Goal: Task Accomplishment & Management: Manage account settings

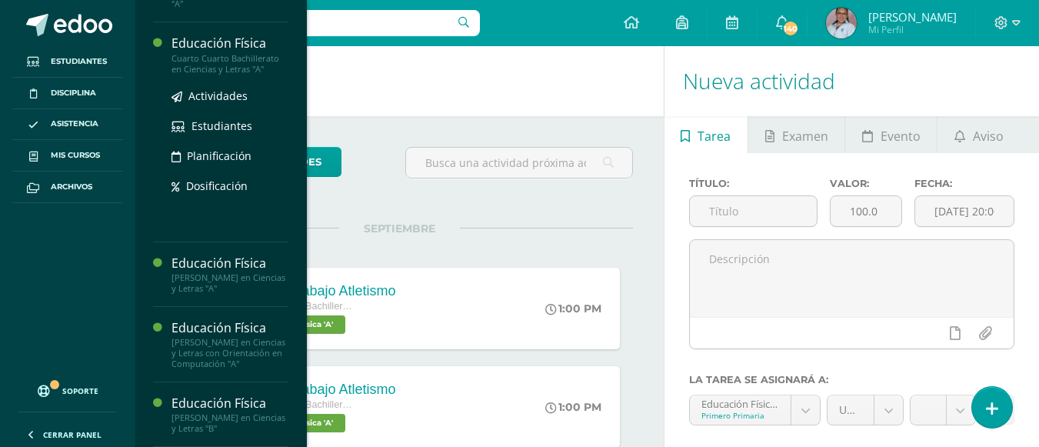
scroll to position [1318, 0]
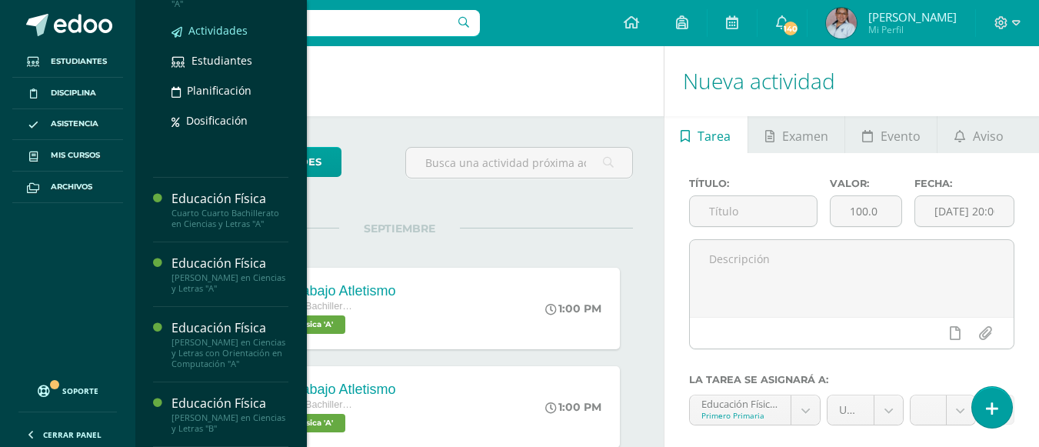
click at [224, 38] on span "Actividades" at bounding box center [217, 30] width 59 height 15
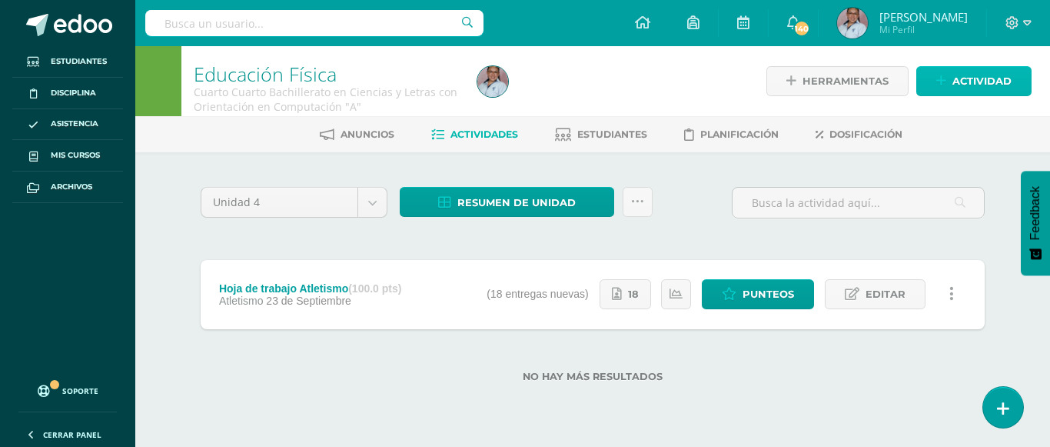
click at [986, 91] on span "Actividad" at bounding box center [981, 81] width 59 height 28
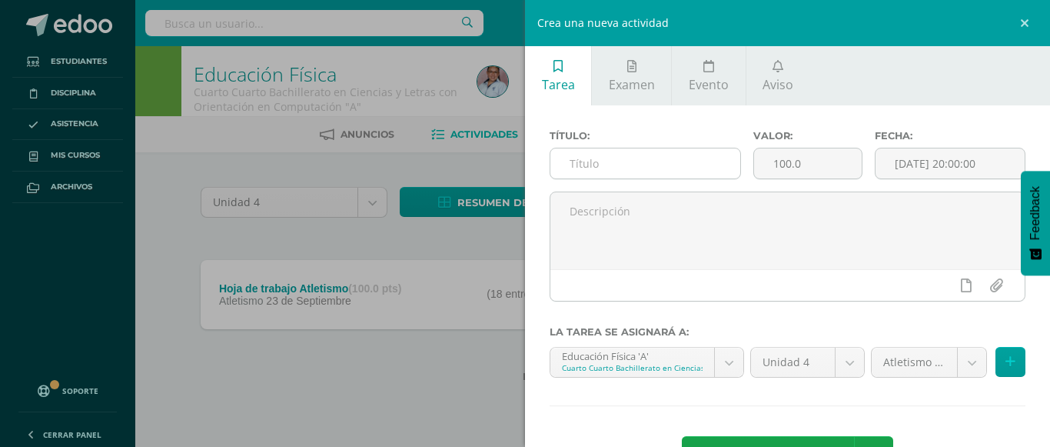
click at [583, 169] on input "text" at bounding box center [645, 163] width 190 height 30
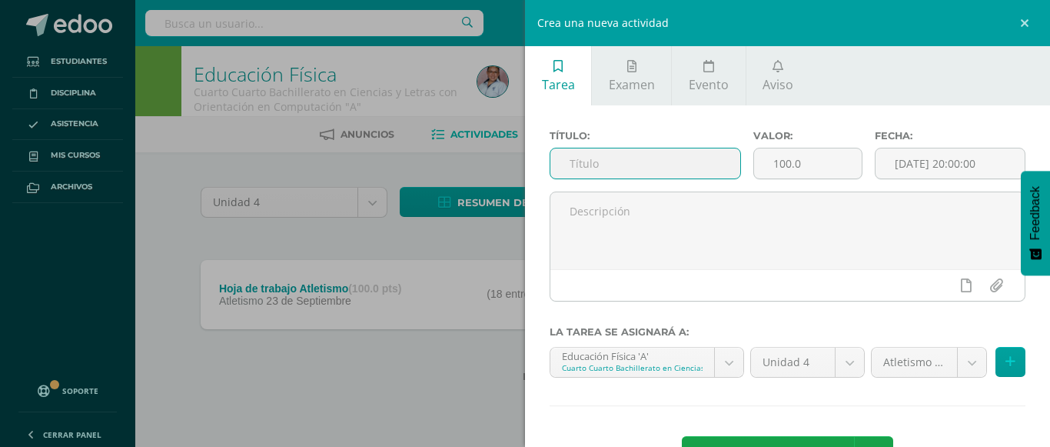
paste input "Ejercicios específicos para ejercitar técnica correcta de salidas y llegadas en…"
click at [595, 164] on input "Ejercicios específicos para ejercitar técnica correcta de salidas y llegadas en…" at bounding box center [645, 163] width 190 height 30
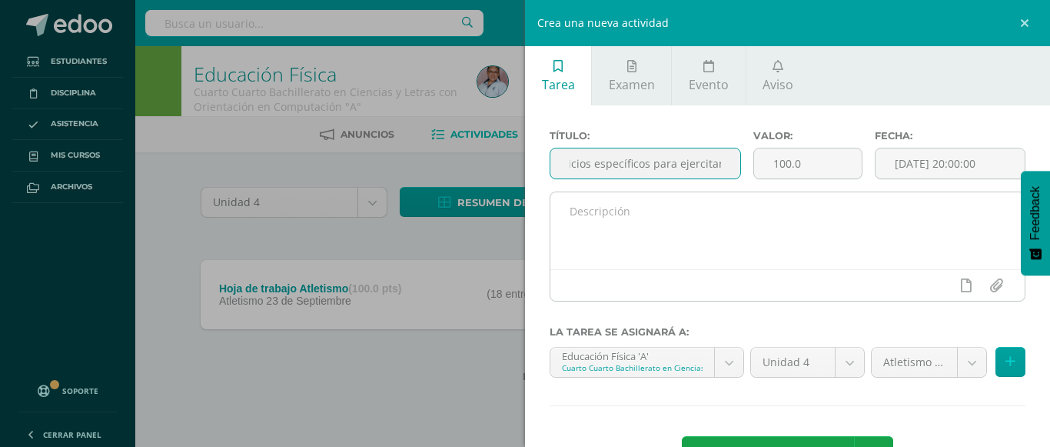
scroll to position [0, 0]
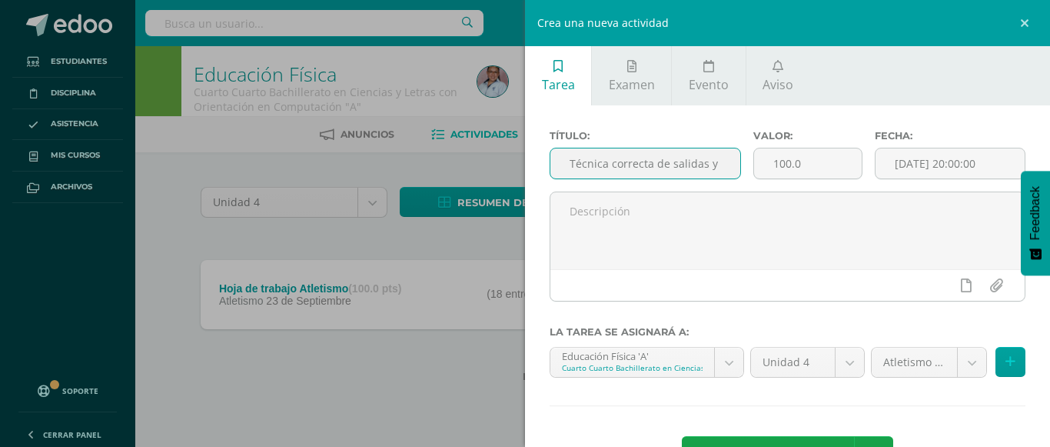
click at [674, 163] on input "Técnica correcta de salidas y llegadas en carreras" at bounding box center [645, 163] width 190 height 30
type input "Carreras"
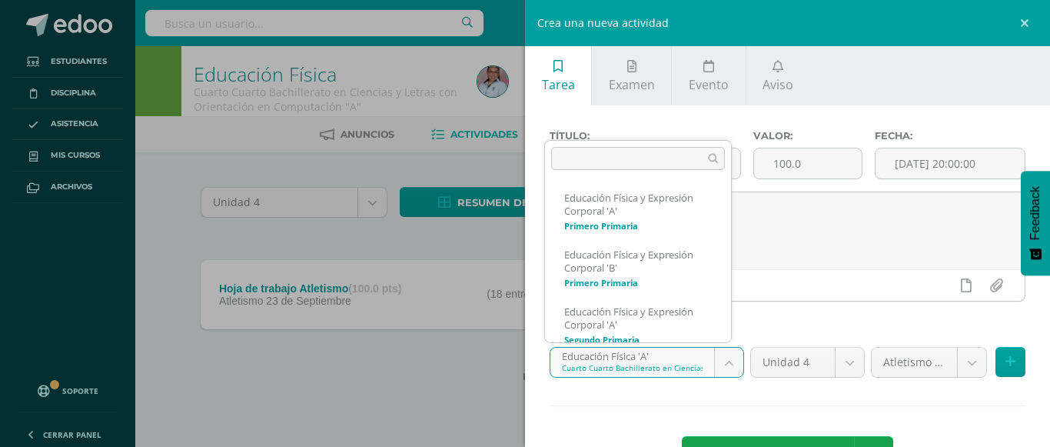
click at [726, 361] on body "Estudiantes Disciplina Asistencia Mis cursos Archivos Soporte Ayuda Reportar un…" at bounding box center [525, 215] width 1050 height 431
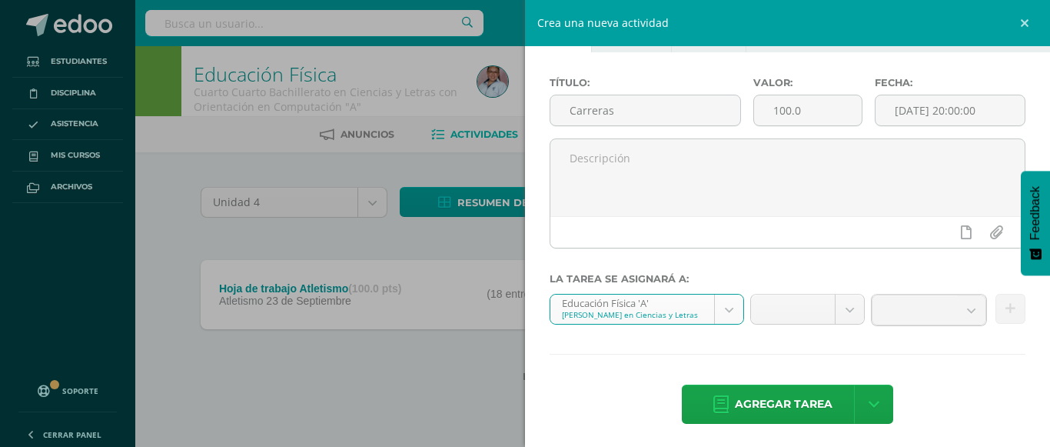
scroll to position [58, 0]
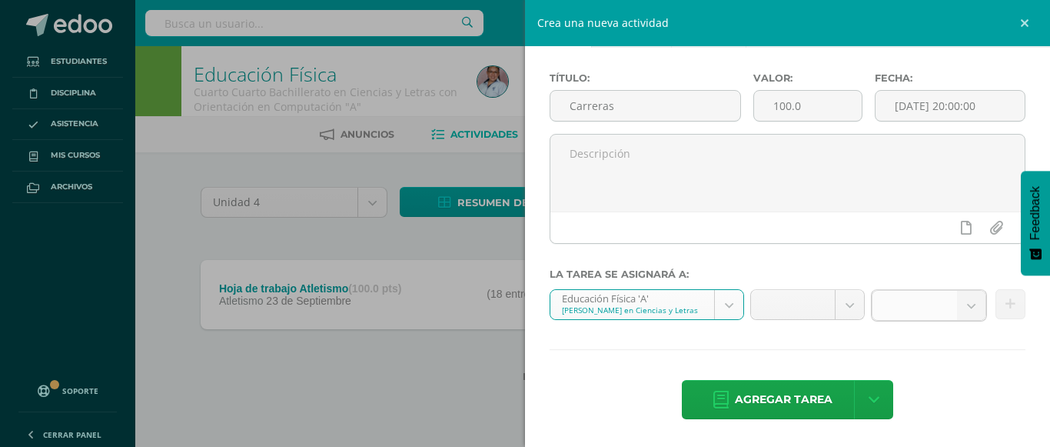
click at [960, 311] on b at bounding box center [971, 305] width 28 height 29
click at [843, 303] on body "Estudiantes Disciplina Asistencia Mis cursos Archivos Soporte Ayuda Reportar un…" at bounding box center [525, 215] width 1050 height 431
click at [723, 304] on body "Estudiantes Disciplina Asistencia Mis cursos Archivos Soporte Ayuda Reportar un…" at bounding box center [525, 215] width 1050 height 431
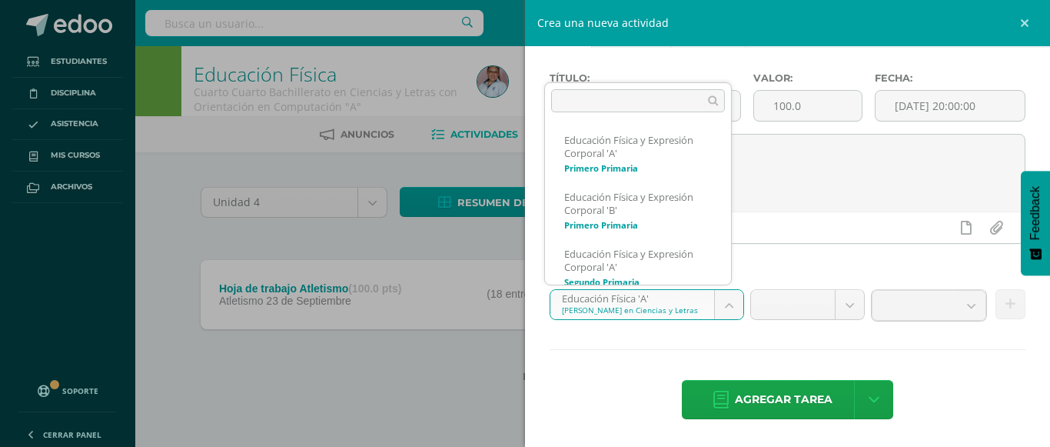
click at [724, 304] on body "Estudiantes Disciplina Asistencia Mis cursos Archivos Soporte Ayuda Reportar un…" at bounding box center [525, 215] width 1050 height 431
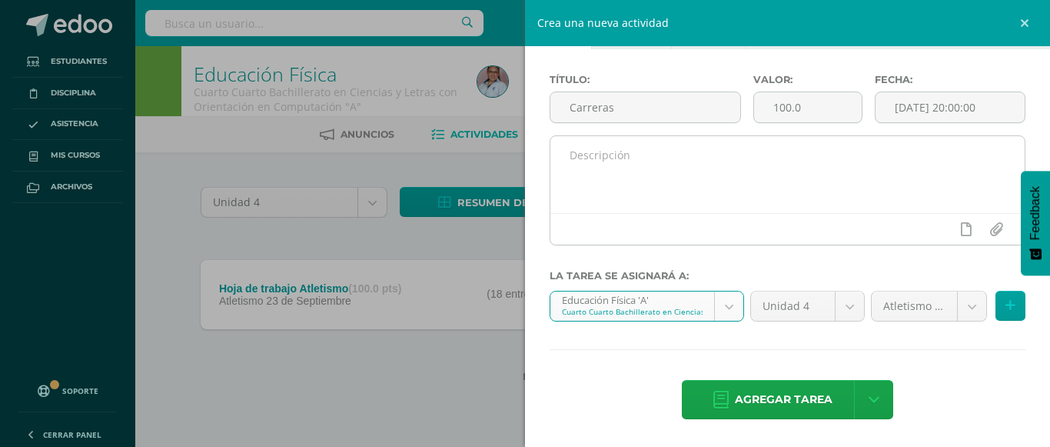
scroll to position [56, 0]
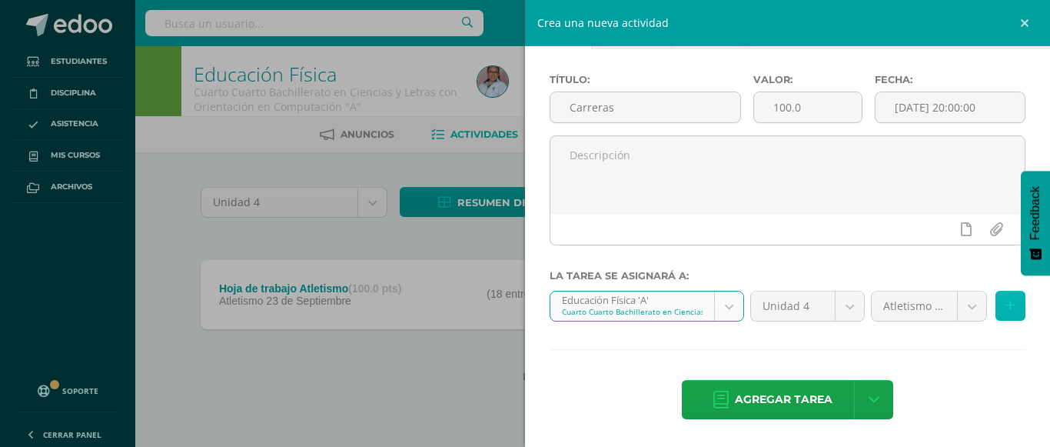
click at [996, 311] on button at bounding box center [1011, 306] width 30 height 30
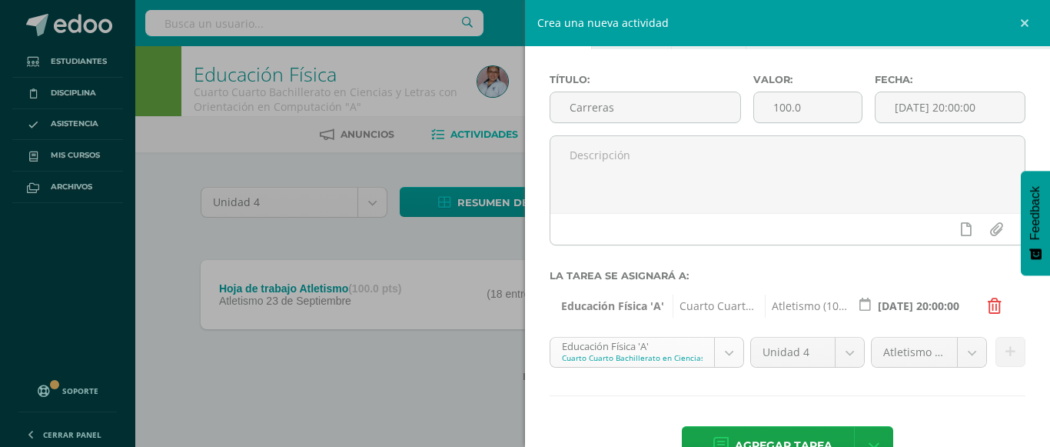
click at [721, 352] on body "Estudiantes Disciplina Asistencia Mis cursos Archivos Soporte Ayuda Reportar un…" at bounding box center [525, 215] width 1050 height 431
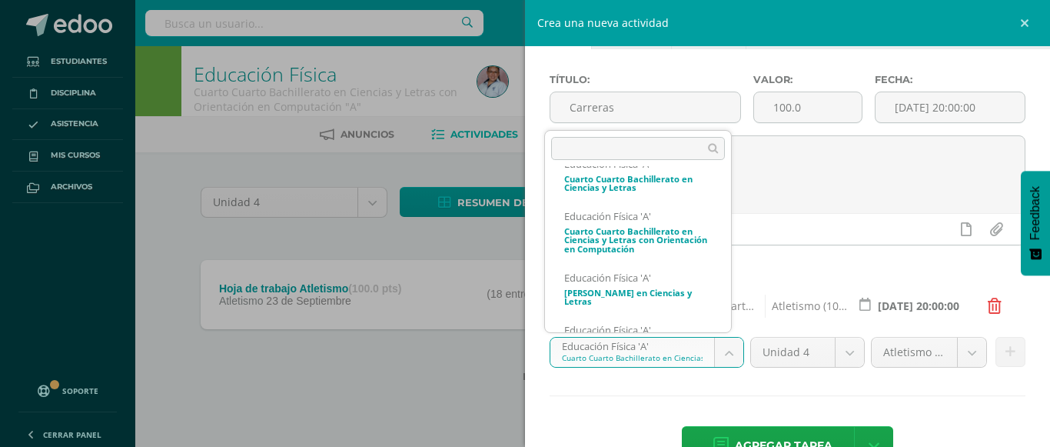
scroll to position [992, 0]
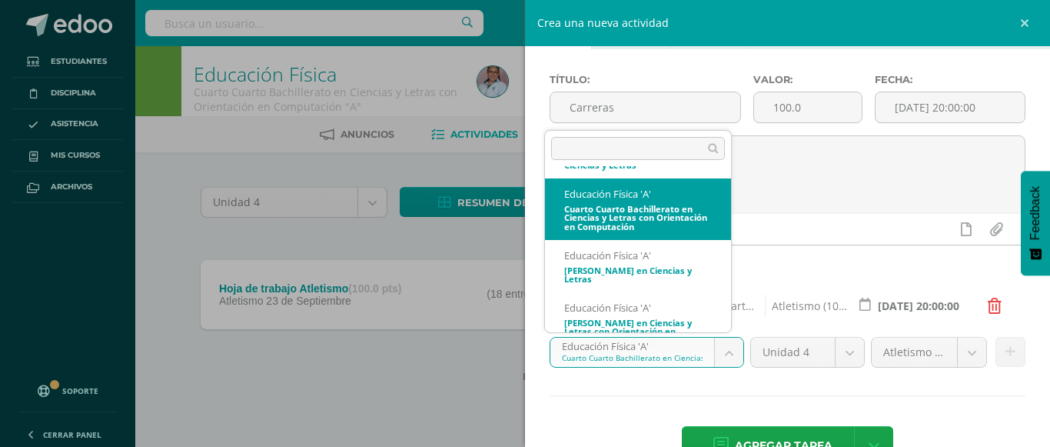
select select "116850"
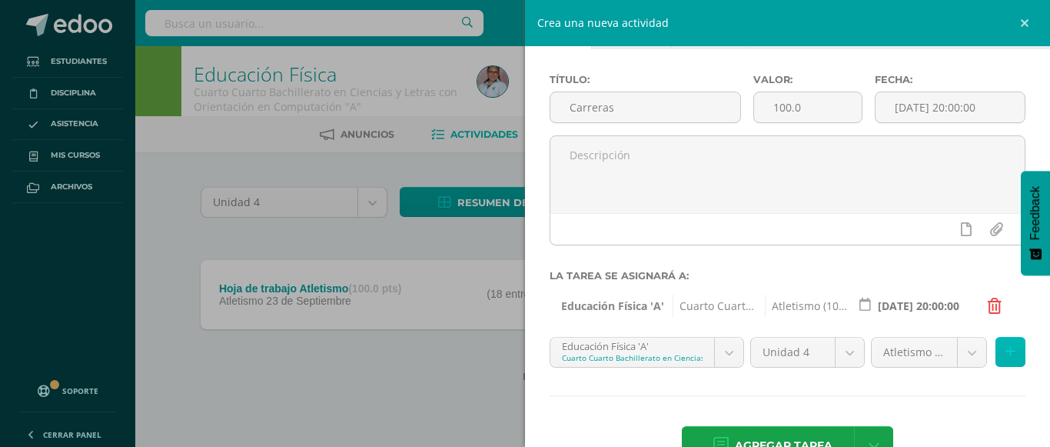
click at [996, 343] on button at bounding box center [1011, 352] width 30 height 30
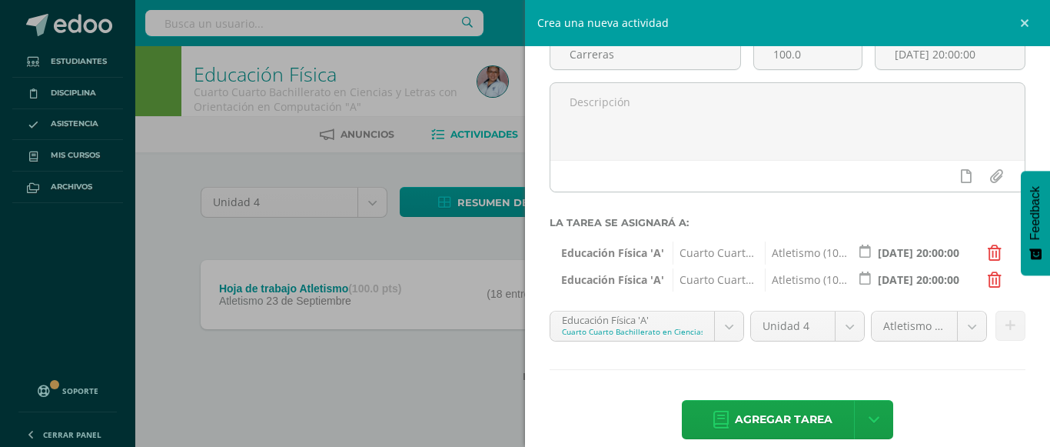
scroll to position [129, 0]
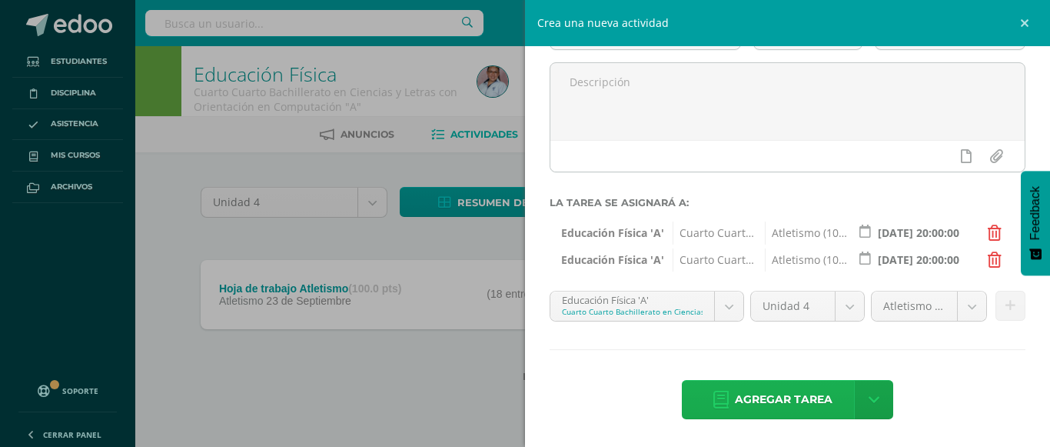
click at [780, 397] on span "Agregar tarea" at bounding box center [784, 400] width 98 height 38
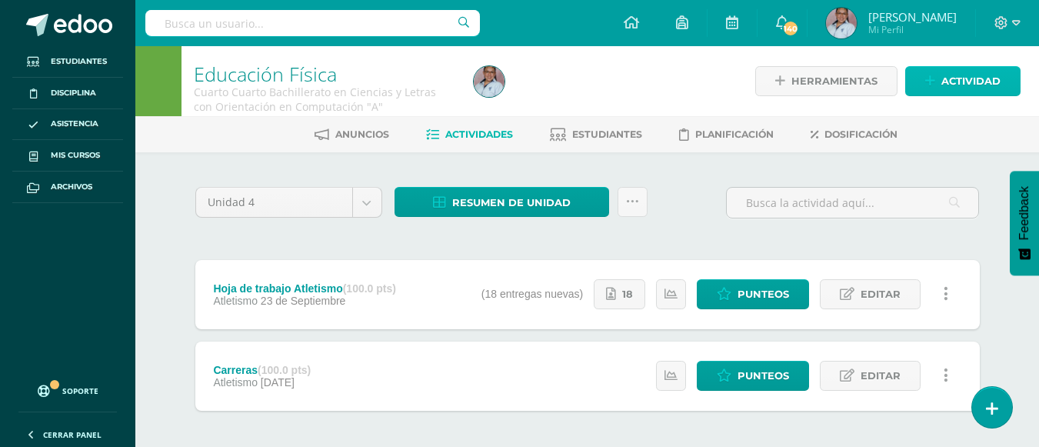
click at [979, 88] on span "Actividad" at bounding box center [970, 81] width 59 height 28
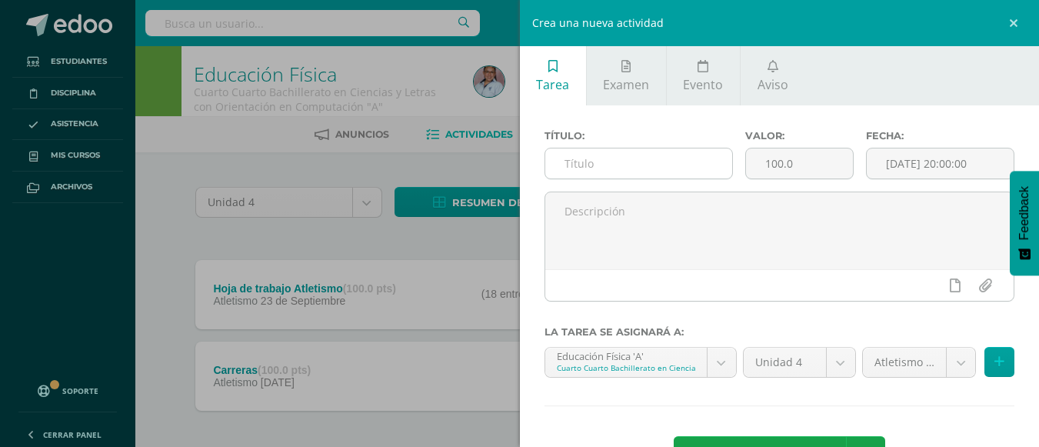
click at [676, 164] on input "text" at bounding box center [638, 163] width 187 height 30
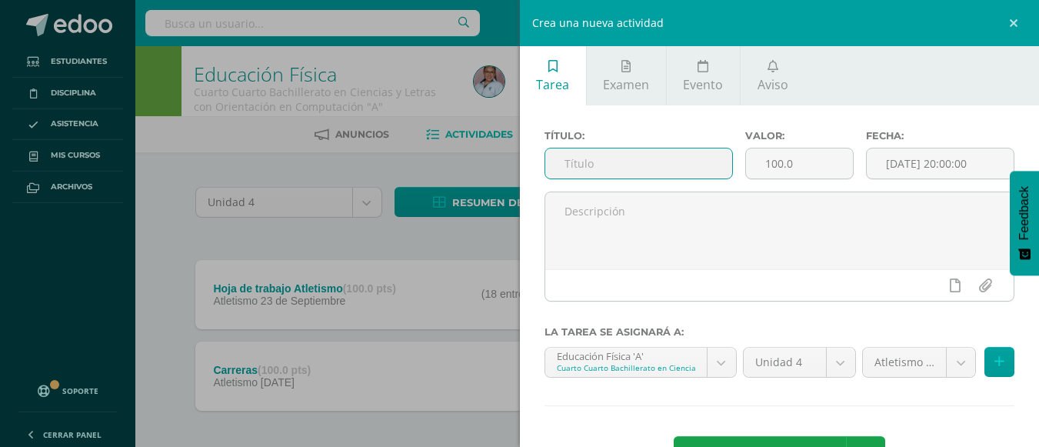
paste input "carreras de 100 metros"
type input "carreras de 100 metros"
click at [994, 364] on icon at bounding box center [999, 361] width 10 height 13
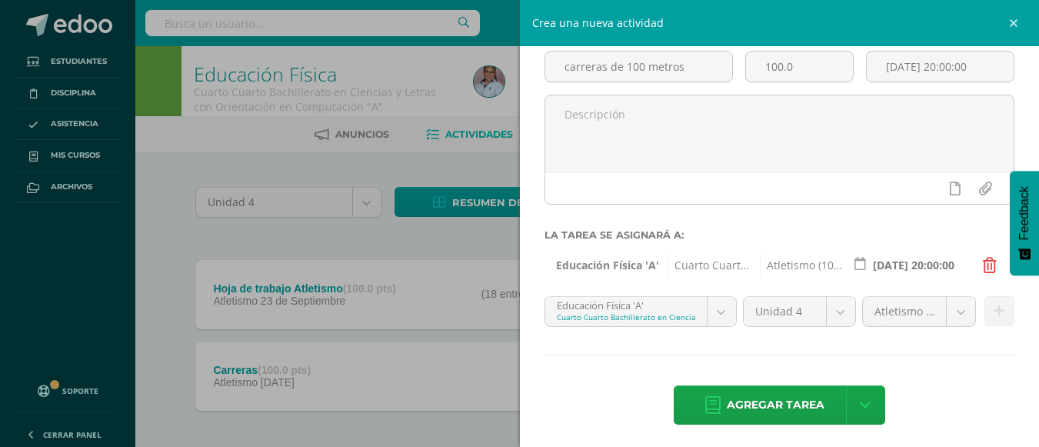
scroll to position [102, 0]
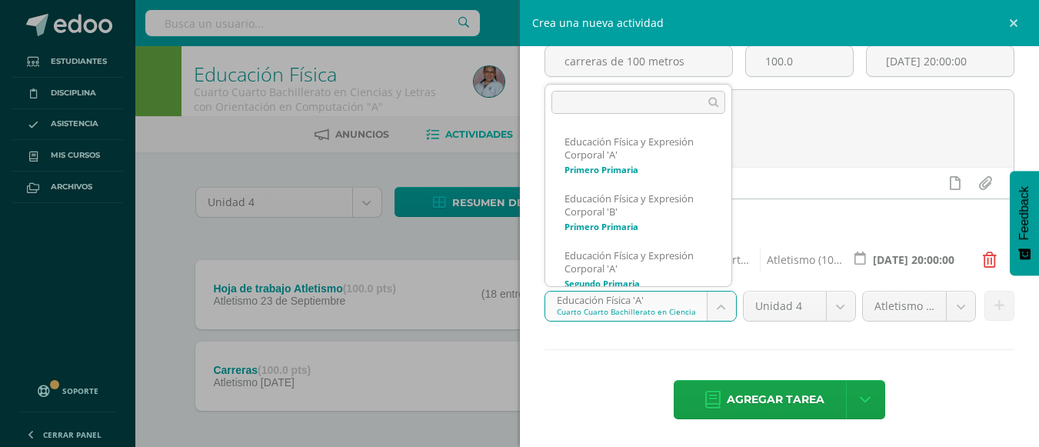
click at [713, 305] on body "Tarea asignada exitosamente Estudiantes Disciplina Asistencia Mis cursos Archiv…" at bounding box center [519, 256] width 1039 height 513
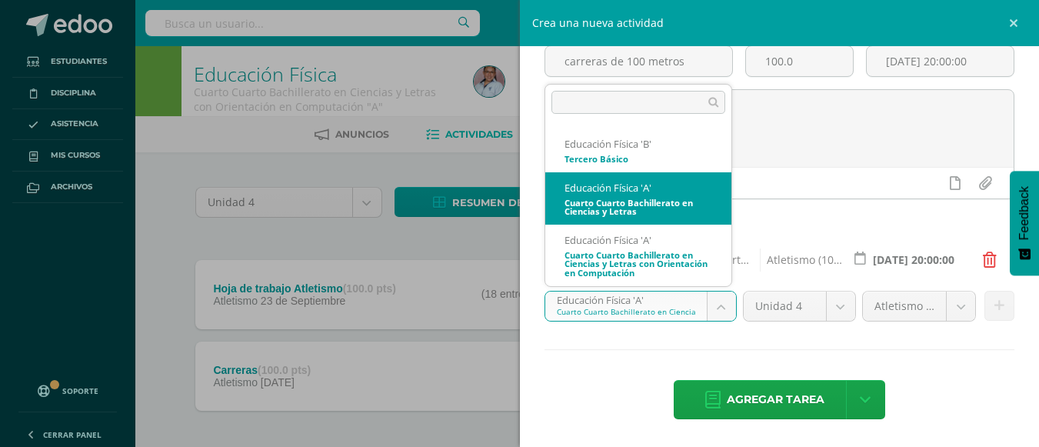
select select "116745"
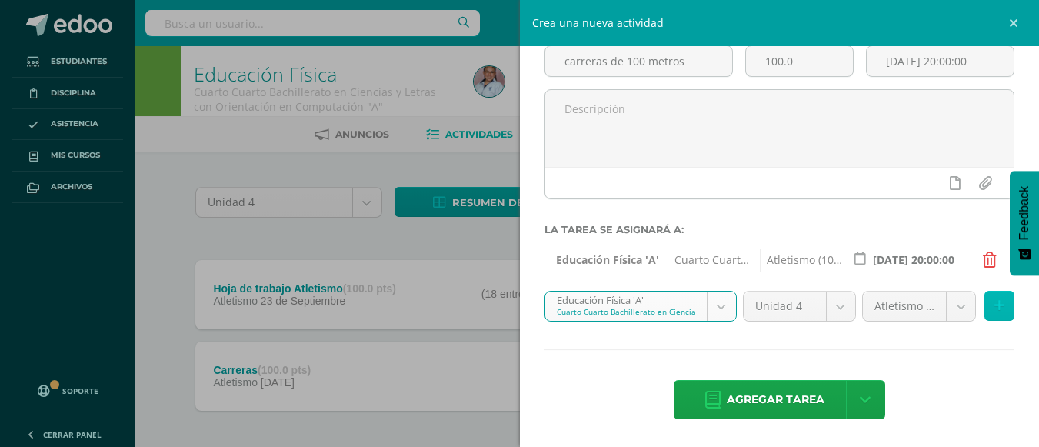
click at [994, 307] on icon at bounding box center [999, 305] width 10 height 13
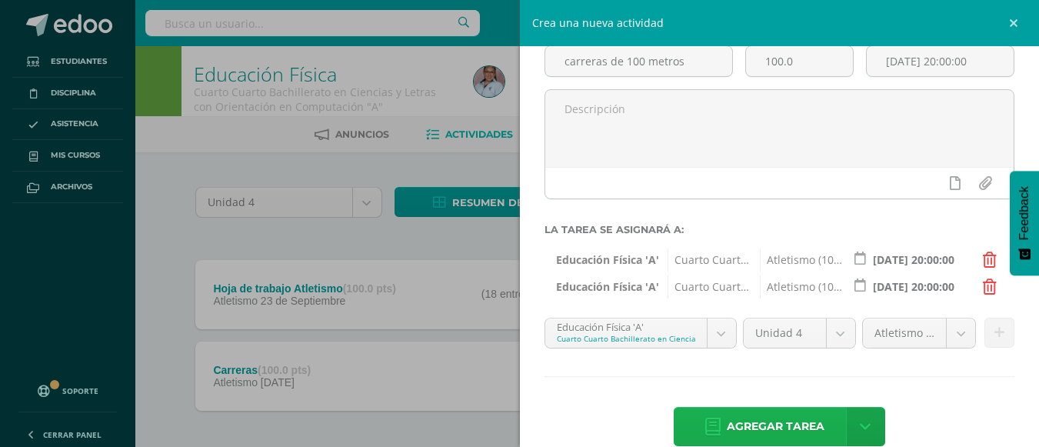
click at [763, 431] on span "Agregar tarea" at bounding box center [775, 426] width 98 height 38
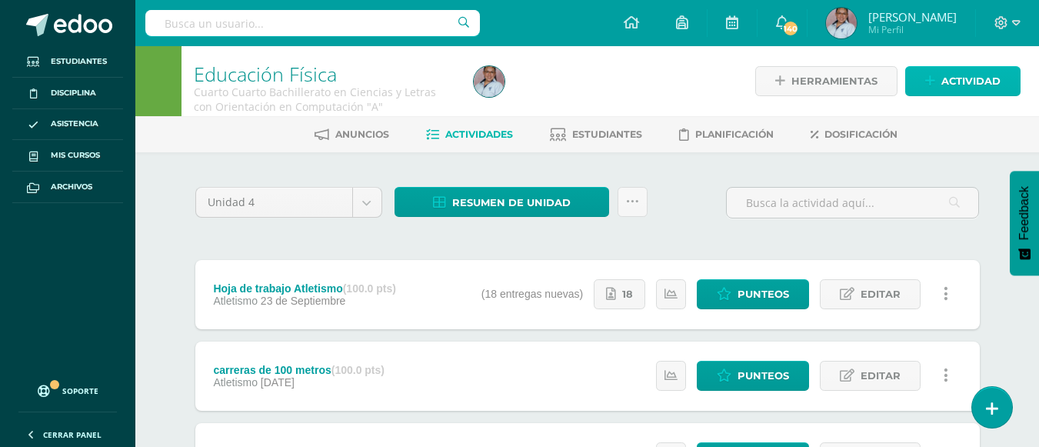
click at [956, 85] on span "Actividad" at bounding box center [970, 81] width 59 height 28
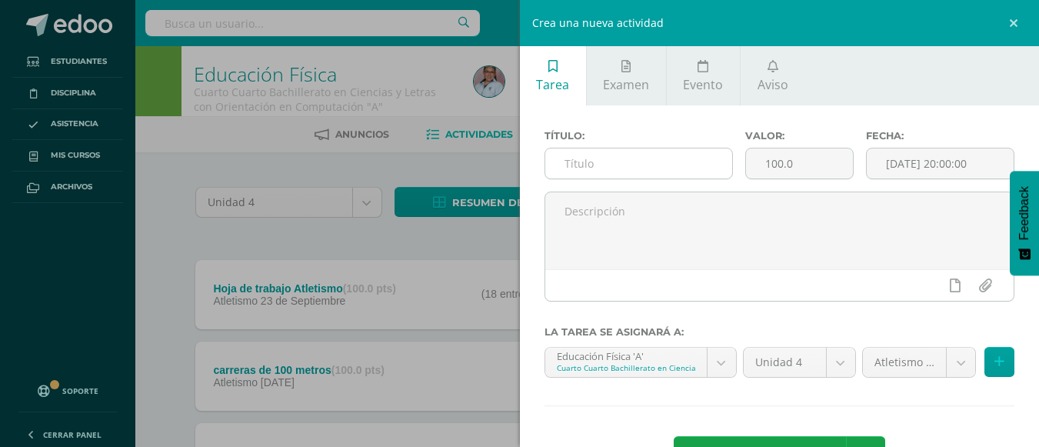
click at [593, 161] on input "text" at bounding box center [638, 163] width 187 height 30
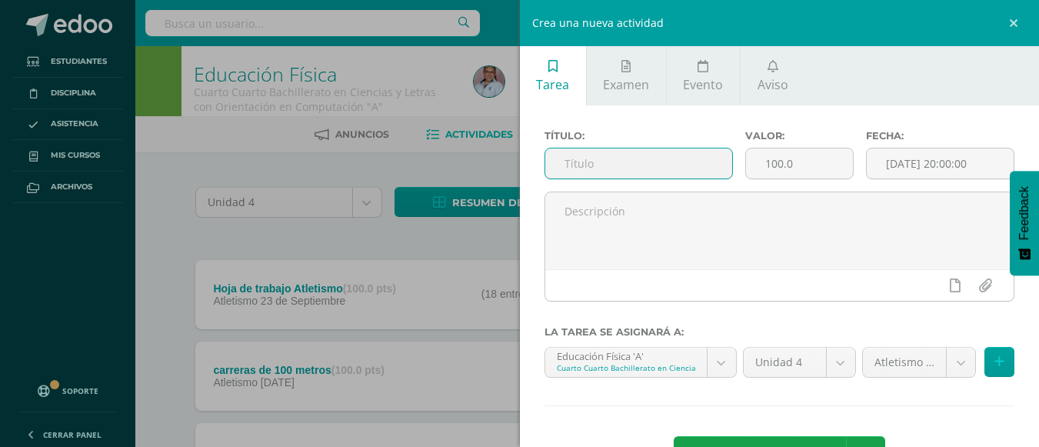
paste input "ejecutar técnica correcta de saltos"
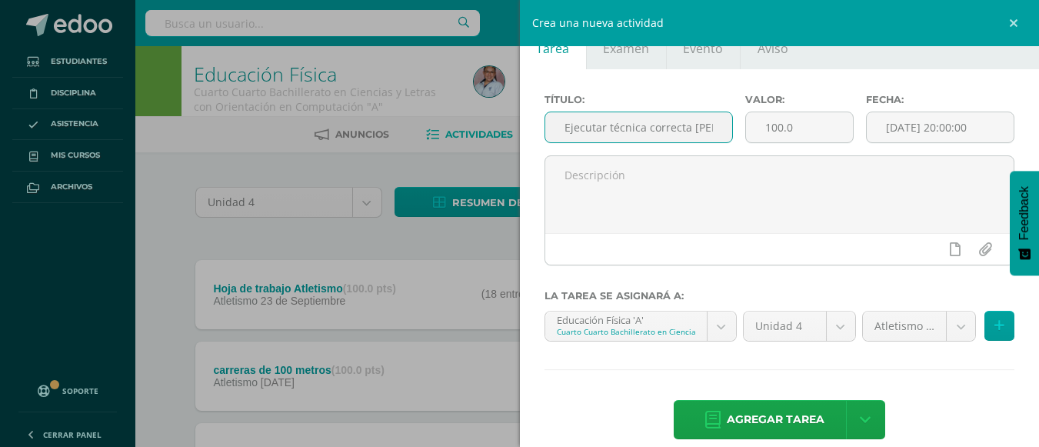
scroll to position [56, 0]
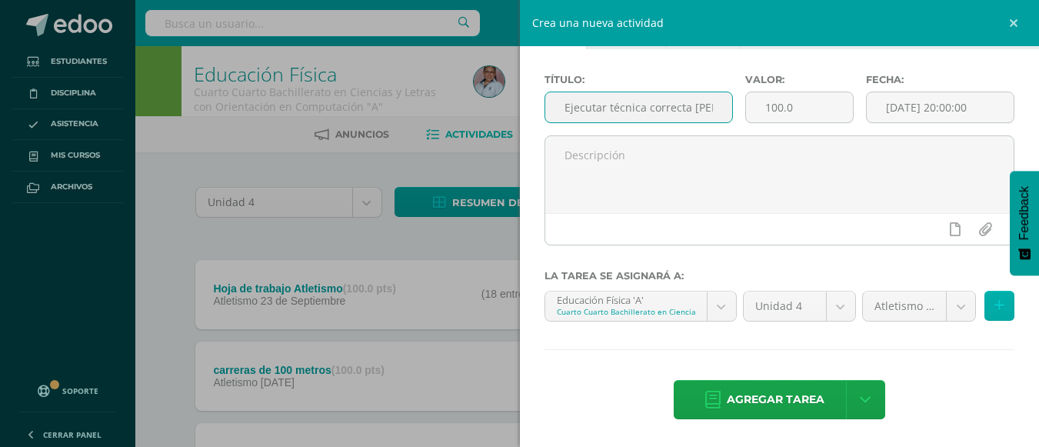
type input "Ejecutar técnica correcta [PERSON_NAME]"
click at [987, 313] on button at bounding box center [999, 306] width 30 height 30
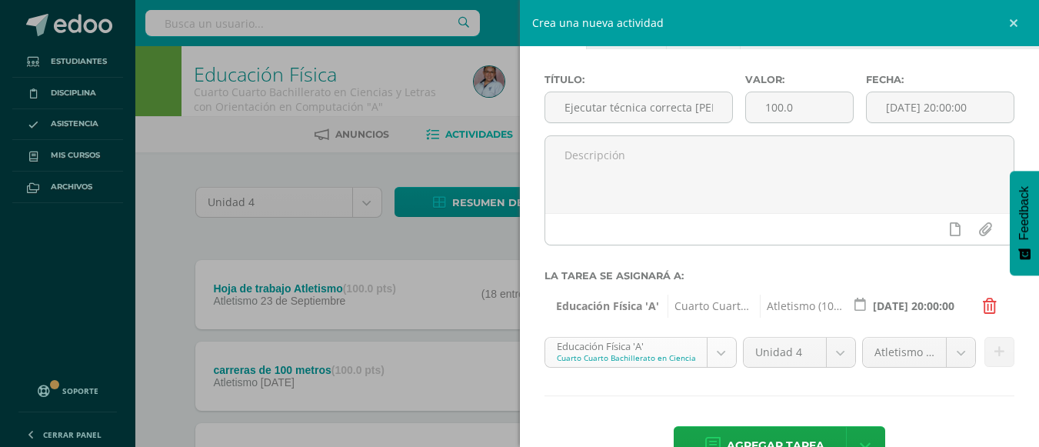
click at [709, 351] on body "Tarea asignada exitosamente Estudiantes Disciplina Asistencia Mis cursos Archiv…" at bounding box center [519, 297] width 1039 height 594
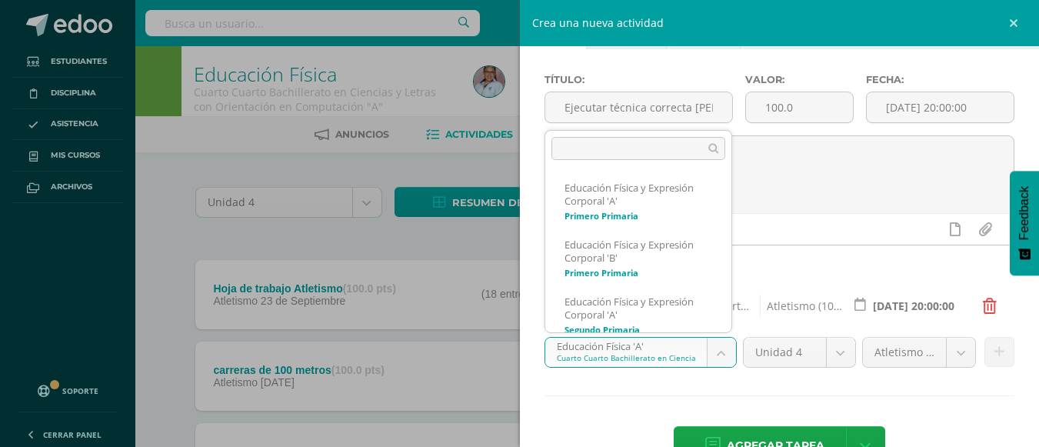
scroll to position [900, 0]
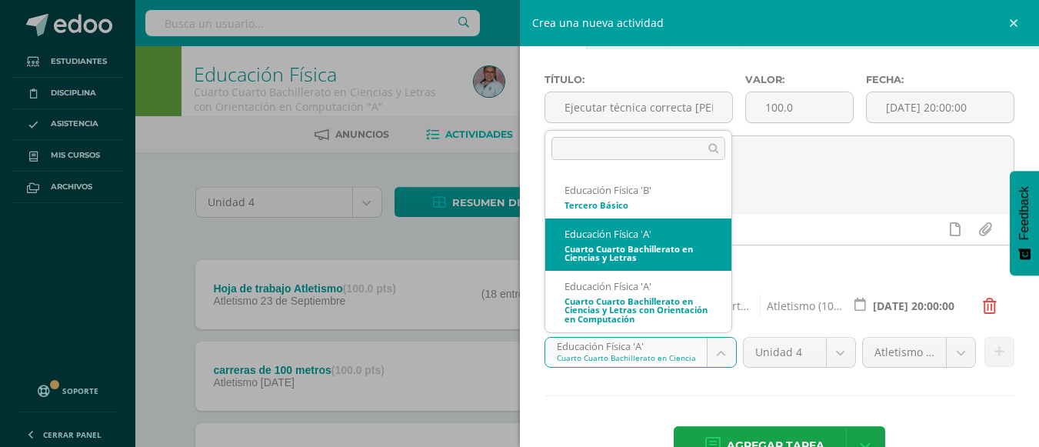
select select "116745"
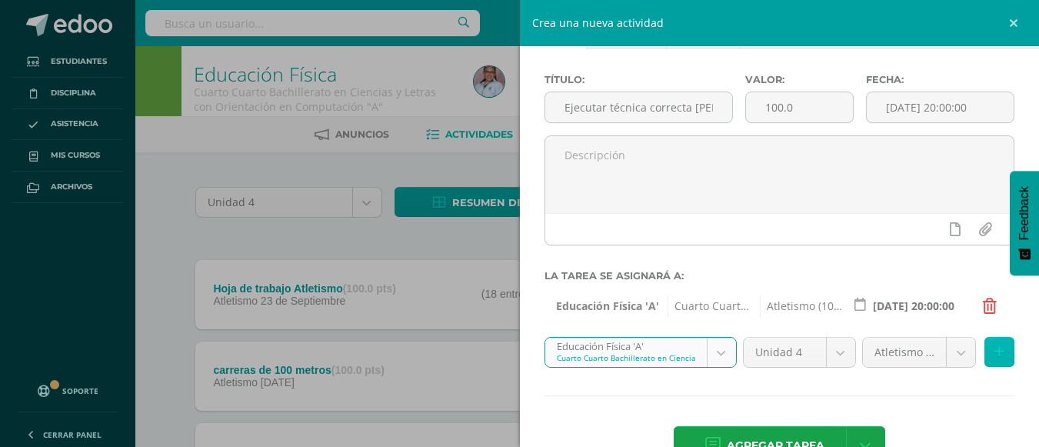
click at [994, 353] on icon at bounding box center [999, 351] width 10 height 13
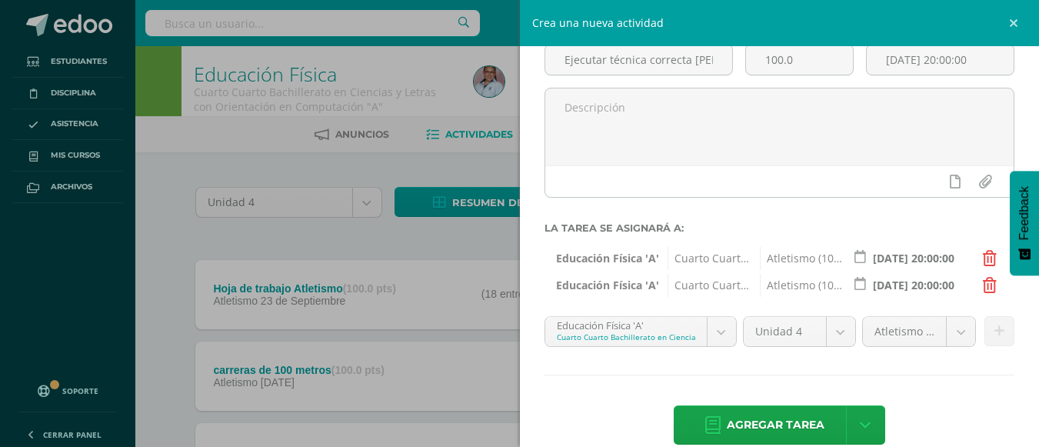
scroll to position [129, 0]
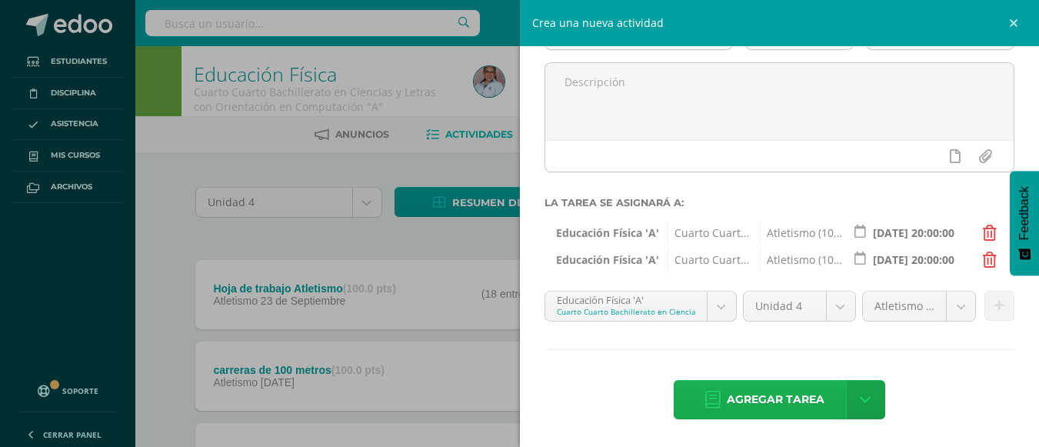
click at [781, 409] on span "Agregar tarea" at bounding box center [775, 400] width 98 height 38
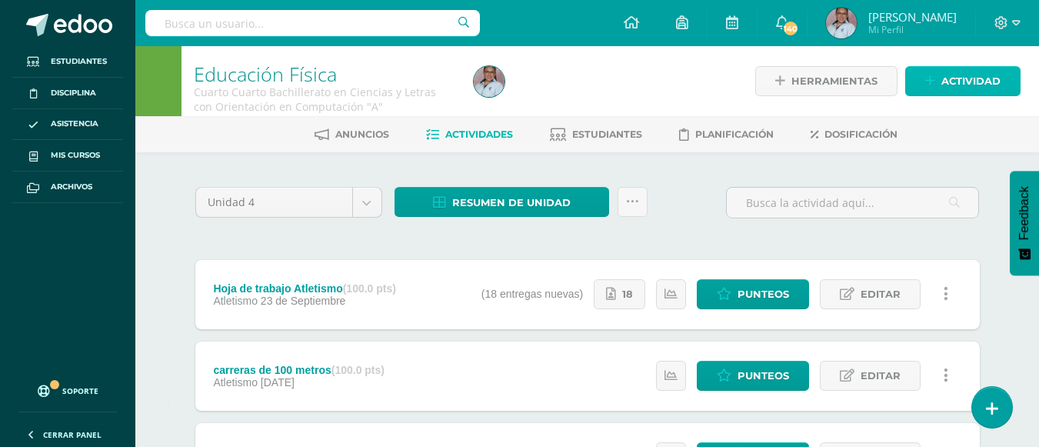
click at [963, 76] on span "Actividad" at bounding box center [970, 81] width 59 height 28
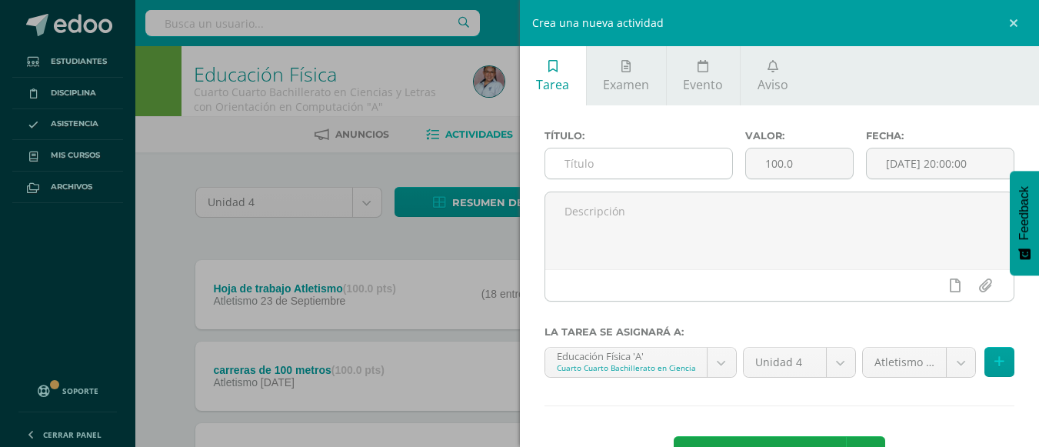
click at [671, 168] on input "text" at bounding box center [638, 163] width 187 height 30
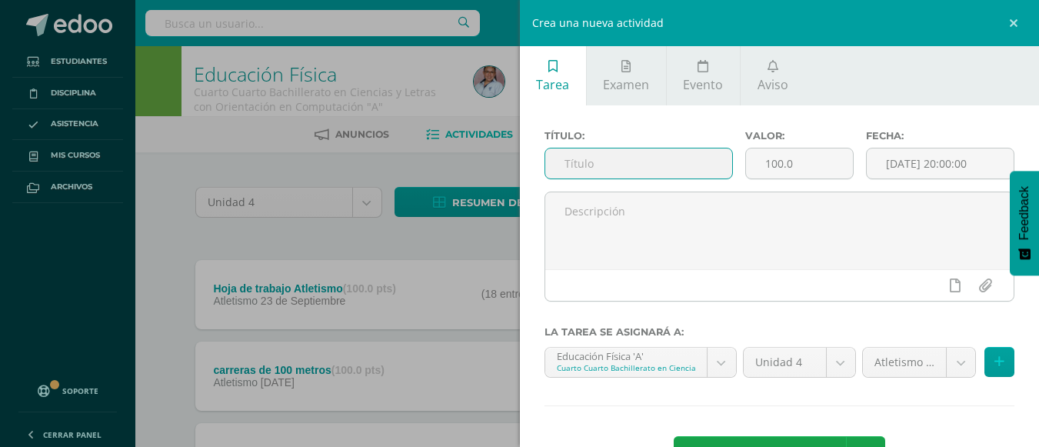
paste input "técnica correcta de impulsión de bala"
click at [596, 165] on input "técnica correcta de impulsión de bala" at bounding box center [638, 163] width 187 height 30
type input "Técnica correcta de impulsión de bala"
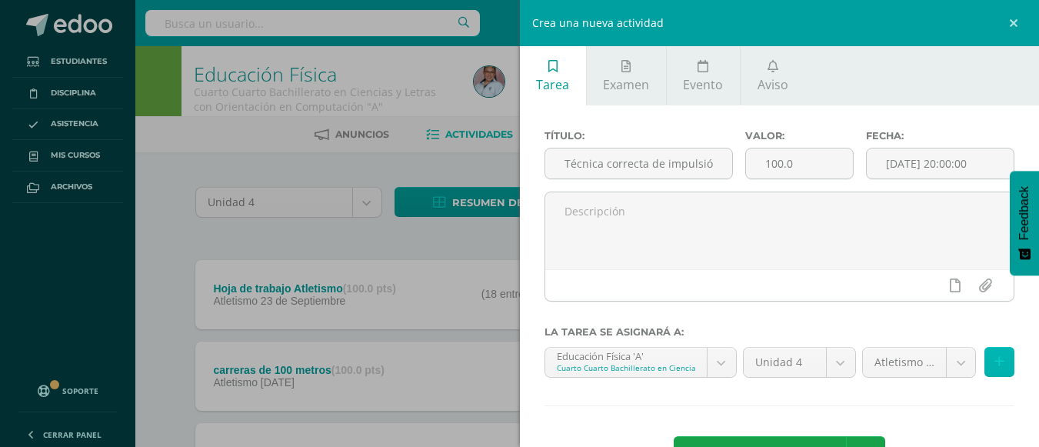
click at [997, 351] on button at bounding box center [999, 362] width 30 height 30
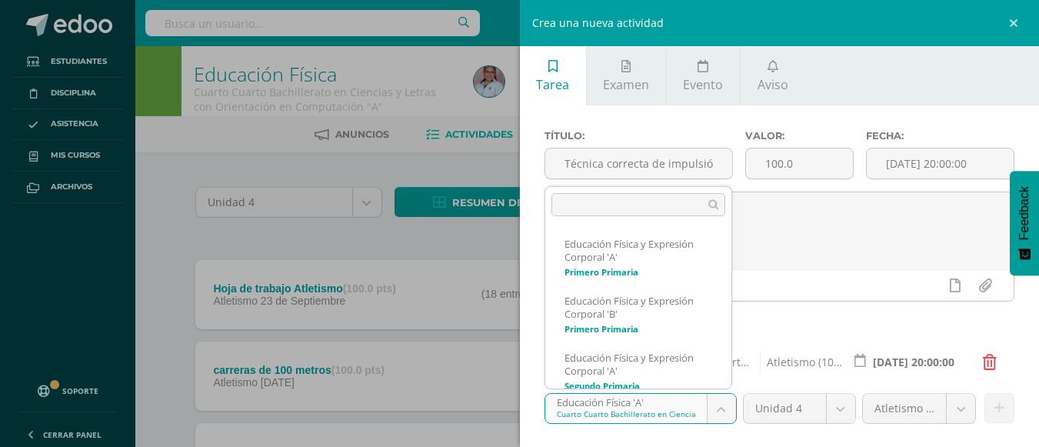
click at [719, 411] on body "Tarea asignada exitosamente Estudiantes Disciplina Asistencia Mis cursos Archiv…" at bounding box center [519, 338] width 1039 height 676
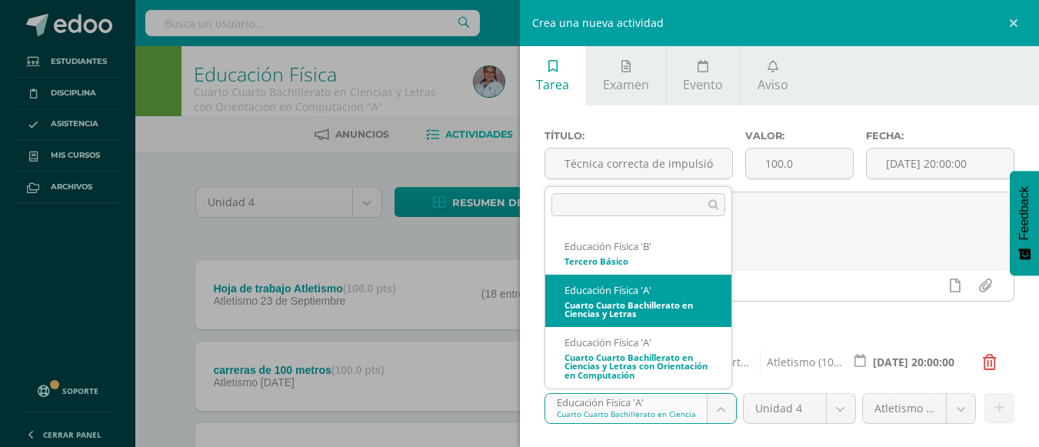
select select "116745"
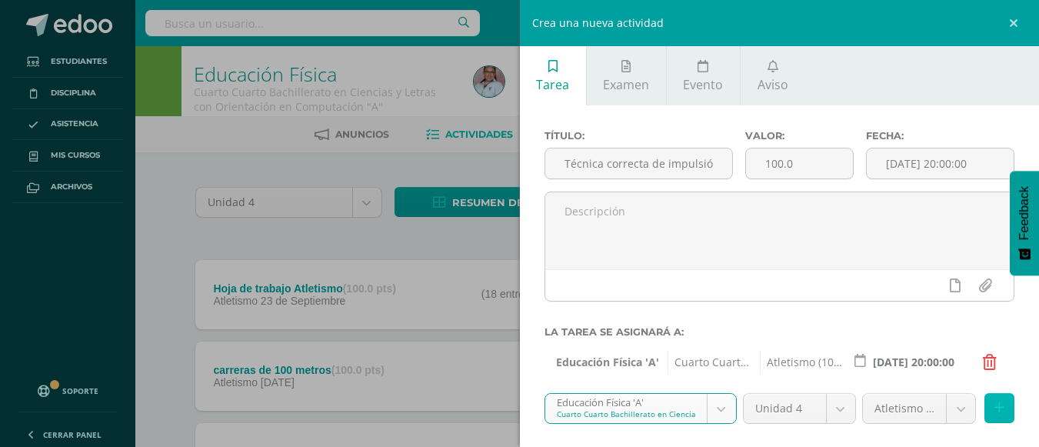
click at [995, 409] on button at bounding box center [999, 408] width 30 height 30
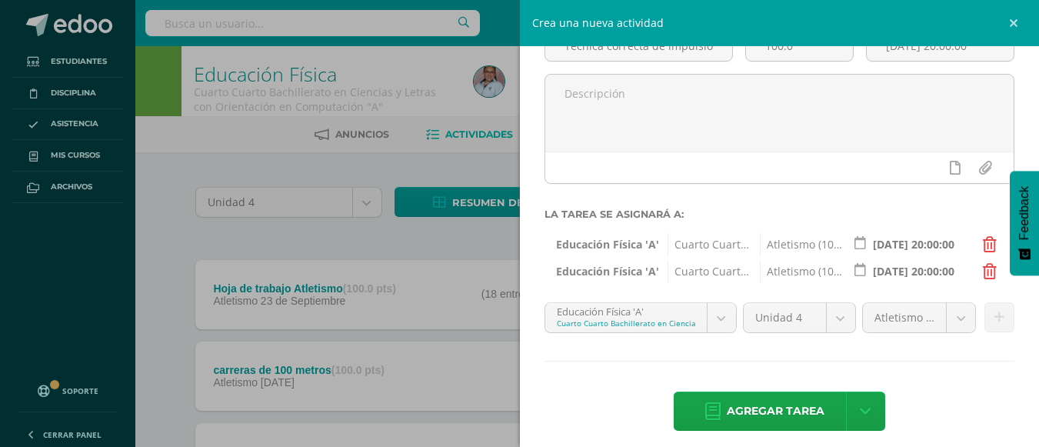
scroll to position [129, 0]
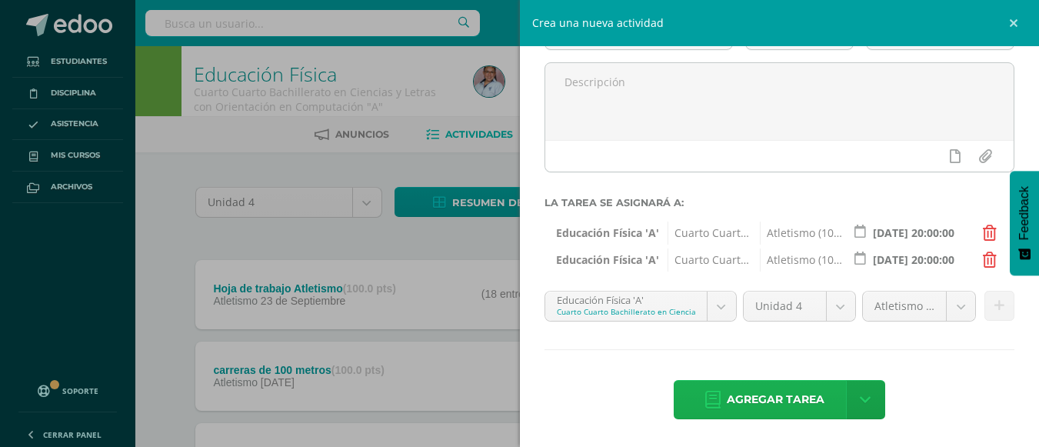
click at [762, 413] on span "Agregar tarea" at bounding box center [775, 400] width 98 height 38
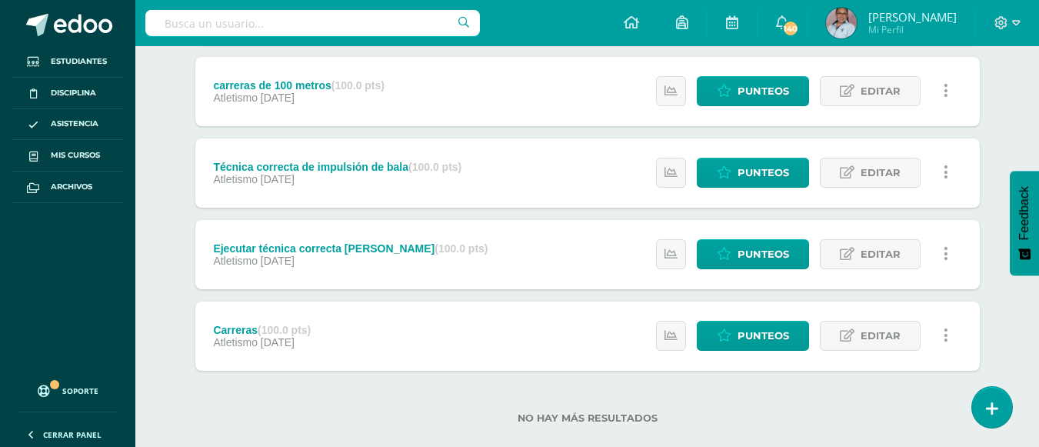
scroll to position [311, 0]
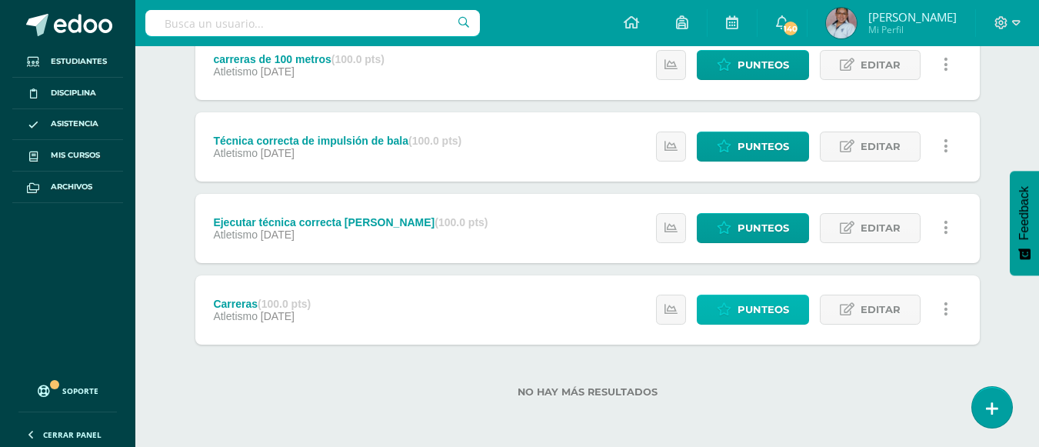
click at [770, 308] on span "Punteos" at bounding box center [763, 309] width 52 height 28
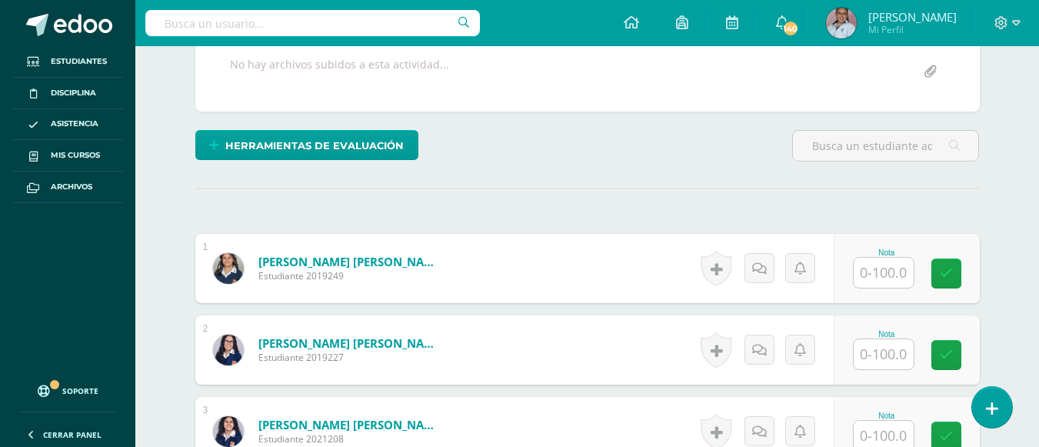
scroll to position [400, 0]
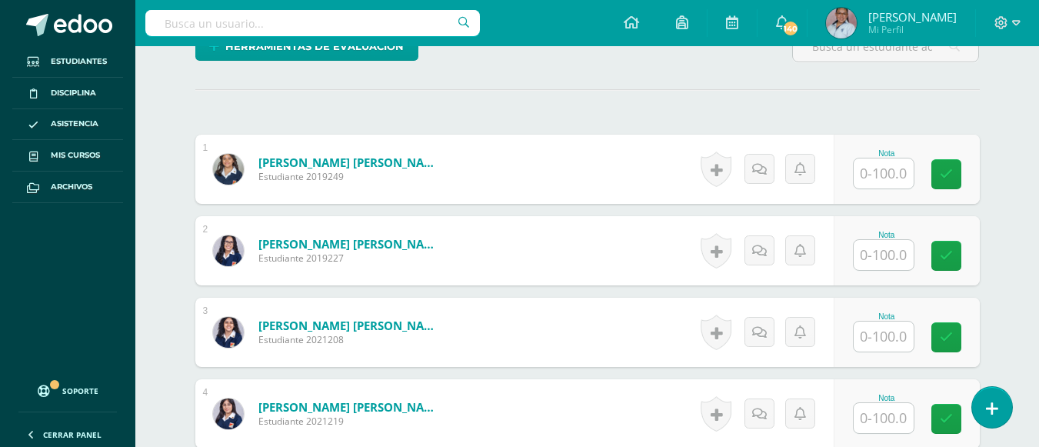
click at [879, 184] on input "text" at bounding box center [883, 173] width 60 height 30
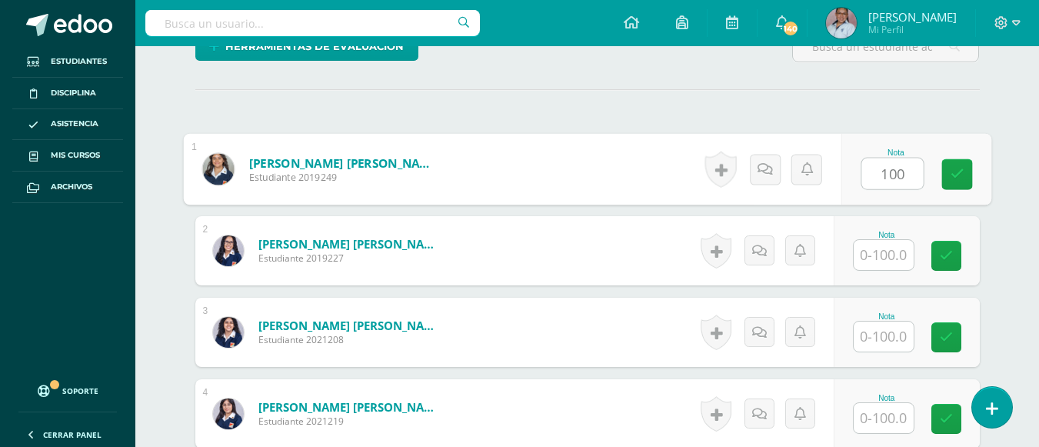
scroll to position [401, 0]
type input "100"
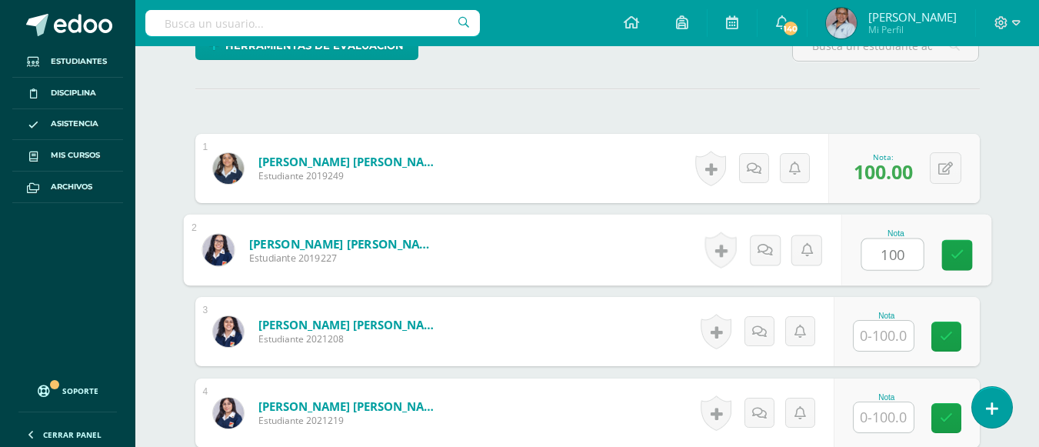
type input "100"
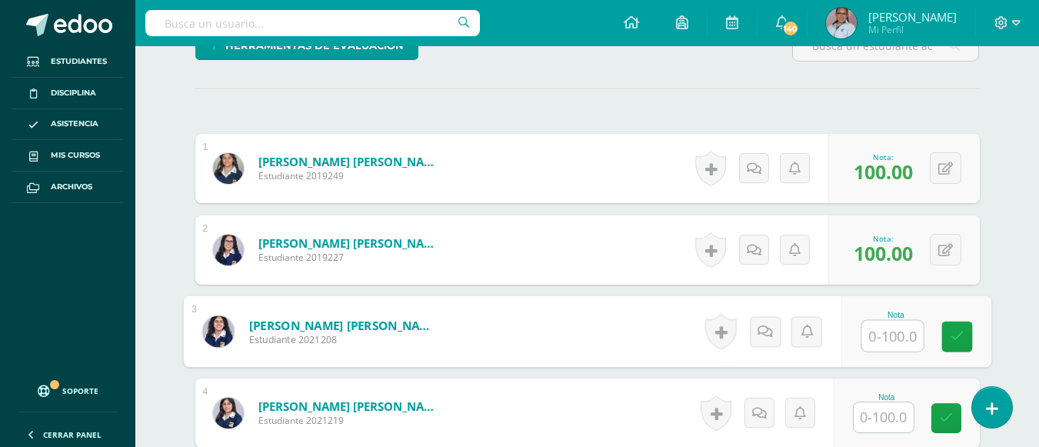
scroll to position [401, 0]
type input "95"
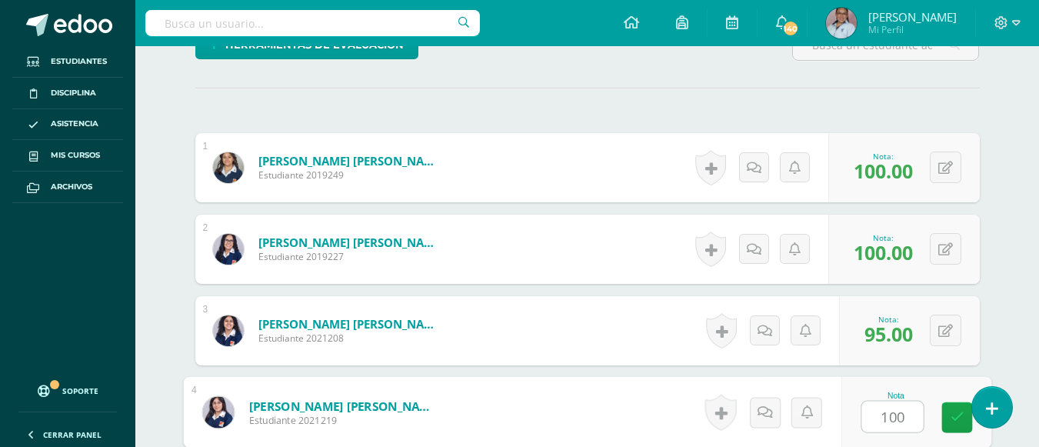
type input "100"
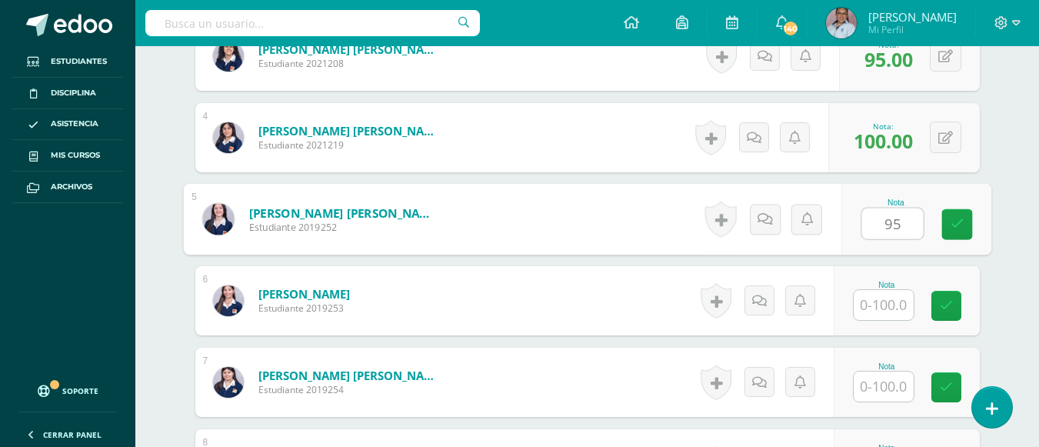
type input "95"
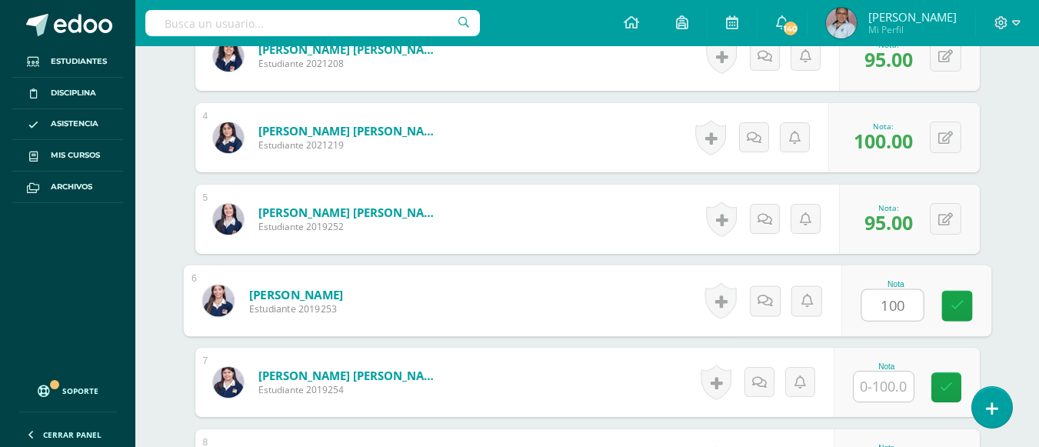
type input "100"
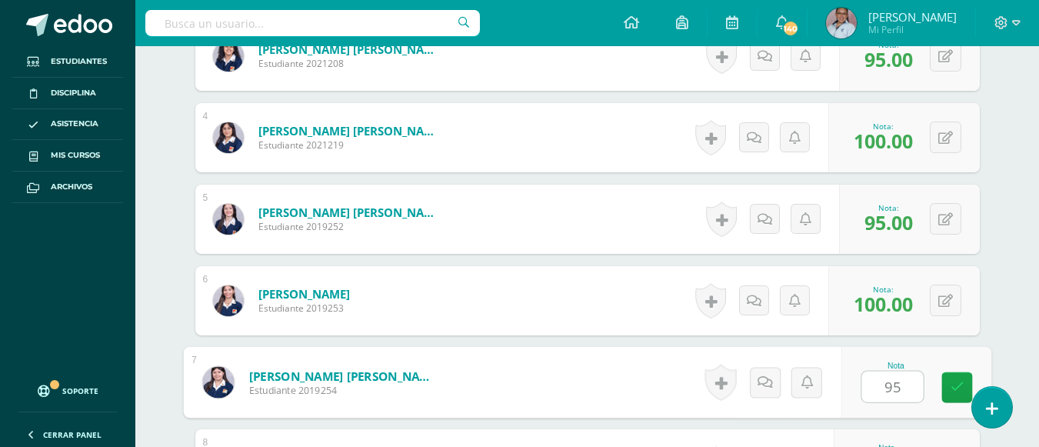
type input "95"
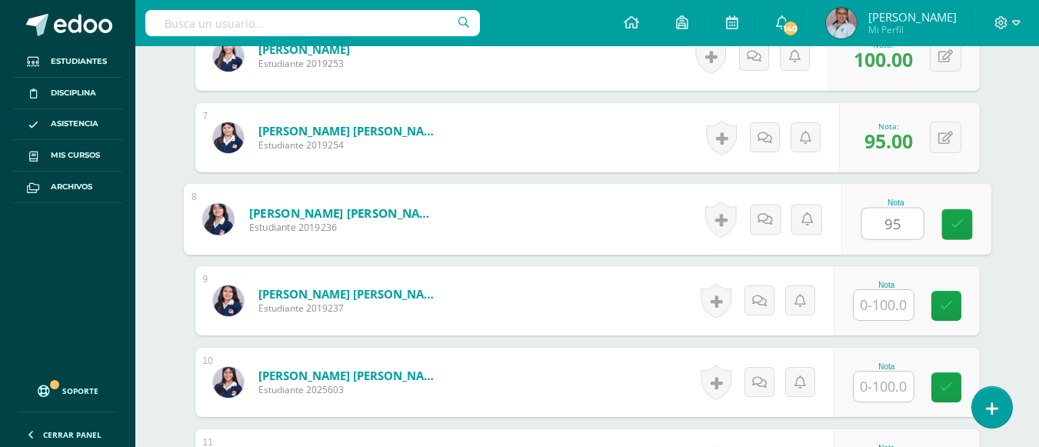
type input "9"
type input "100"
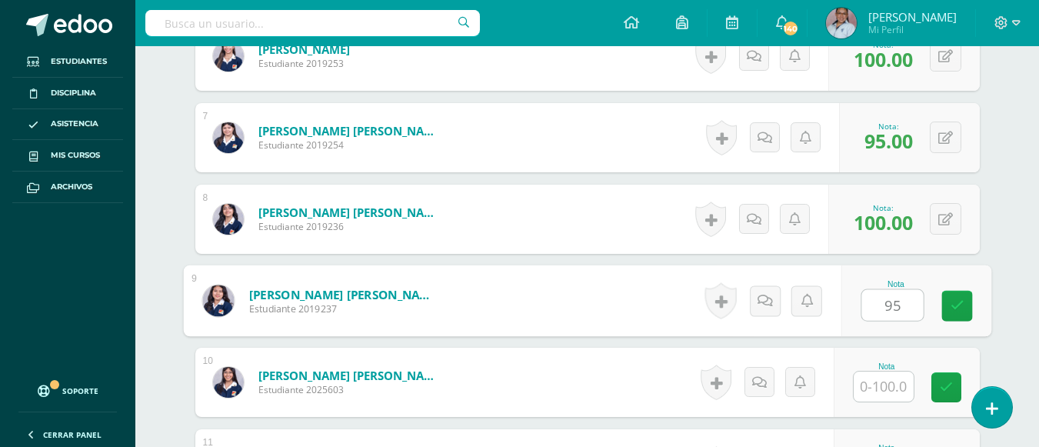
type input "95"
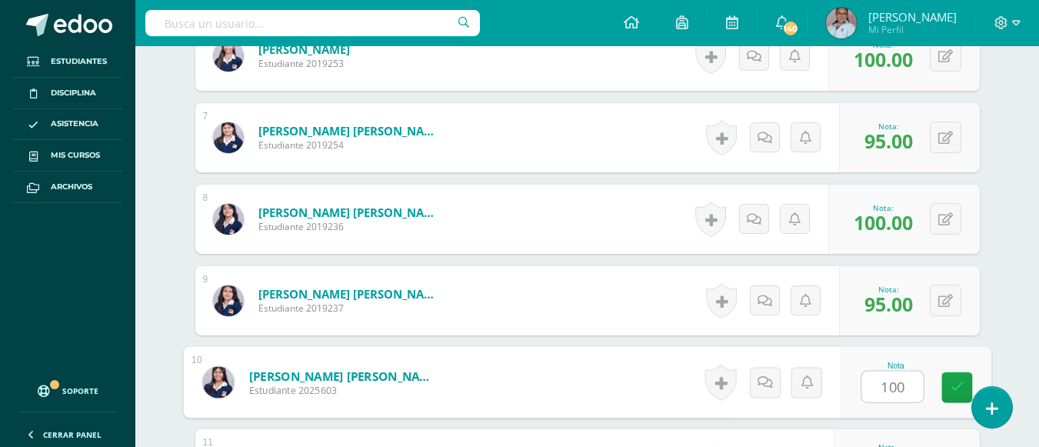
type input "100"
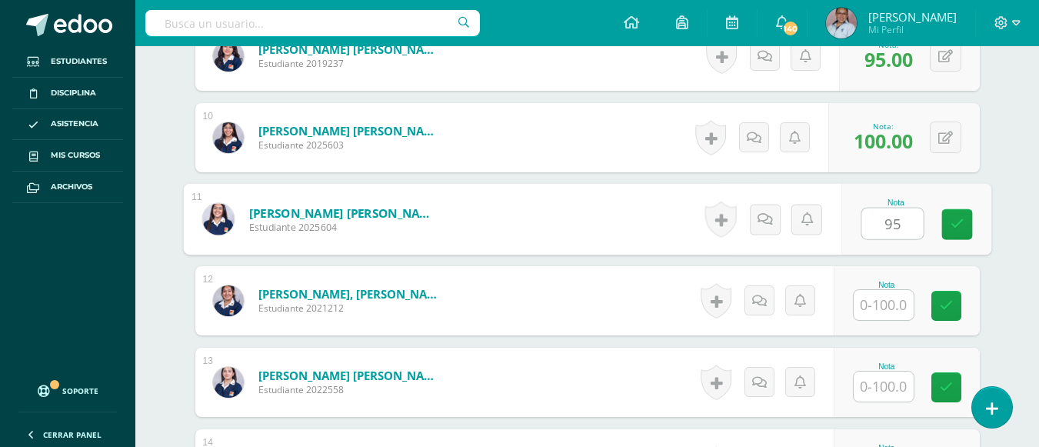
type input "95"
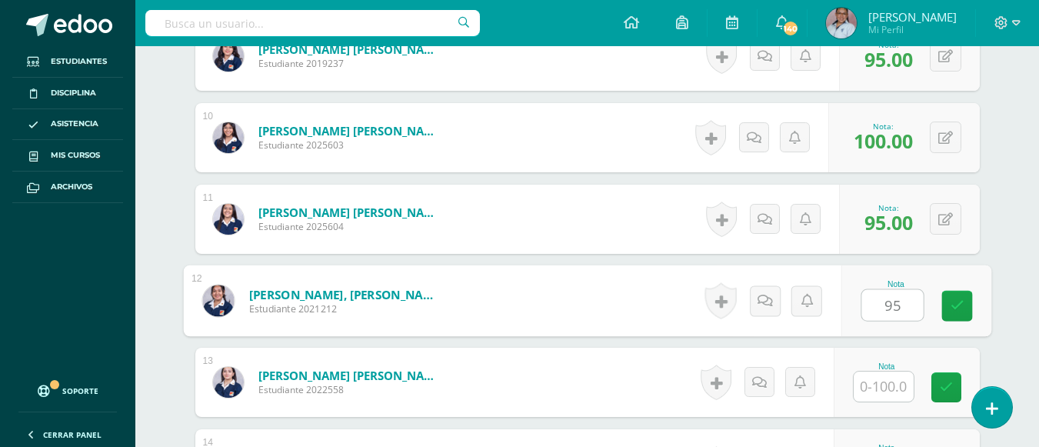
type input "95"
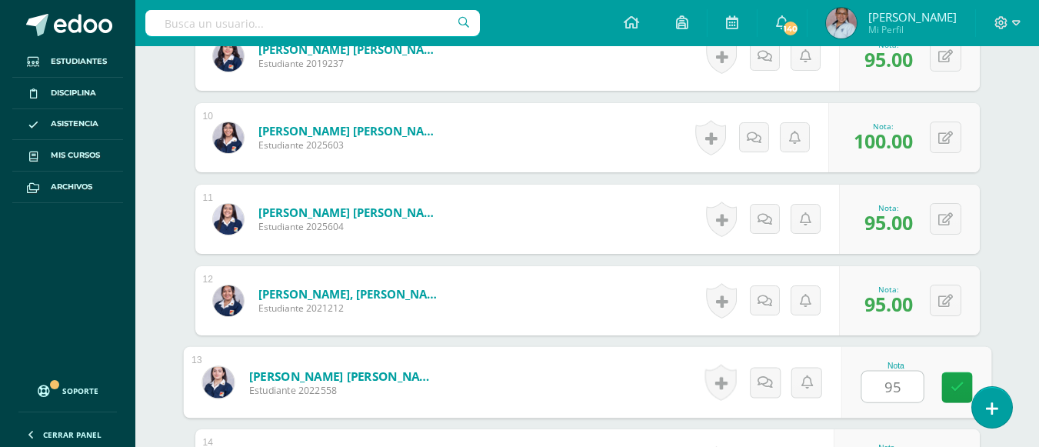
type input "95"
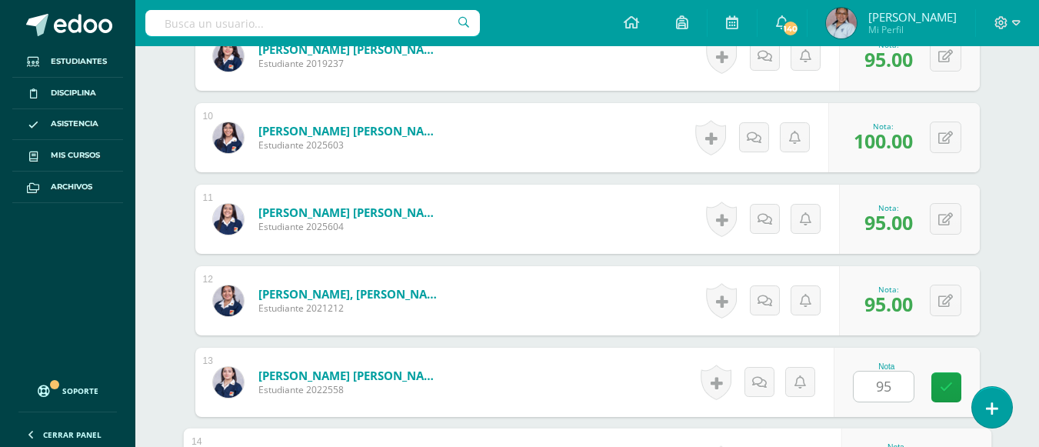
scroll to position [1409, 0]
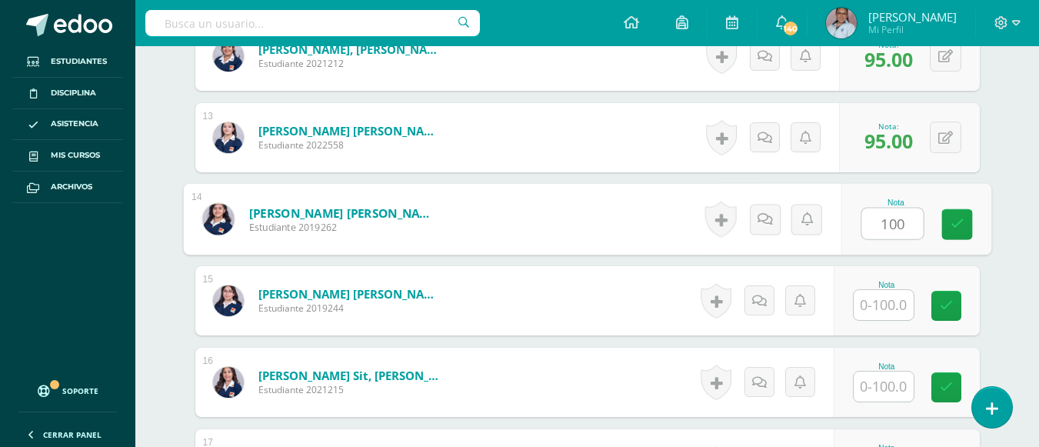
type input "100"
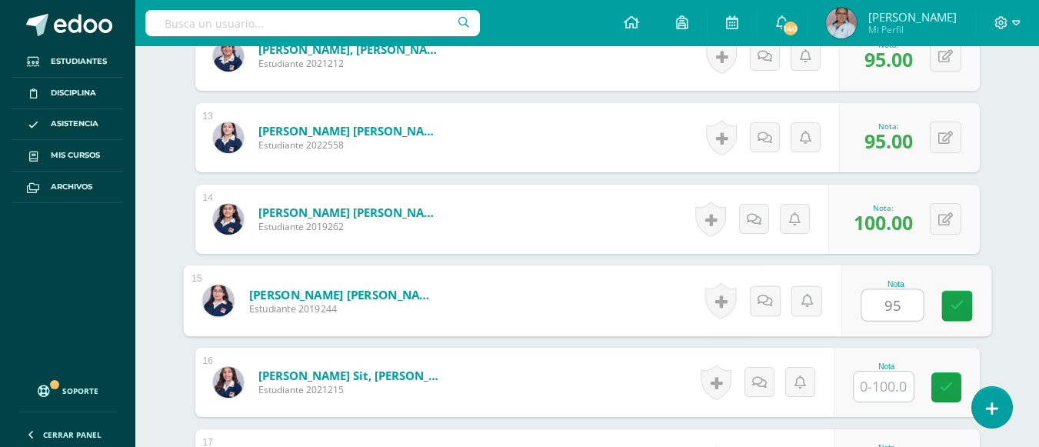
type input "95"
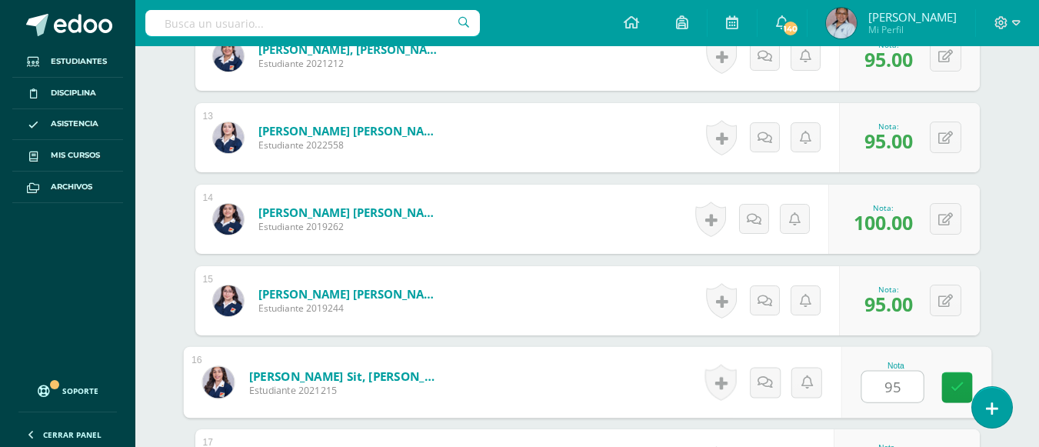
type input "95"
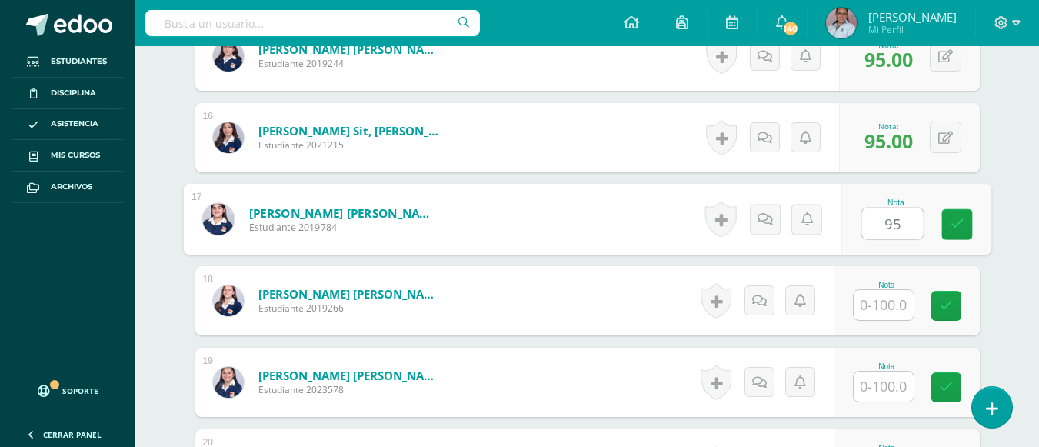
type input "95"
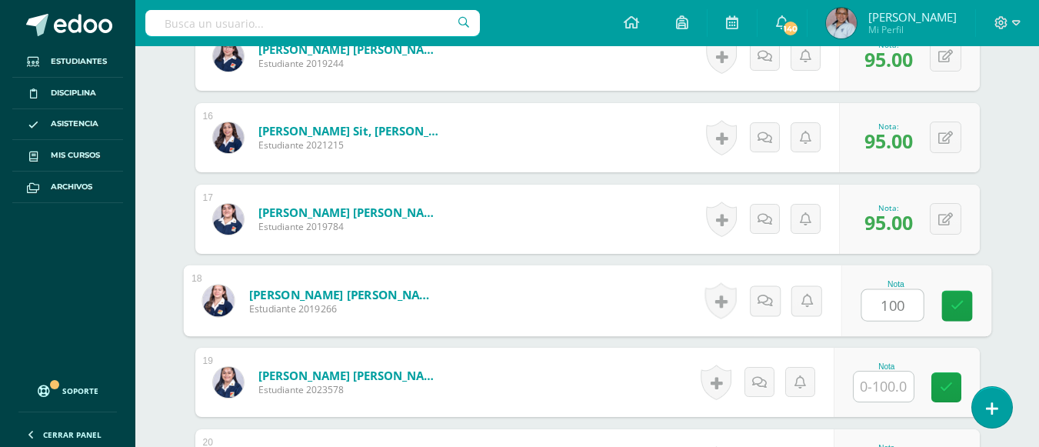
type input "100"
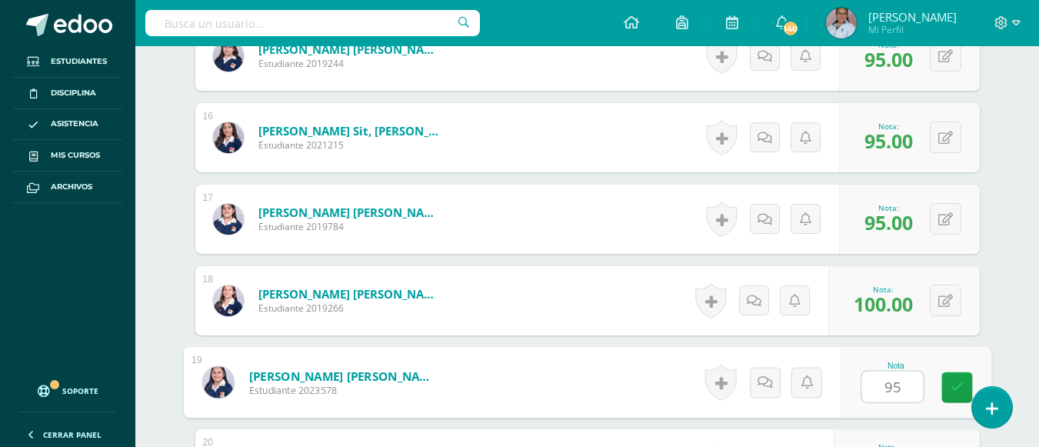
type input "95"
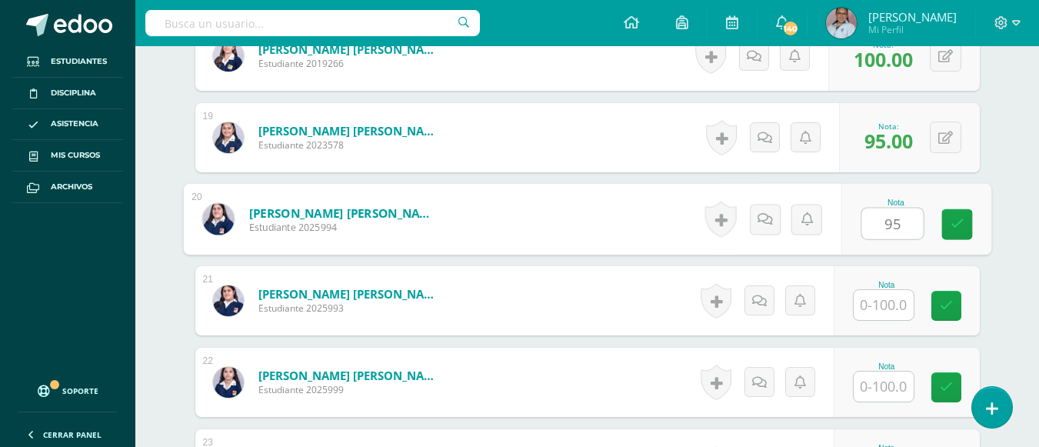
type input "95"
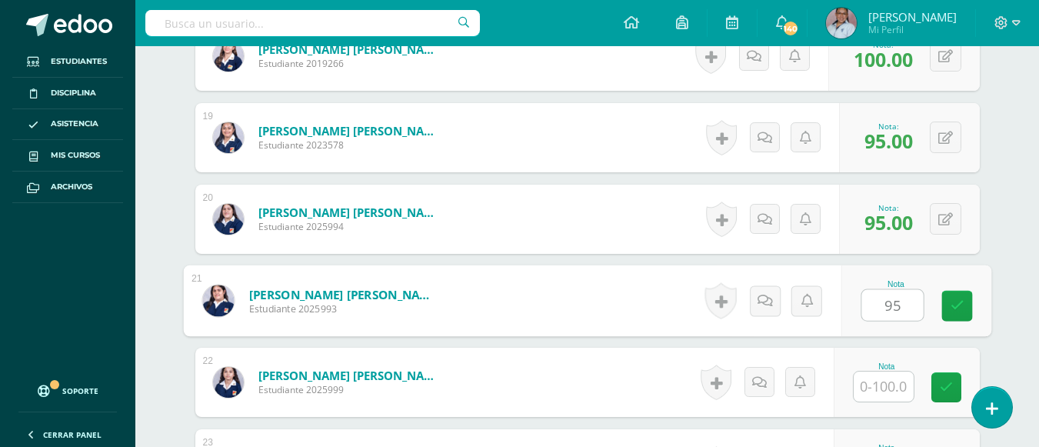
type input "95"
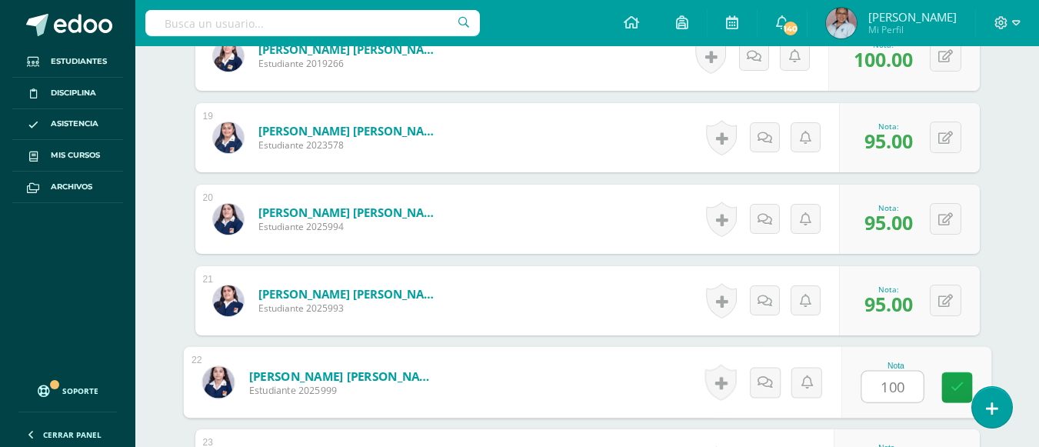
type input "100"
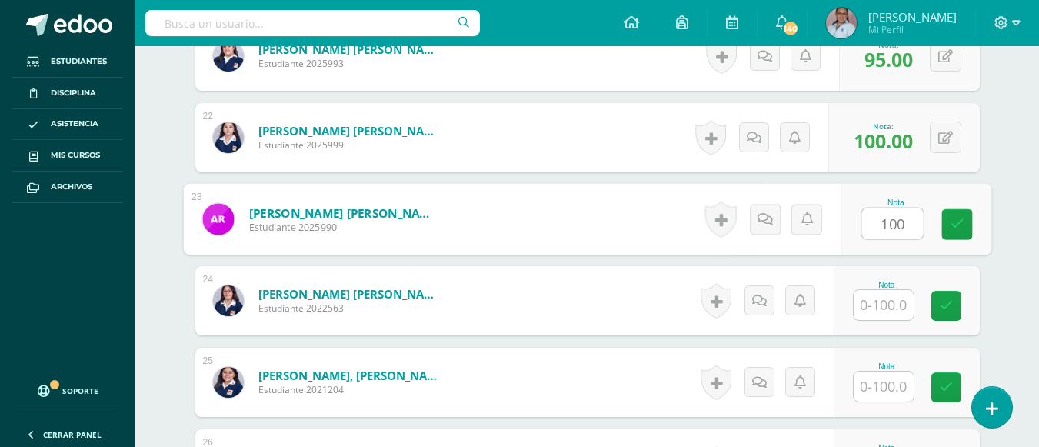
type input "100"
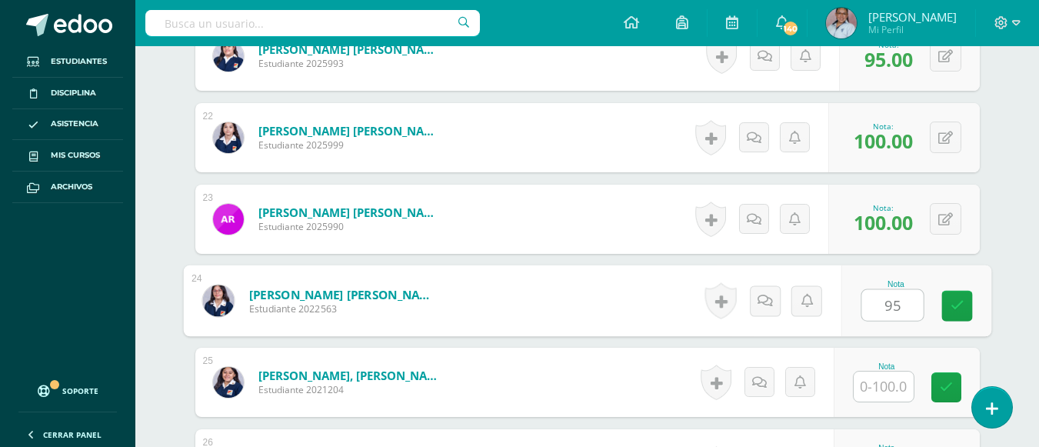
type input "95"
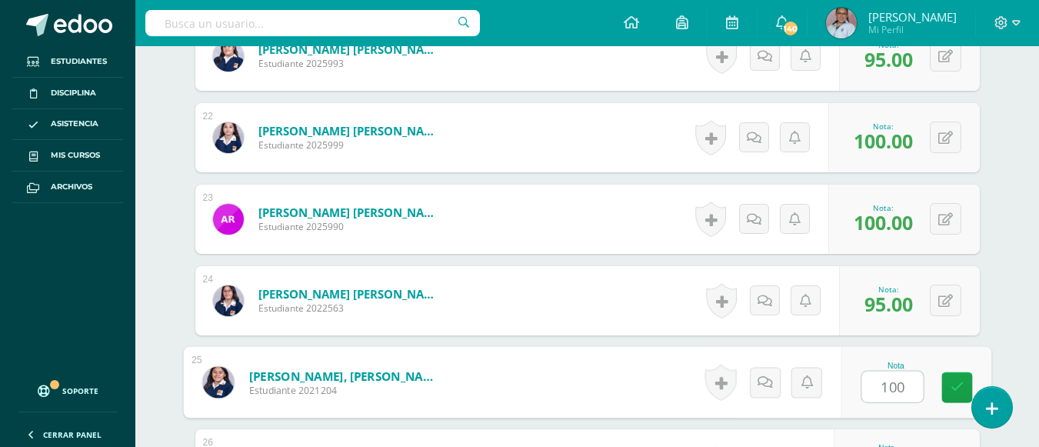
type input "100"
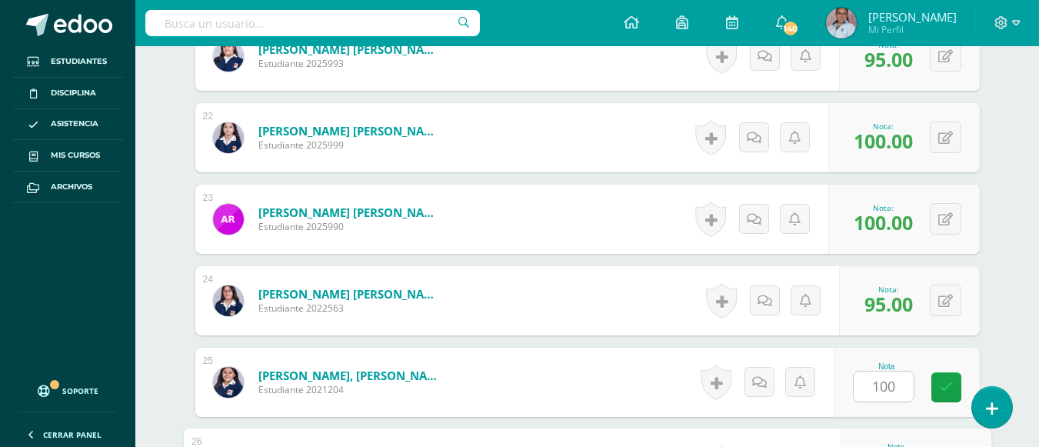
scroll to position [2387, 0]
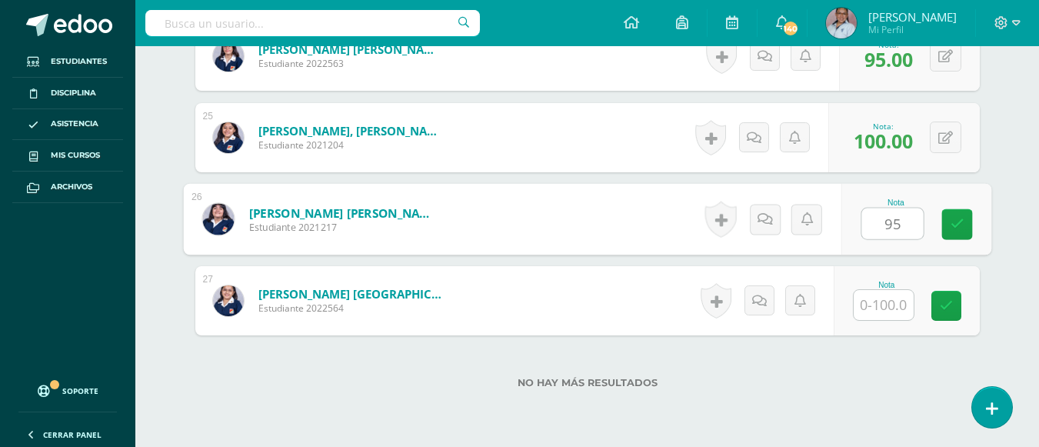
type input "95"
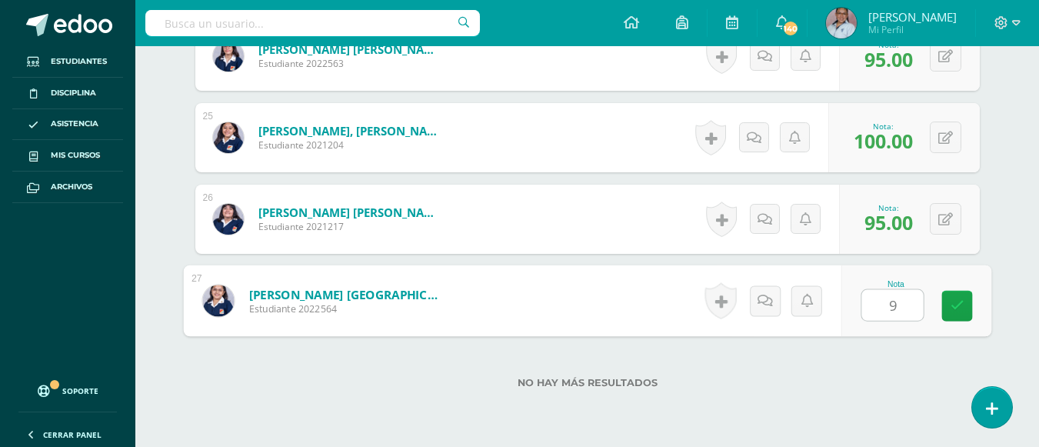
type input "95"
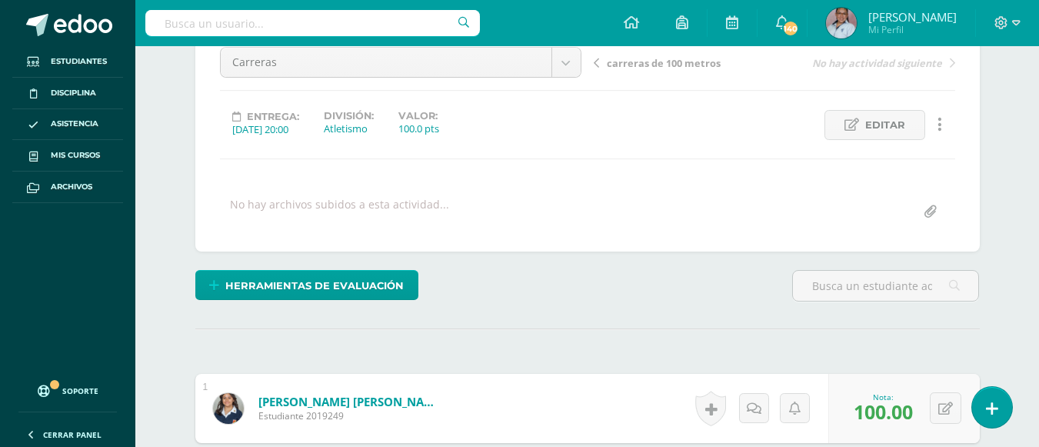
scroll to position [4, 0]
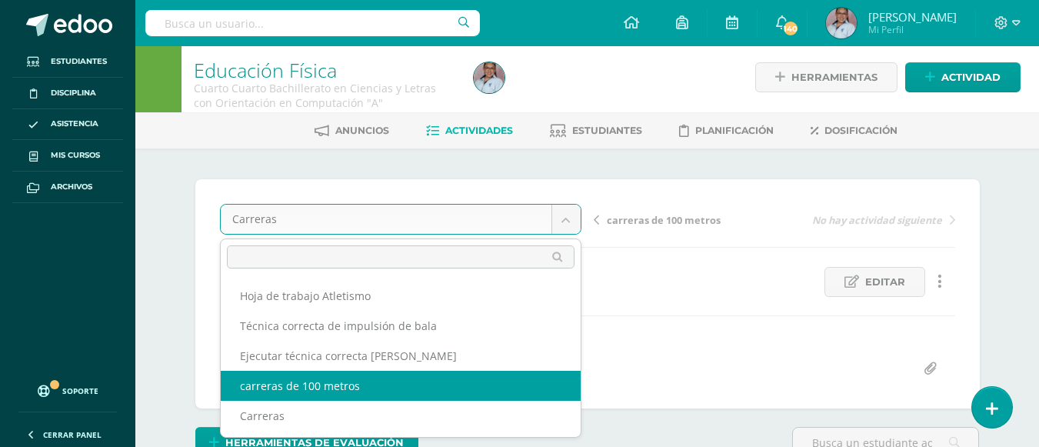
select select "/dashboard/teacher/grade-activity/130604/"
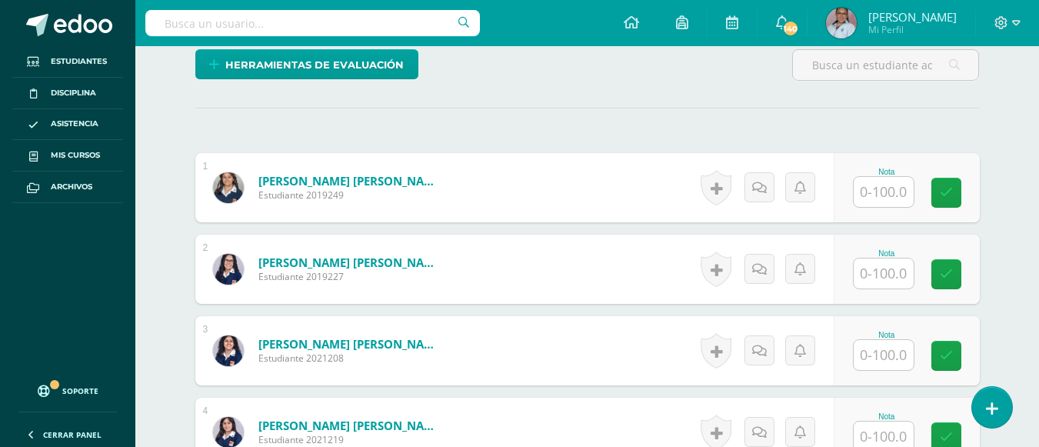
scroll to position [408, 0]
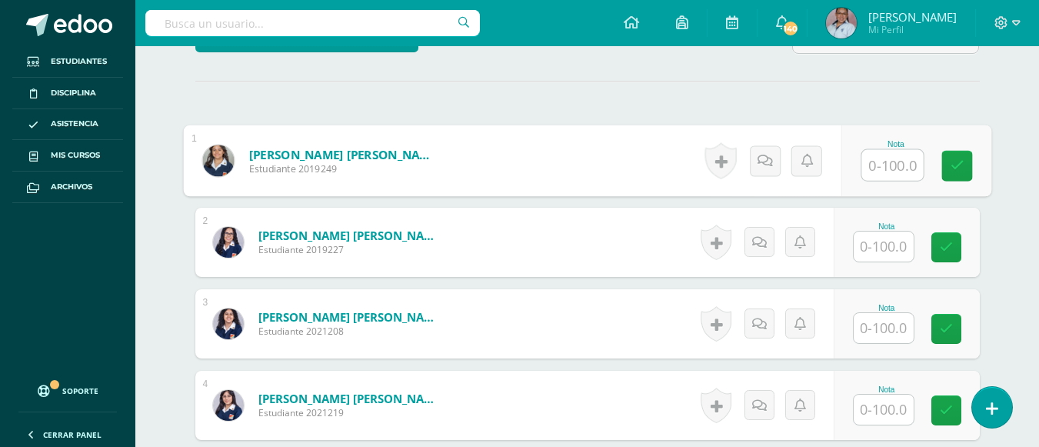
click at [883, 165] on input "text" at bounding box center [892, 165] width 62 height 31
type input "9"
type input "100"
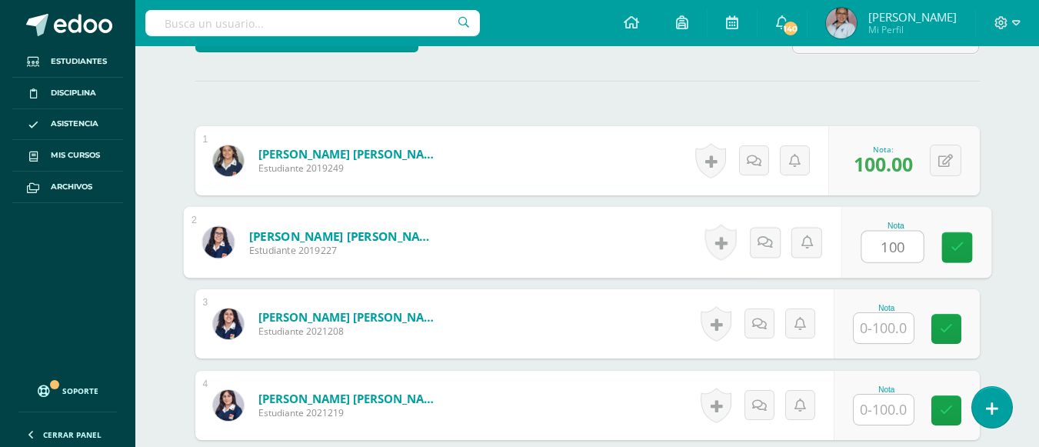
type input "100"
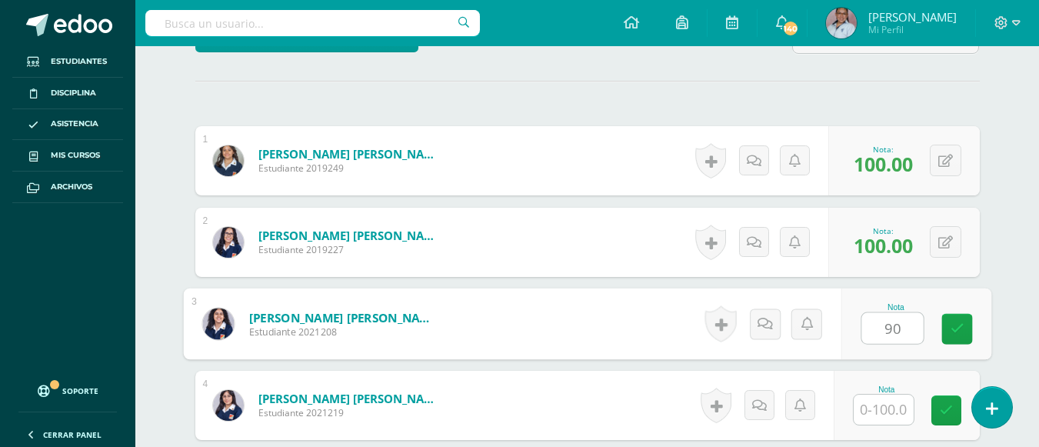
type input "90"
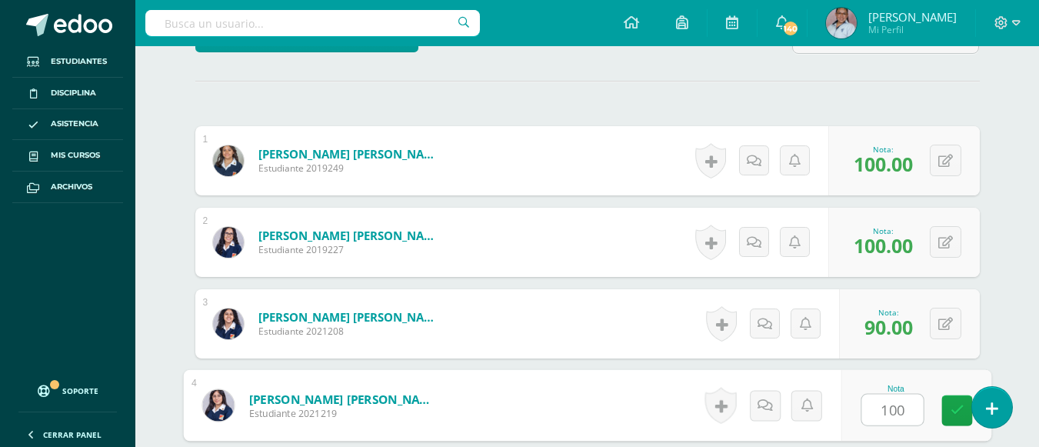
type input "100"
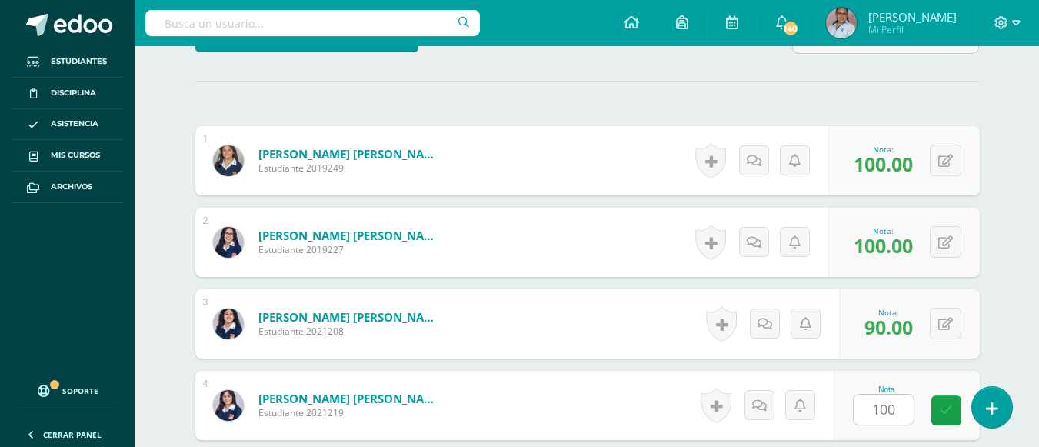
scroll to position [676, 0]
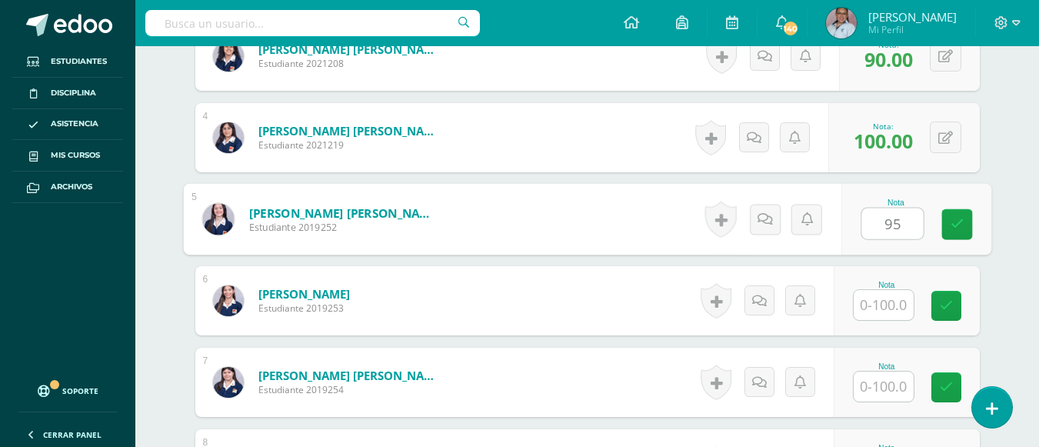
type input "95"
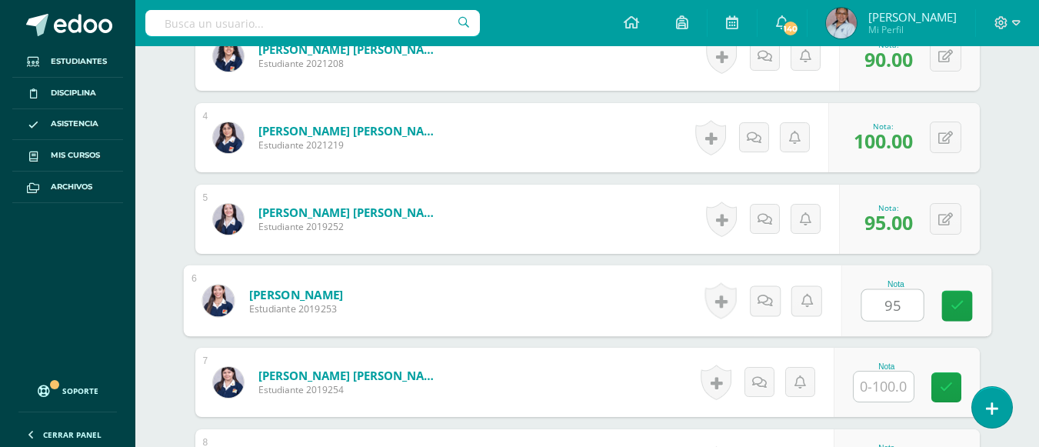
type input "95"
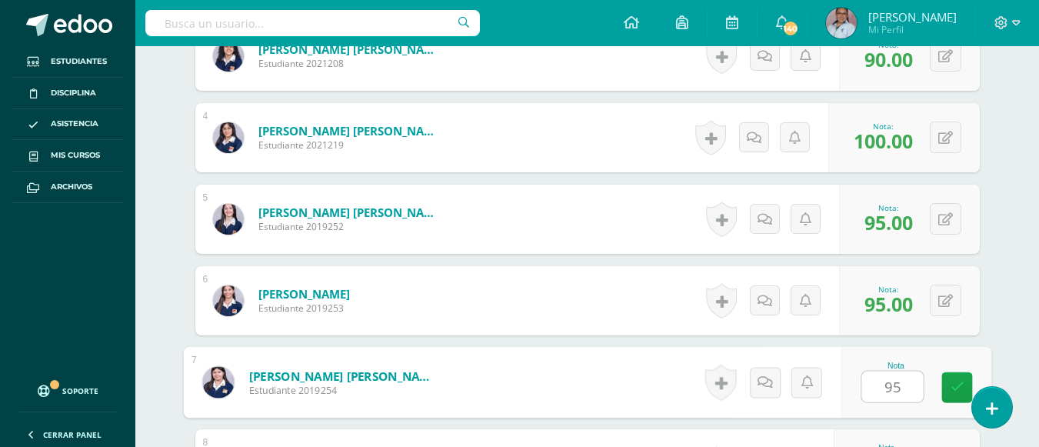
type input "95"
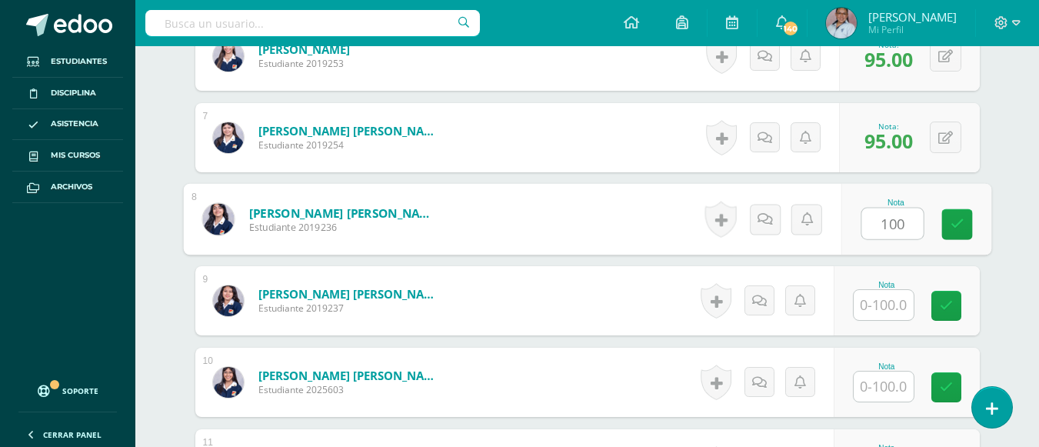
type input "100"
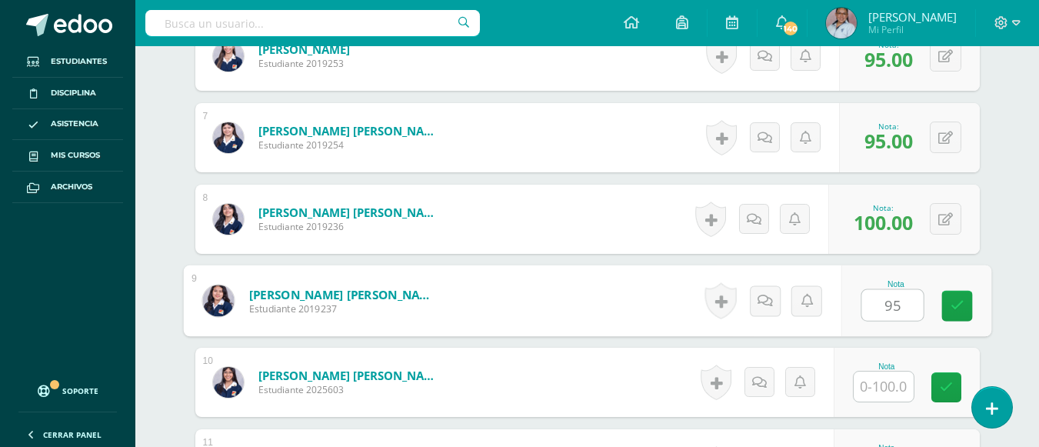
type input "95"
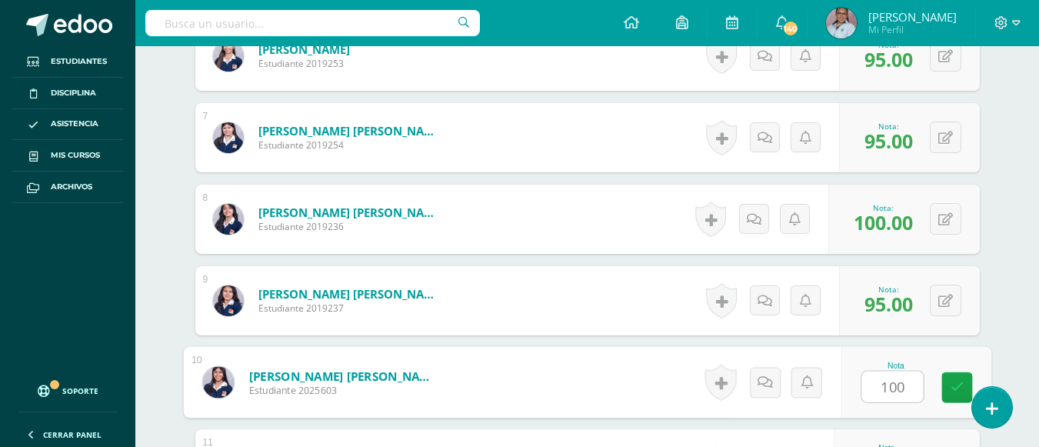
type input "100"
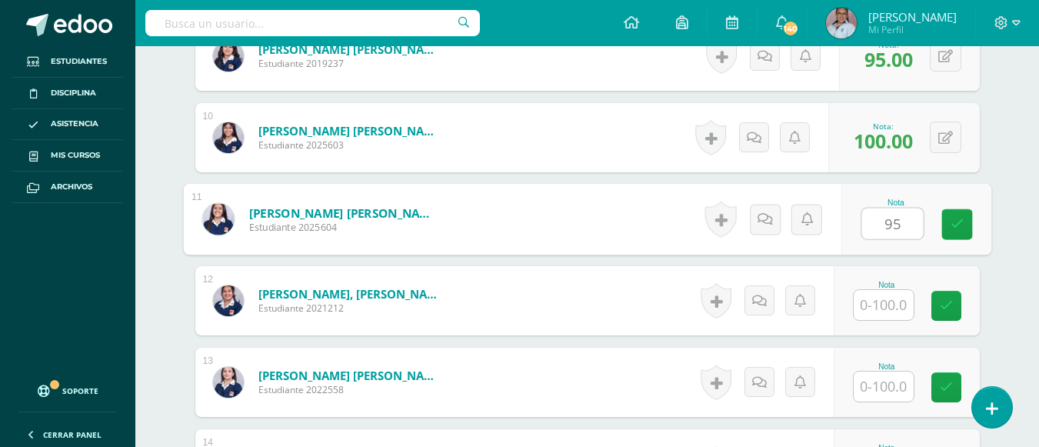
type input "95"
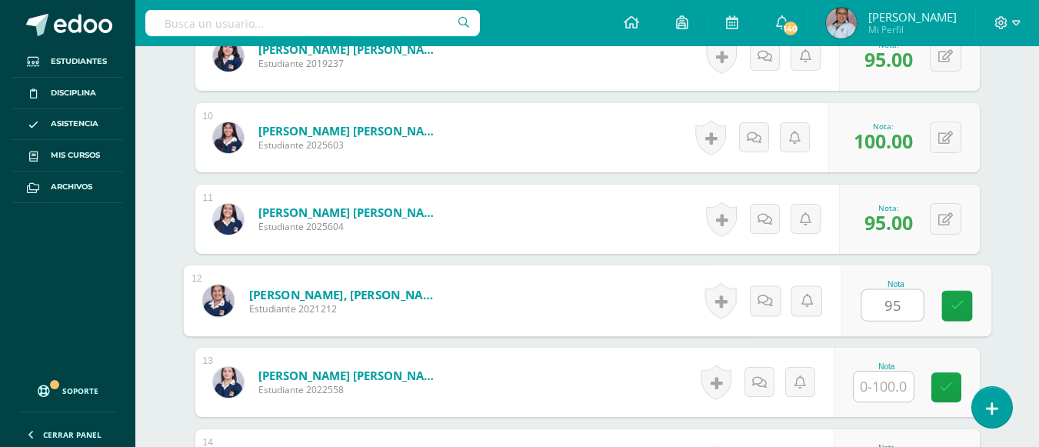
type input "95"
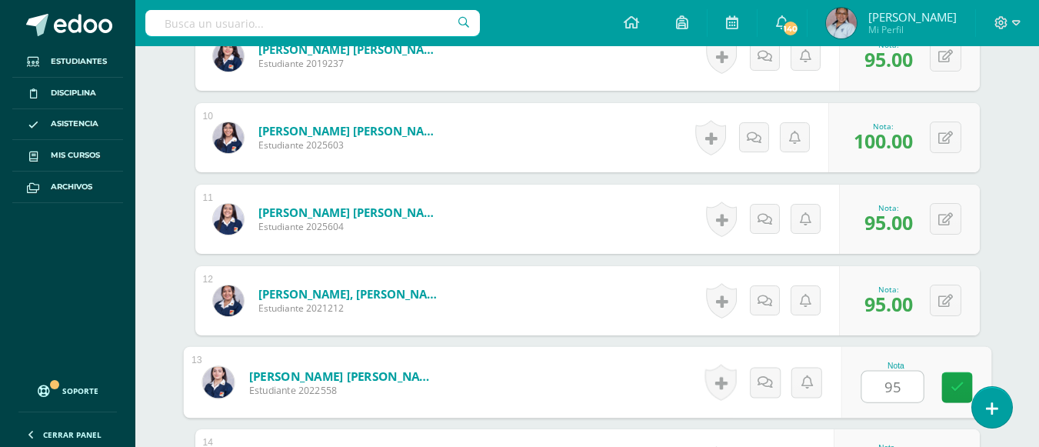
type input "95"
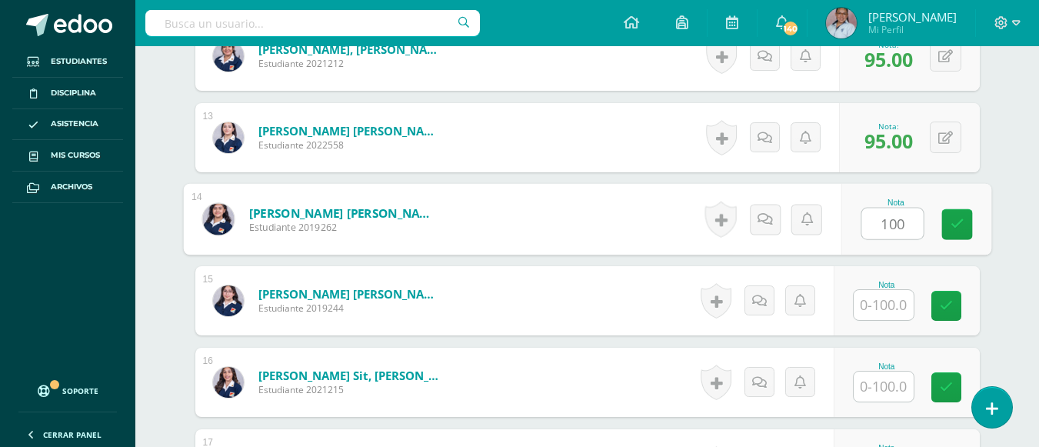
type input "100"
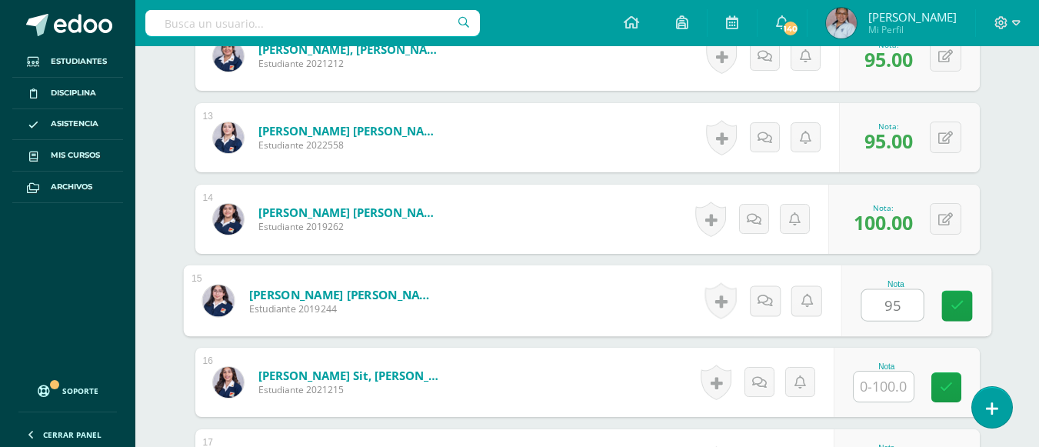
type input "95"
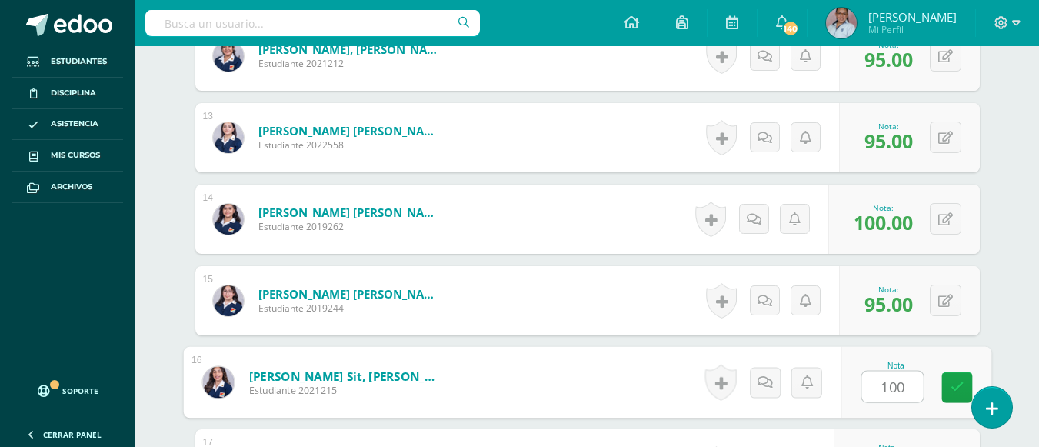
type input "100"
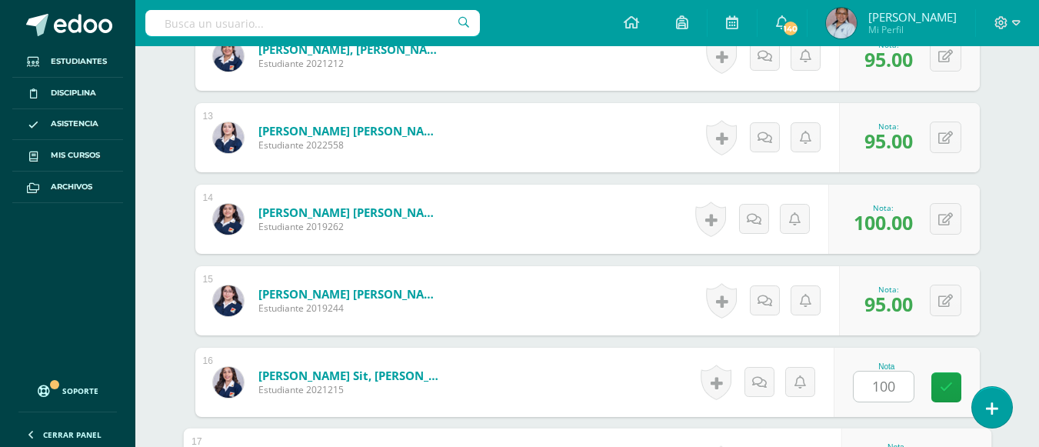
scroll to position [1654, 0]
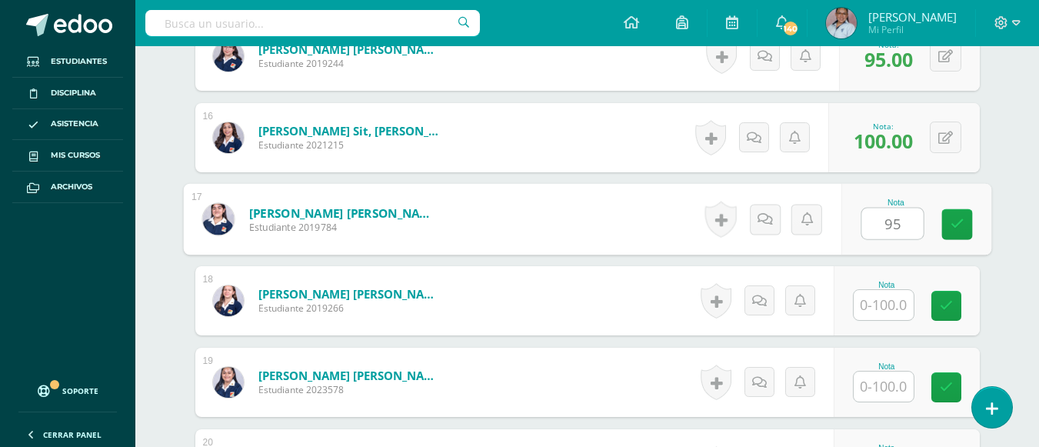
type input "95"
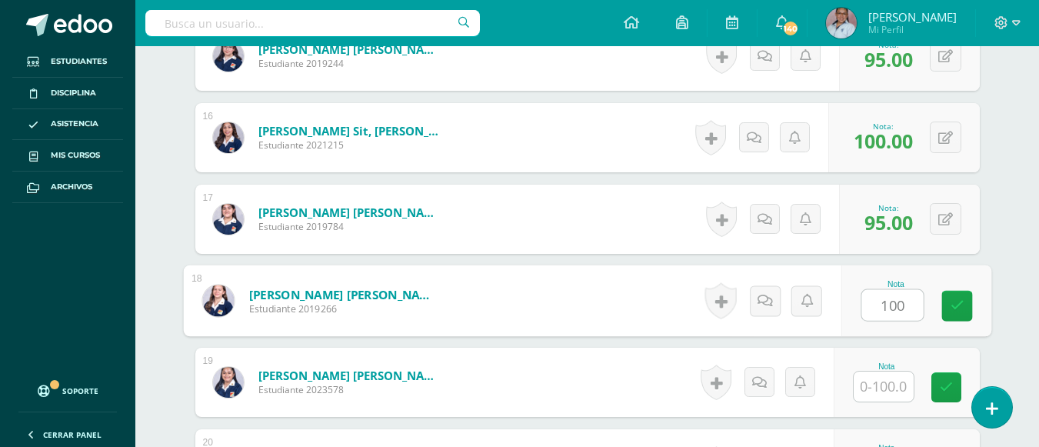
type input "100"
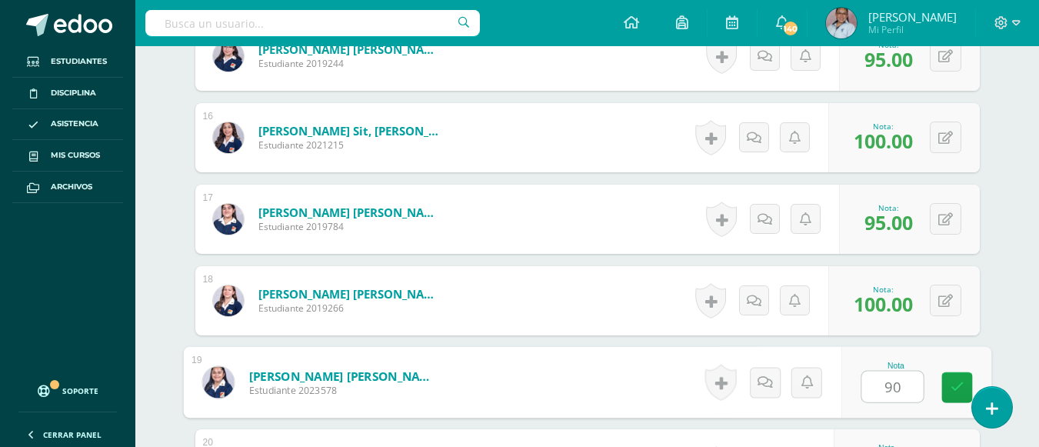
type input "90"
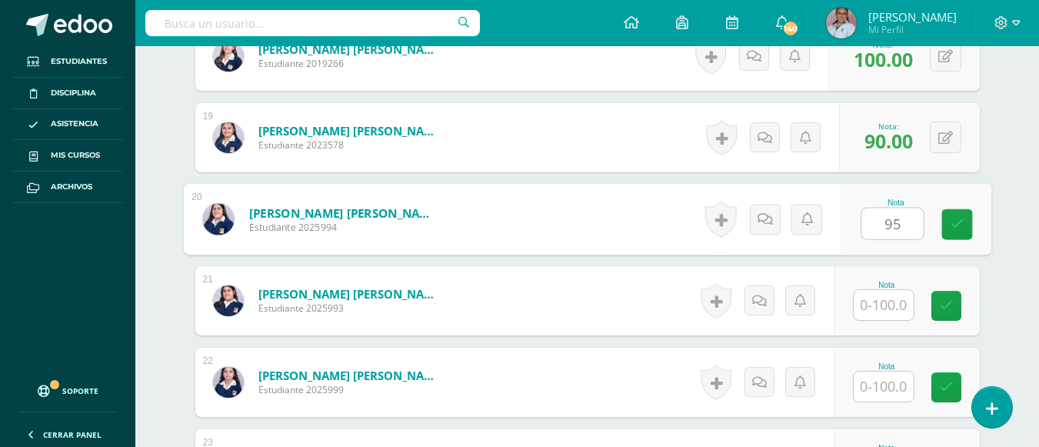
type input "95"
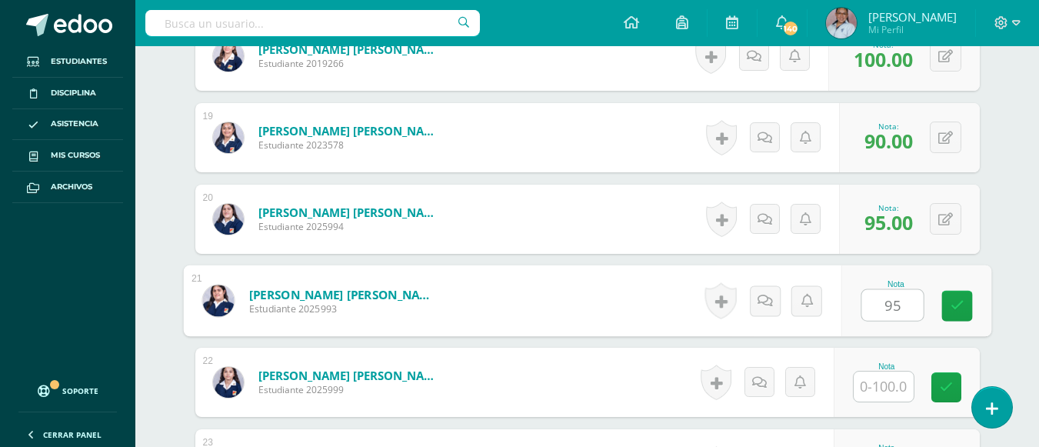
type input "95"
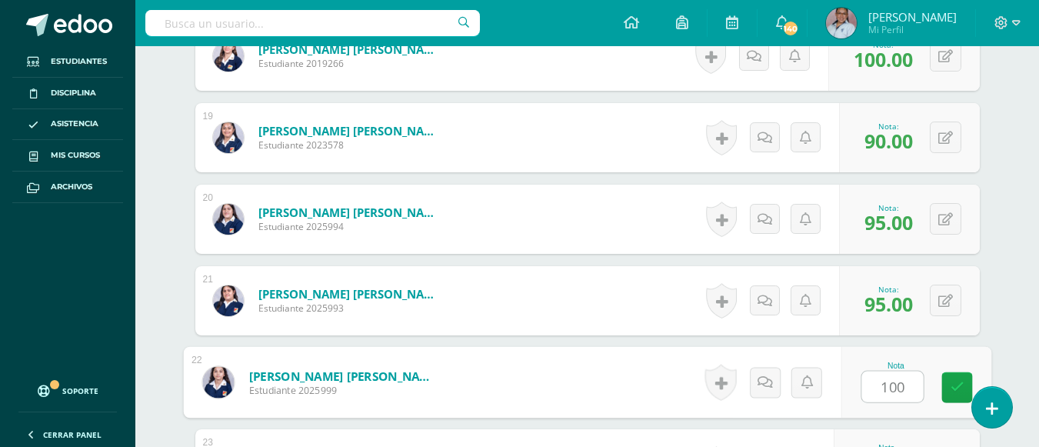
type input "100"
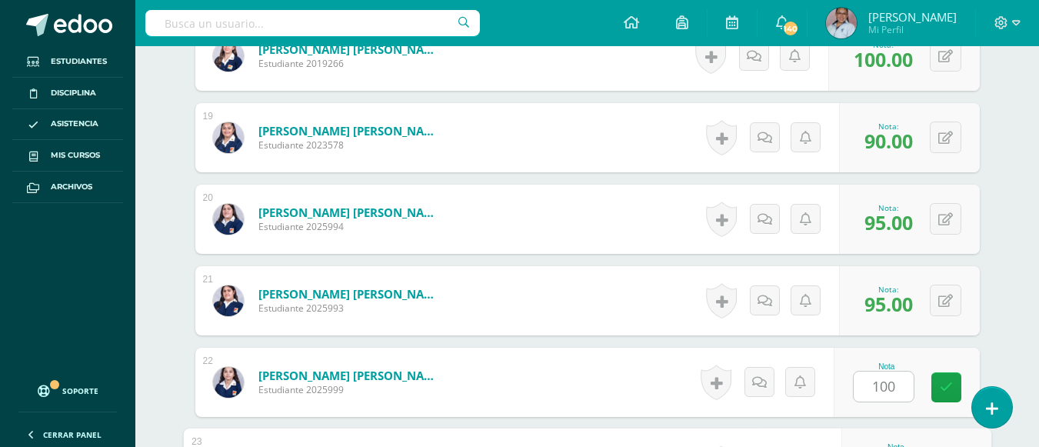
scroll to position [2143, 0]
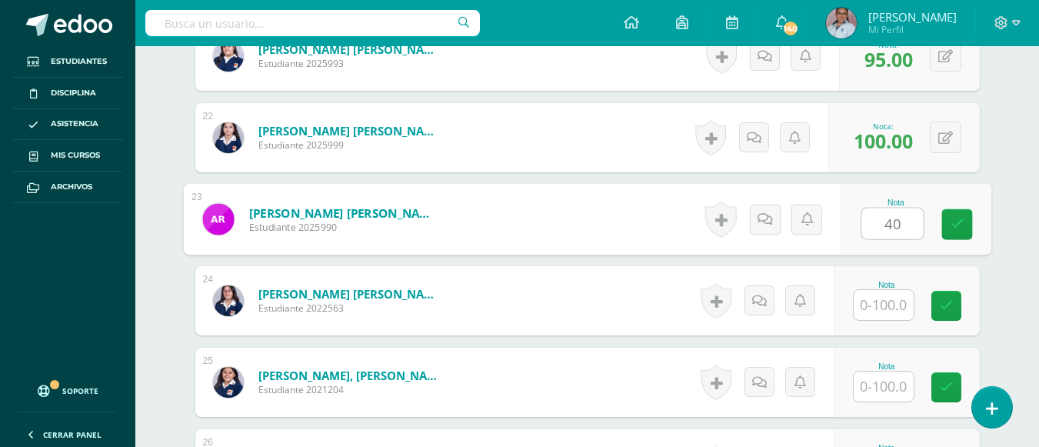
type input "4"
type input "100"
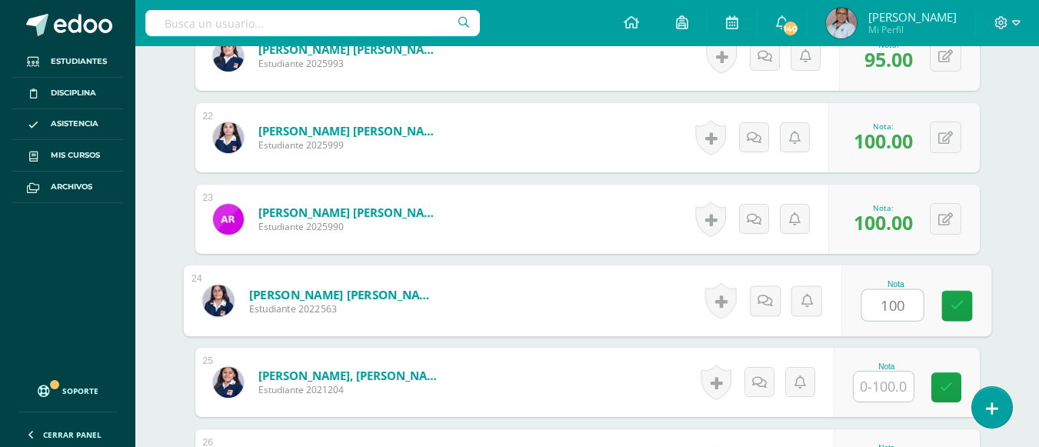
type input "100"
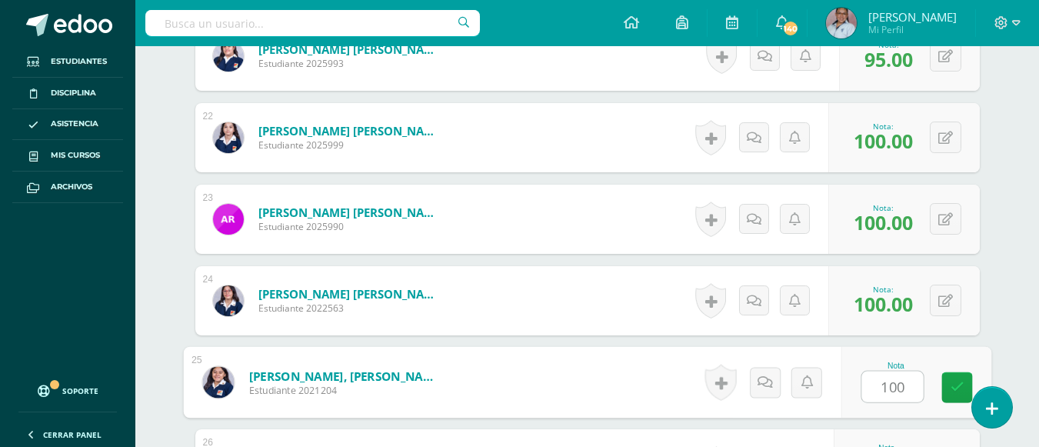
type input "100"
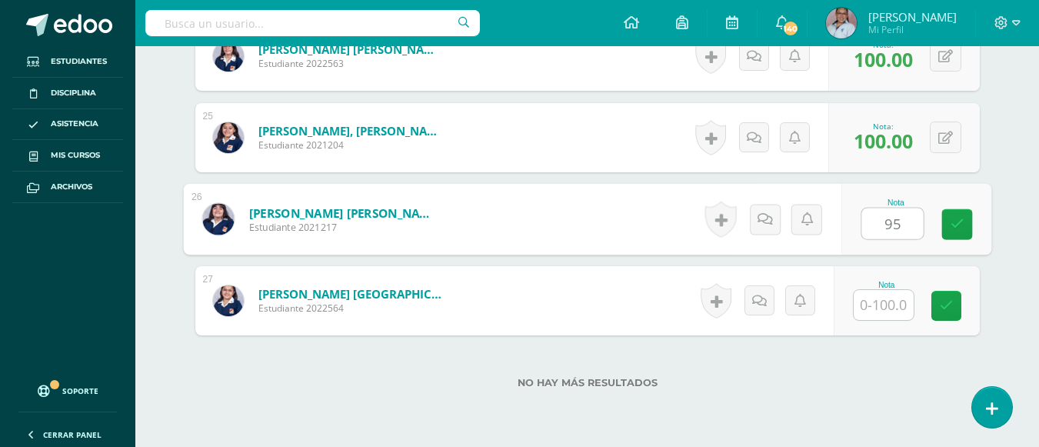
type input "95"
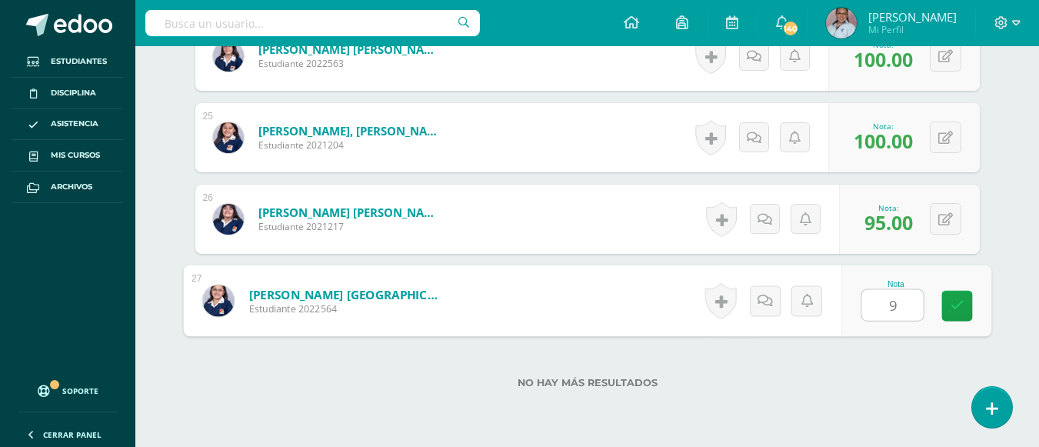
type input "95"
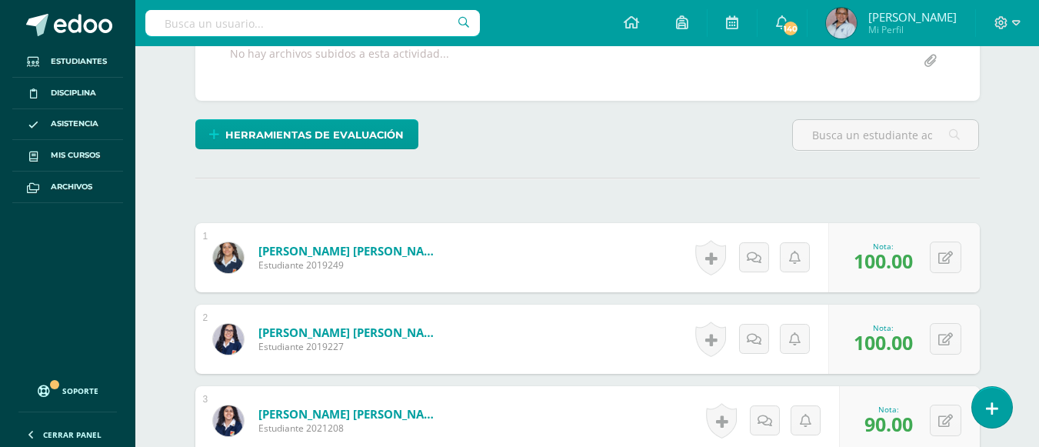
scroll to position [0, 0]
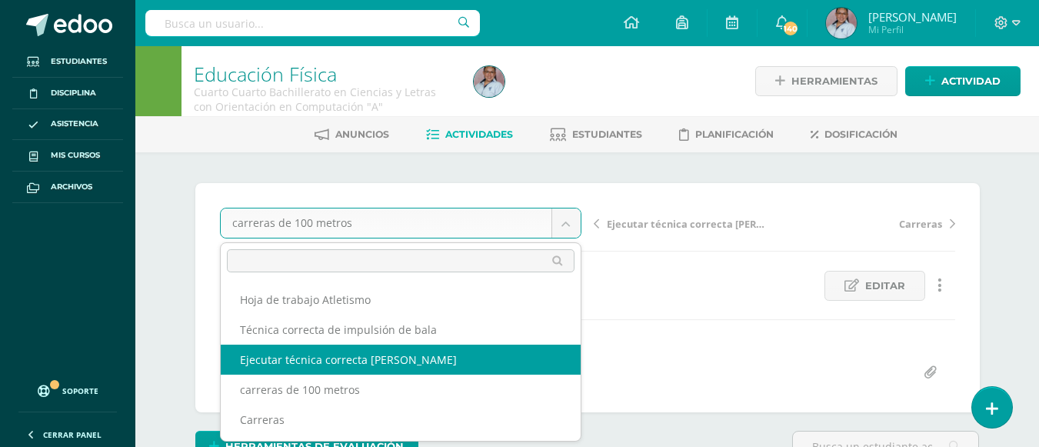
select select "/dashboard/teacher/grade-activity/130606/"
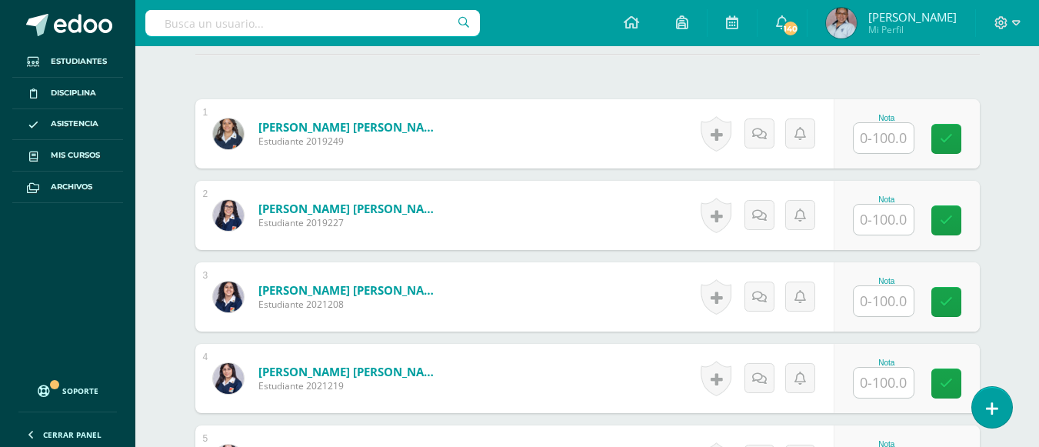
scroll to position [408, 0]
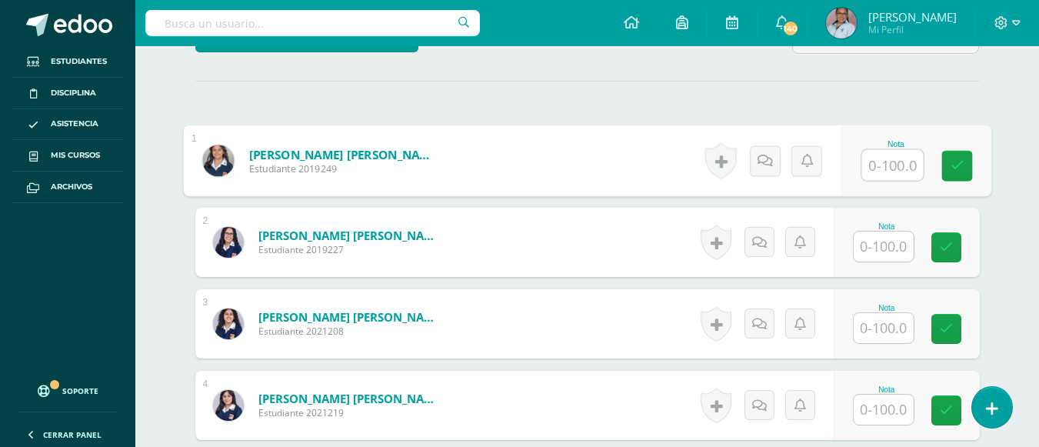
click at [897, 165] on input "text" at bounding box center [892, 165] width 62 height 31
type input "100"
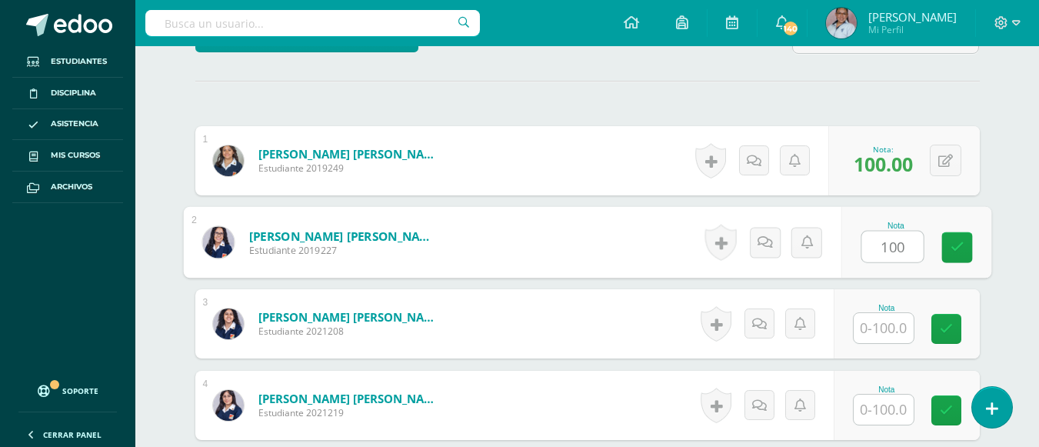
type input "100"
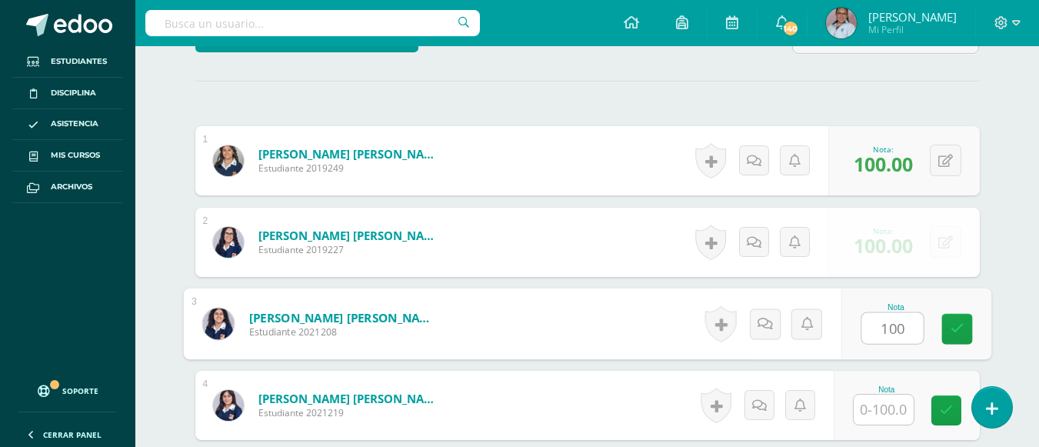
type input "100"
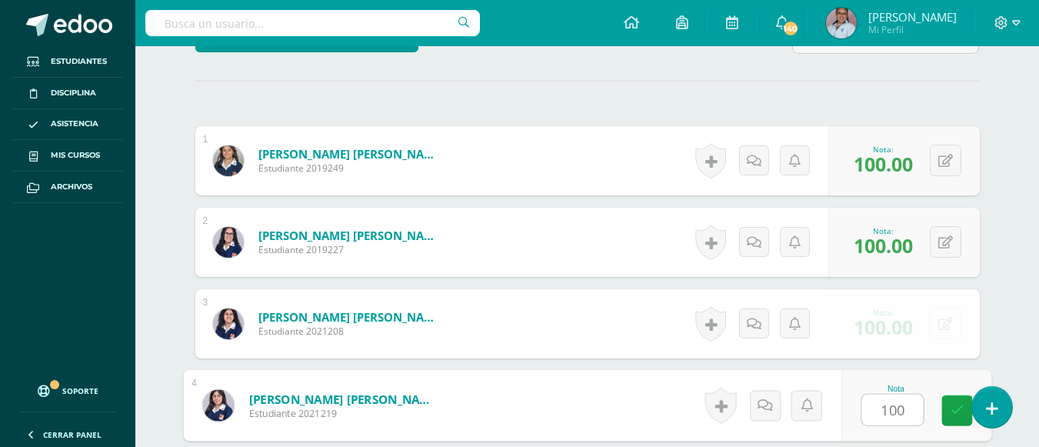
type input "100"
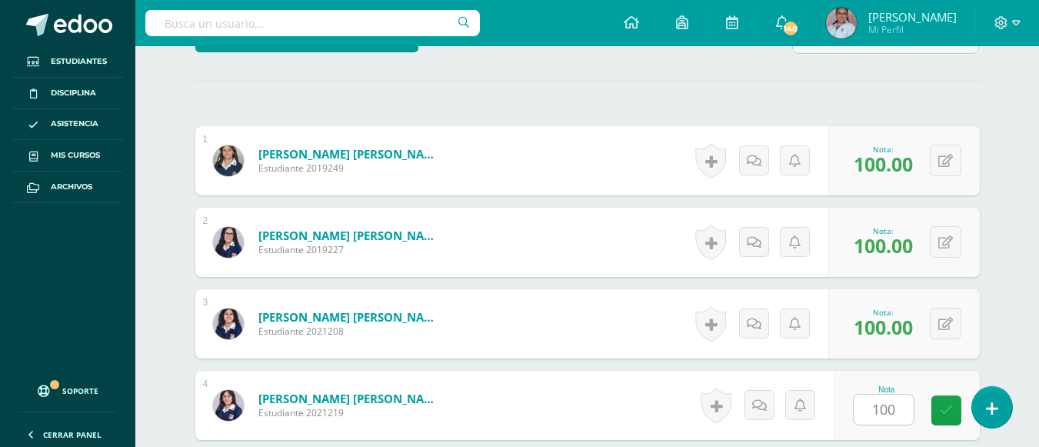
scroll to position [676, 0]
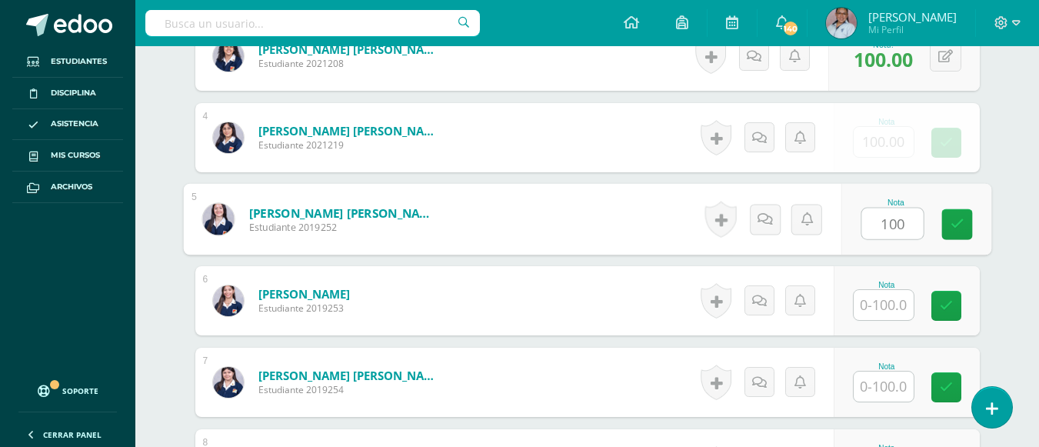
type input "100"
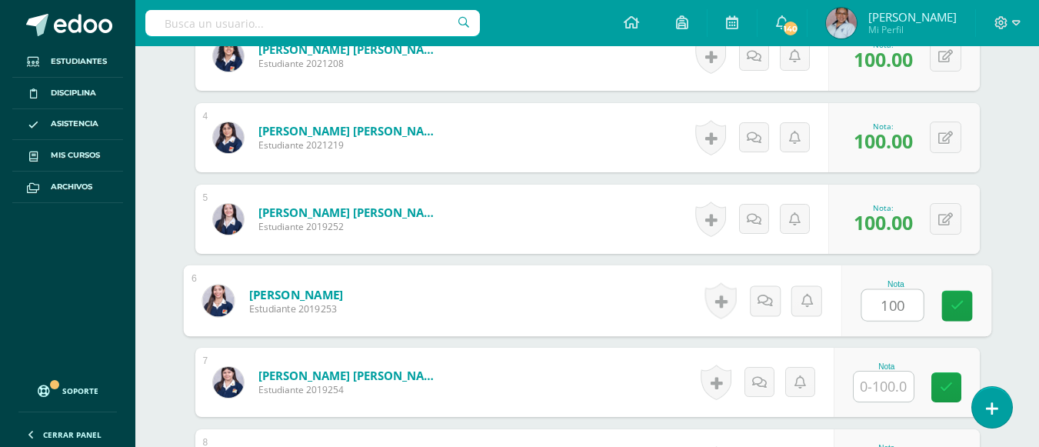
type input "100"
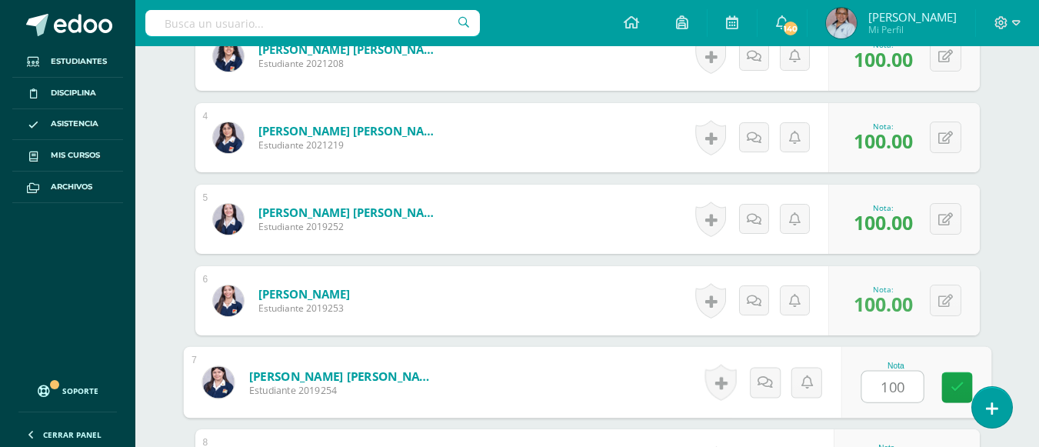
type input "100"
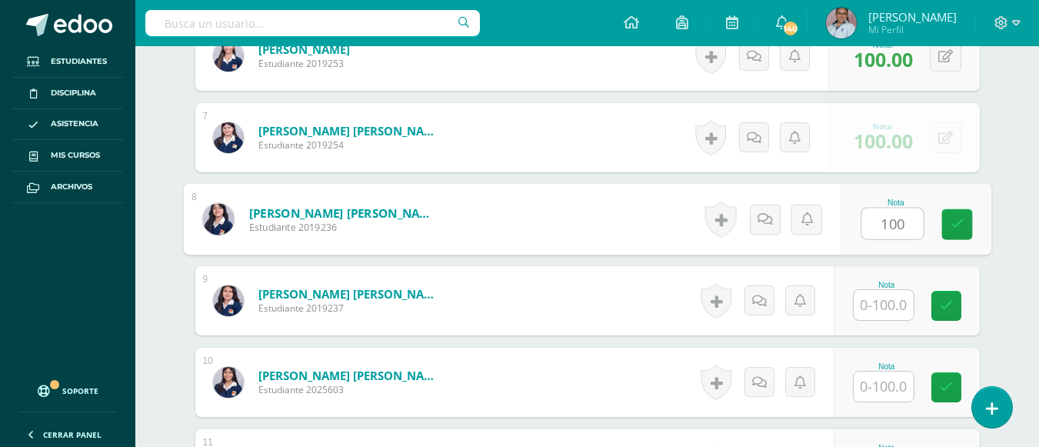
type input "100"
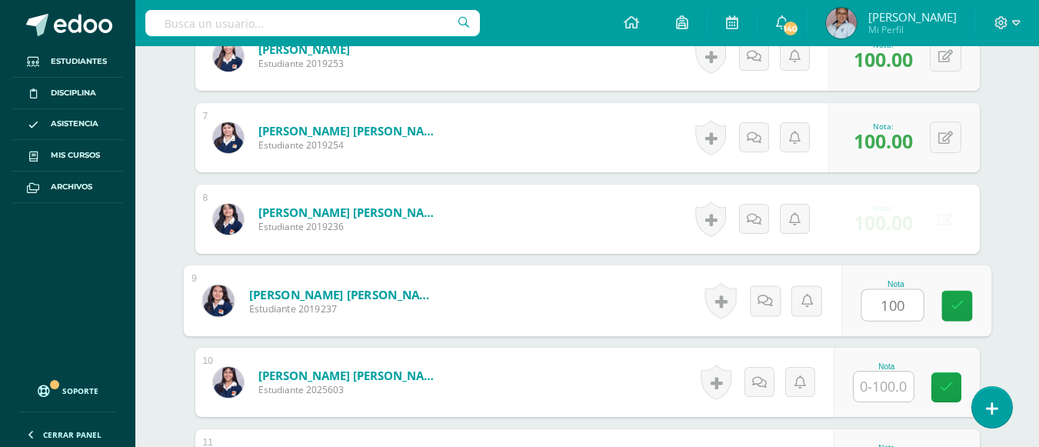
type input "100"
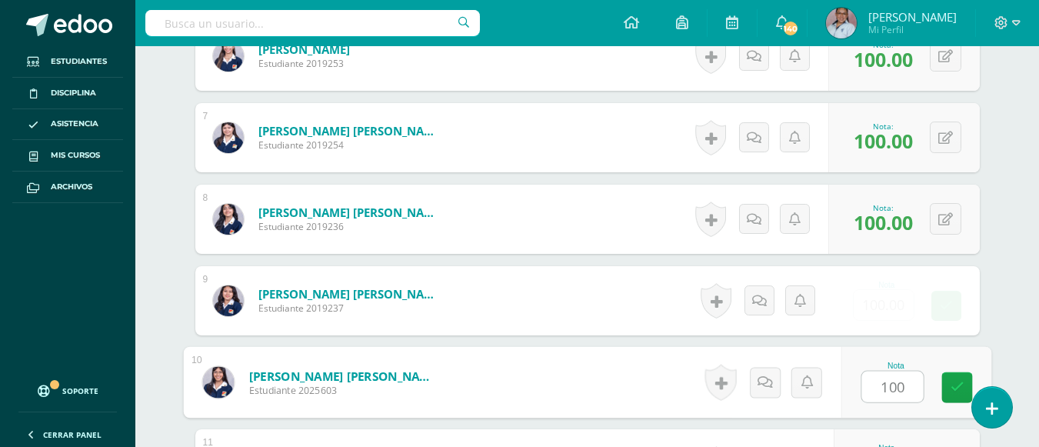
type input "100"
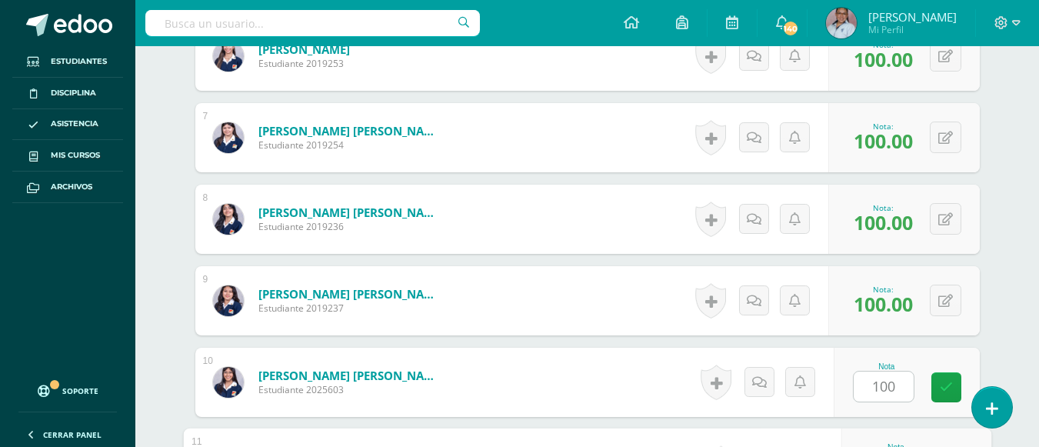
scroll to position [1165, 0]
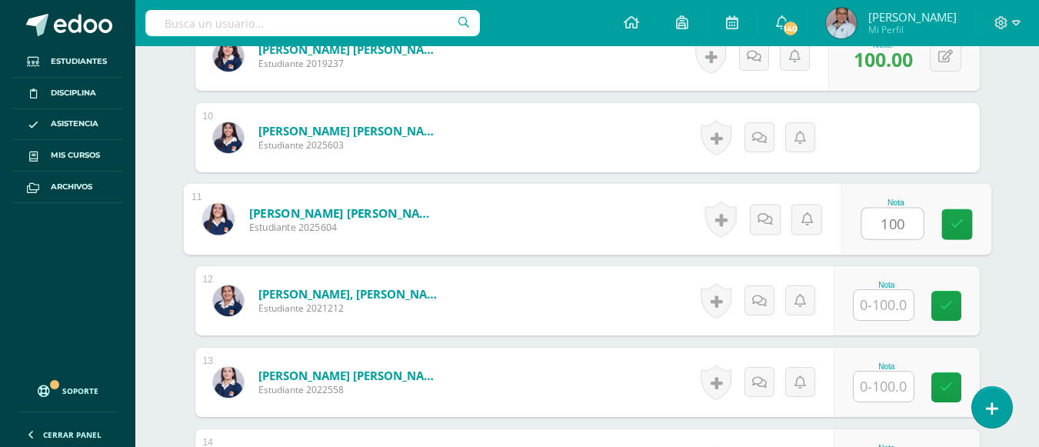
type input "100"
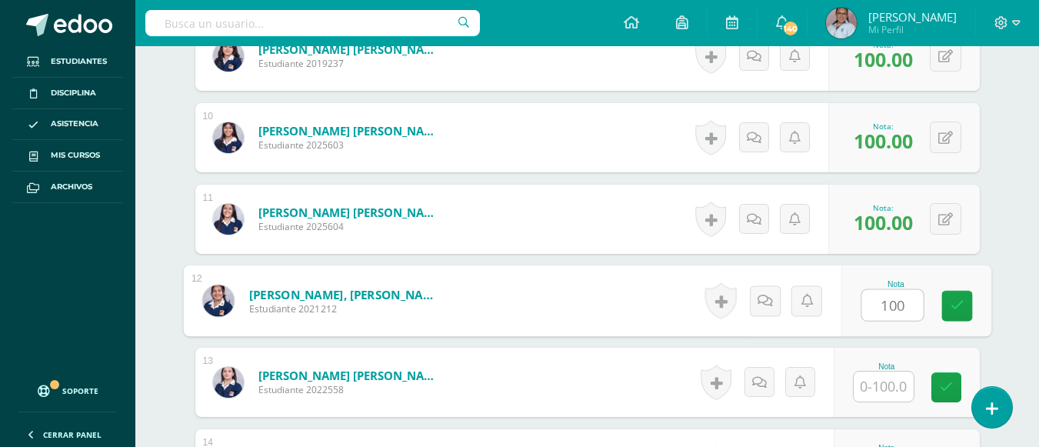
type input "100"
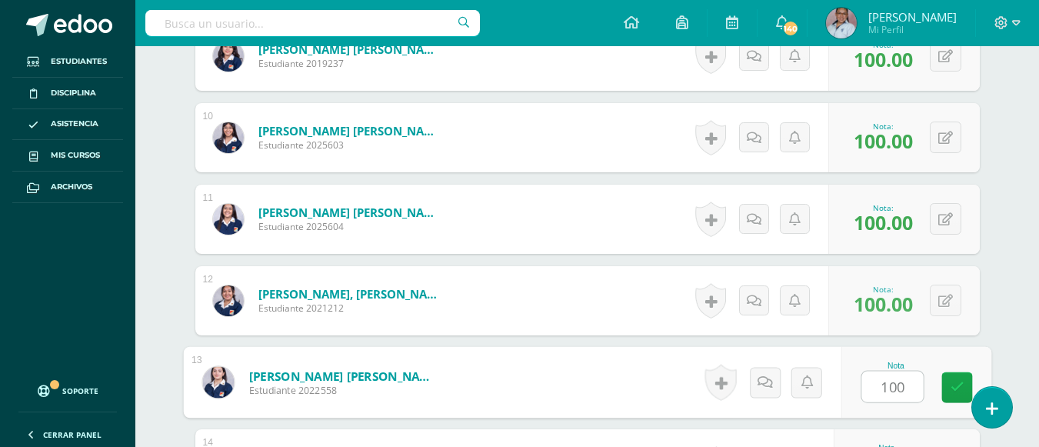
type input "100"
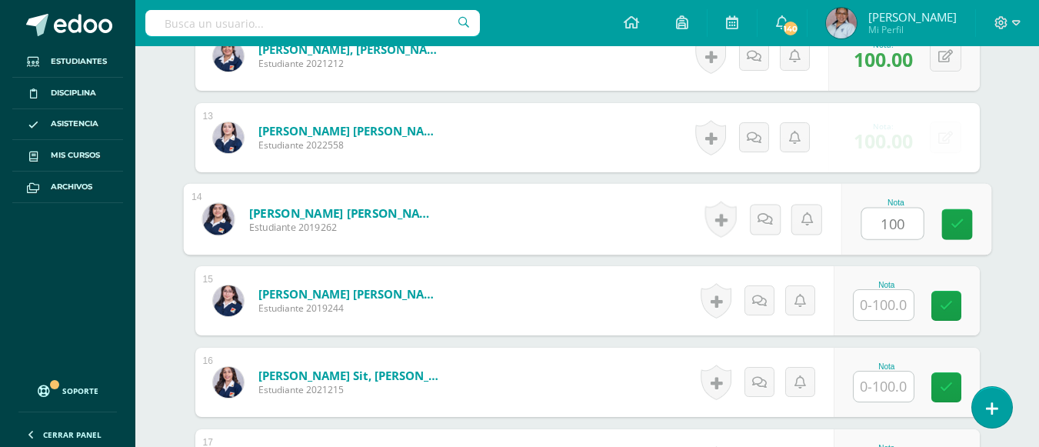
type input "100"
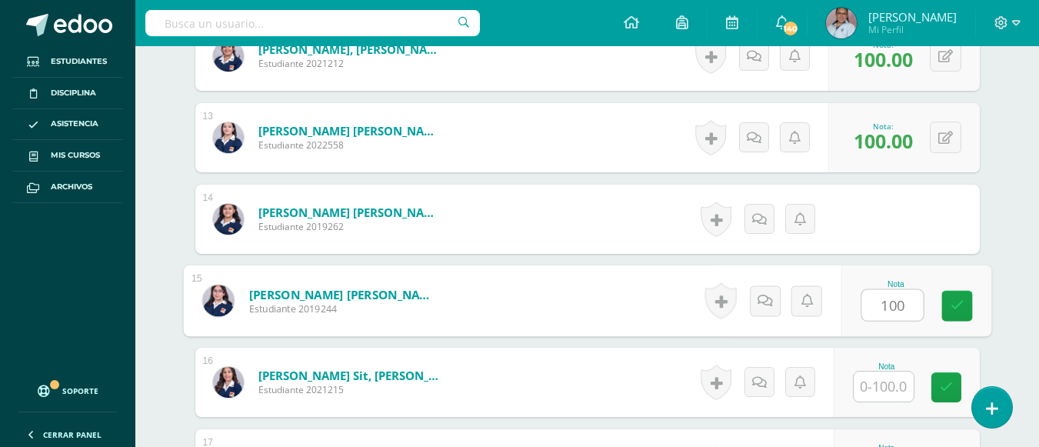
type input "100"
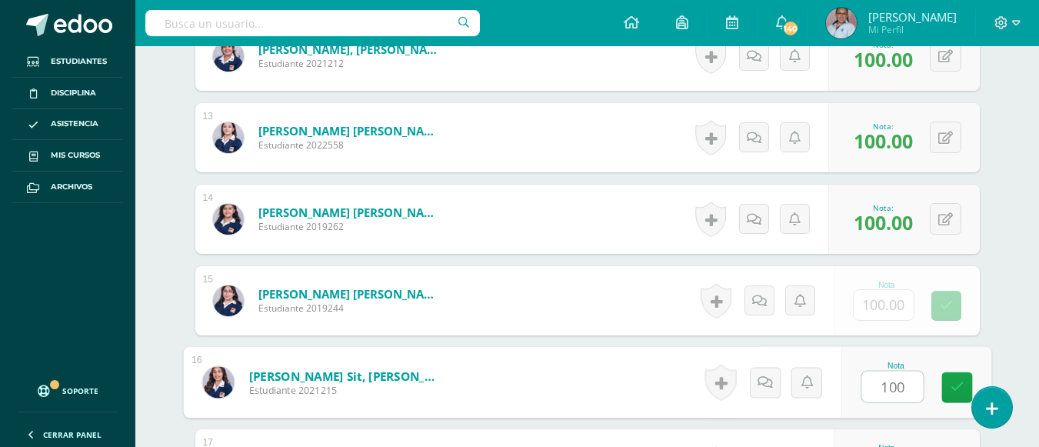
type input "100"
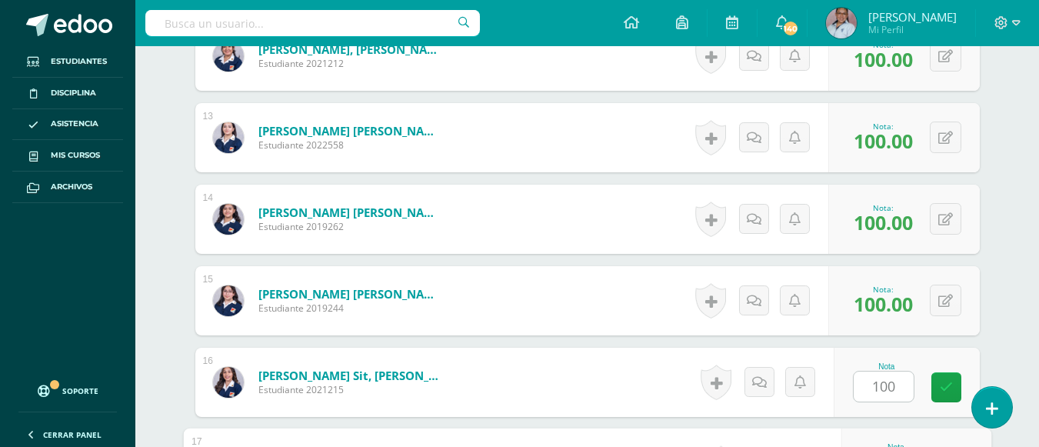
scroll to position [1654, 0]
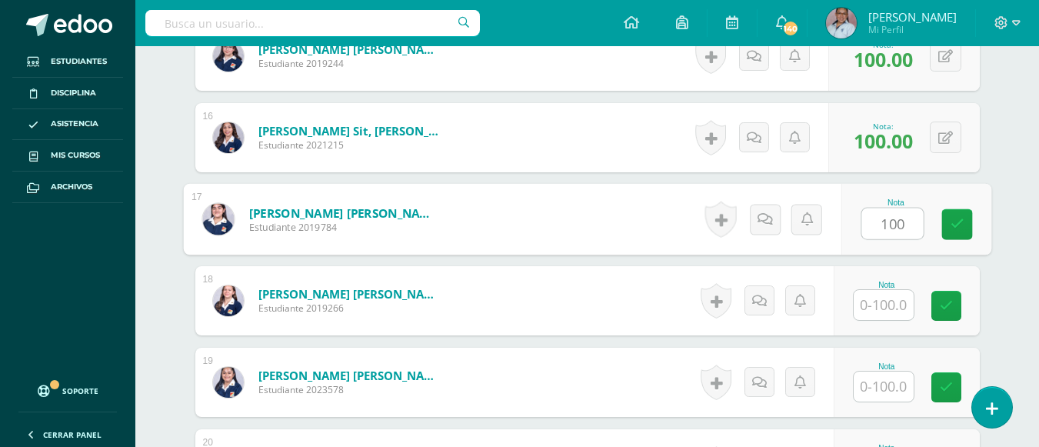
type input "100"
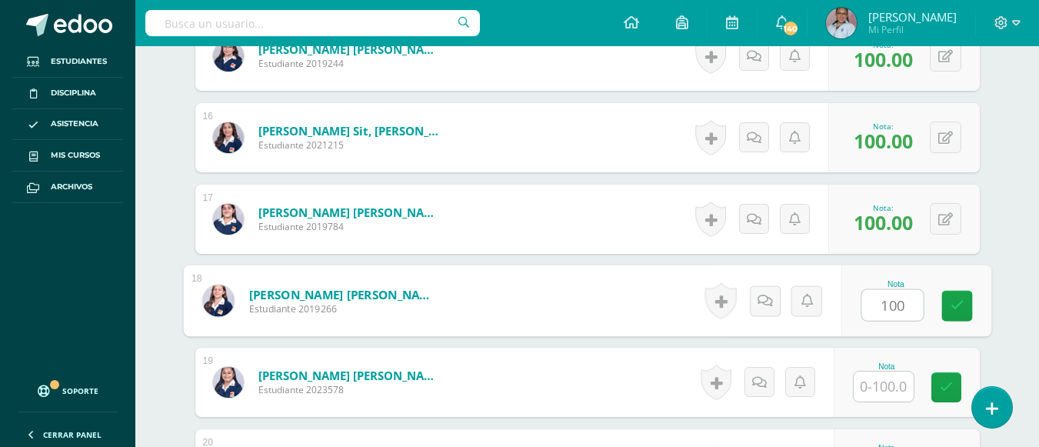
type input "100"
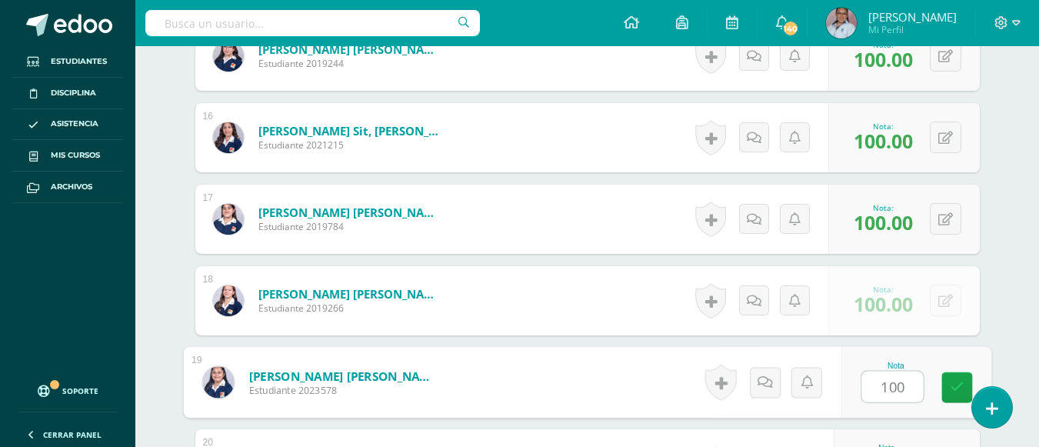
type input "100"
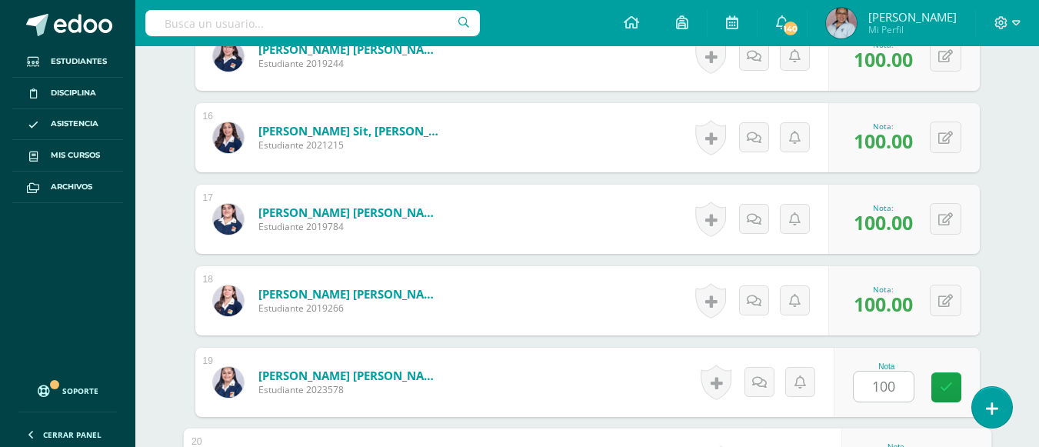
scroll to position [1898, 0]
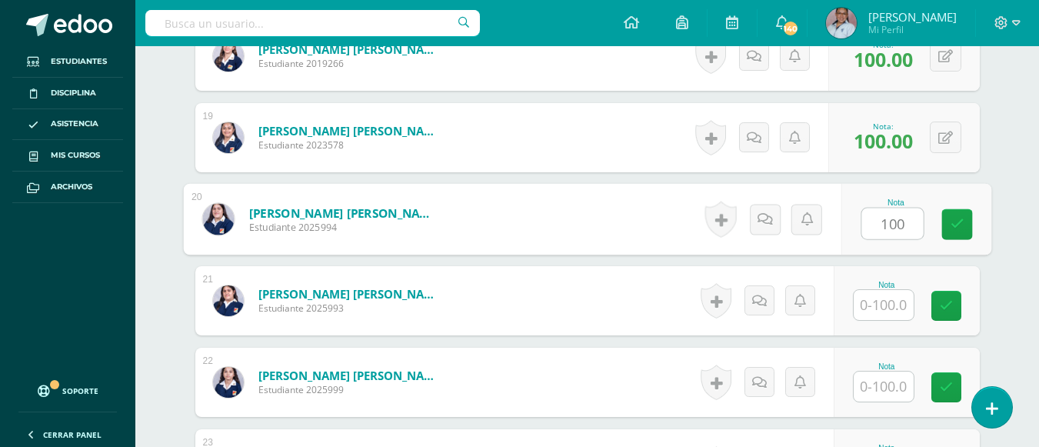
type input "100"
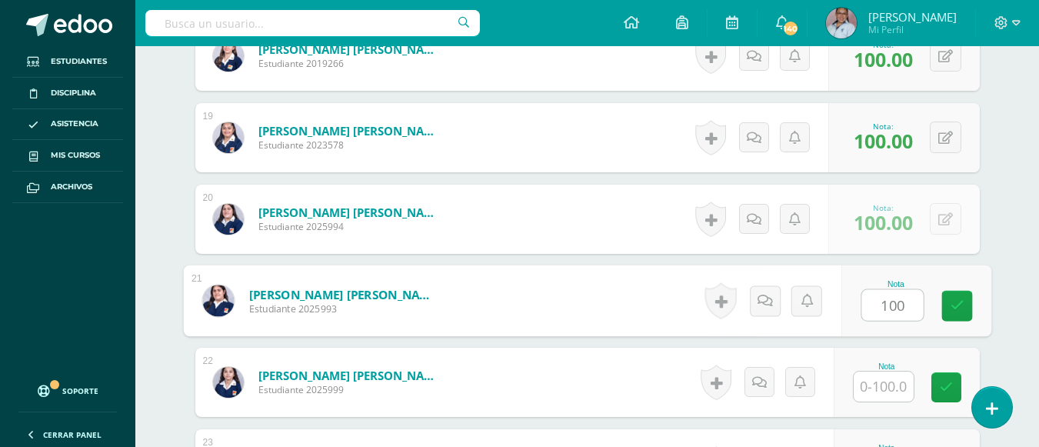
type input "100"
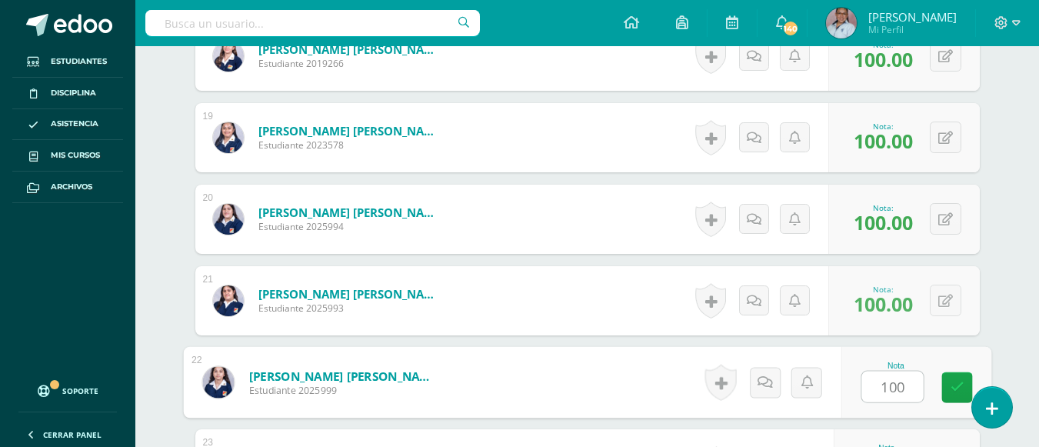
type input "100"
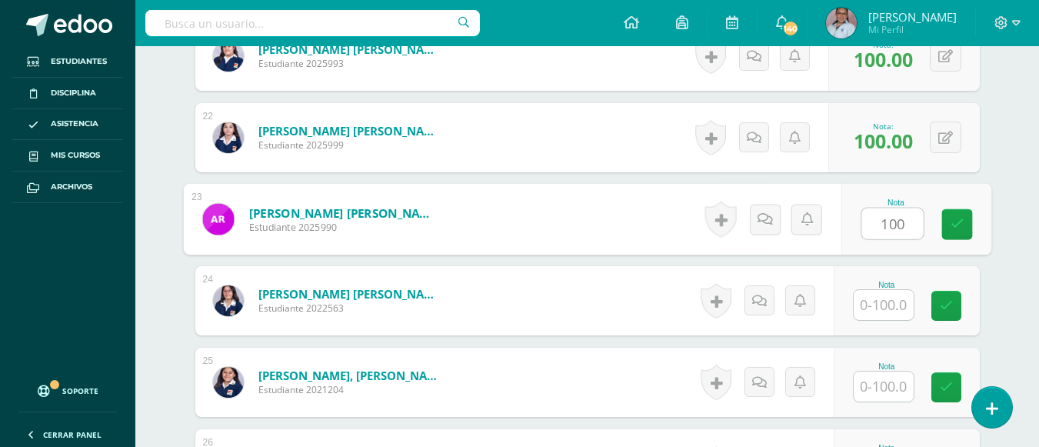
type input "100"
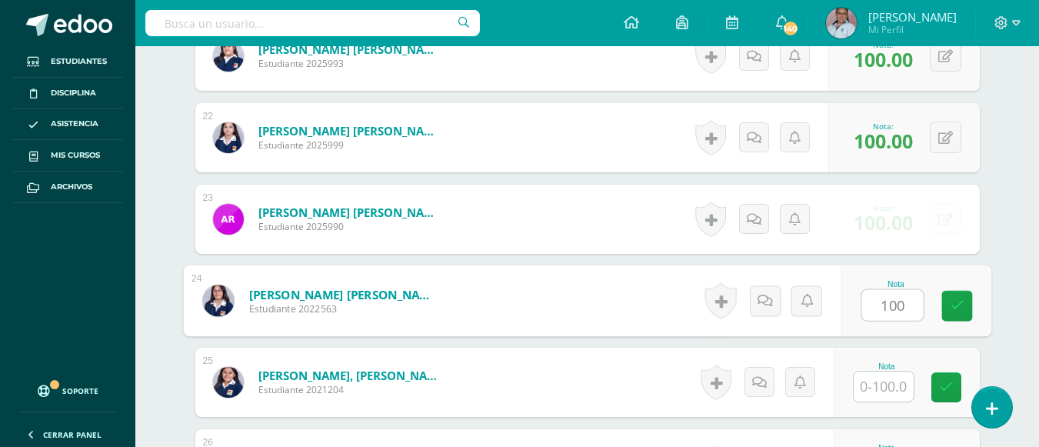
type input "100"
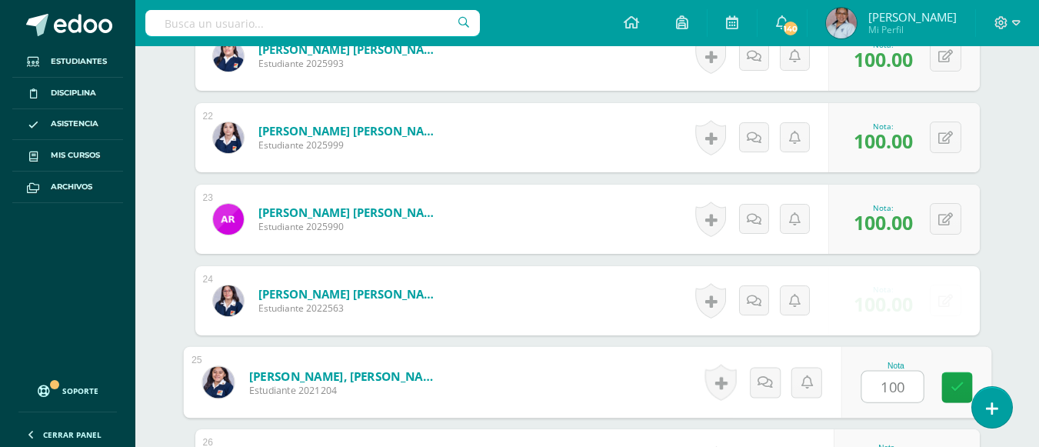
type input "100"
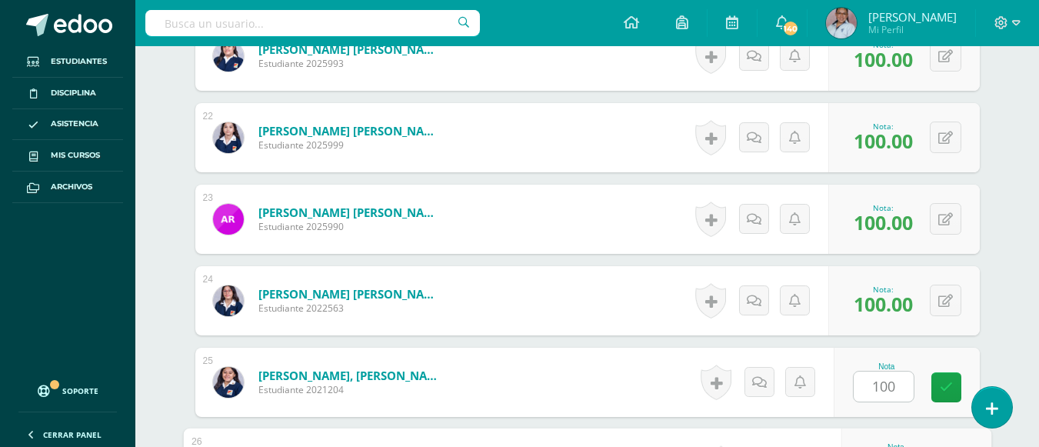
scroll to position [2387, 0]
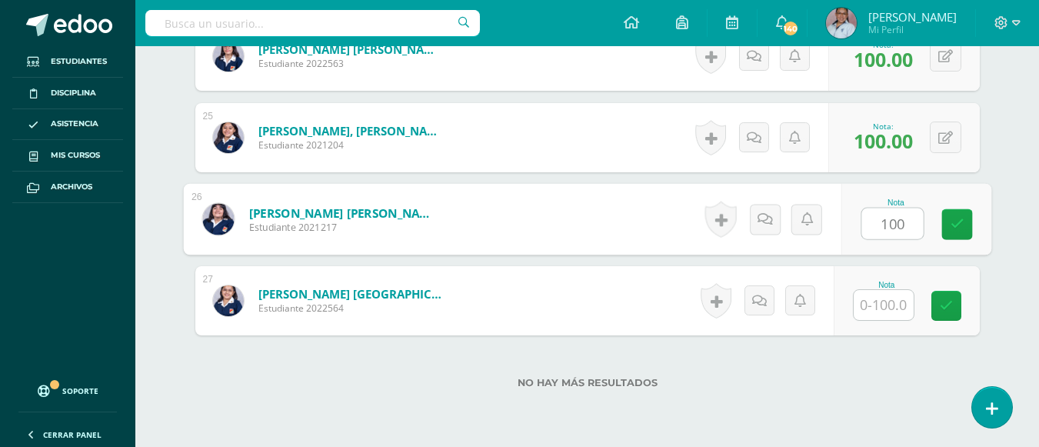
type input "100"
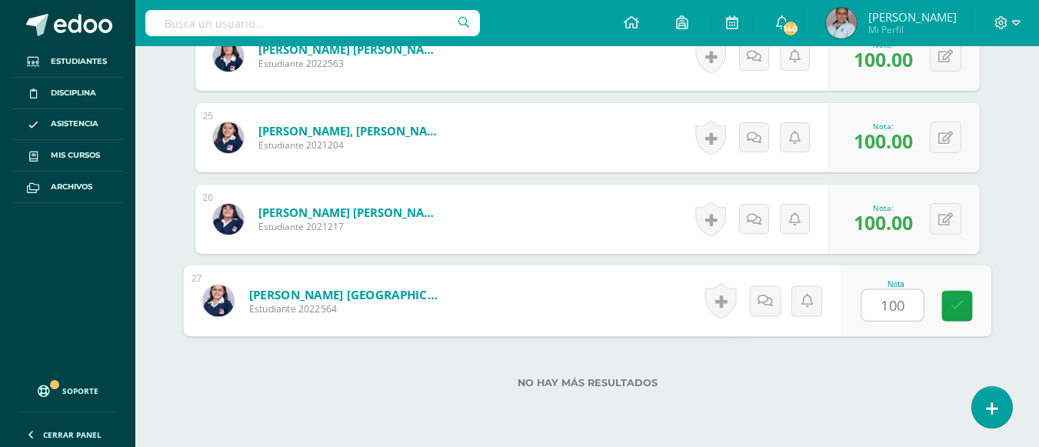
type input "1001"
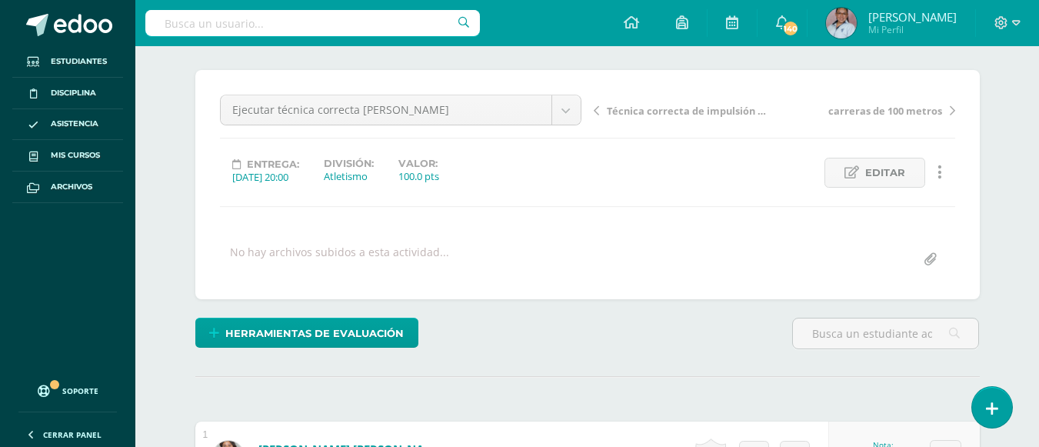
scroll to position [4, 0]
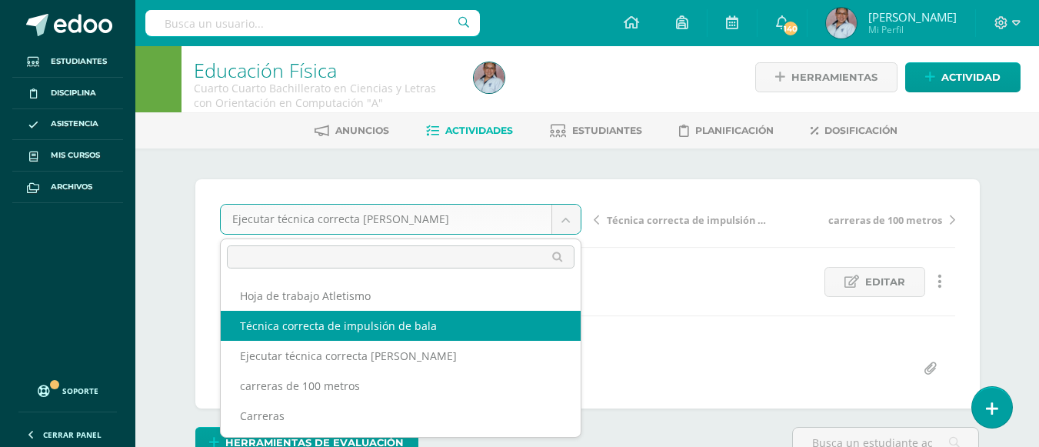
select select "/dashboard/teacher/grade-activity/130608/"
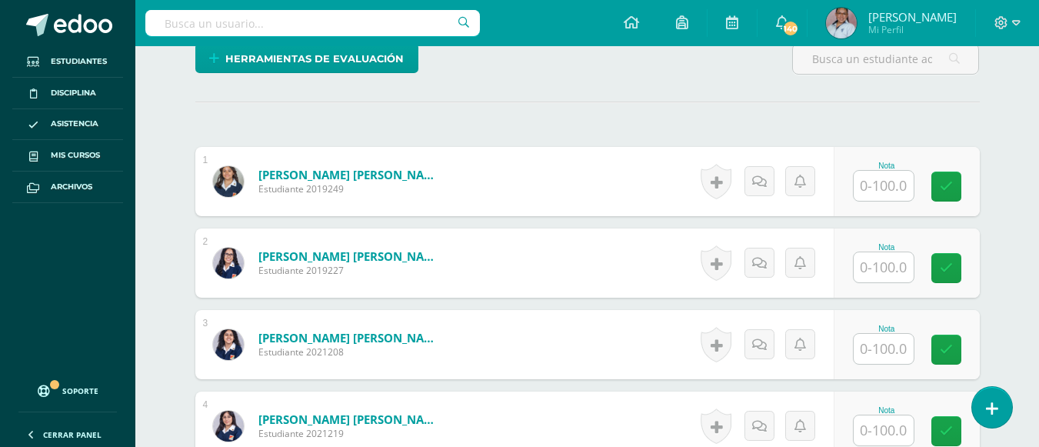
scroll to position [408, 0]
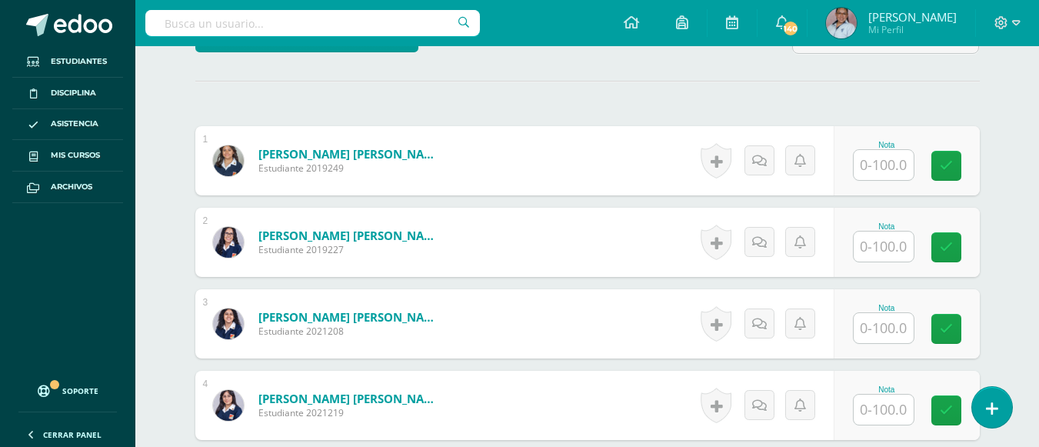
click at [897, 162] on input "text" at bounding box center [883, 165] width 60 height 30
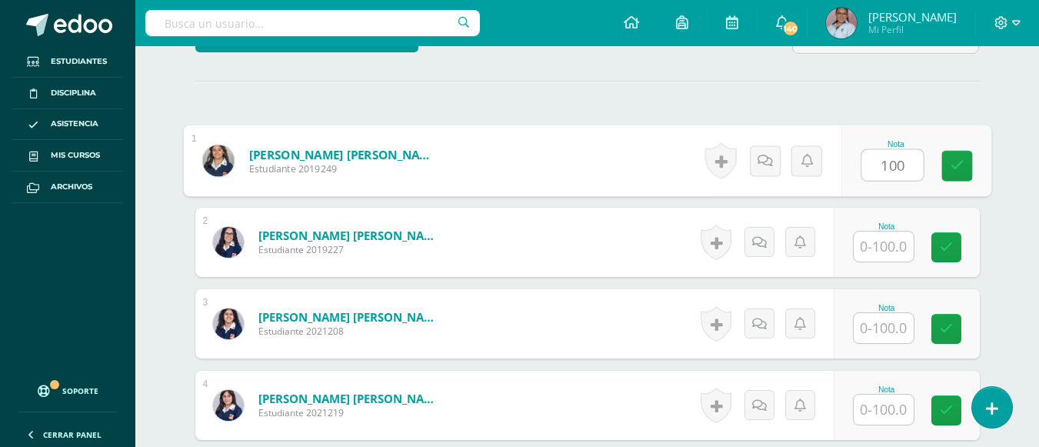
type input "100"
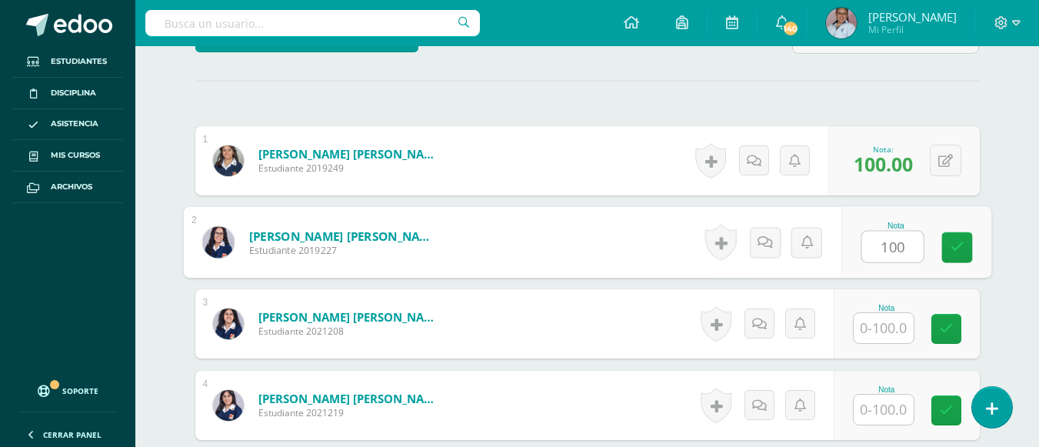
type input "100"
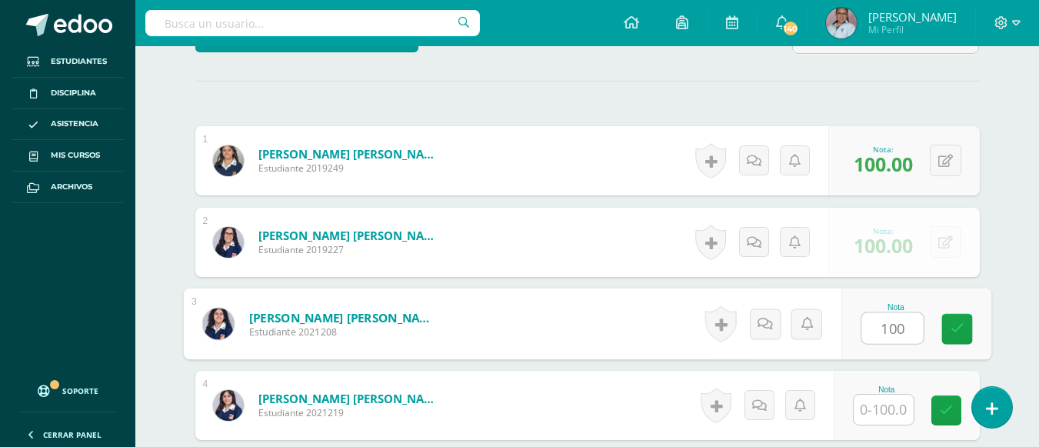
type input "100"
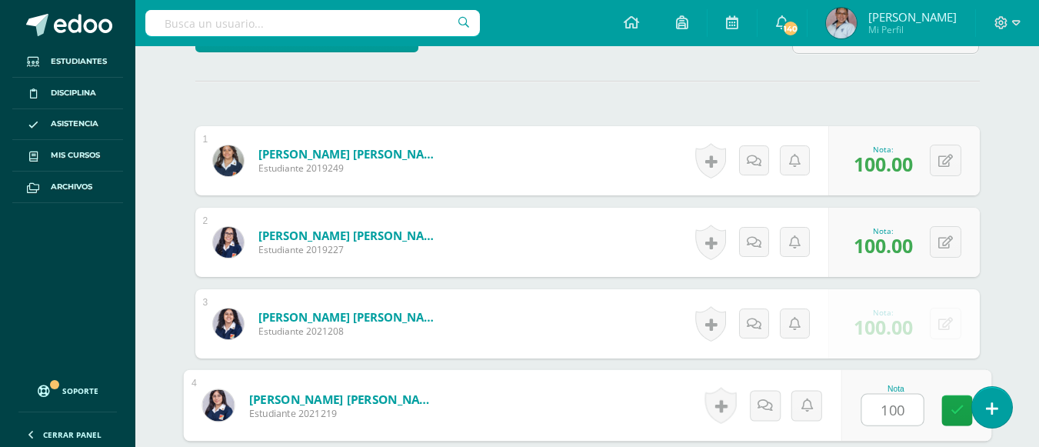
type input "100"
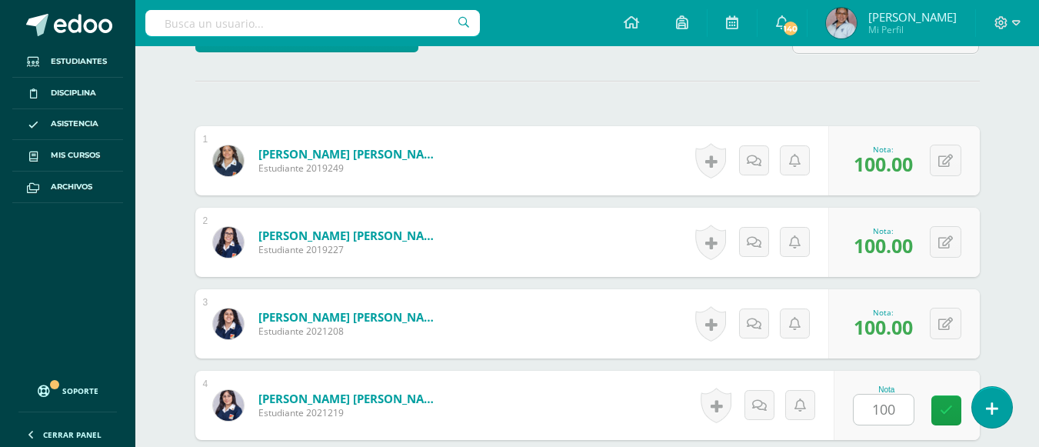
scroll to position [676, 0]
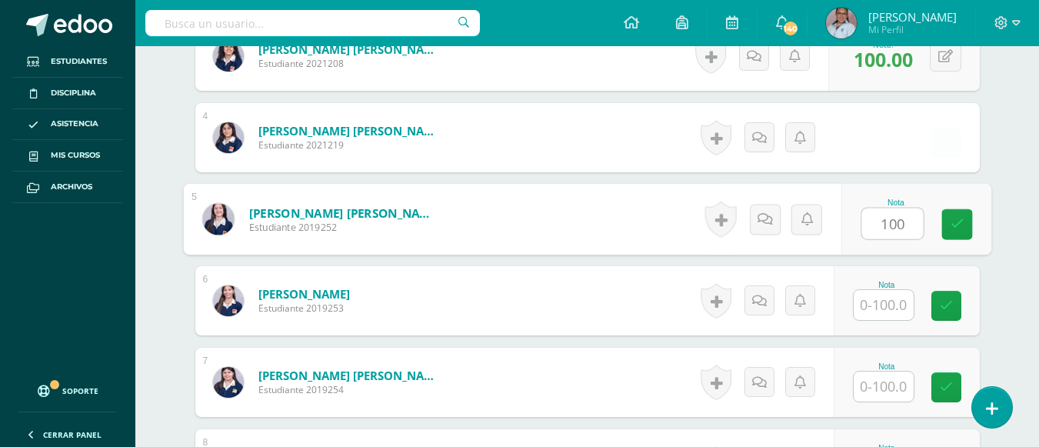
type input "100"
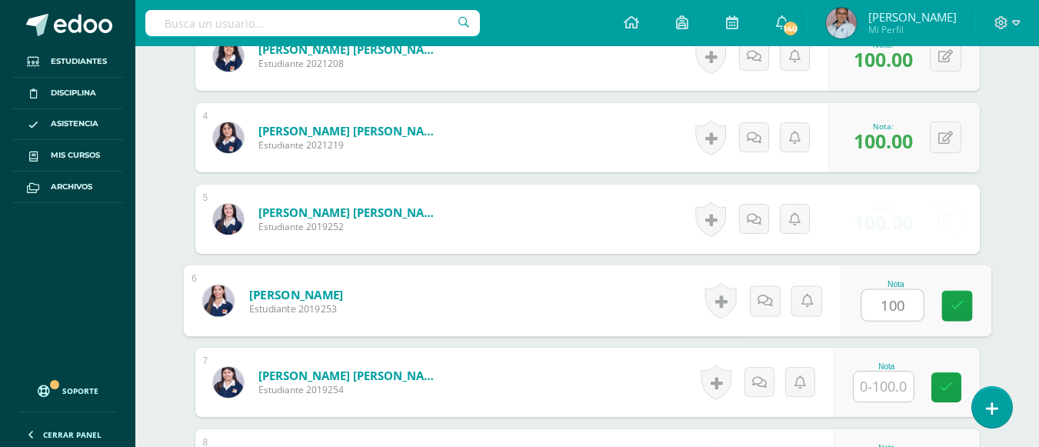
type input "100"
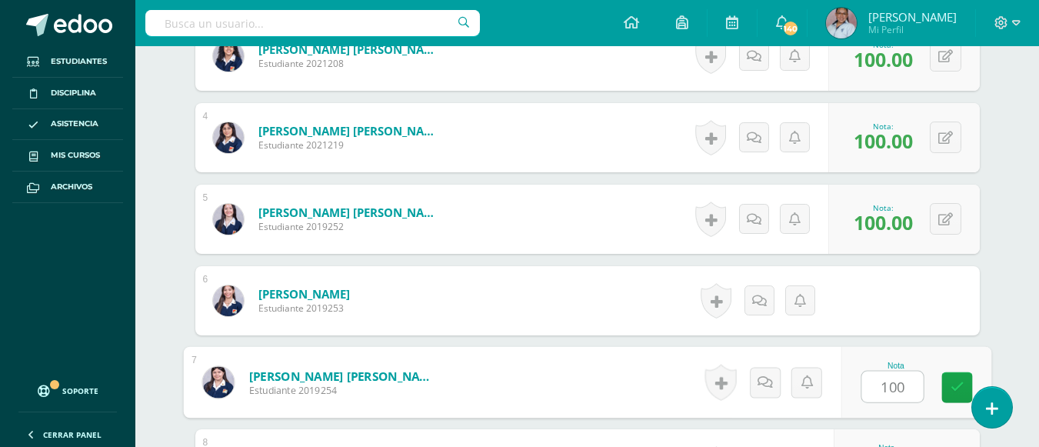
type input "100"
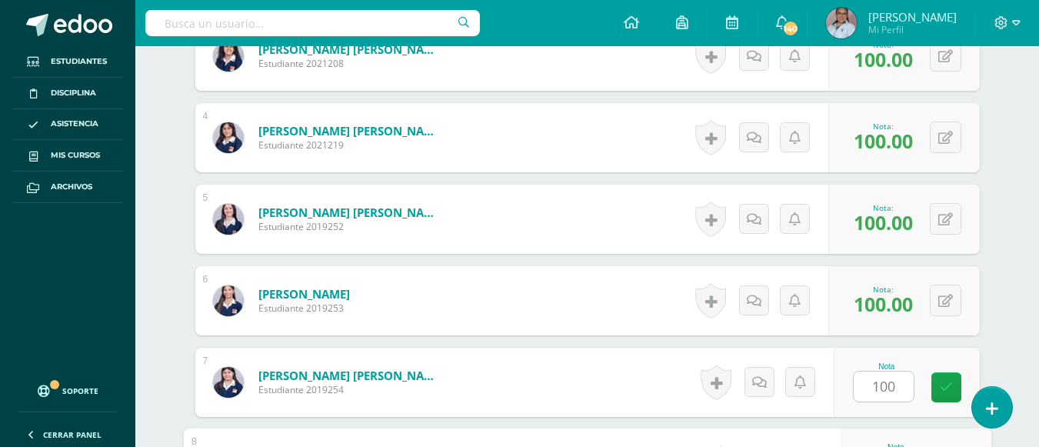
scroll to position [920, 0]
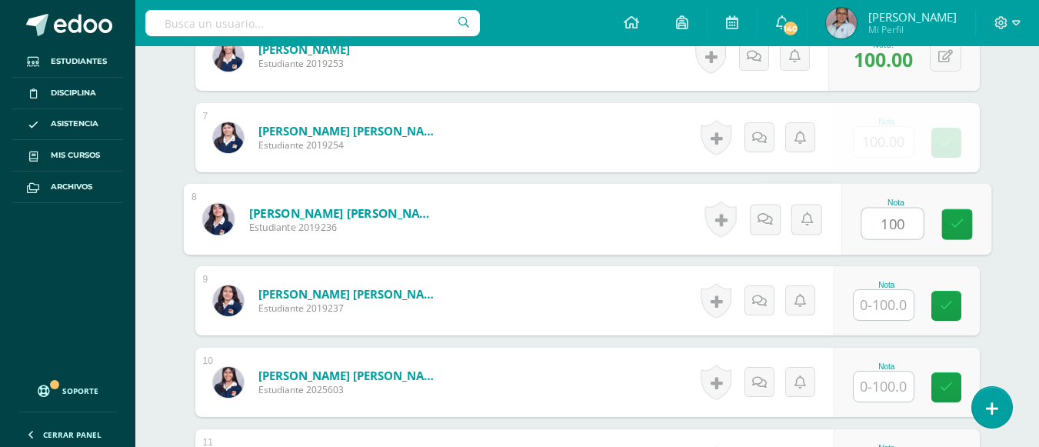
type input "100"
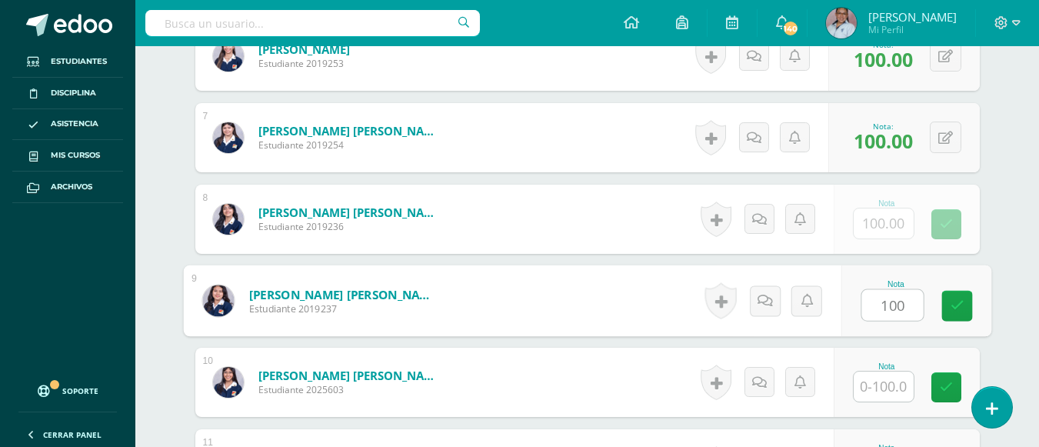
type input "100"
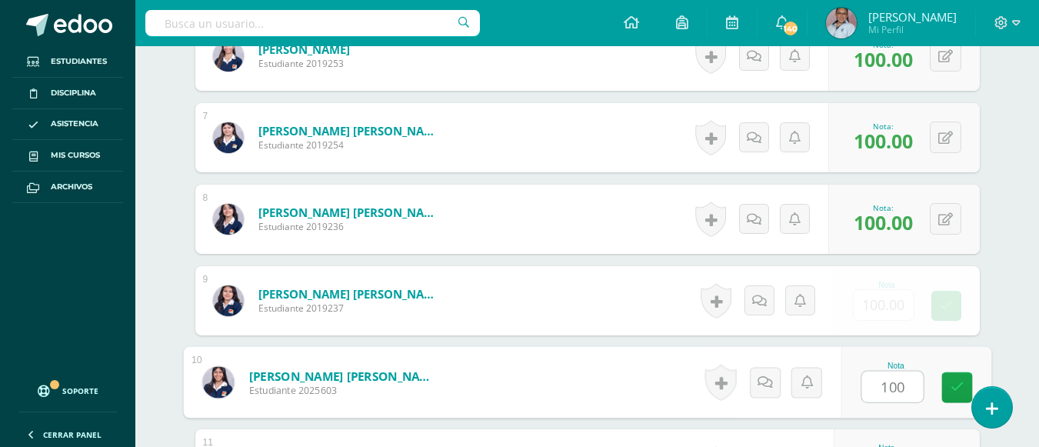
type input "100"
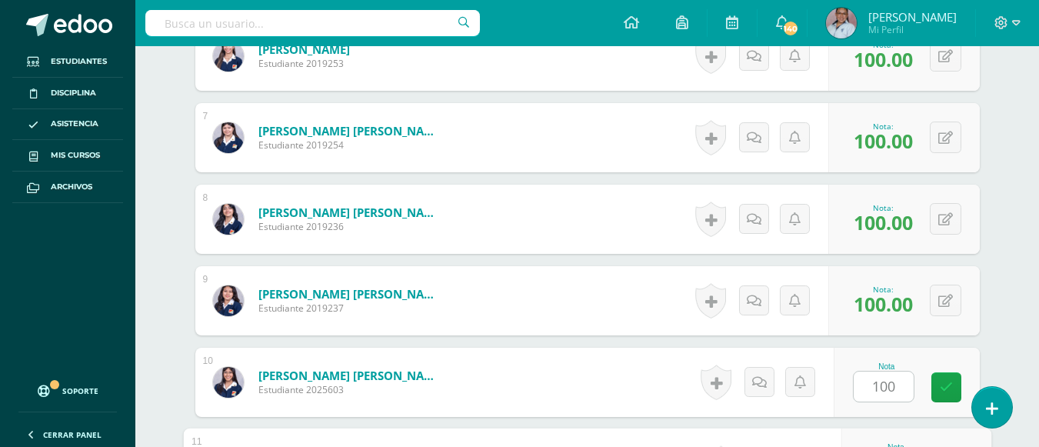
scroll to position [1165, 0]
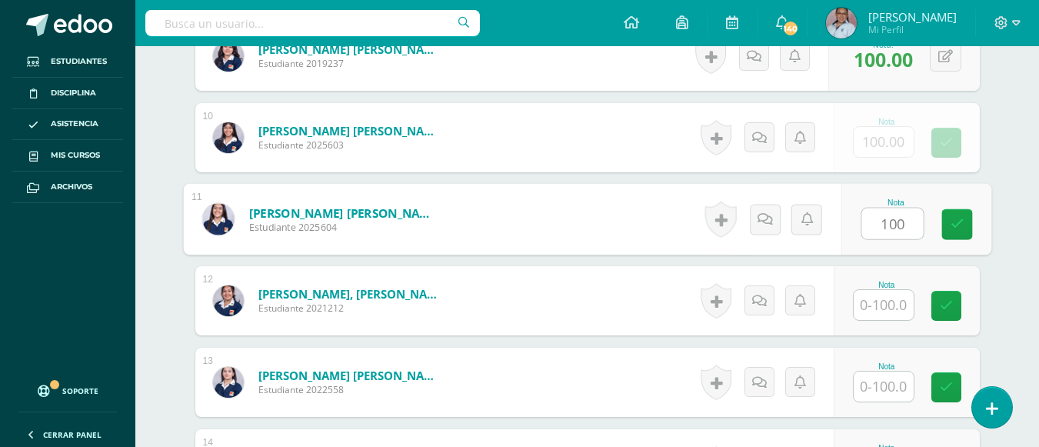
type input "100"
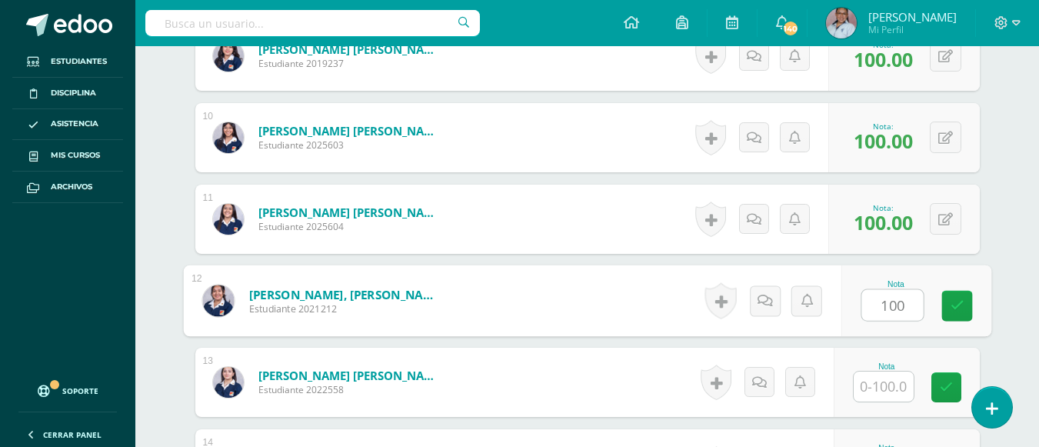
type input "100"
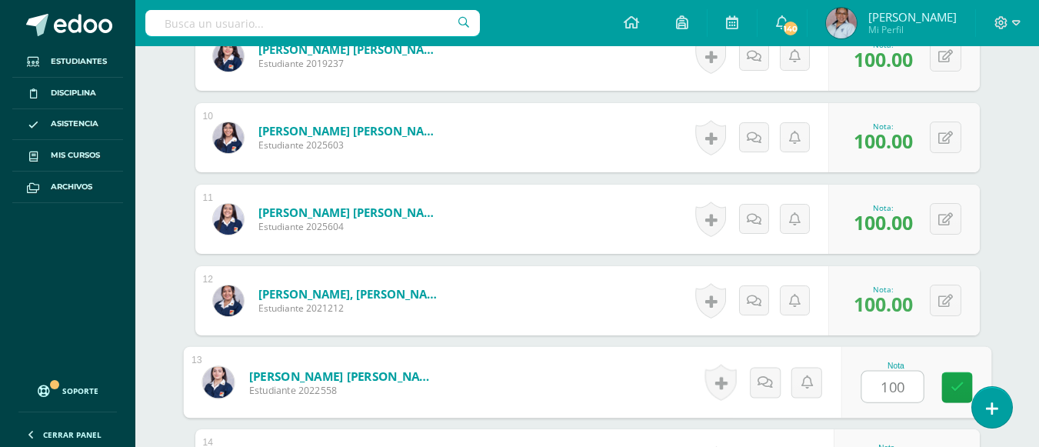
type input "100"
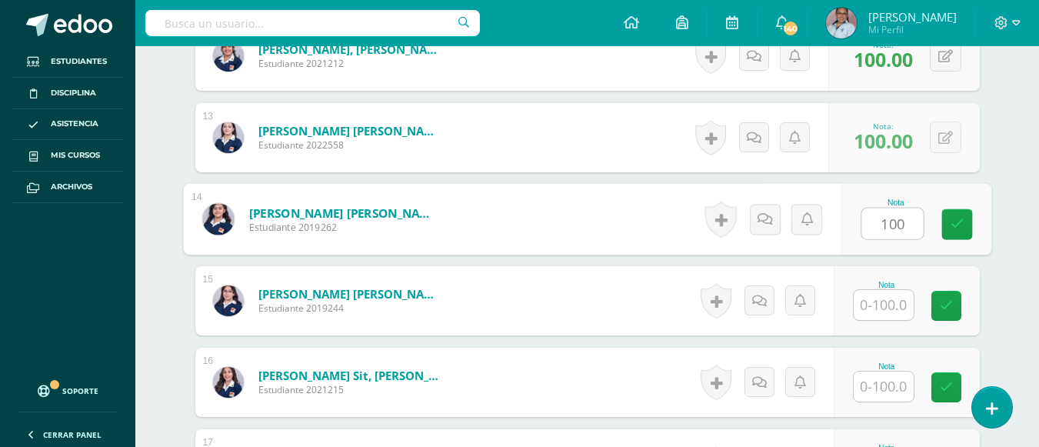
type input "100"
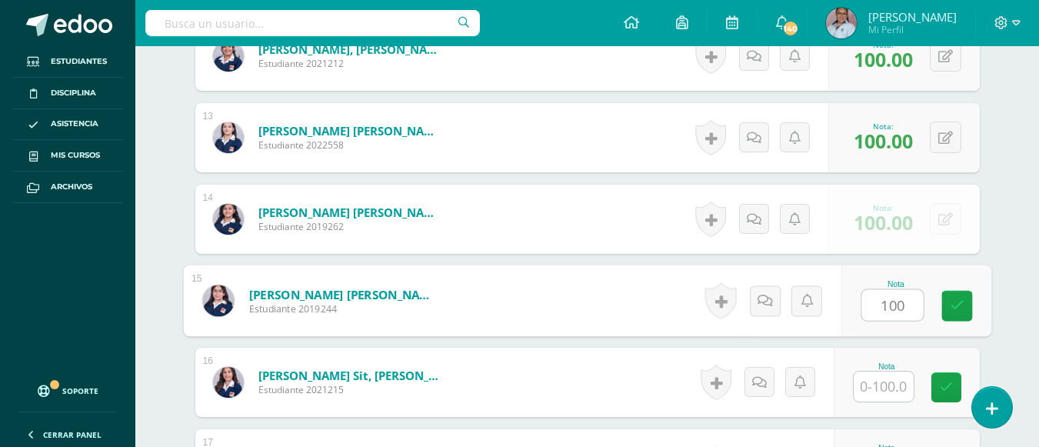
type input "100"
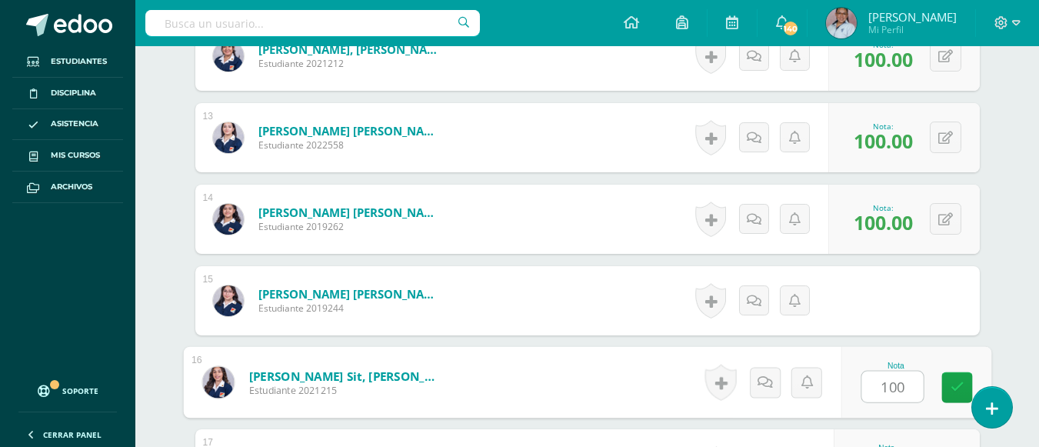
type input "100"
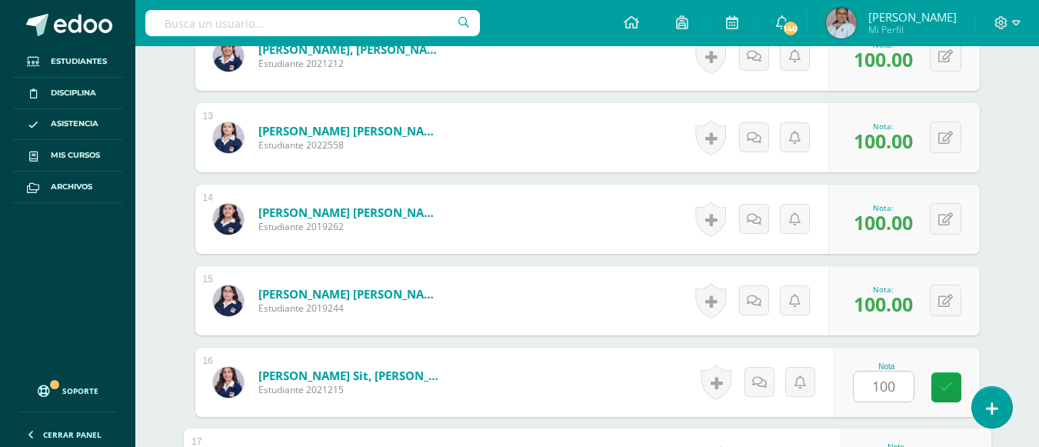
scroll to position [1654, 0]
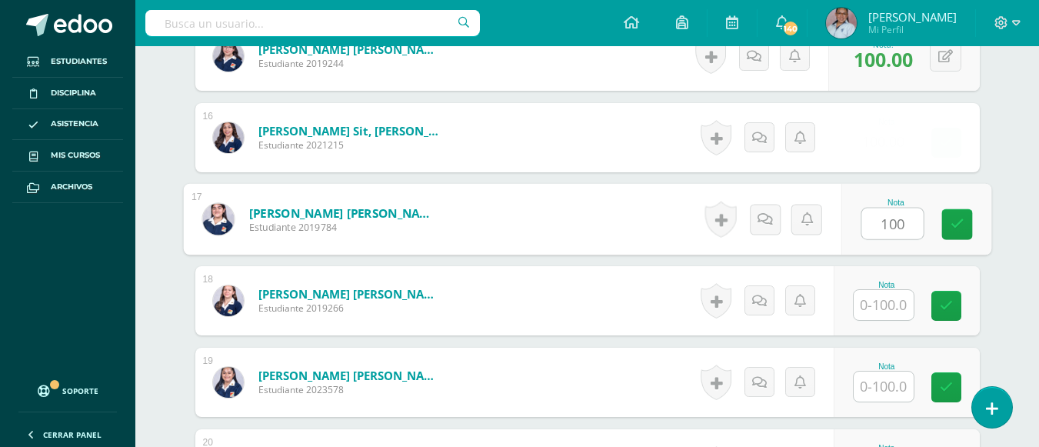
type input "100"
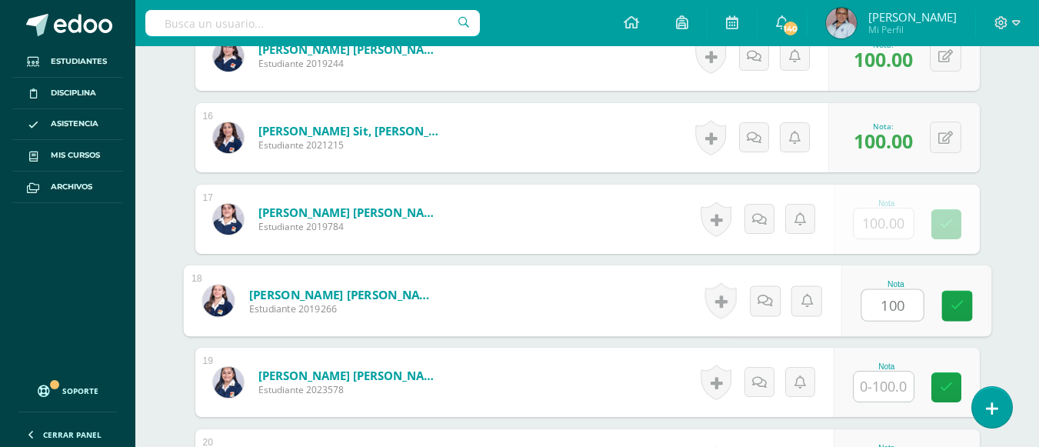
type input "100"
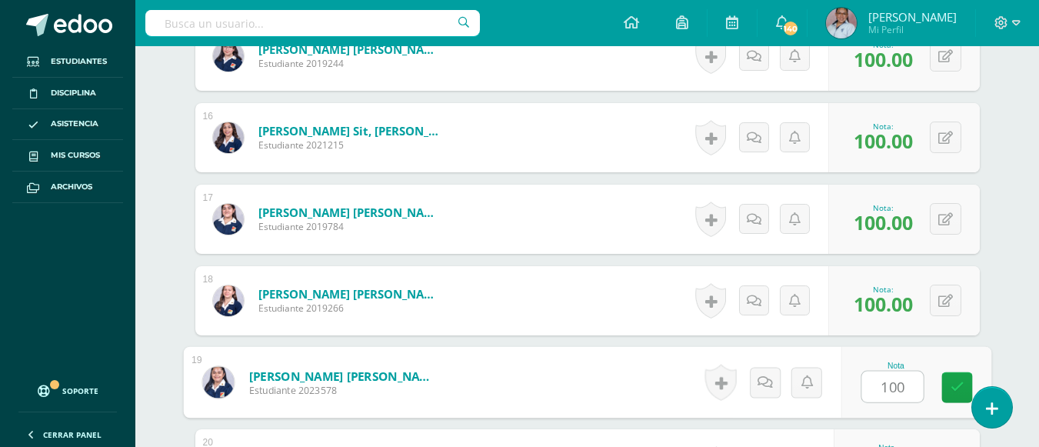
type input "100"
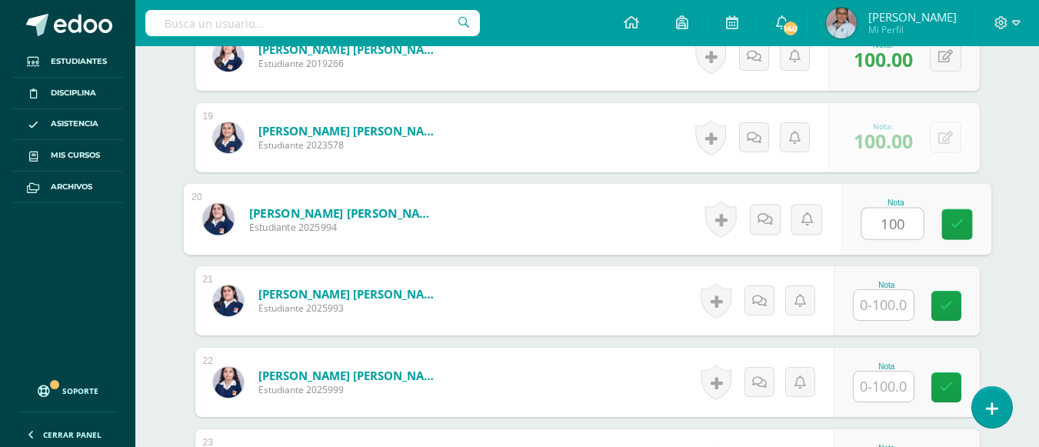
type input "100"
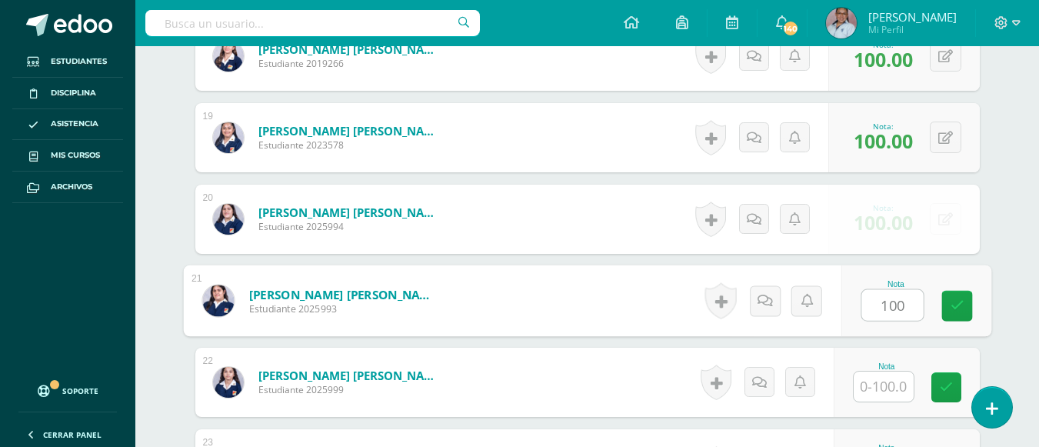
type input "100"
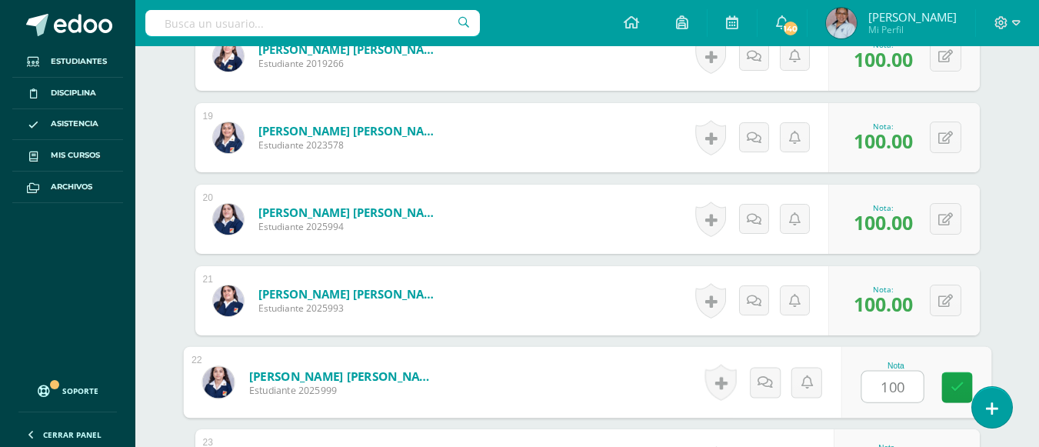
type input "100"
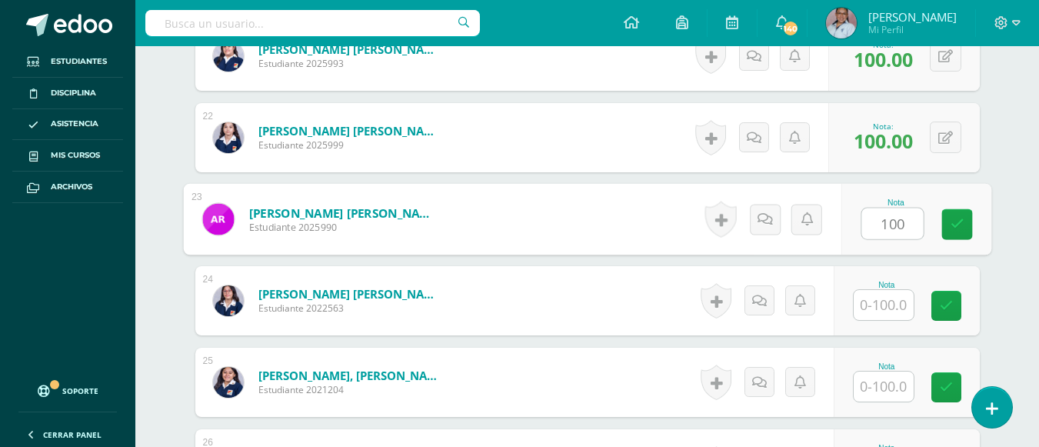
type input "100"
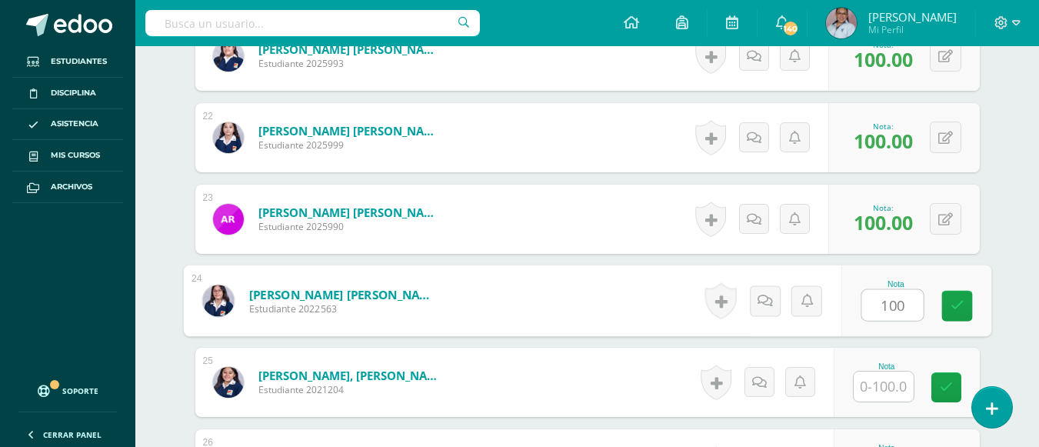
type input "100"
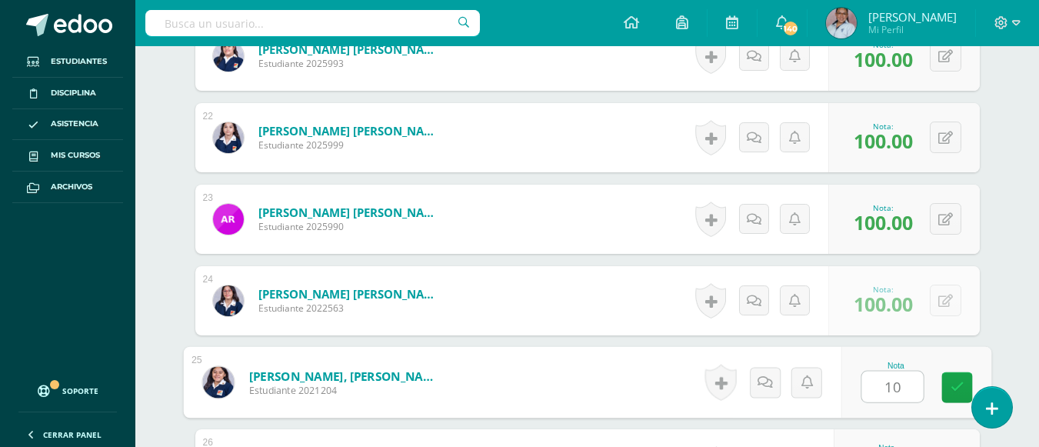
type input "10"
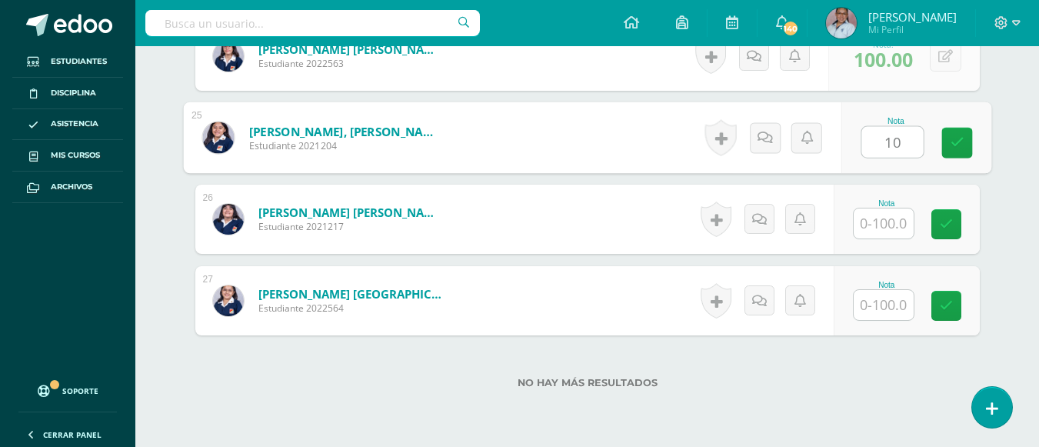
type input "1"
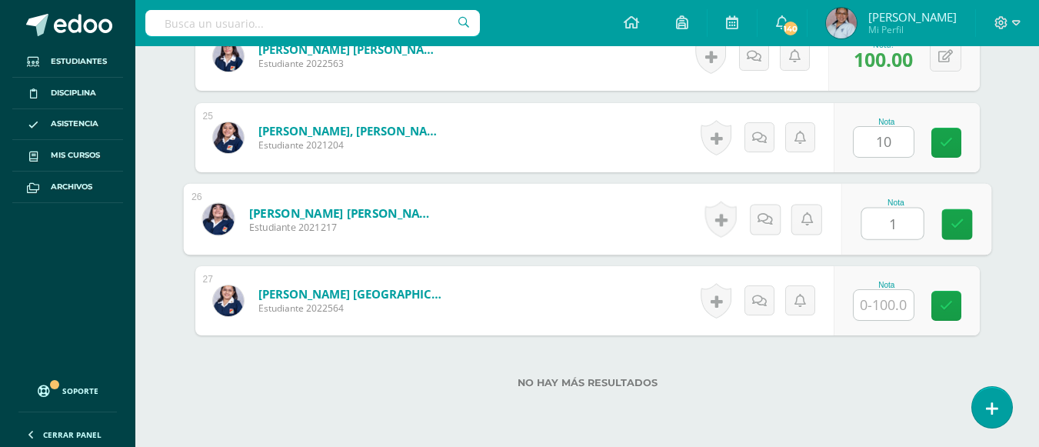
type input "10.00"
type input "1"
click at [956, 141] on button at bounding box center [945, 137] width 32 height 32
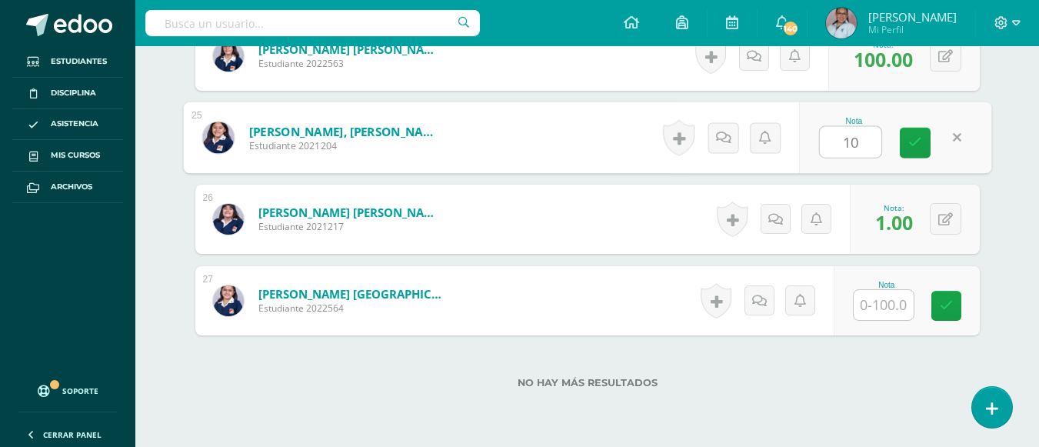
type input "100"
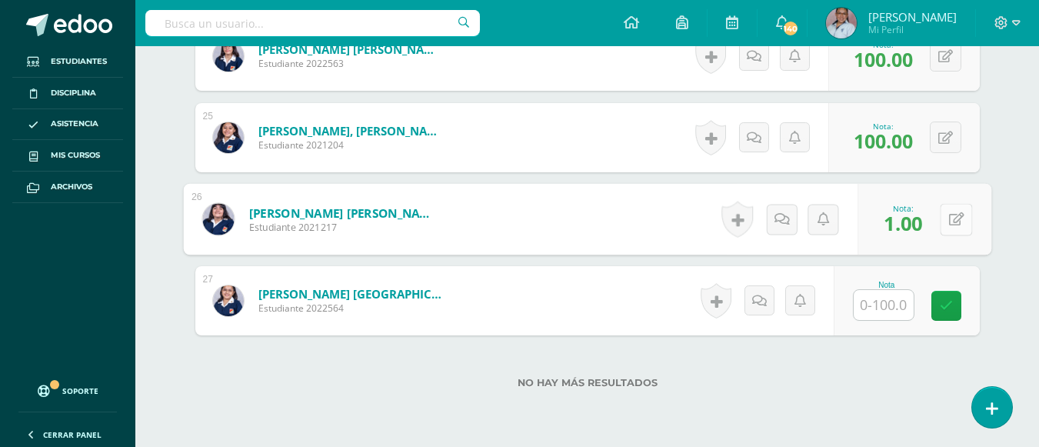
click at [942, 212] on button at bounding box center [955, 219] width 32 height 32
type input "100"
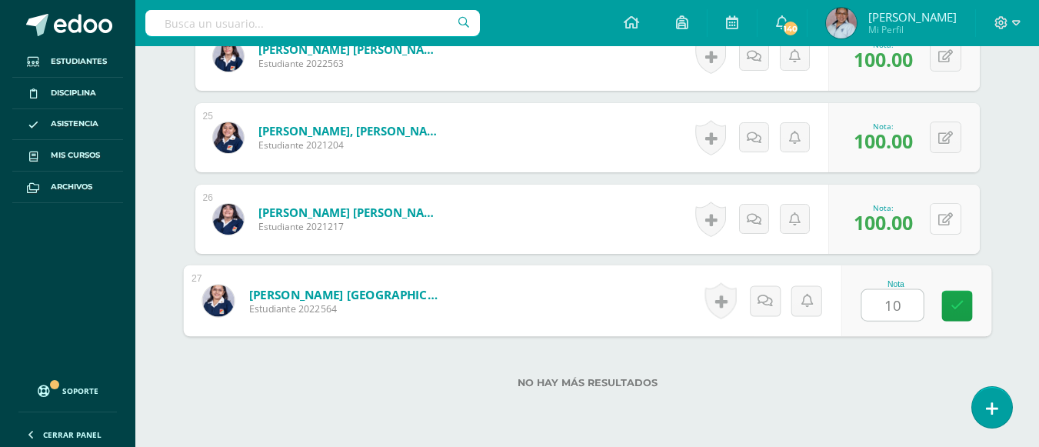
type input "100"
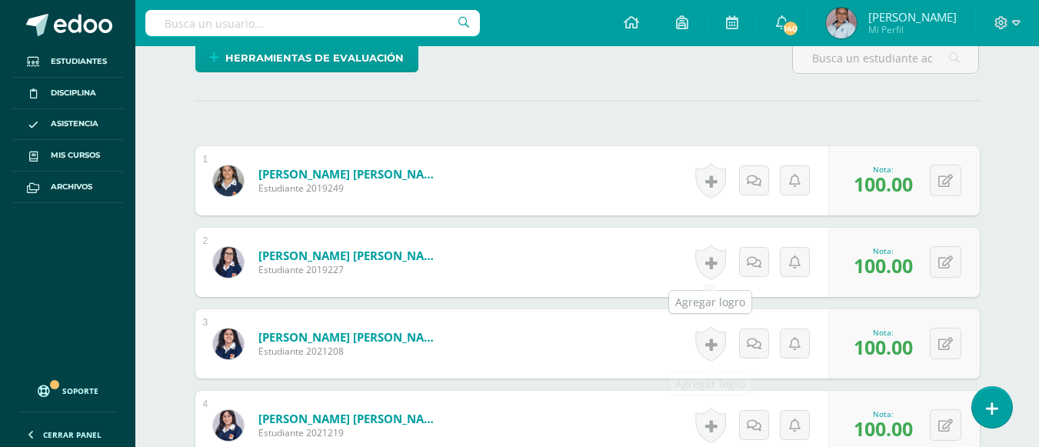
scroll to position [4, 0]
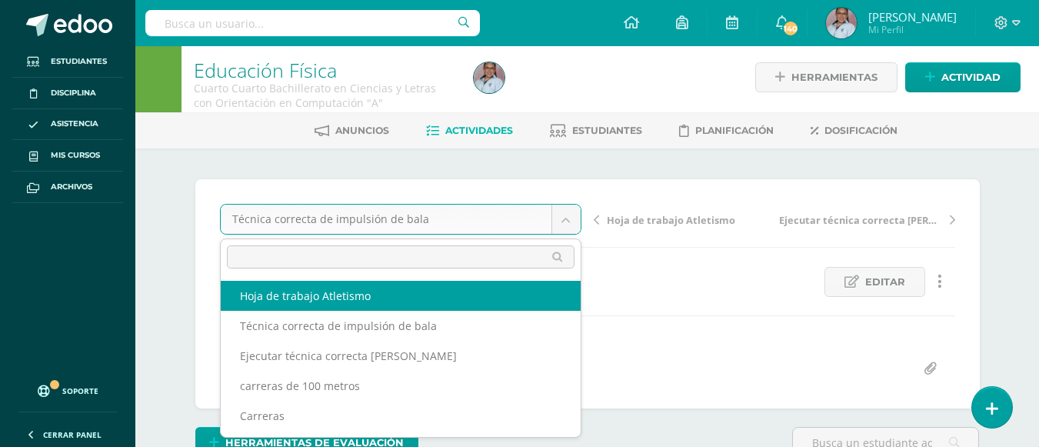
select select "/dashboard/teacher/grade-activity/129187/"
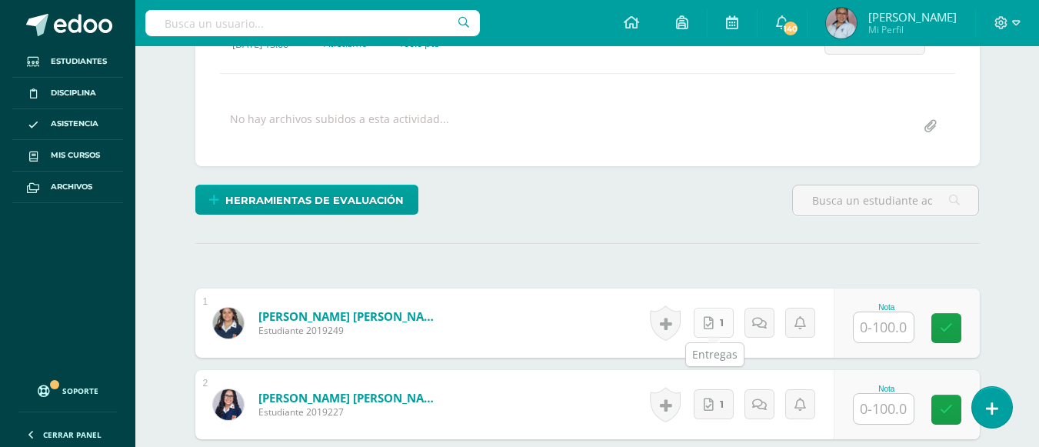
scroll to position [247, 0]
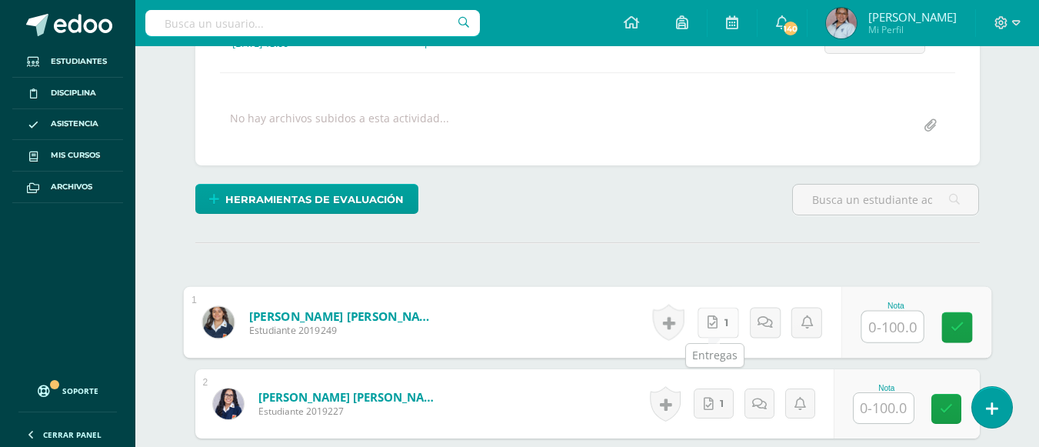
click at [707, 327] on icon at bounding box center [712, 321] width 10 height 13
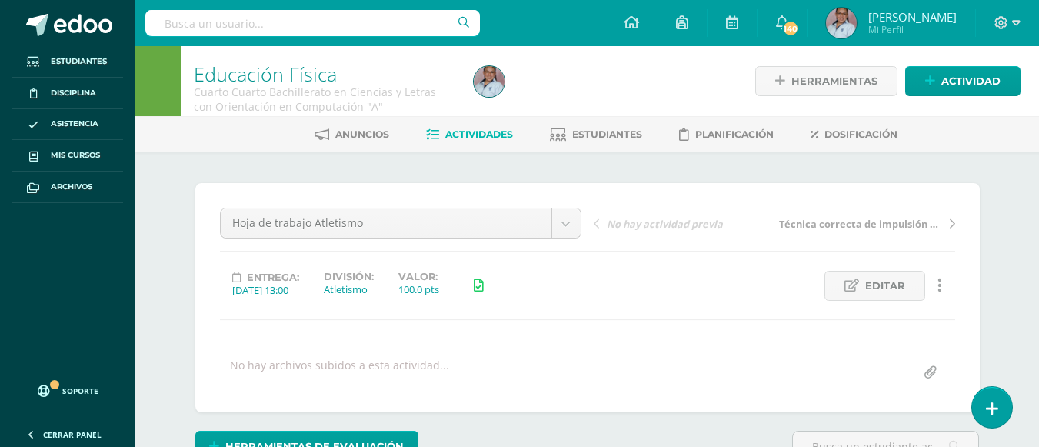
scroll to position [1, 0]
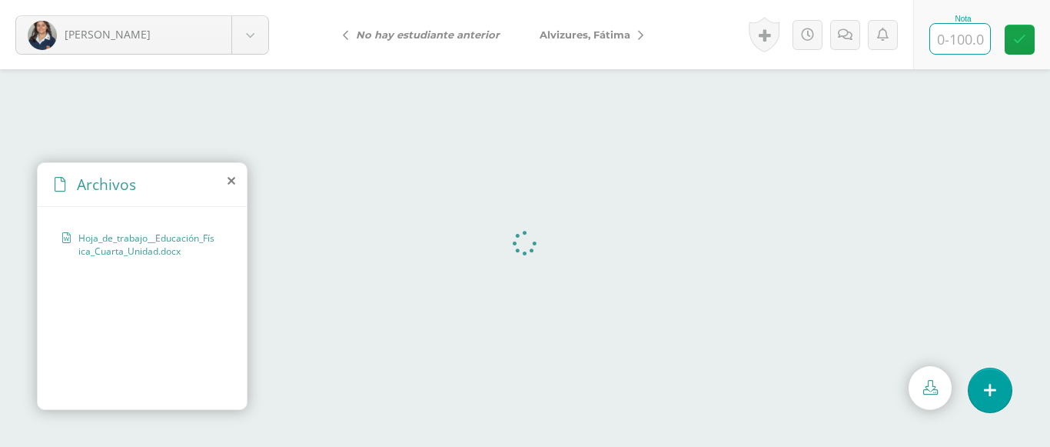
click at [979, 38] on input "text" at bounding box center [960, 39] width 60 height 30
type input "100"
click at [646, 35] on link "Alvizures, Fátima" at bounding box center [588, 34] width 136 height 37
click at [972, 39] on input "text" at bounding box center [960, 39] width 60 height 30
type input "95"
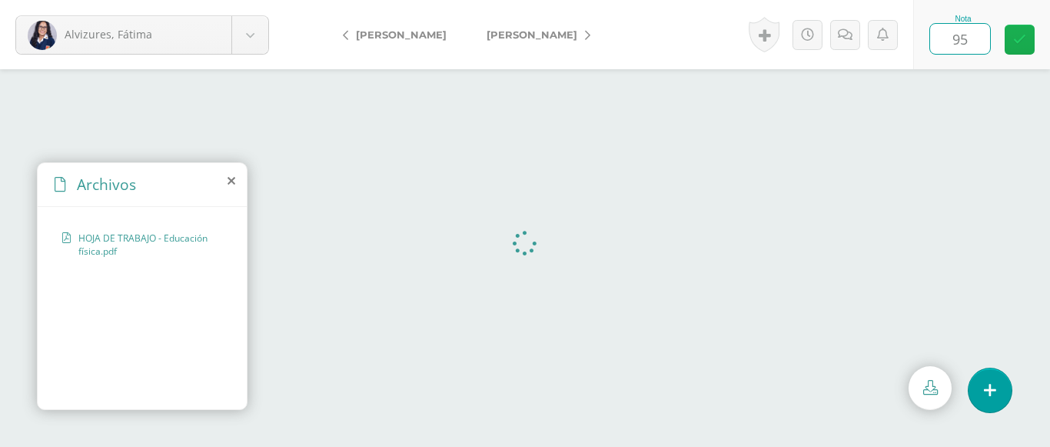
click at [1026, 32] on link at bounding box center [1020, 40] width 30 height 30
click at [585, 35] on icon at bounding box center [587, 35] width 5 height 11
click at [958, 31] on input "text" at bounding box center [960, 39] width 60 height 30
type input "85"
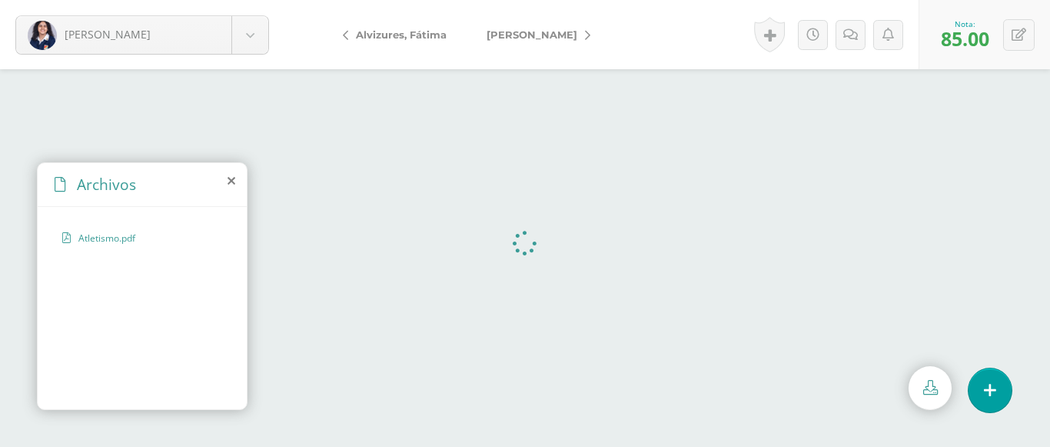
click at [585, 35] on icon at bounding box center [587, 35] width 5 height 11
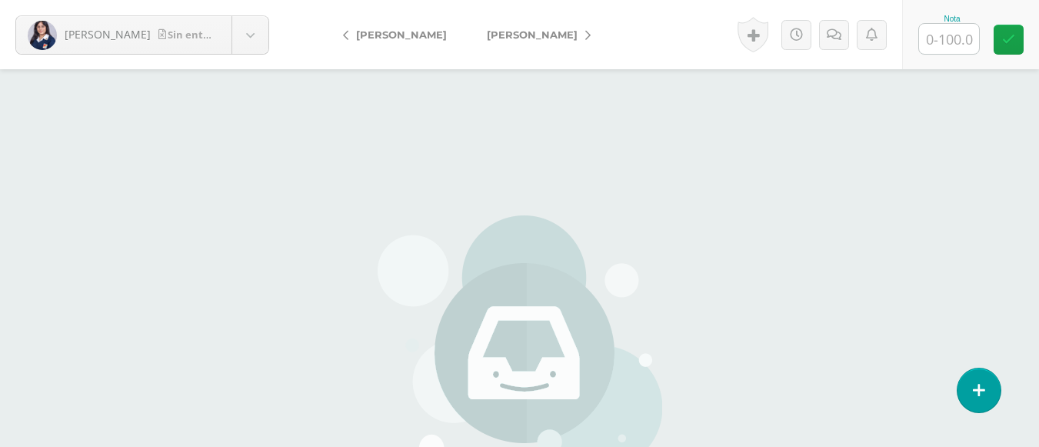
click at [958, 42] on input "text" at bounding box center [949, 39] width 60 height 30
type input "0"
click at [1019, 36] on link at bounding box center [1008, 40] width 30 height 30
click at [585, 40] on icon at bounding box center [587, 35] width 5 height 11
click at [936, 40] on input "text" at bounding box center [949, 39] width 60 height 30
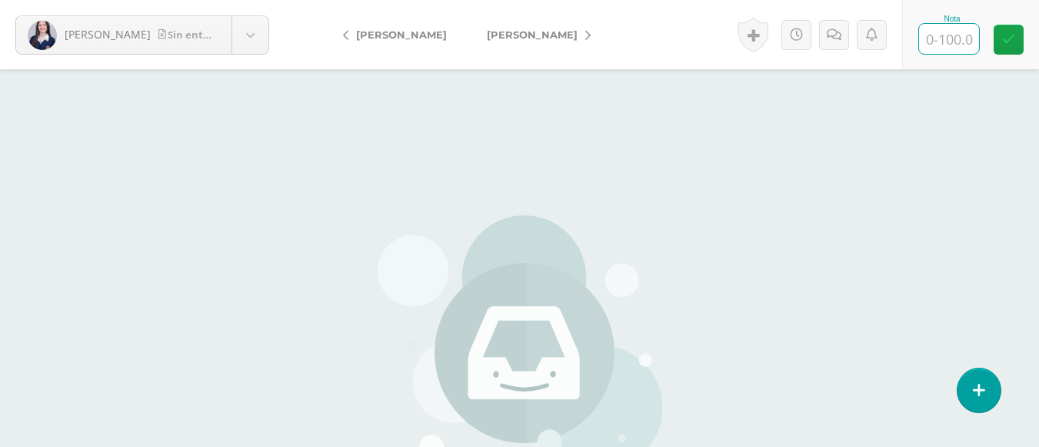
type input "0"
click at [1002, 43] on icon at bounding box center [1008, 39] width 13 height 13
click at [555, 32] on link "[PERSON_NAME]" at bounding box center [535, 34] width 136 height 37
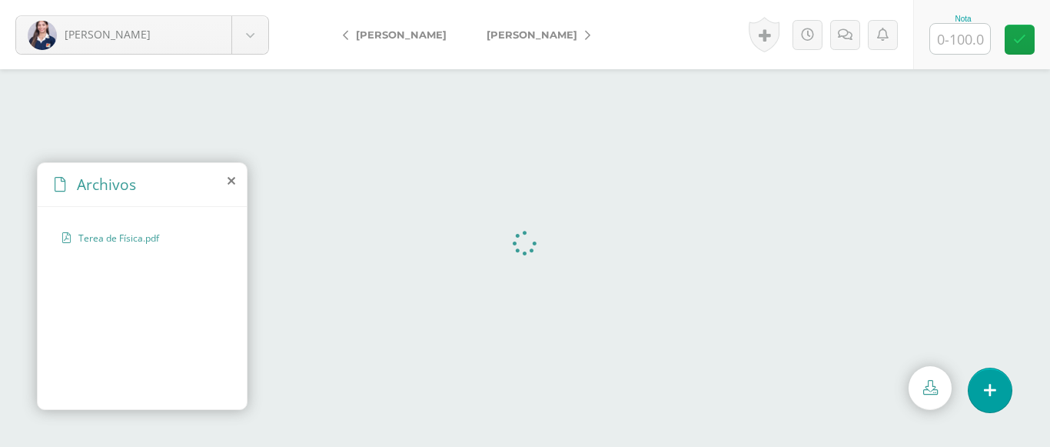
click at [952, 38] on input "text" at bounding box center [960, 39] width 60 height 30
type input "100"
click at [580, 34] on link "[PERSON_NAME]" at bounding box center [535, 34] width 136 height 37
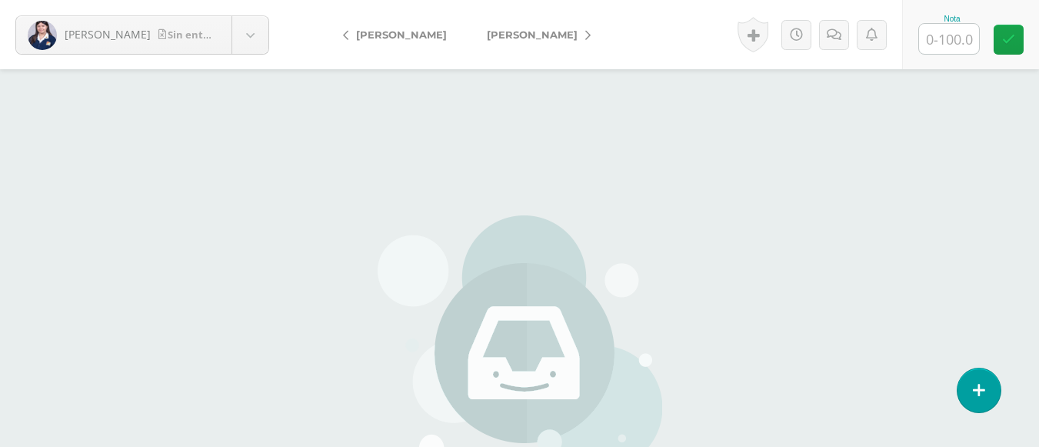
click at [955, 46] on input "text" at bounding box center [949, 39] width 60 height 30
type input "0"
click at [1013, 42] on icon at bounding box center [1008, 39] width 13 height 13
click at [558, 32] on link "[PERSON_NAME]" at bounding box center [535, 34] width 136 height 37
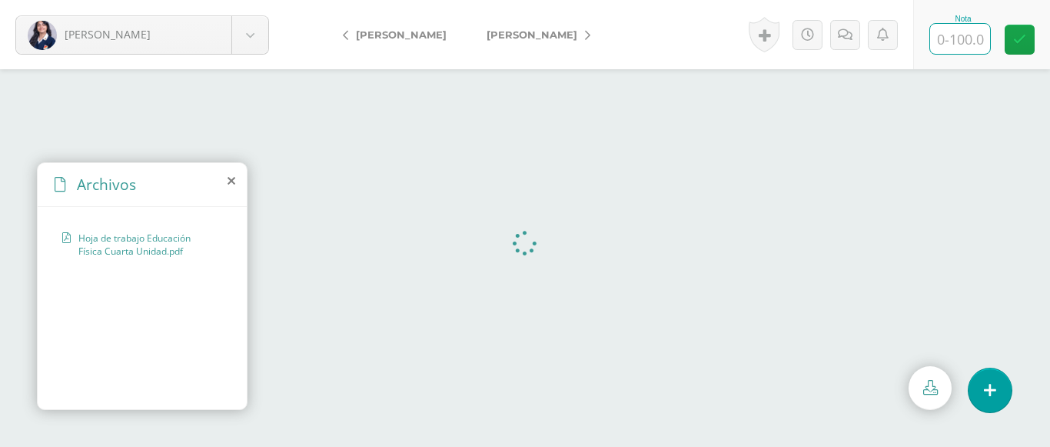
click at [966, 36] on input "text" at bounding box center [960, 39] width 60 height 30
type input "100"
click at [585, 32] on icon at bounding box center [587, 35] width 5 height 11
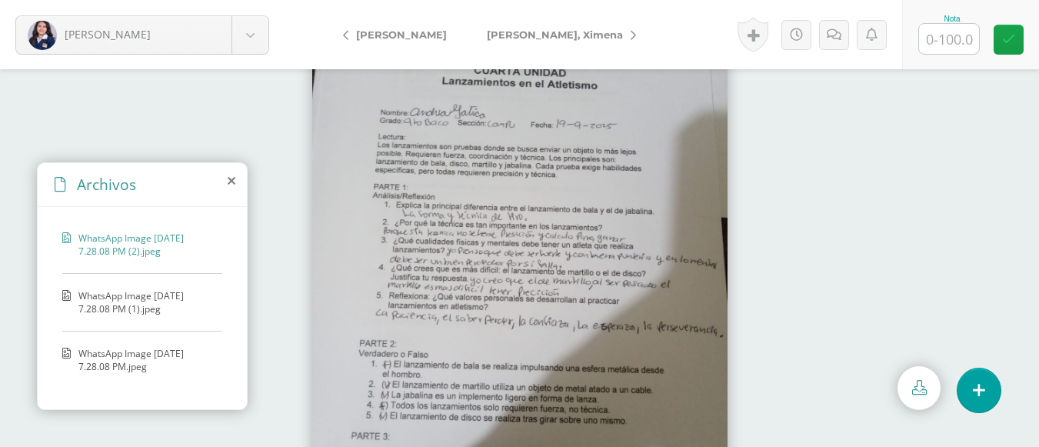
scroll to position [88, 0]
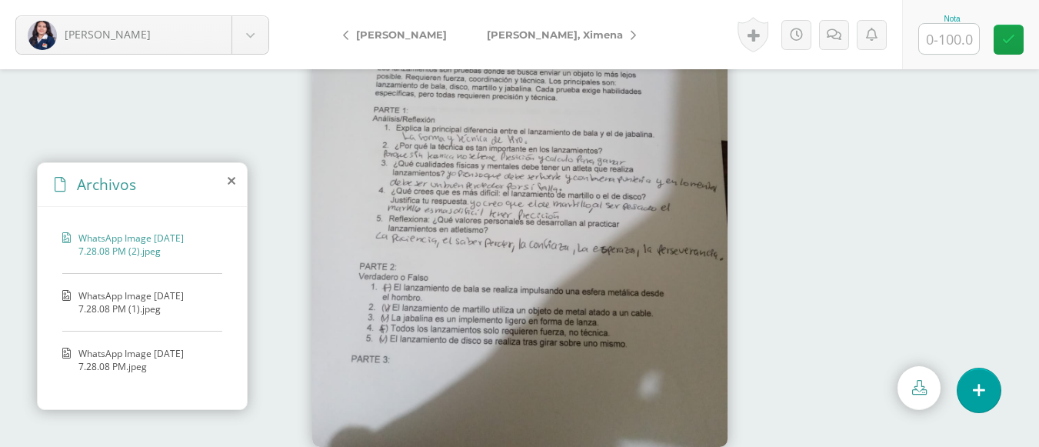
click at [132, 301] on span "WhatsApp Image 2025-09-23 at 7.28.08 PM (1).jpeg" at bounding box center [146, 302] width 136 height 26
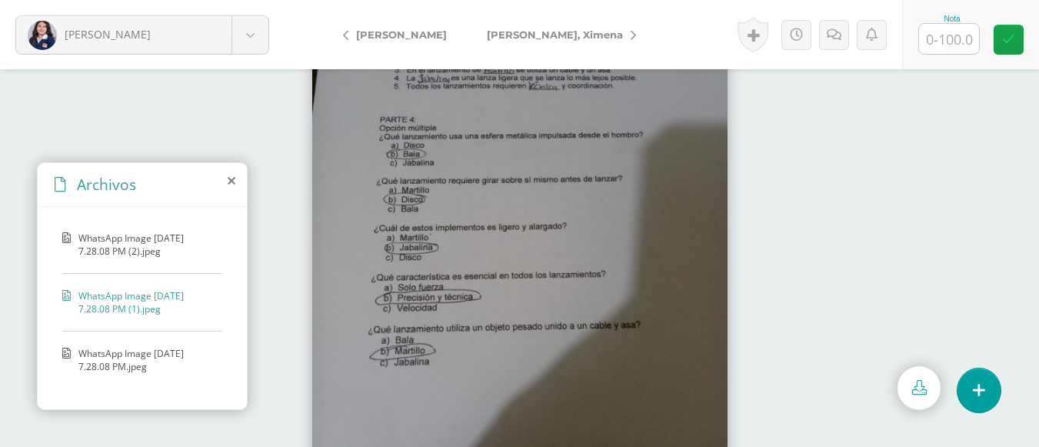
click at [108, 364] on span "WhatsApp Image 2025-09-23 at 7.28.08 PM.jpeg" at bounding box center [146, 360] width 136 height 26
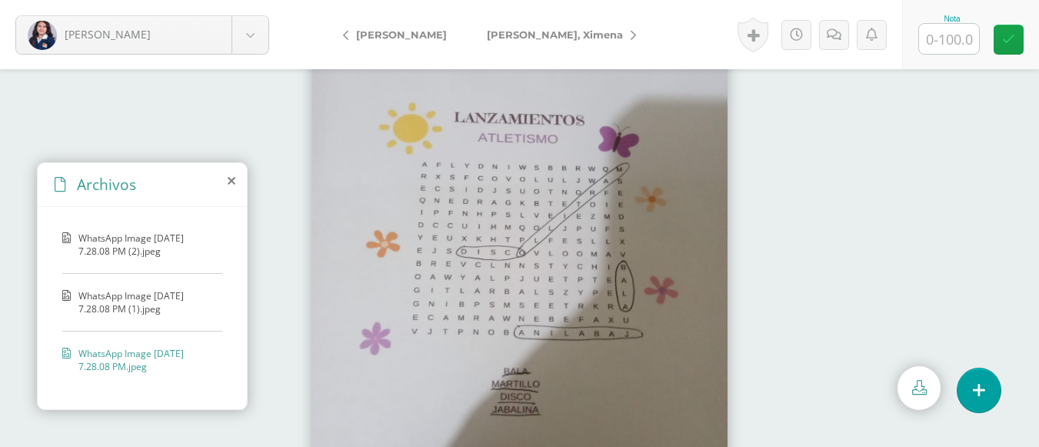
click at [953, 26] on input "text" at bounding box center [949, 39] width 60 height 30
type input "85"
click at [560, 37] on span "[PERSON_NAME]" at bounding box center [555, 34] width 136 height 12
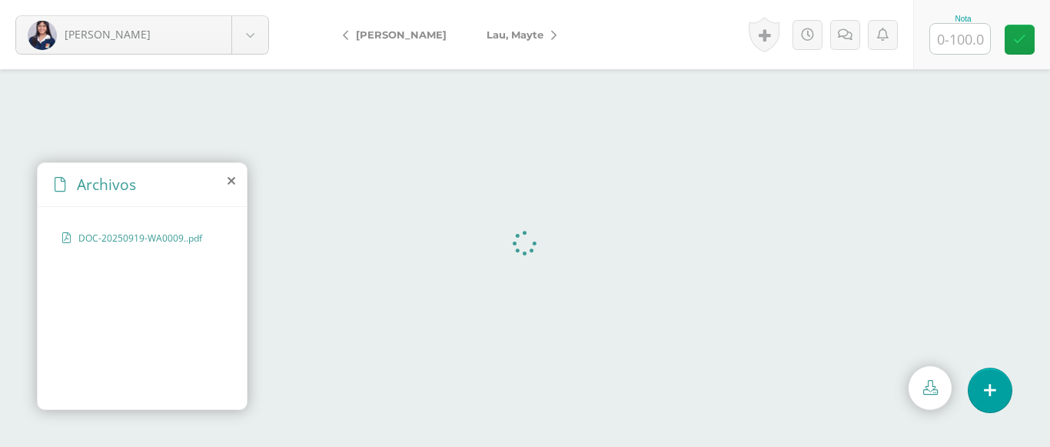
click at [956, 35] on input "text" at bounding box center [960, 39] width 60 height 30
type input "100"
click at [535, 33] on span "Lau, Mayte" at bounding box center [515, 34] width 57 height 12
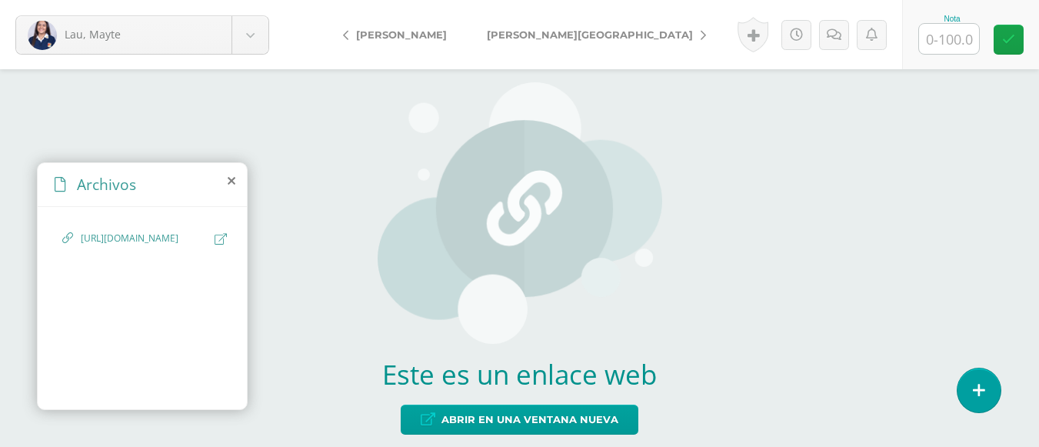
click at [119, 246] on span "[URL][DOMAIN_NAME]" at bounding box center [144, 238] width 126 height 15
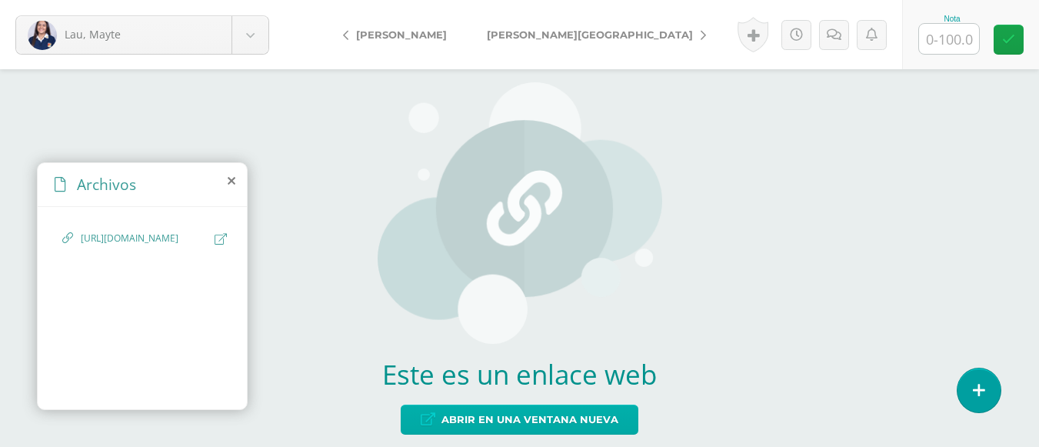
scroll to position [18, 0]
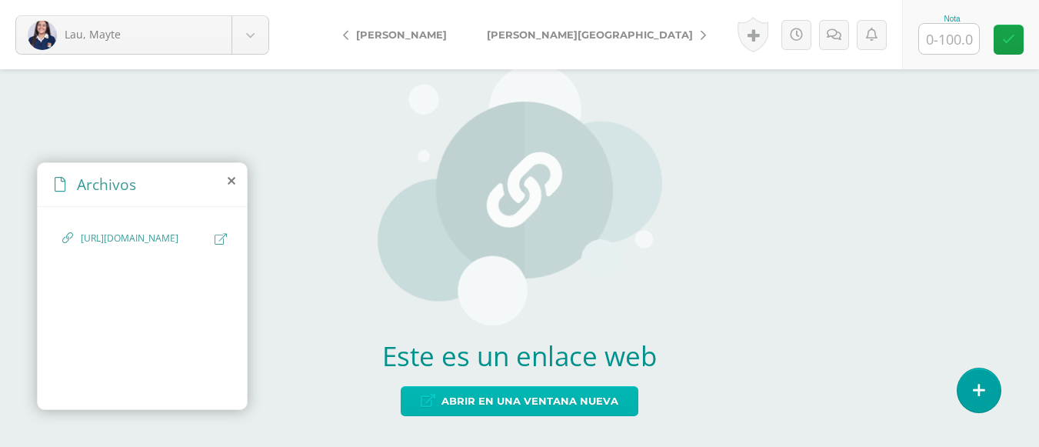
click at [569, 401] on span "Abrir en una ventana nueva" at bounding box center [529, 401] width 177 height 28
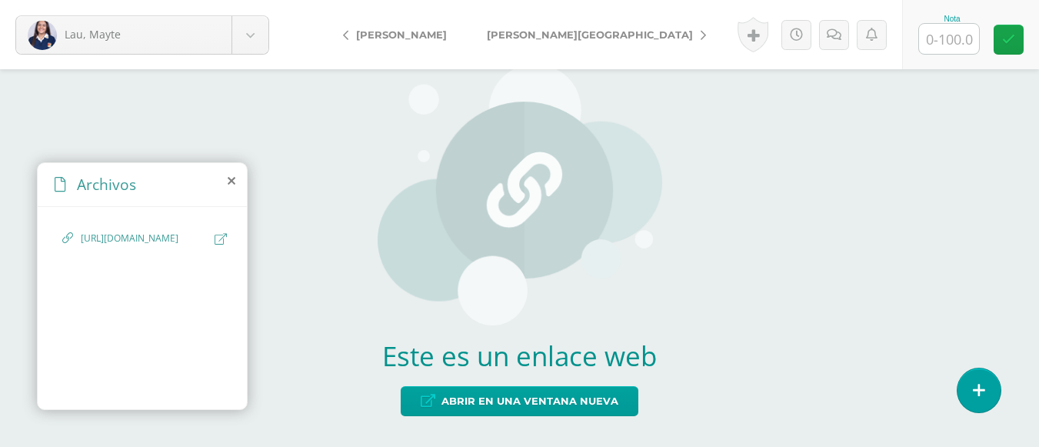
click at [946, 35] on input "text" at bounding box center [949, 39] width 60 height 30
type input "100"
click at [580, 38] on link "[PERSON_NAME][GEOGRAPHIC_DATA]" at bounding box center [592, 34] width 251 height 37
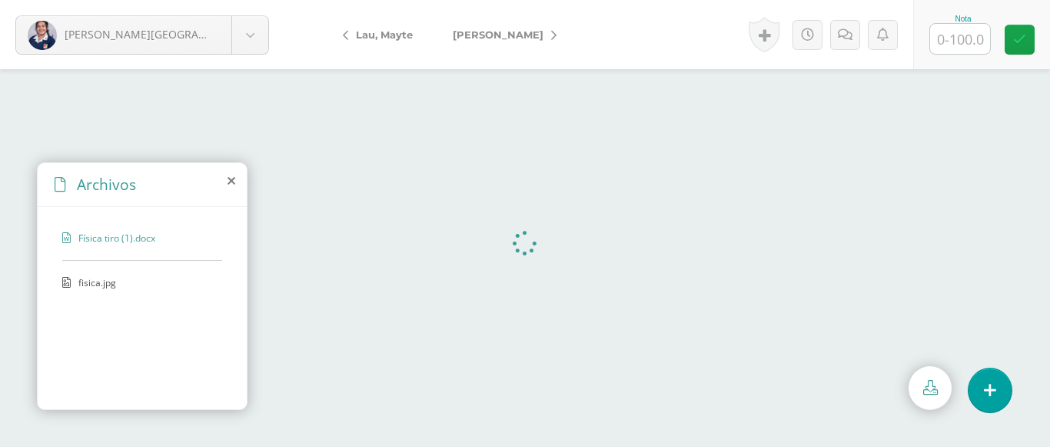
click at [98, 284] on span "fisica.jpg" at bounding box center [141, 282] width 126 height 13
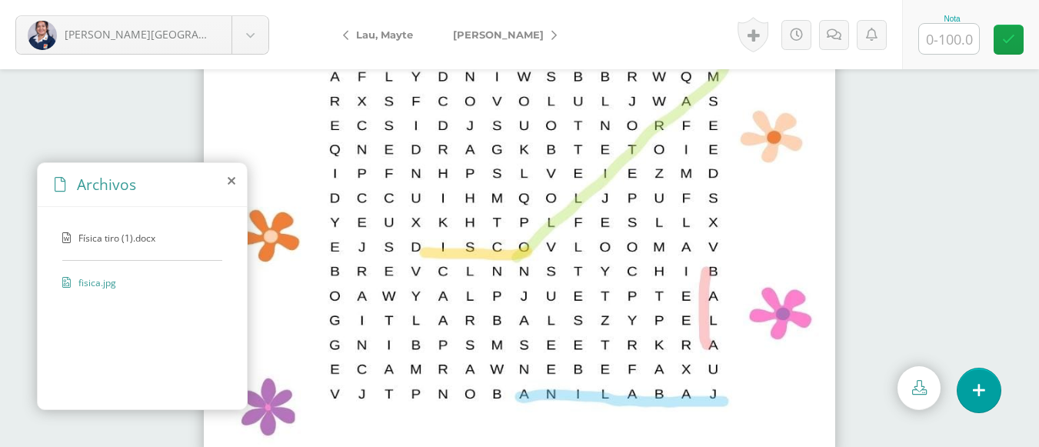
scroll to position [88, 0]
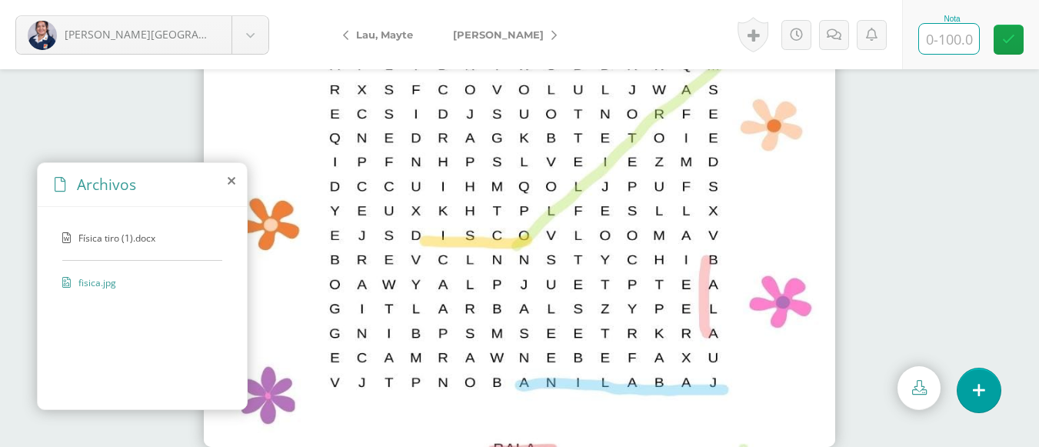
click at [947, 32] on input "text" at bounding box center [949, 39] width 60 height 30
type input "85"
click at [543, 30] on link "[PERSON_NAME]" at bounding box center [501, 34] width 136 height 37
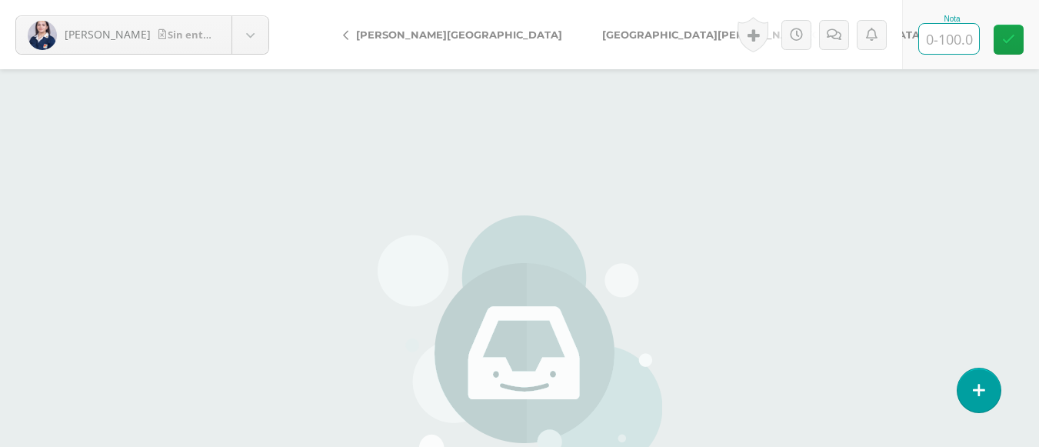
click at [956, 42] on input "text" at bounding box center [949, 39] width 60 height 30
type input "0"
click at [582, 36] on link "[GEOGRAPHIC_DATA][PERSON_NAME][GEOGRAPHIC_DATA]" at bounding box center [765, 34] width 367 height 37
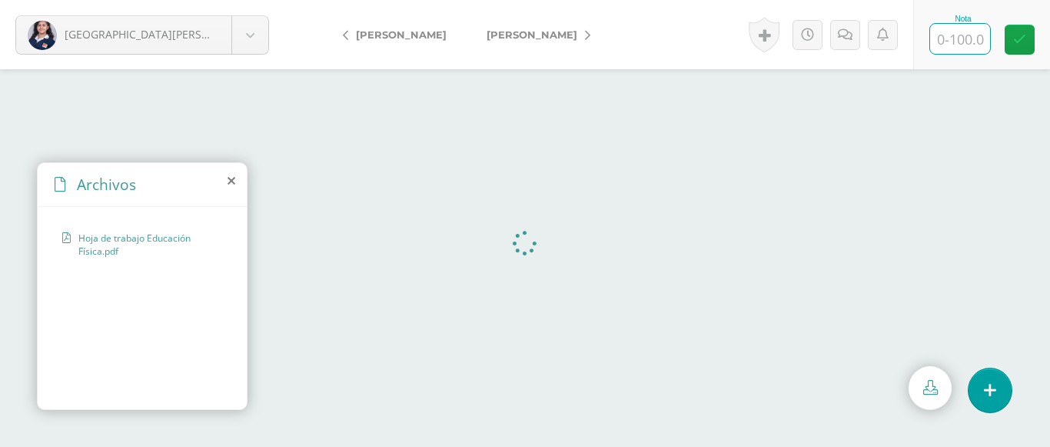
click at [966, 35] on input "text" at bounding box center [960, 39] width 60 height 30
type input "100"
click at [541, 37] on span "[PERSON_NAME]" at bounding box center [532, 34] width 91 height 12
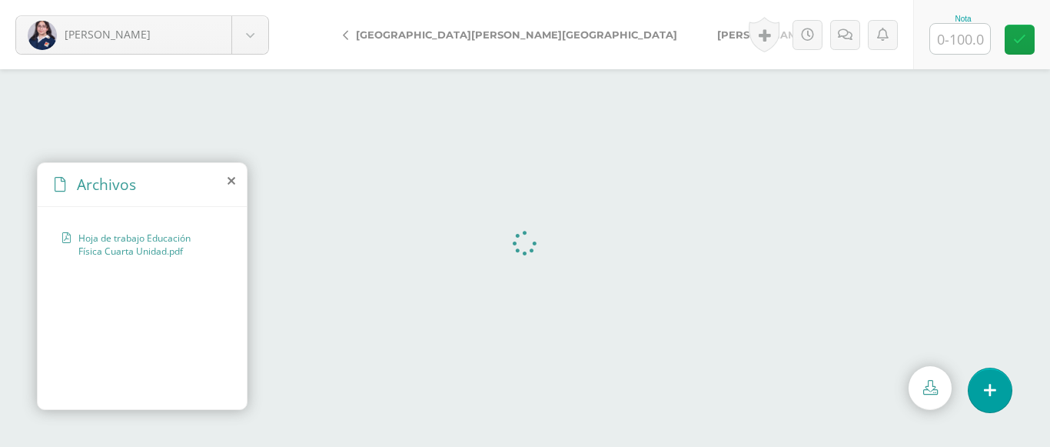
click at [967, 41] on input "text" at bounding box center [960, 39] width 60 height 30
type input "100"
click at [717, 39] on span "[PERSON_NAME]" at bounding box center [762, 34] width 91 height 12
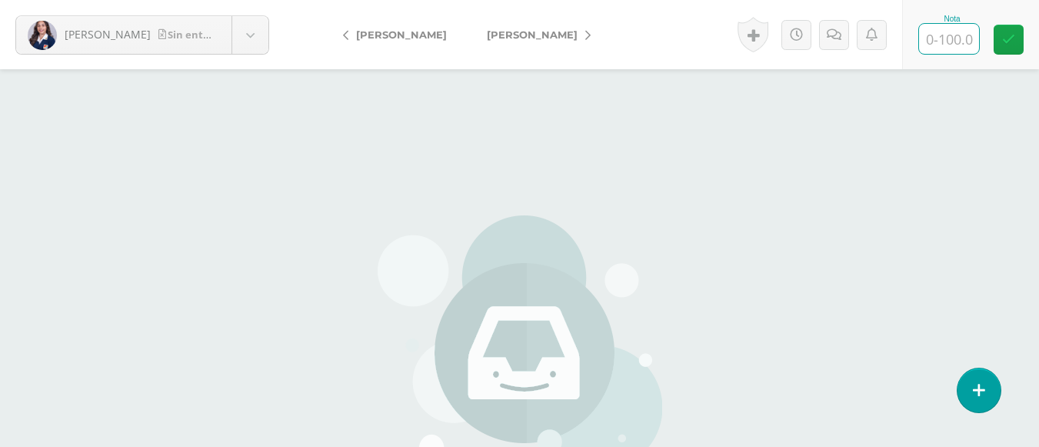
click at [959, 44] on input "text" at bounding box center [949, 39] width 60 height 30
type input "0"
click at [1012, 35] on icon at bounding box center [1008, 39] width 13 height 13
click at [585, 33] on icon at bounding box center [587, 35] width 5 height 11
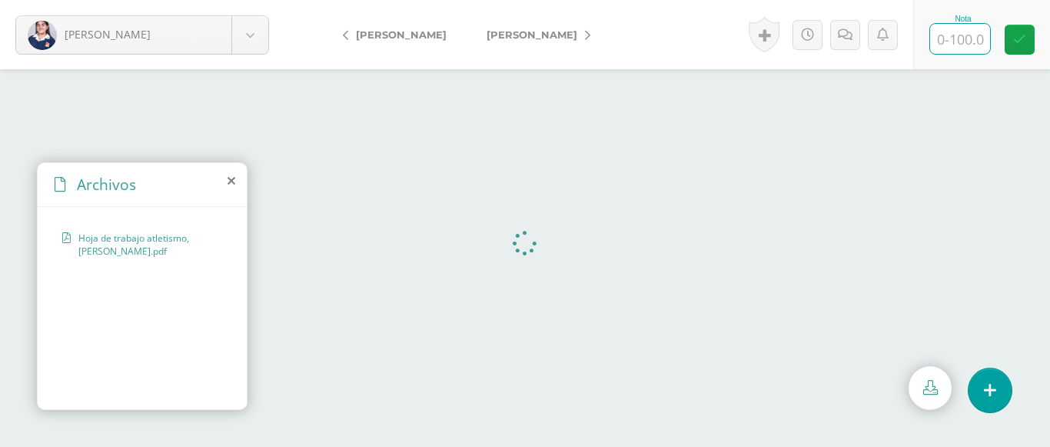
click at [969, 42] on input "text" at bounding box center [960, 39] width 60 height 30
type input "100"
click at [1015, 35] on icon at bounding box center [1019, 39] width 13 height 13
click at [585, 33] on icon at bounding box center [587, 35] width 5 height 11
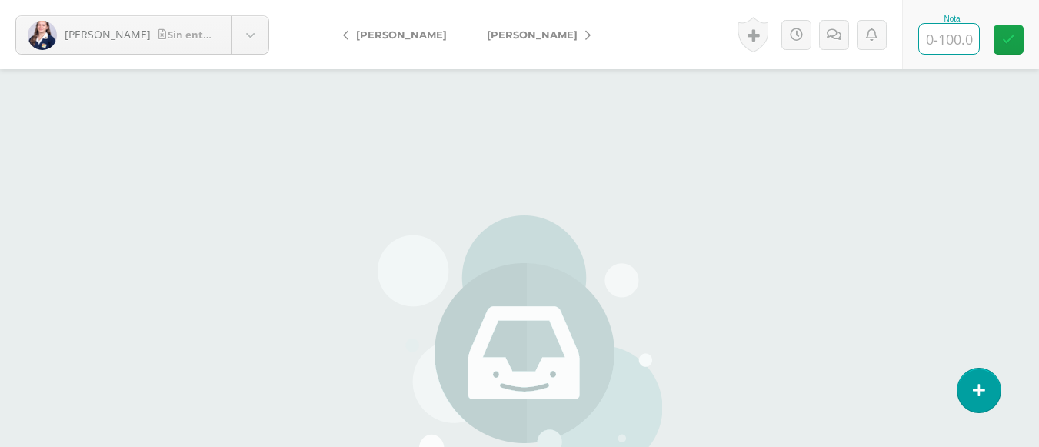
click at [955, 42] on input "text" at bounding box center [949, 39] width 60 height 30
type input "0"
click at [1006, 48] on link at bounding box center [1008, 40] width 30 height 30
click at [585, 36] on icon at bounding box center [587, 35] width 5 height 11
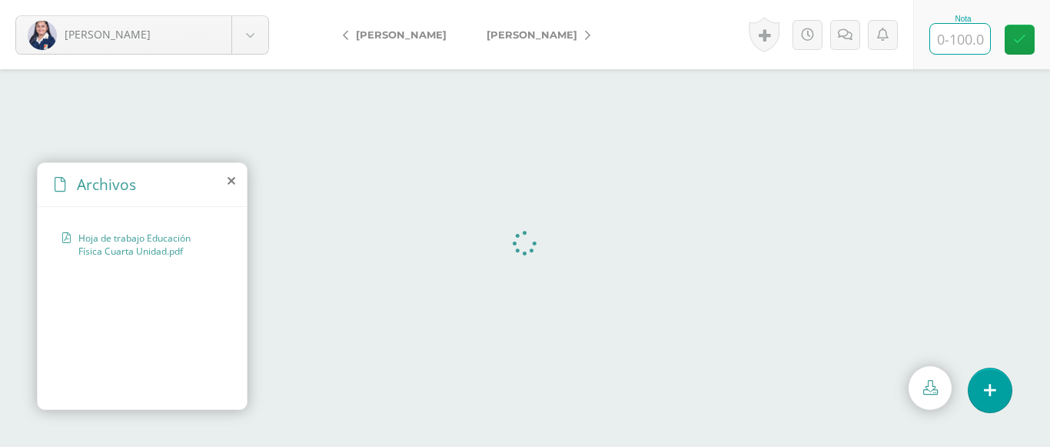
click at [963, 48] on input "text" at bounding box center [960, 39] width 60 height 30
type input "100"
click at [1022, 46] on link at bounding box center [1020, 40] width 30 height 30
click at [582, 32] on link "[PERSON_NAME]" at bounding box center [535, 34] width 136 height 37
click at [959, 36] on input "text" at bounding box center [960, 39] width 60 height 30
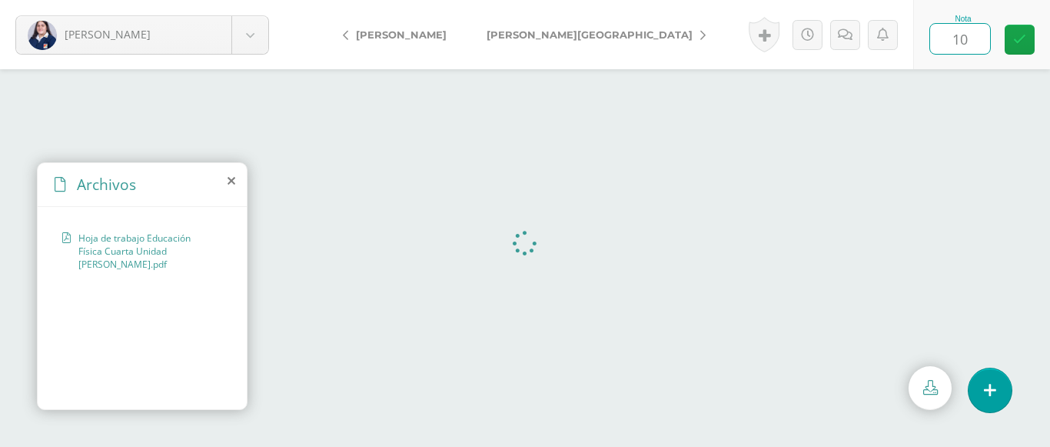
type input "100"
click at [1011, 38] on link at bounding box center [1020, 40] width 30 height 30
click at [559, 34] on span "[PERSON_NAME][GEOGRAPHIC_DATA]" at bounding box center [590, 34] width 206 height 12
click at [956, 31] on input "text" at bounding box center [960, 39] width 60 height 30
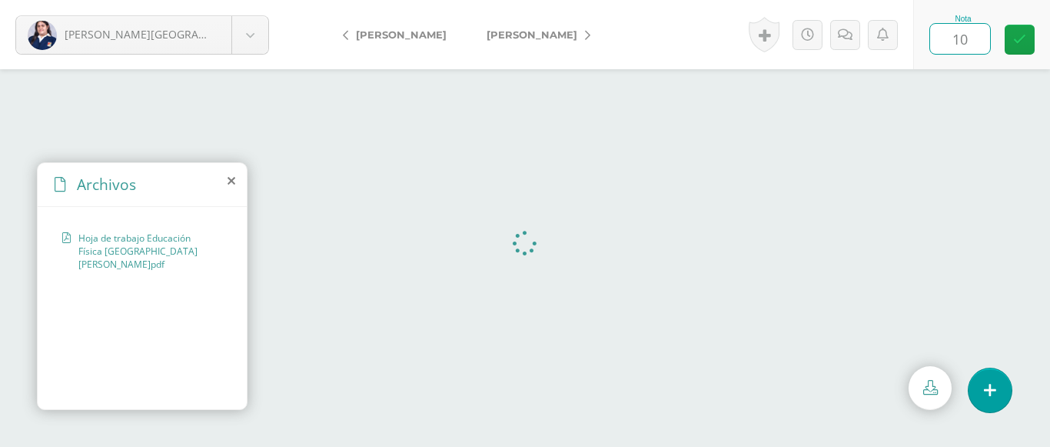
type input "100"
click at [1034, 42] on link at bounding box center [1020, 40] width 30 height 30
click at [554, 29] on span "[PERSON_NAME]" at bounding box center [532, 34] width 91 height 12
click at [955, 35] on input "text" at bounding box center [960, 39] width 60 height 30
type input "85"
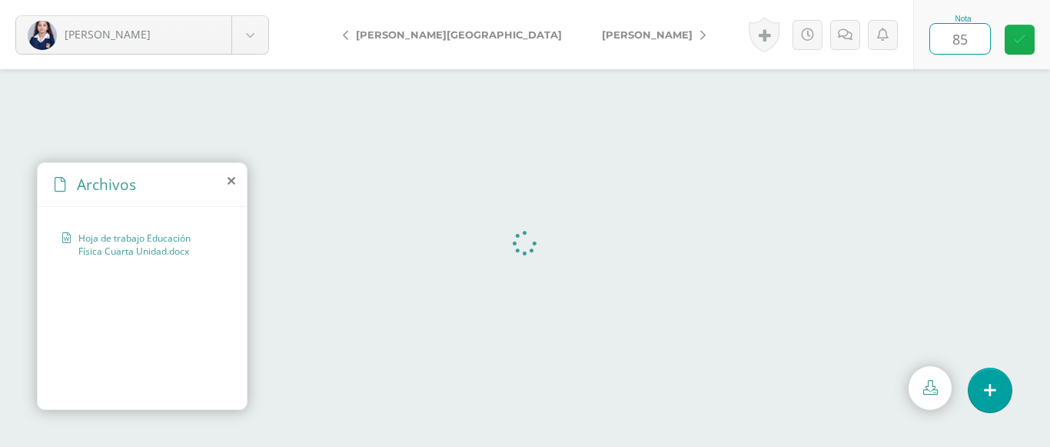
click at [1022, 35] on icon at bounding box center [1019, 39] width 13 height 13
click at [582, 37] on link "[PERSON_NAME]" at bounding box center [650, 34] width 136 height 37
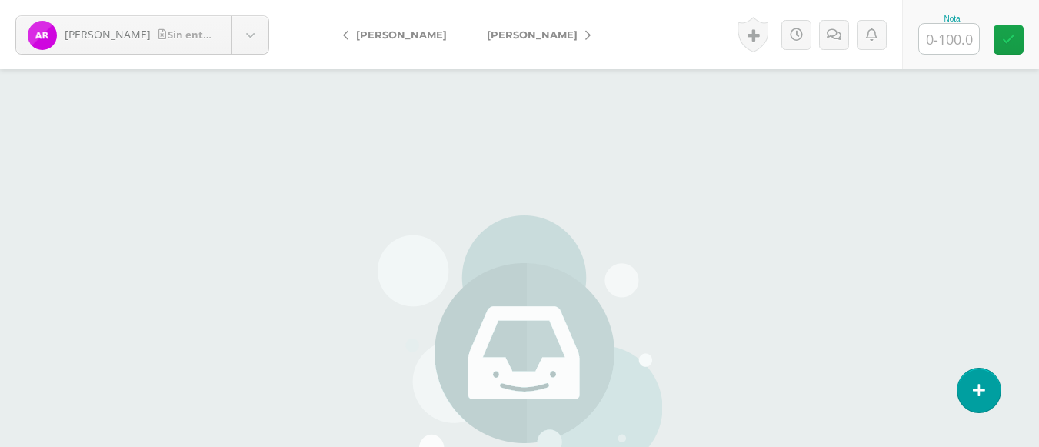
click at [932, 34] on input "text" at bounding box center [949, 39] width 60 height 30
type input "100"
click at [585, 31] on icon at bounding box center [587, 35] width 5 height 11
click at [946, 42] on input "text" at bounding box center [949, 39] width 60 height 30
type input "0"
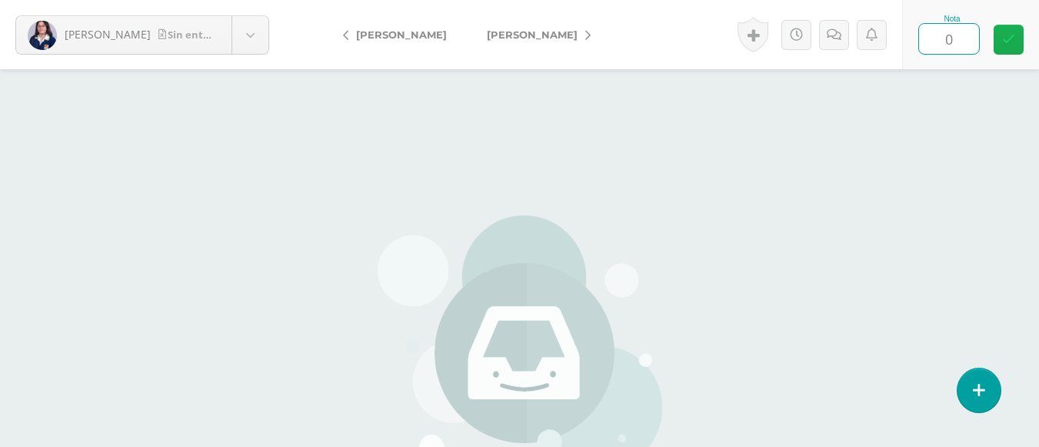
click at [1012, 42] on icon at bounding box center [1008, 39] width 13 height 13
click at [543, 35] on link "[PERSON_NAME]" at bounding box center [535, 34] width 136 height 37
click at [951, 42] on input "text" at bounding box center [949, 39] width 60 height 30
type input "0"
click at [1017, 38] on link at bounding box center [1008, 40] width 30 height 30
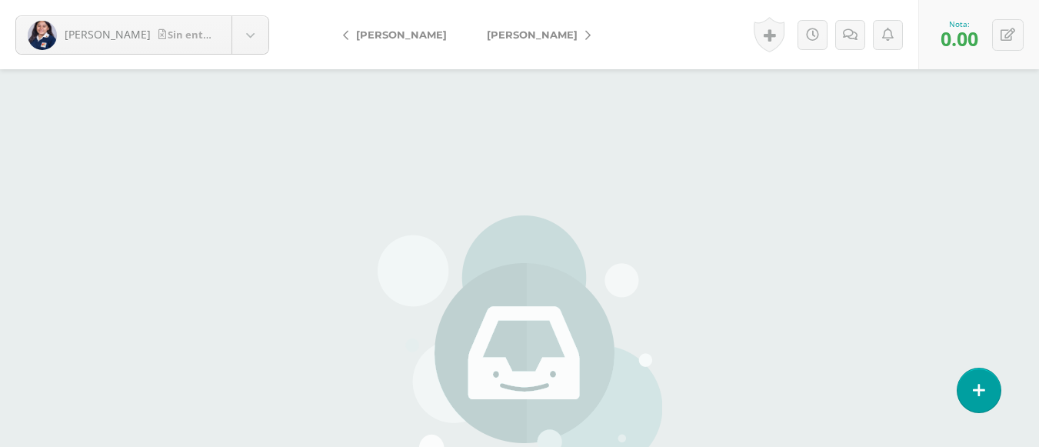
click at [585, 37] on icon at bounding box center [587, 35] width 5 height 11
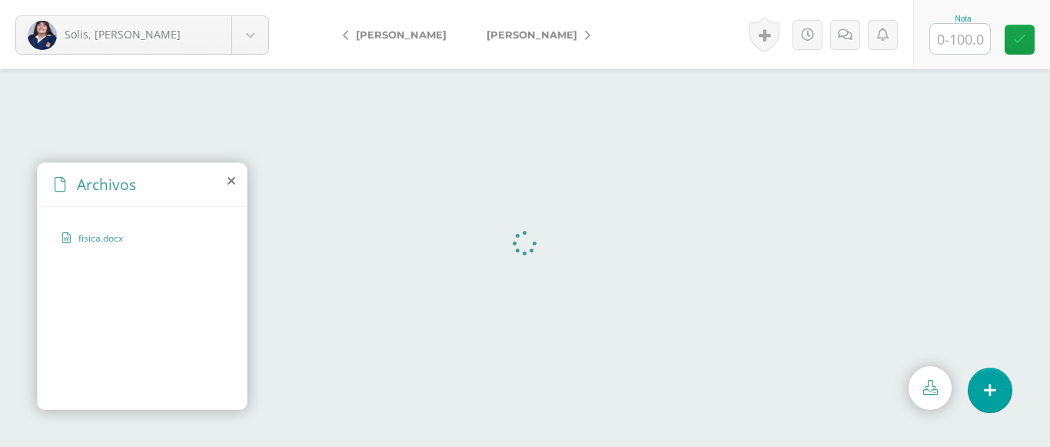
click at [952, 42] on input "text" at bounding box center [960, 39] width 60 height 30
type input "80"
click at [535, 31] on link "[PERSON_NAME]" at bounding box center [535, 34] width 136 height 37
click at [966, 37] on input "text" at bounding box center [960, 39] width 60 height 30
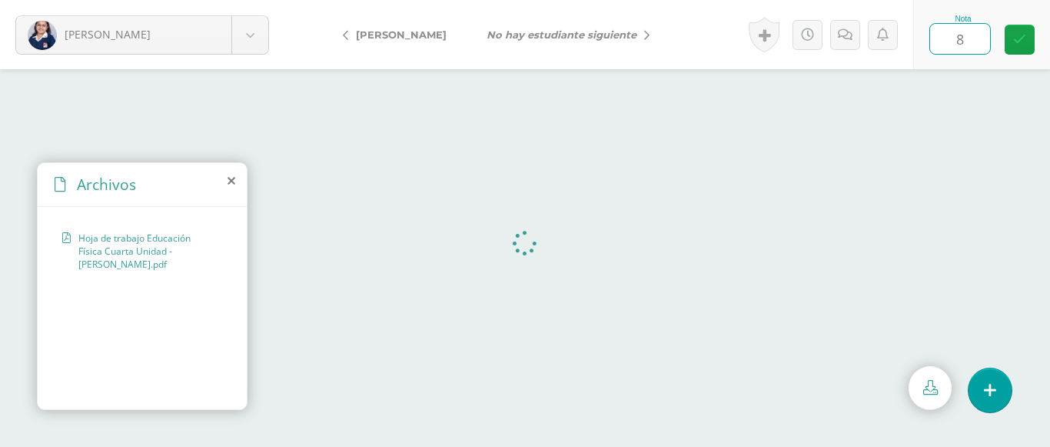
type input "85"
click at [607, 37] on icon "No hay estudiante siguiente" at bounding box center [562, 34] width 150 height 12
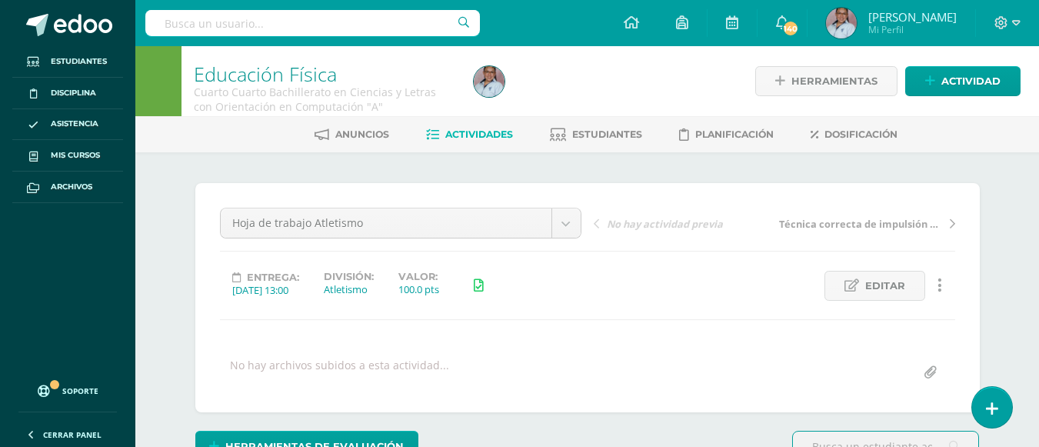
click at [491, 137] on span "Actividades" at bounding box center [479, 134] width 68 height 12
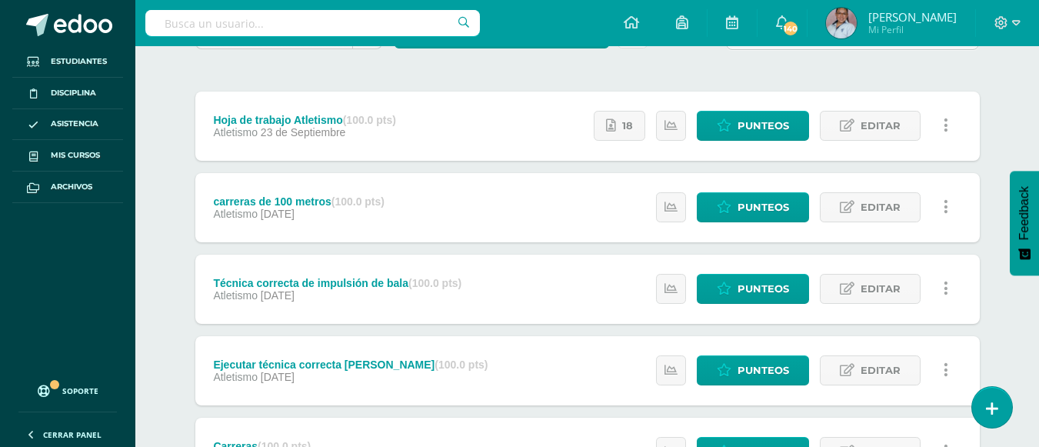
scroll to position [77, 0]
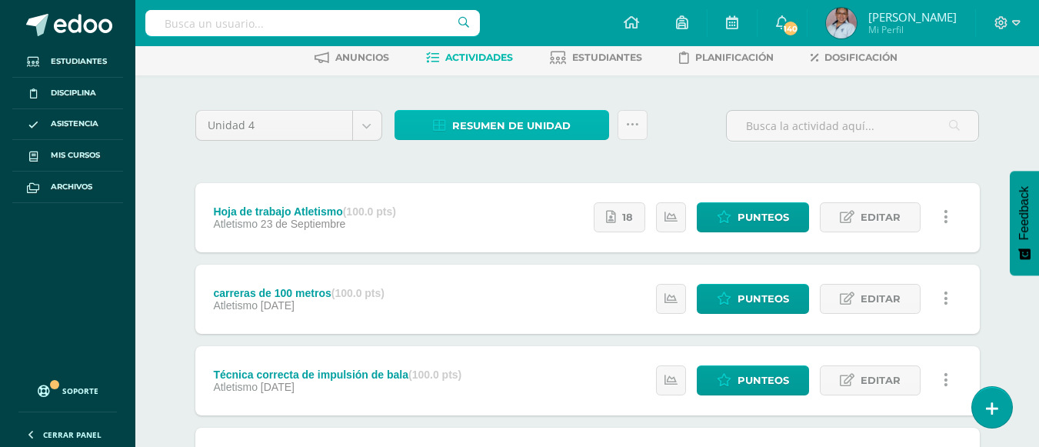
click at [562, 133] on span "Resumen de unidad" at bounding box center [511, 125] width 118 height 28
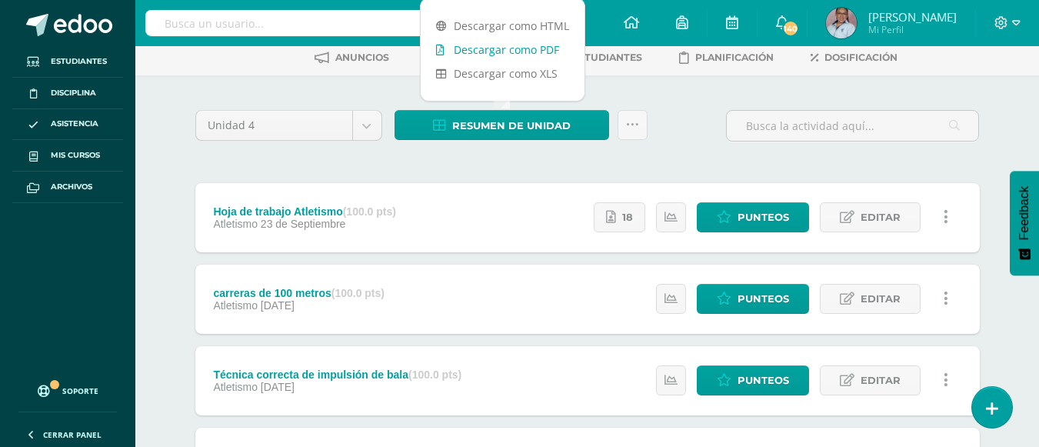
click at [519, 52] on link "Descargar como PDF" at bounding box center [503, 50] width 164 height 24
click at [353, 128] on body "Estudiantes Disciplina Asistencia Mis cursos Archivos Soporte Ayuda Reportar un…" at bounding box center [519, 301] width 1039 height 757
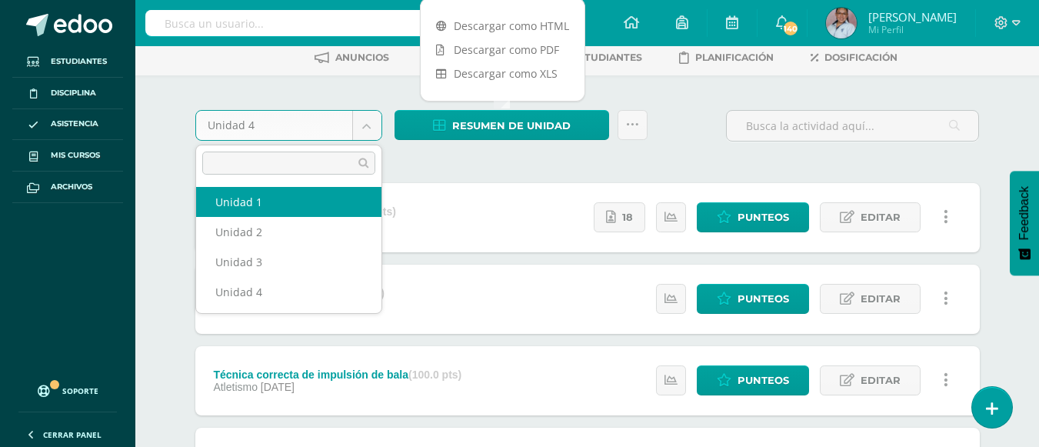
select select "Unidad 1"
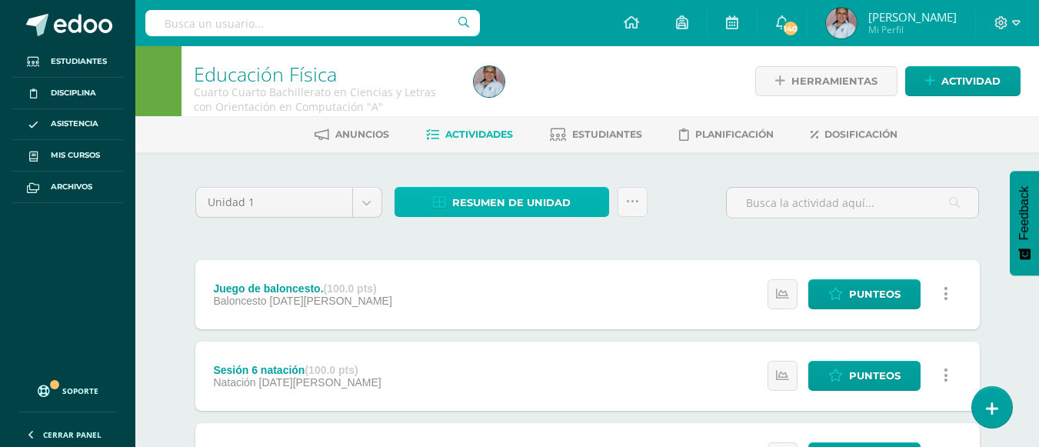
click at [487, 211] on span "Resumen de unidad" at bounding box center [511, 202] width 118 height 28
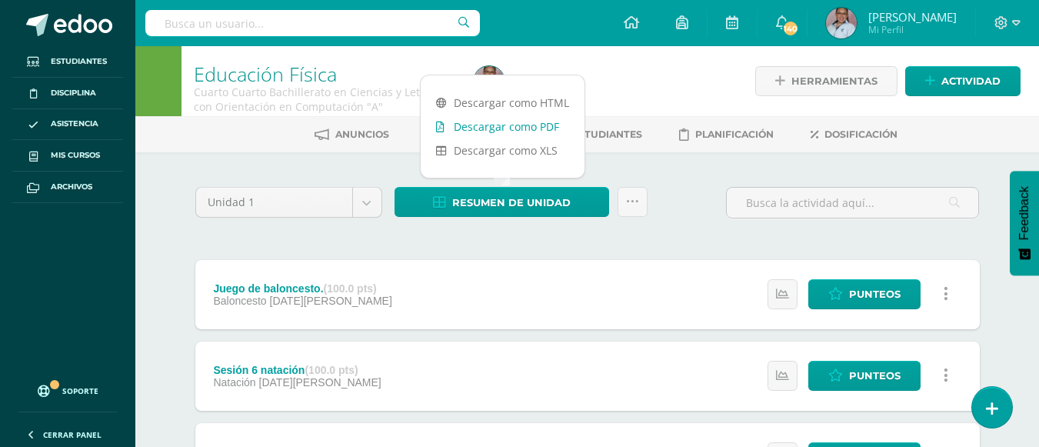
click at [527, 128] on link "Descargar como PDF" at bounding box center [503, 127] width 164 height 24
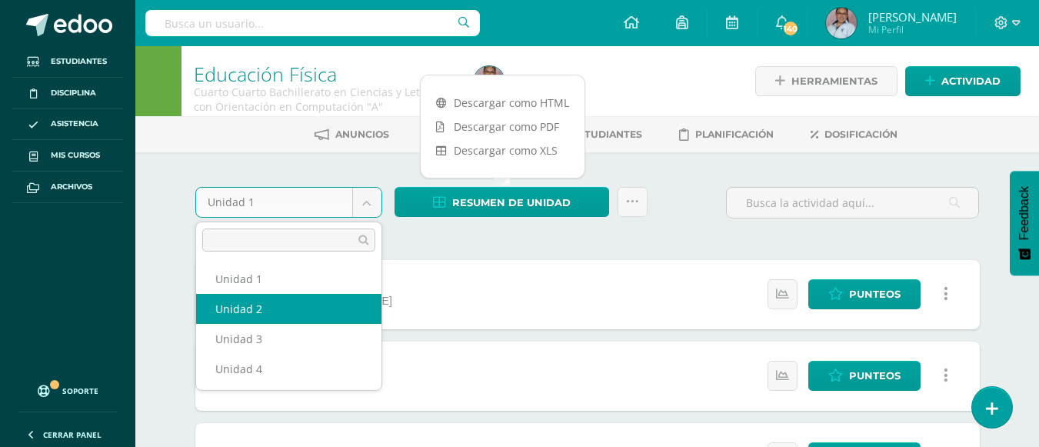
select select "Unidad 2"
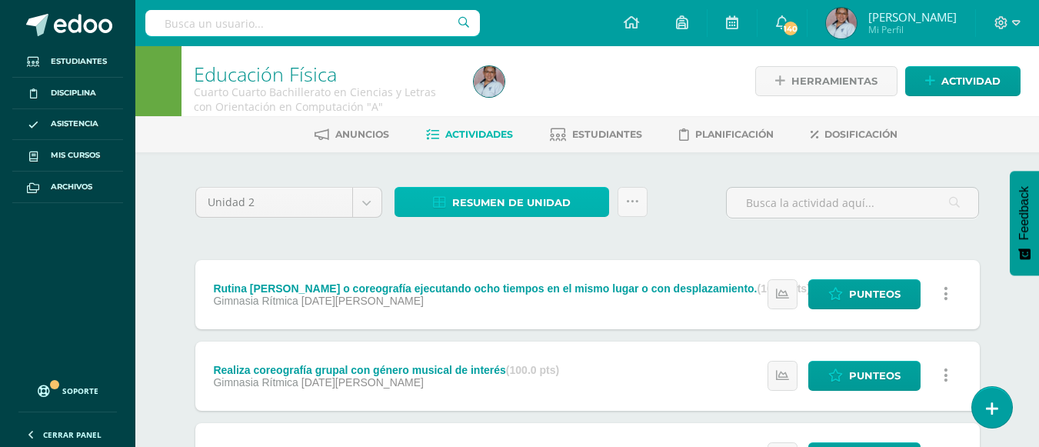
click at [520, 203] on span "Resumen de unidad" at bounding box center [511, 202] width 118 height 28
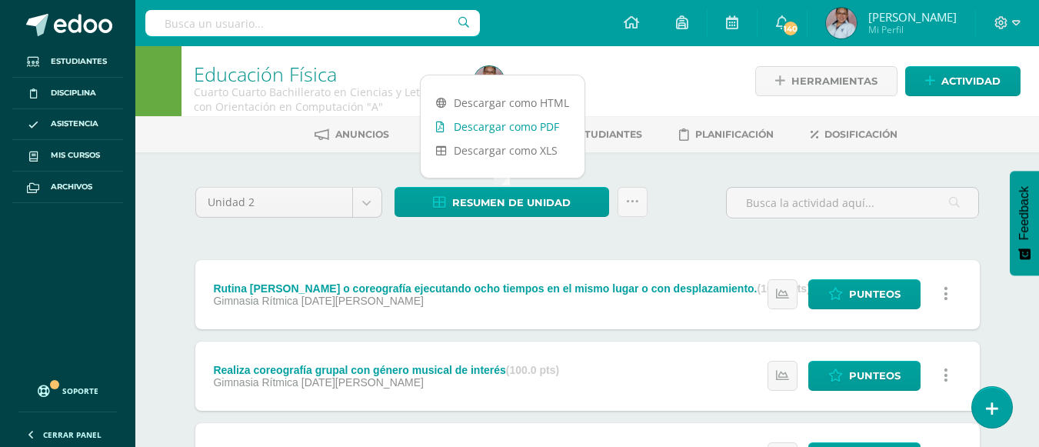
click at [509, 131] on link "Descargar como PDF" at bounding box center [503, 127] width 164 height 24
click at [367, 211] on body "Estudiantes Disciplina Asistencia Mis cursos Archivos Soporte Ayuda Reportar un…" at bounding box center [519, 378] width 1039 height 757
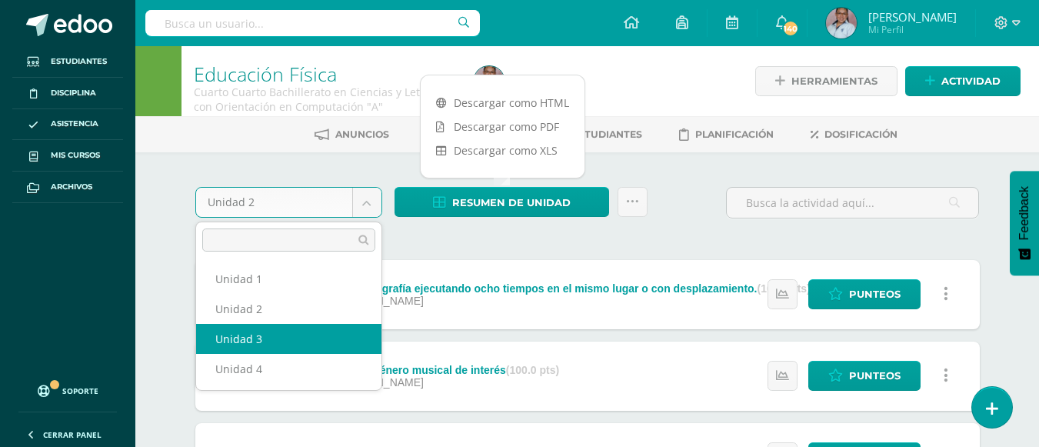
select select "Unidad 3"
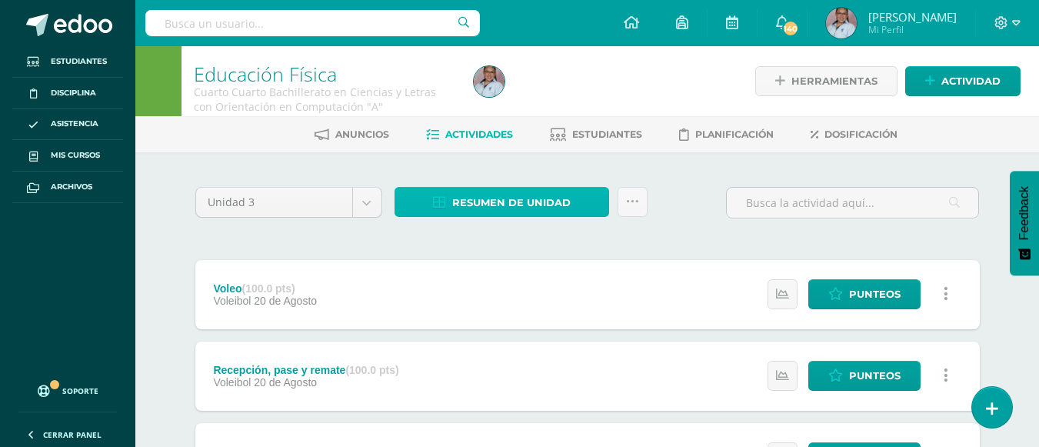
click at [494, 201] on span "Resumen de unidad" at bounding box center [511, 202] width 118 height 28
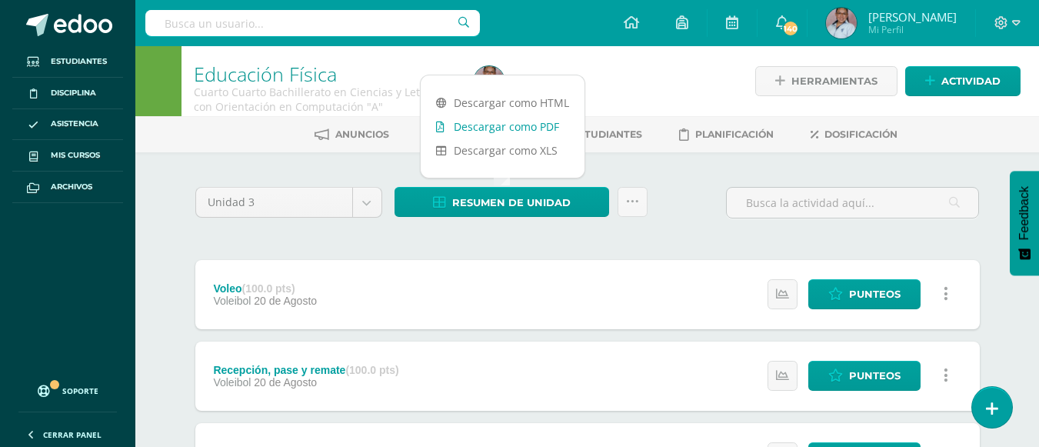
click at [540, 131] on link "Descargar como PDF" at bounding box center [503, 127] width 164 height 24
click at [517, 293] on div "Voleo (100.0 pts) Voleibol 20 de Agosto Estatus de Actividad: 0 Estudiantes sin…" at bounding box center [587, 294] width 784 height 69
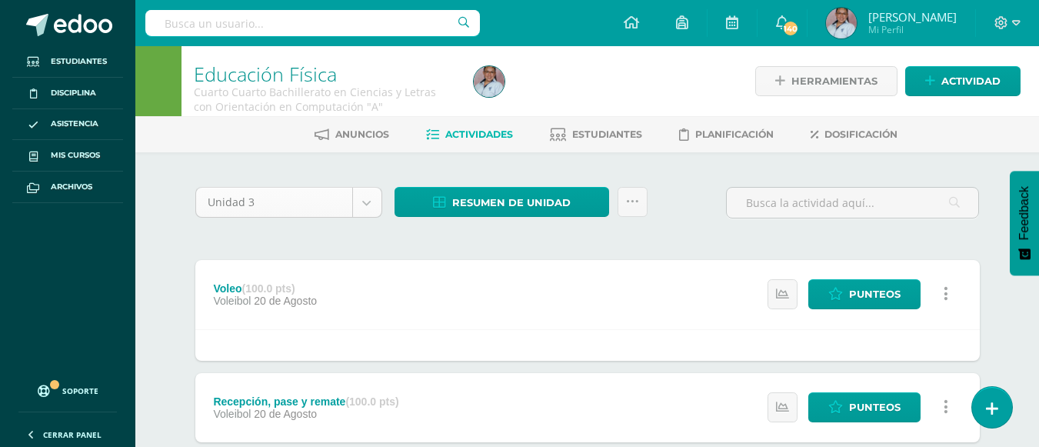
click at [366, 205] on body "Estudiantes Disciplina Asistencia Mis cursos Archivos Soporte Ayuda Reportar un…" at bounding box center [519, 394] width 1039 height 789
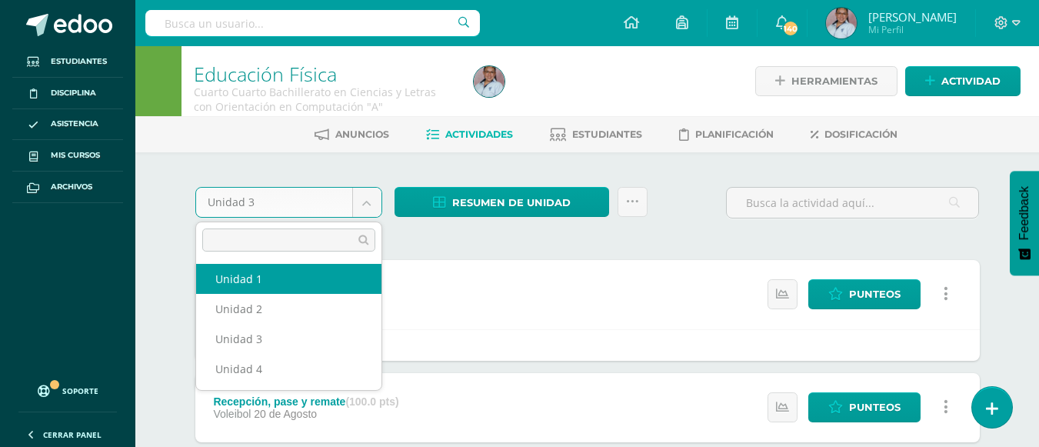
select select "Unidad 1"
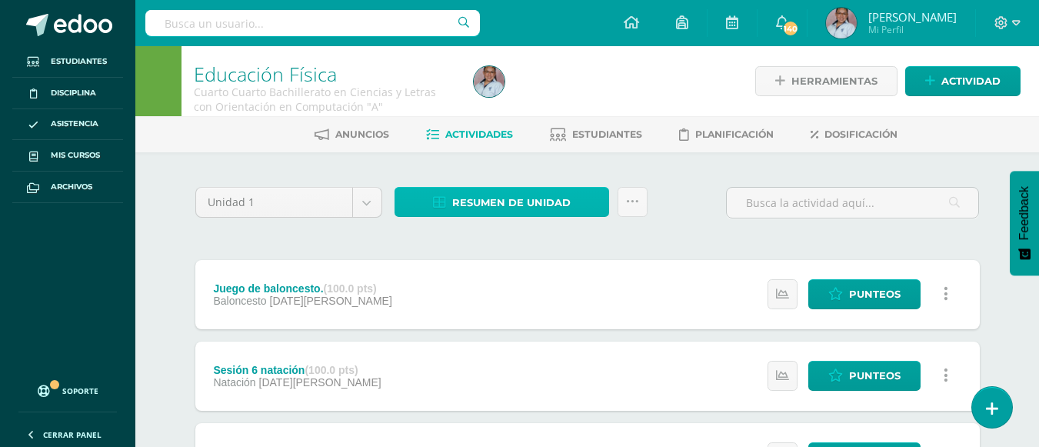
click at [524, 206] on span "Resumen de unidad" at bounding box center [511, 202] width 118 height 28
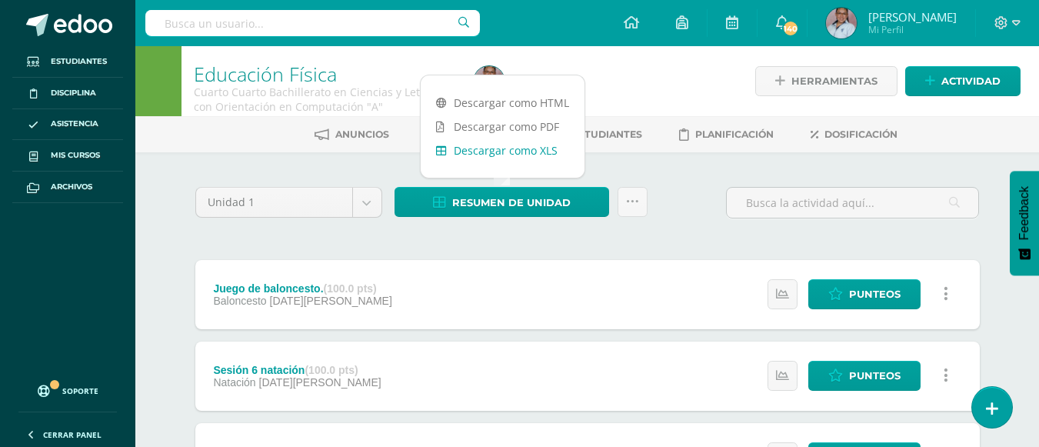
click at [530, 149] on link "Descargar como XLS" at bounding box center [503, 150] width 164 height 24
click at [628, 132] on span "Estudiantes" at bounding box center [607, 134] width 70 height 12
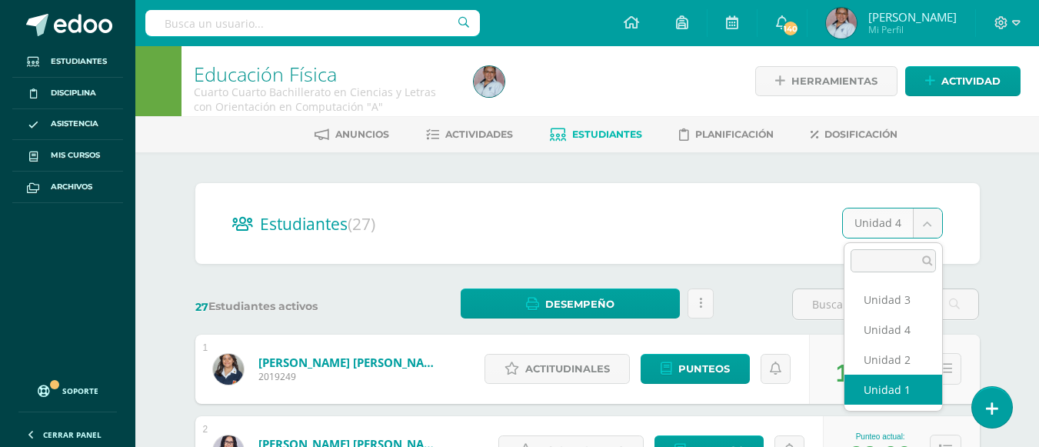
select select "/dashboard/teacher/section/3826/students/?unit=116851"
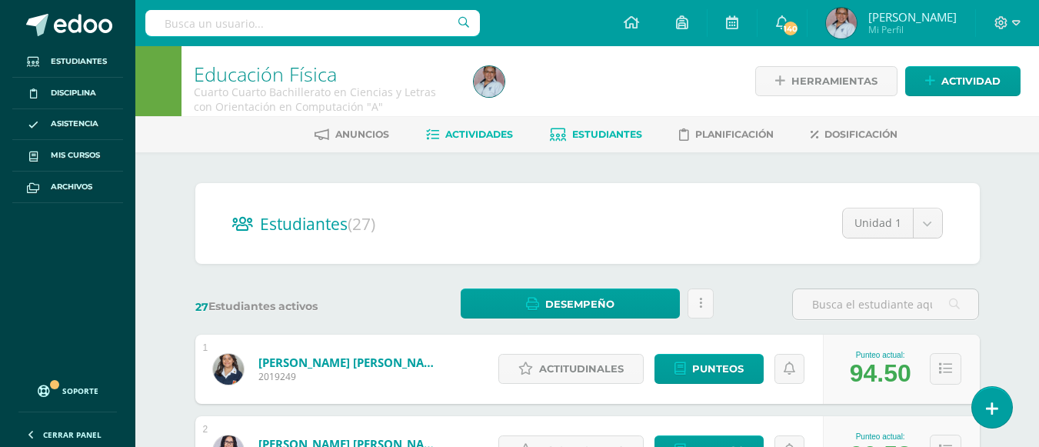
click at [469, 134] on span "Actividades" at bounding box center [479, 134] width 68 height 12
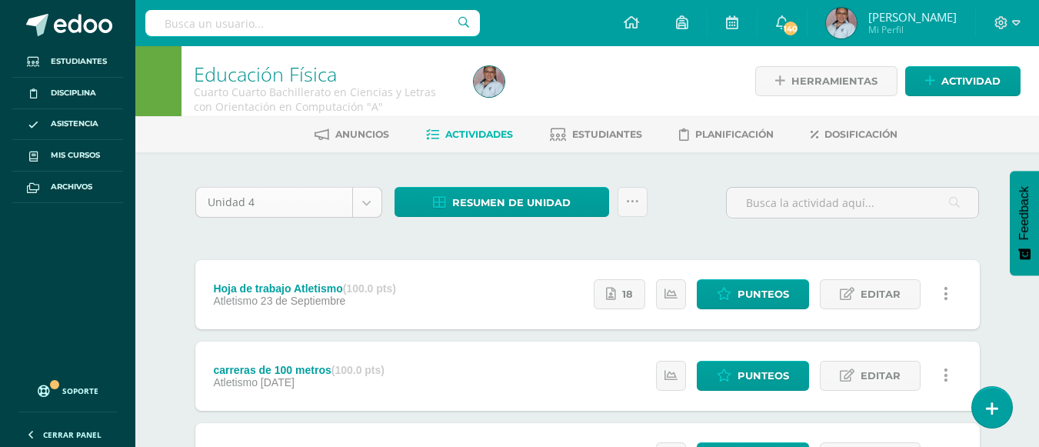
click at [365, 206] on body "Estudiantes Disciplina Asistencia Mis cursos Archivos Soporte Ayuda Reportar un…" at bounding box center [519, 378] width 1039 height 757
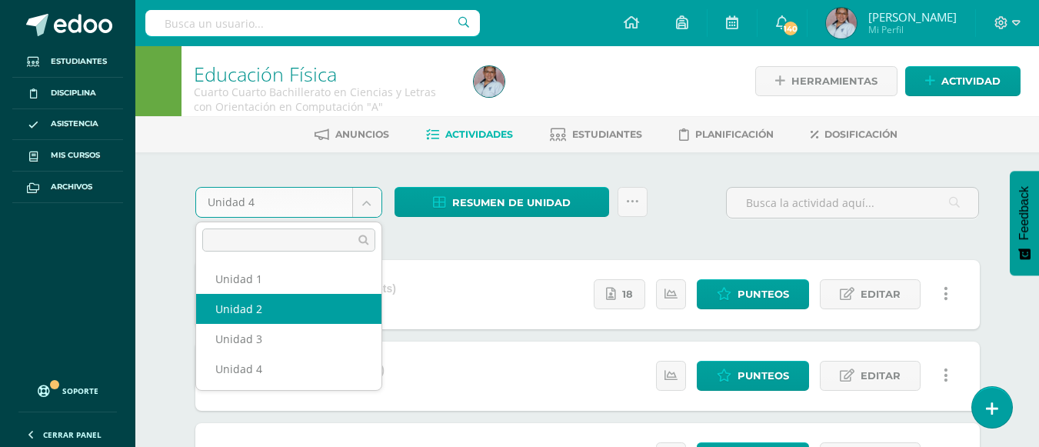
select select "Unidad 2"
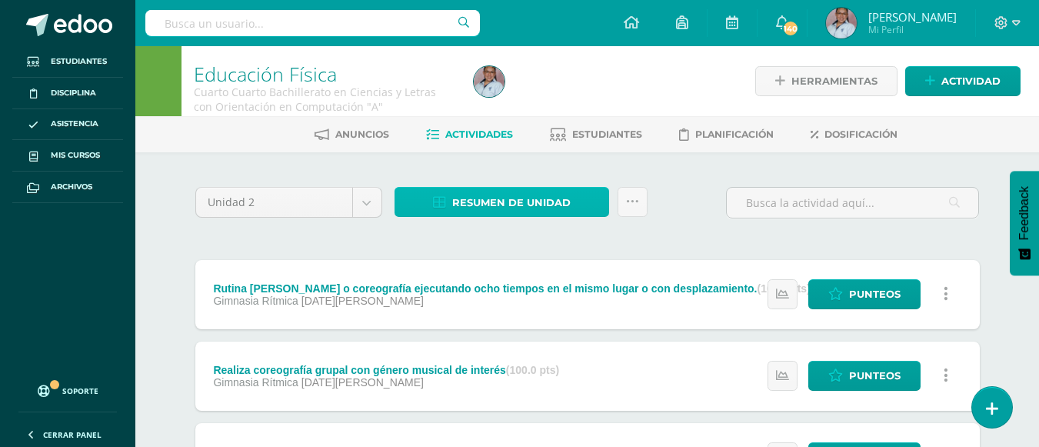
click at [557, 212] on span "Resumen de unidad" at bounding box center [511, 202] width 118 height 28
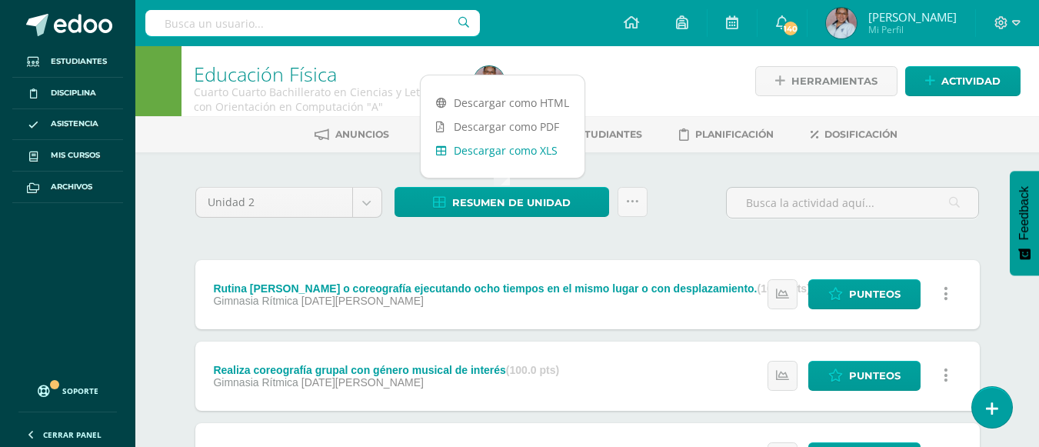
click at [511, 151] on link "Descargar como XLS" at bounding box center [503, 150] width 164 height 24
click at [516, 151] on link "Descargar como XLS" at bounding box center [503, 150] width 164 height 24
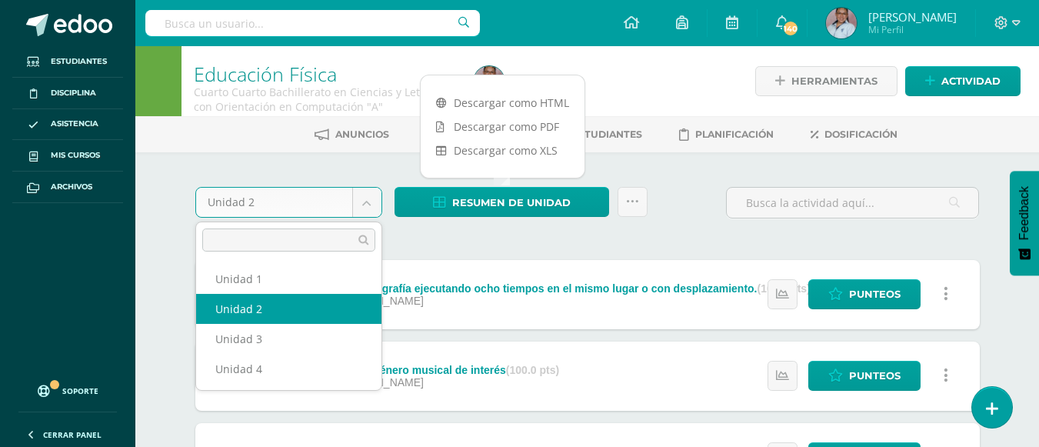
drag, startPoint x: 367, startPoint y: 204, endPoint x: 370, endPoint y: 214, distance: 9.5
click at [370, 204] on body "Estudiantes Disciplina Asistencia Mis cursos Archivos Soporte Ayuda Reportar un…" at bounding box center [519, 378] width 1039 height 757
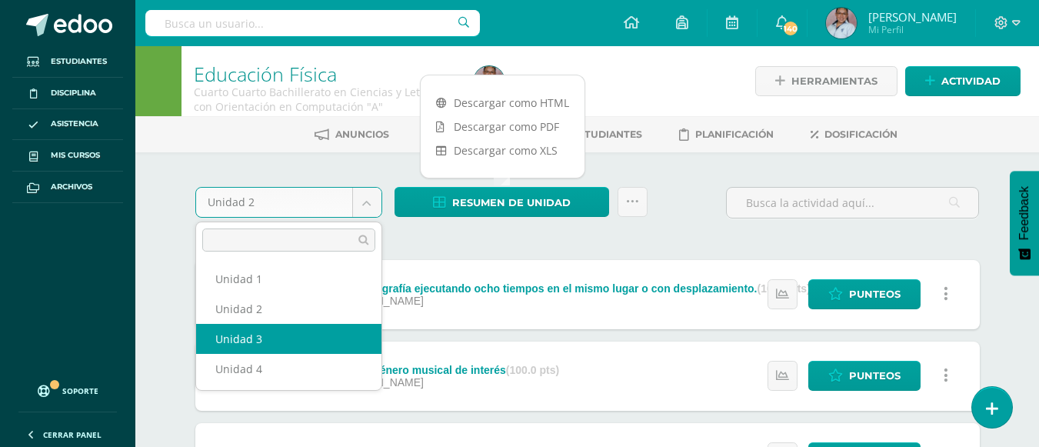
select select "Unidad 3"
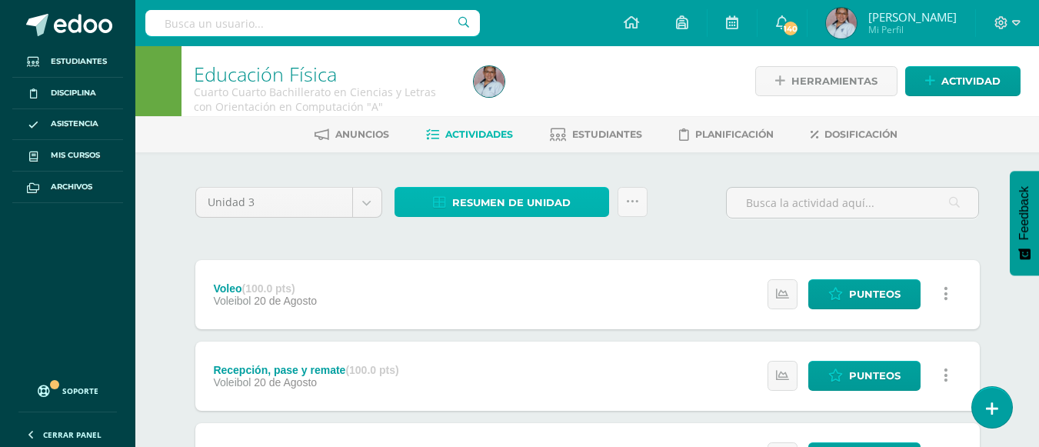
click at [509, 200] on span "Resumen de unidad" at bounding box center [511, 202] width 118 height 28
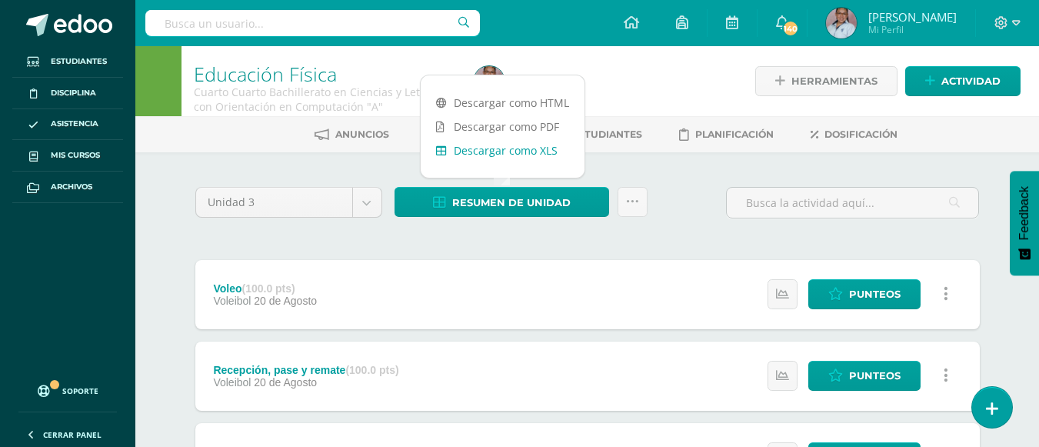
click at [534, 154] on link "Descargar como XLS" at bounding box center [503, 150] width 164 height 24
click at [367, 208] on body "Estudiantes Disciplina Asistencia Mis cursos Archivos Soporte Ayuda Reportar un…" at bounding box center [519, 378] width 1039 height 757
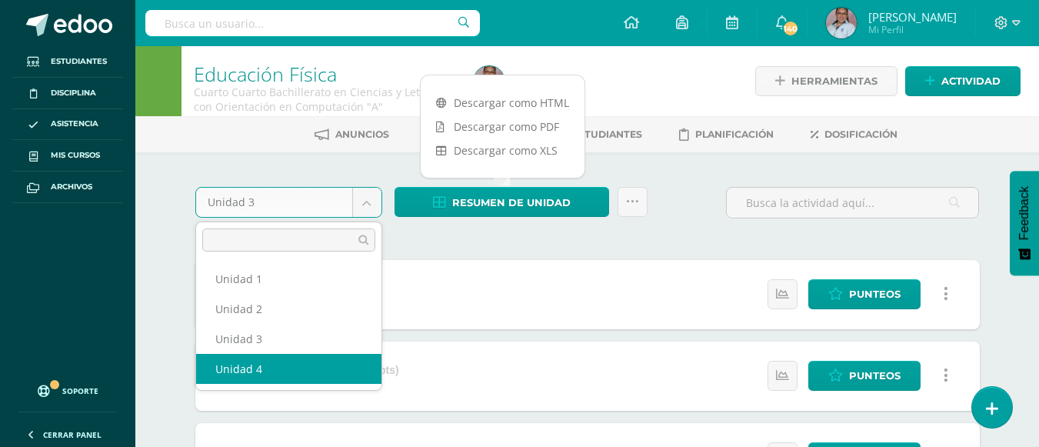
select select "Unidad 4"
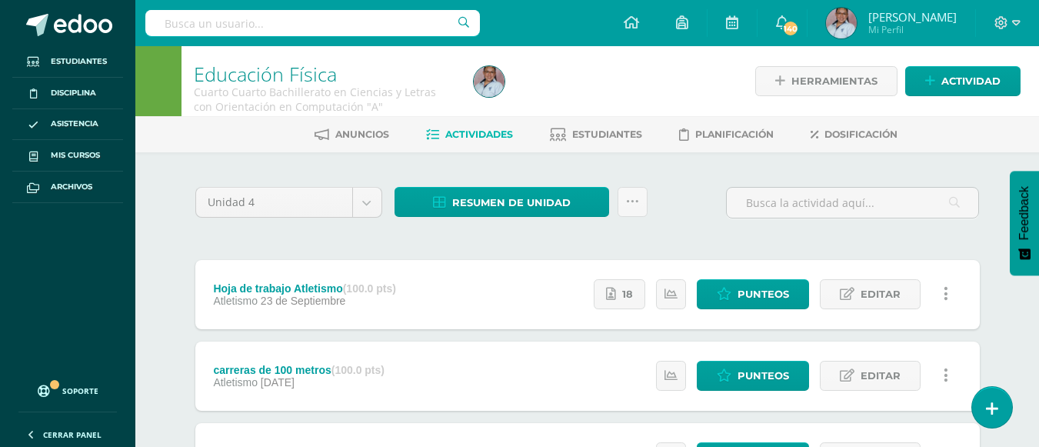
click at [494, 217] on div "Resumen de unidad Descargar como HTML Descargar como PDF Descargar como XLS Sub…" at bounding box center [520, 209] width 265 height 44
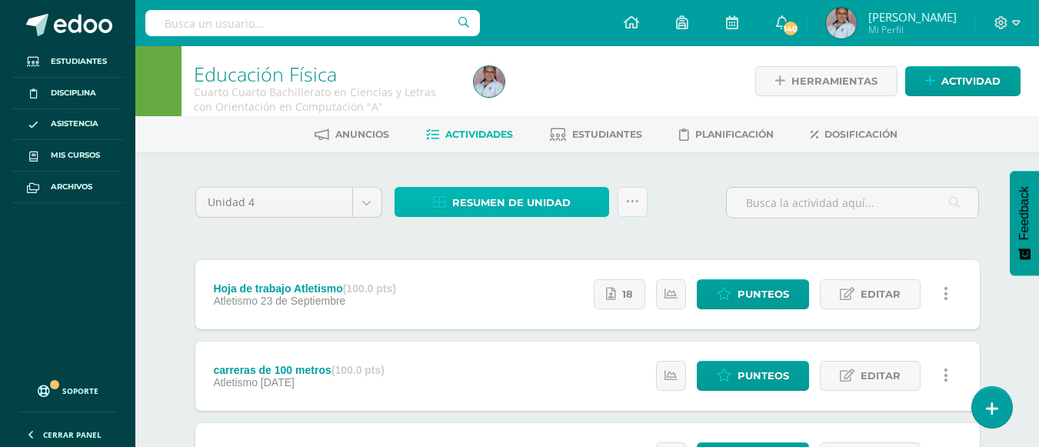
click at [499, 201] on span "Resumen de unidad" at bounding box center [511, 202] width 118 height 28
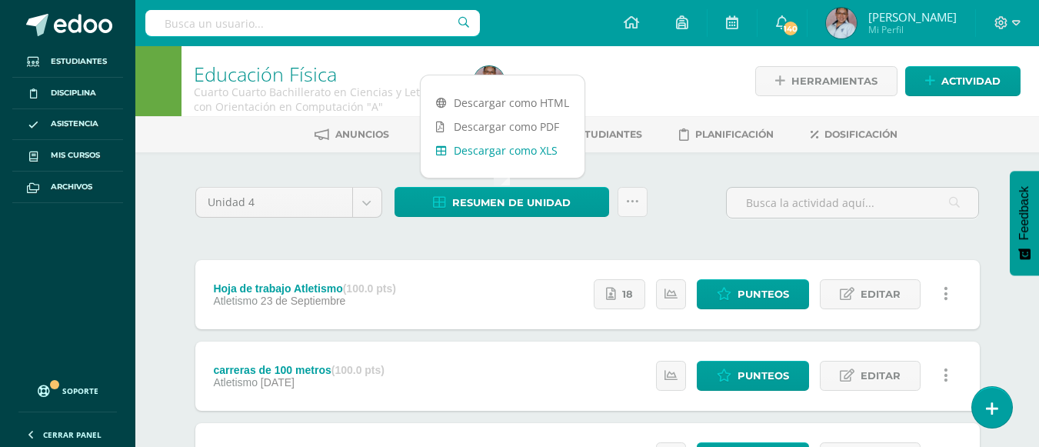
click at [501, 152] on link "Descargar como XLS" at bounding box center [503, 150] width 164 height 24
click at [623, 294] on link "18" at bounding box center [619, 294] width 52 height 30
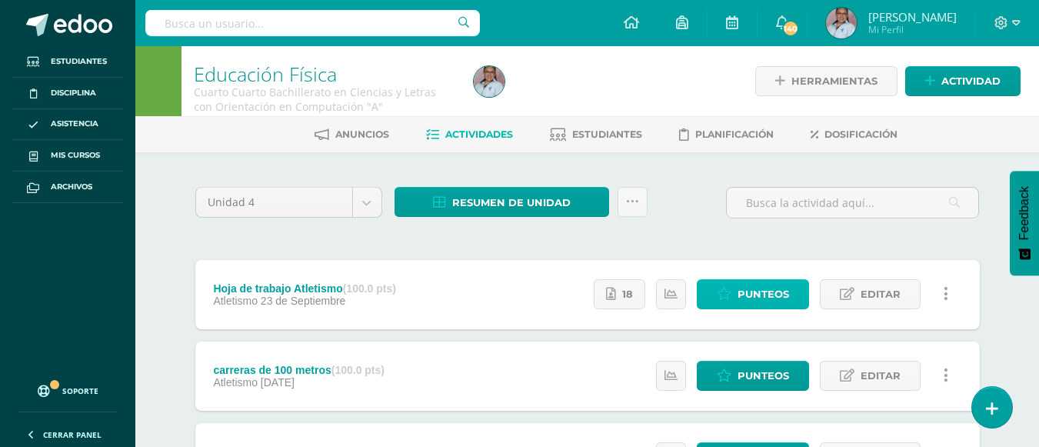
click at [779, 290] on span "Punteos" at bounding box center [763, 294] width 52 height 28
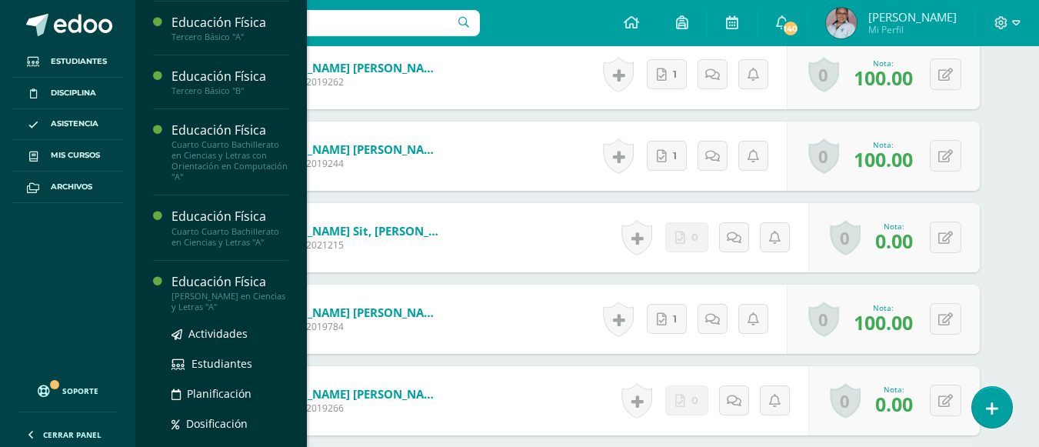
scroll to position [1293, 0]
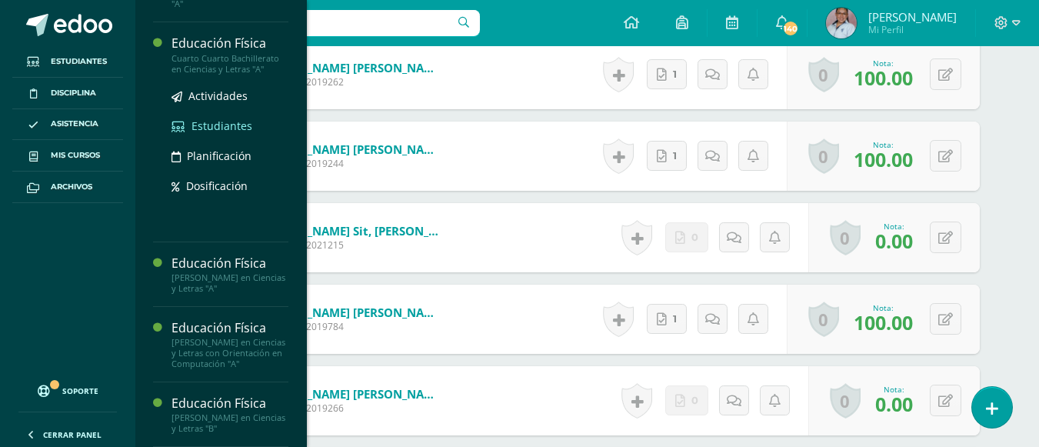
click at [220, 133] on span "Estudiantes" at bounding box center [221, 125] width 61 height 15
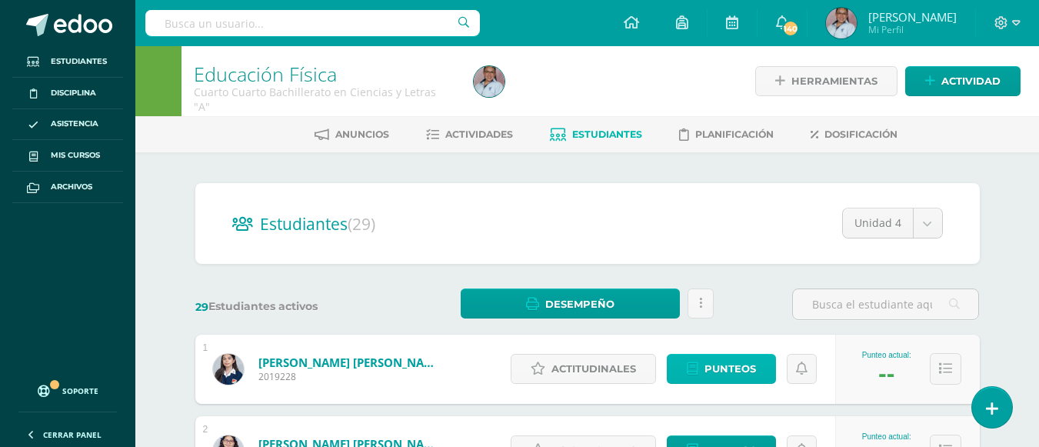
click at [758, 373] on link "Punteos" at bounding box center [721, 369] width 109 height 30
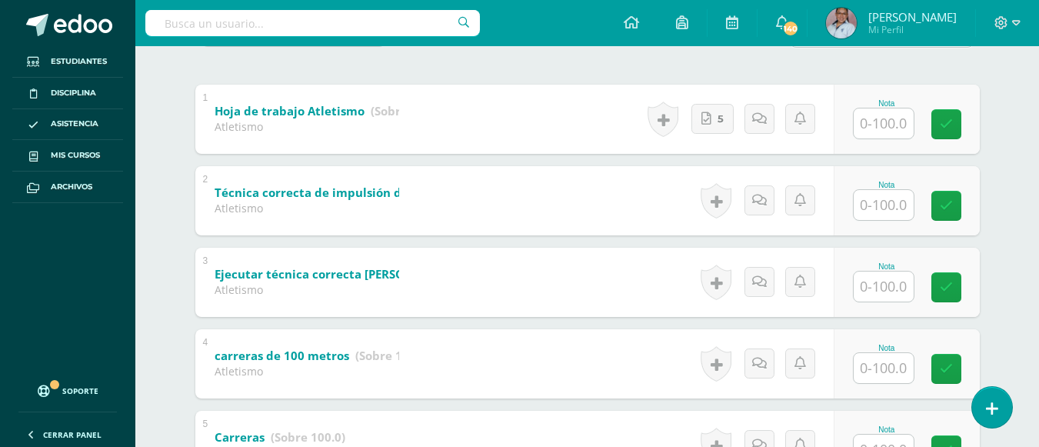
scroll to position [326, 0]
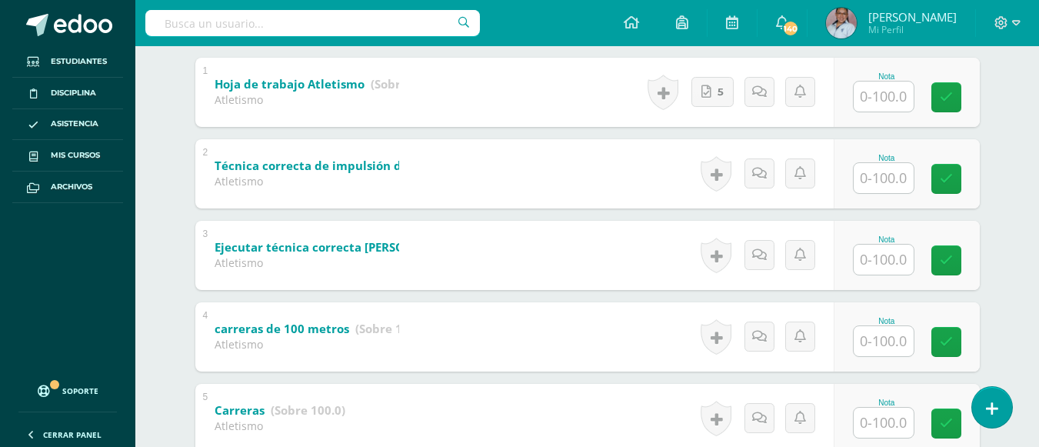
click at [891, 181] on input "text" at bounding box center [883, 178] width 60 height 30
type input "90"
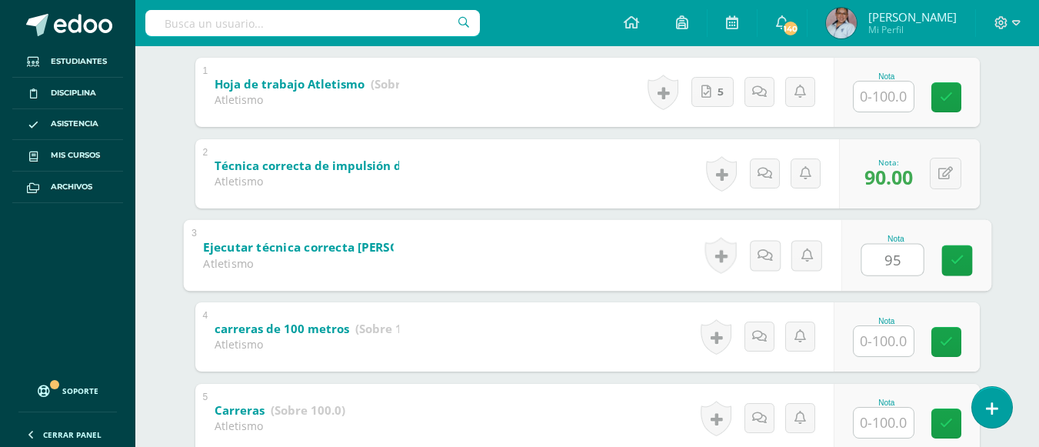
type input "95"
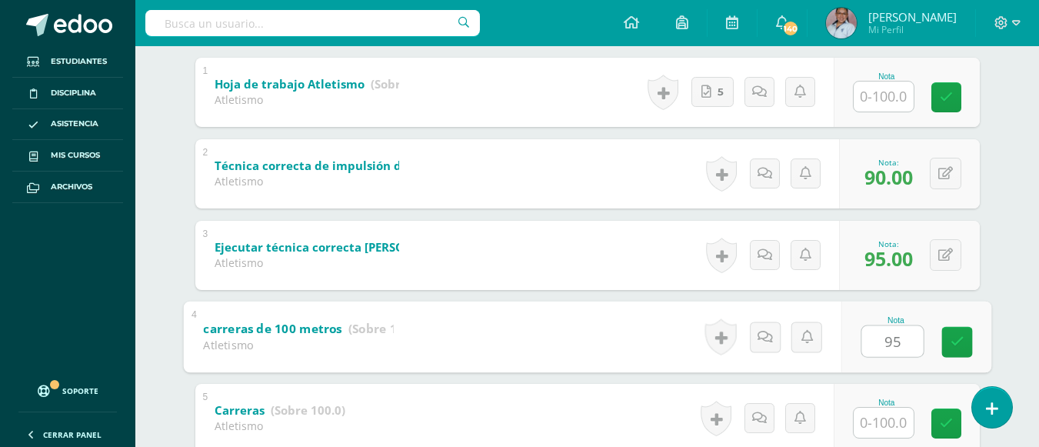
type input "95"
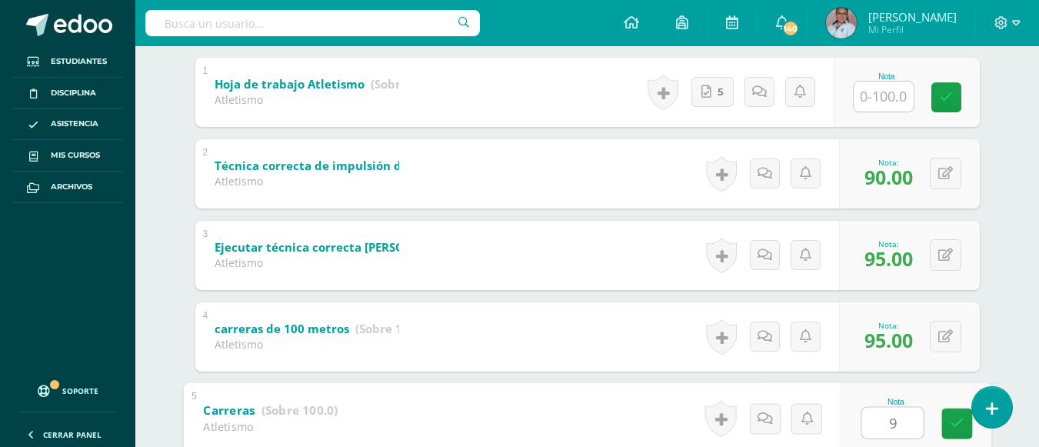
type input "95"
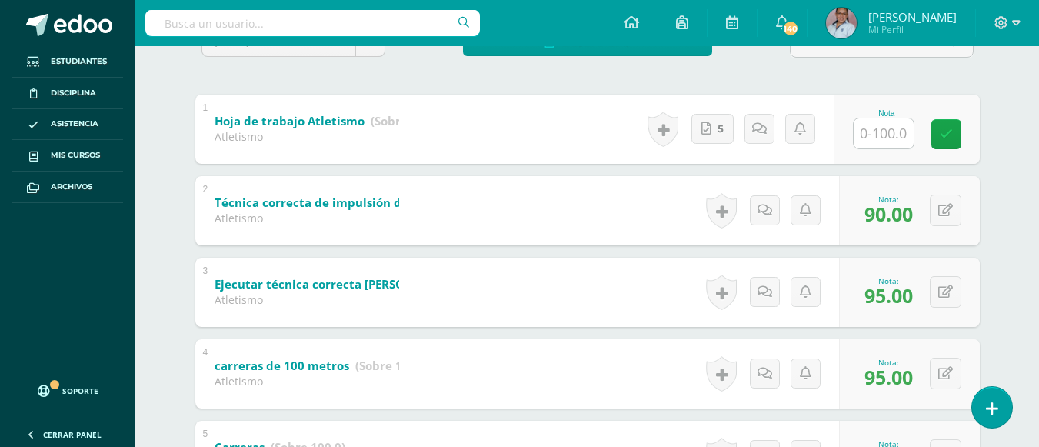
scroll to position [281, 0]
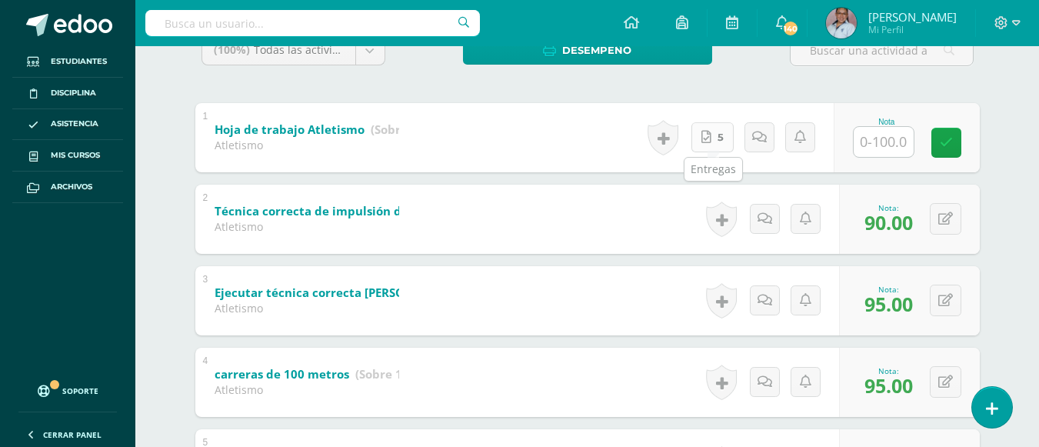
click at [706, 138] on icon at bounding box center [706, 137] width 10 height 13
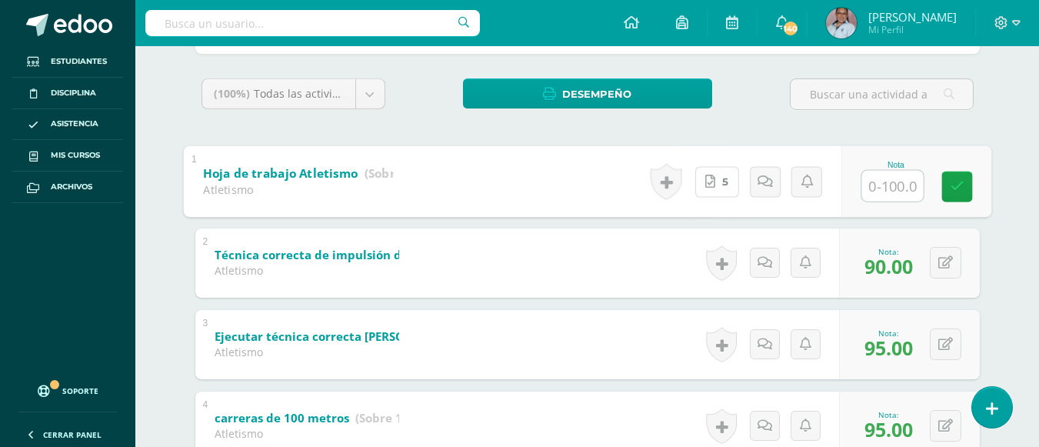
scroll to position [127, 0]
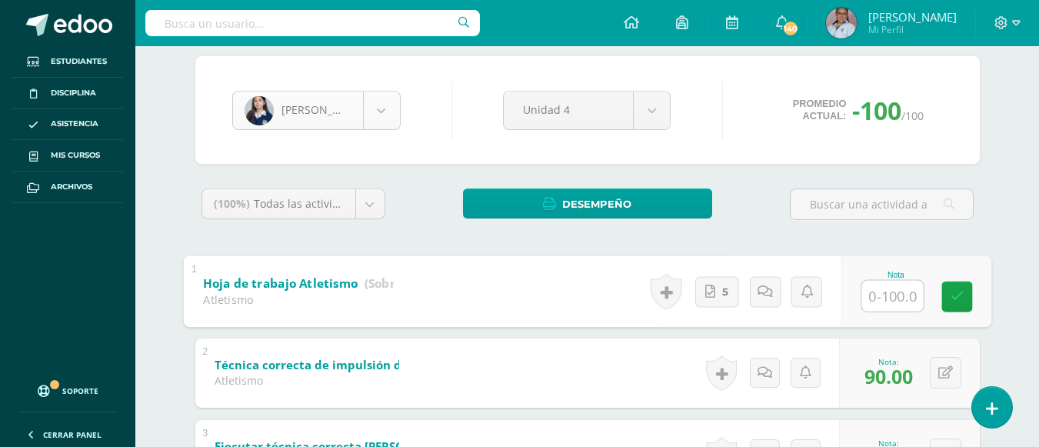
click at [381, 100] on body "Estudiantes Disciplina Asistencia Mis cursos Archivos Soporte Ayuda Reportar un…" at bounding box center [519, 313] width 1039 height 881
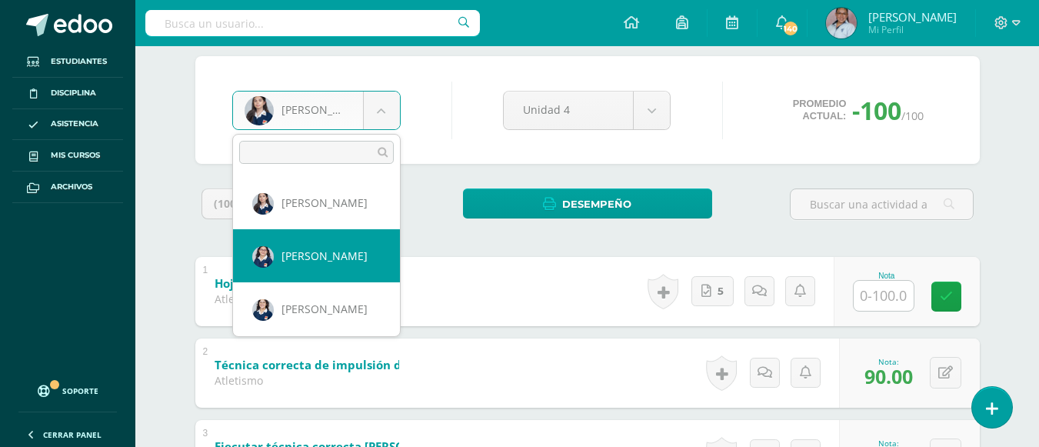
select select "2183"
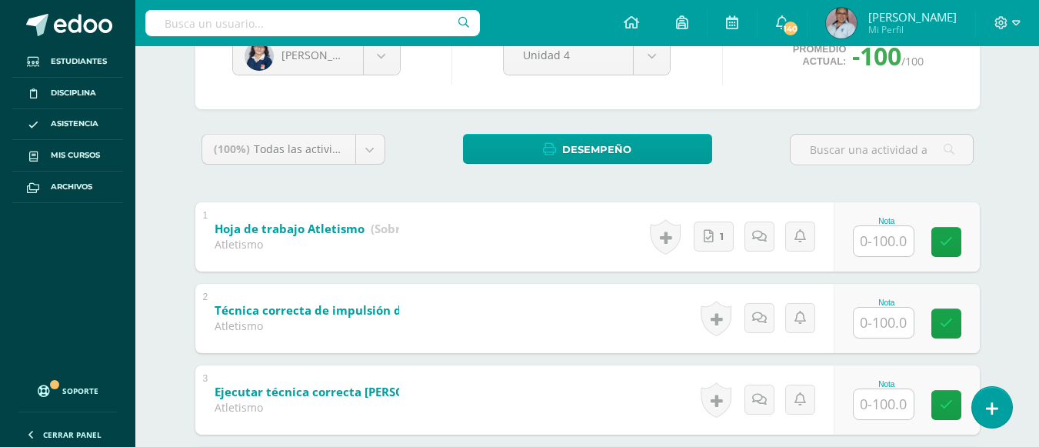
scroll to position [231, 0]
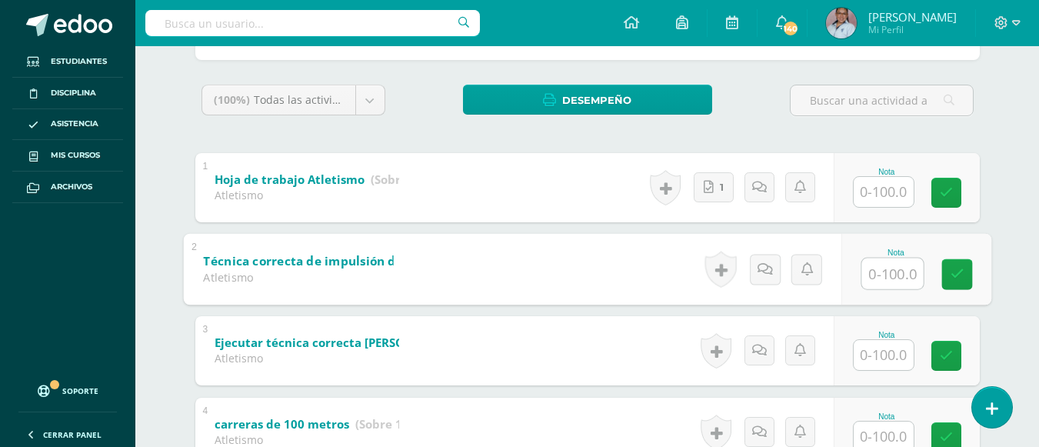
click at [894, 279] on input "text" at bounding box center [892, 273] width 62 height 31
type input "95"
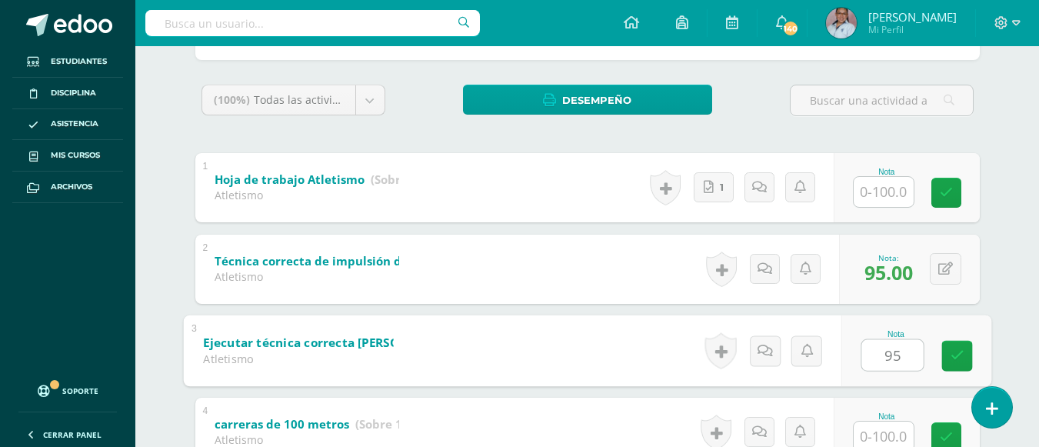
type input "95"
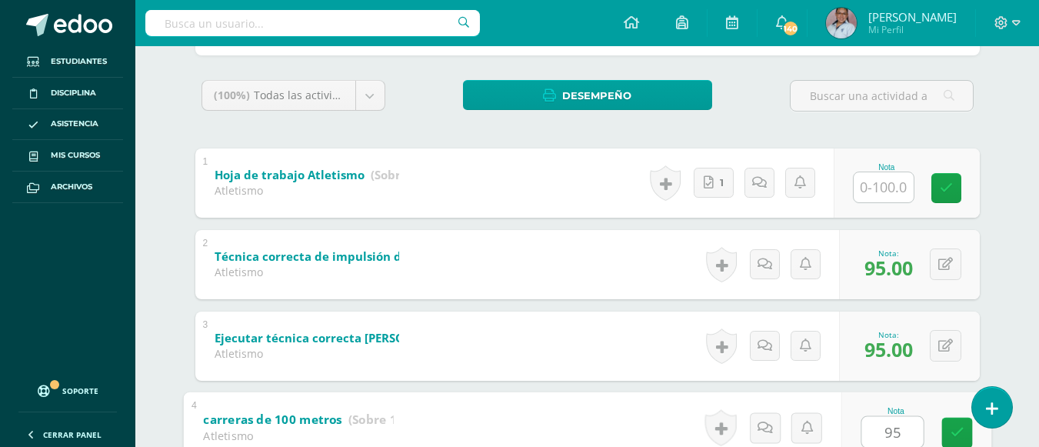
type input "95"
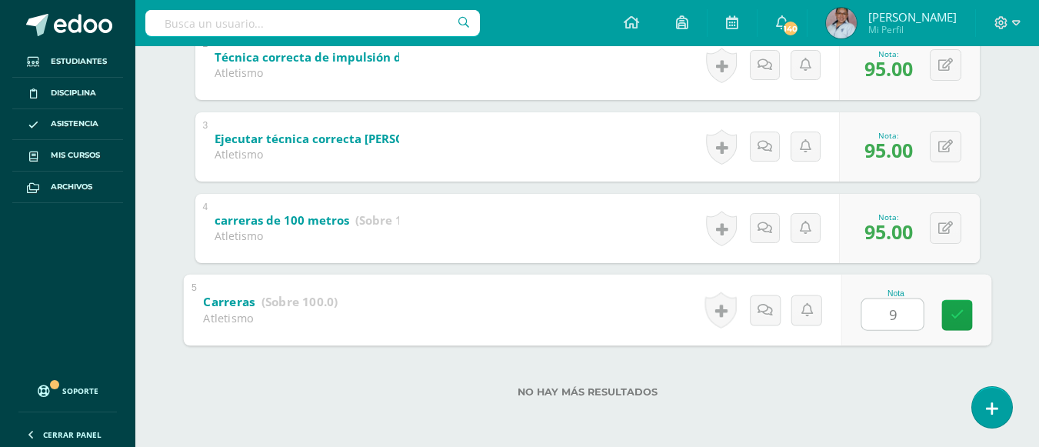
type input "95"
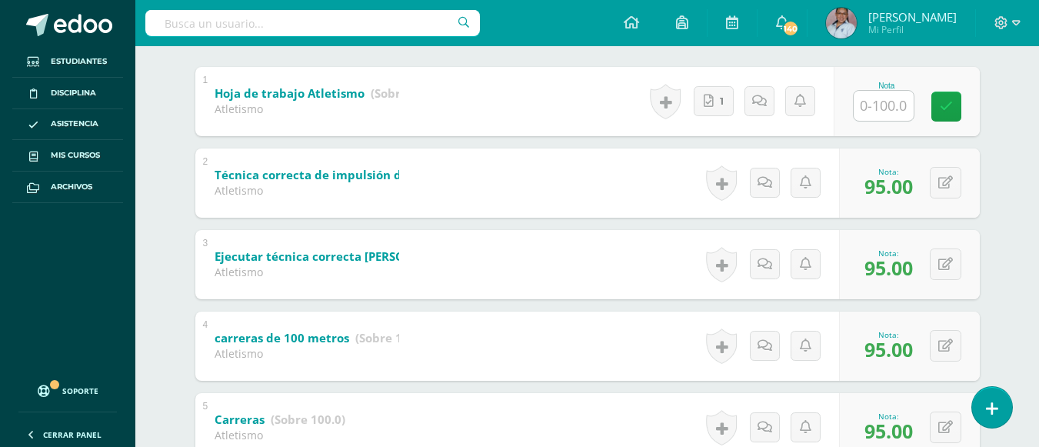
scroll to position [127, 0]
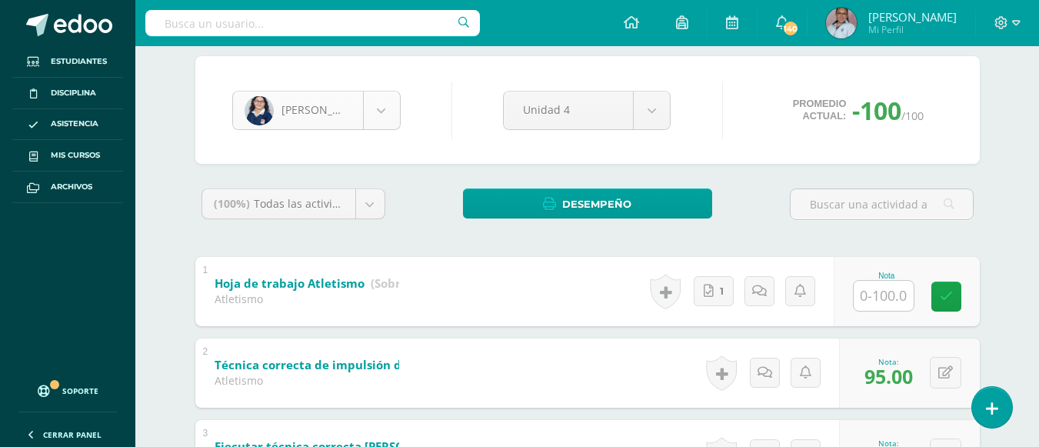
click at [380, 116] on body "Estudiantes Disciplina Asistencia Mis cursos Archivos Soporte Ayuda Reportar un…" at bounding box center [519, 313] width 1039 height 881
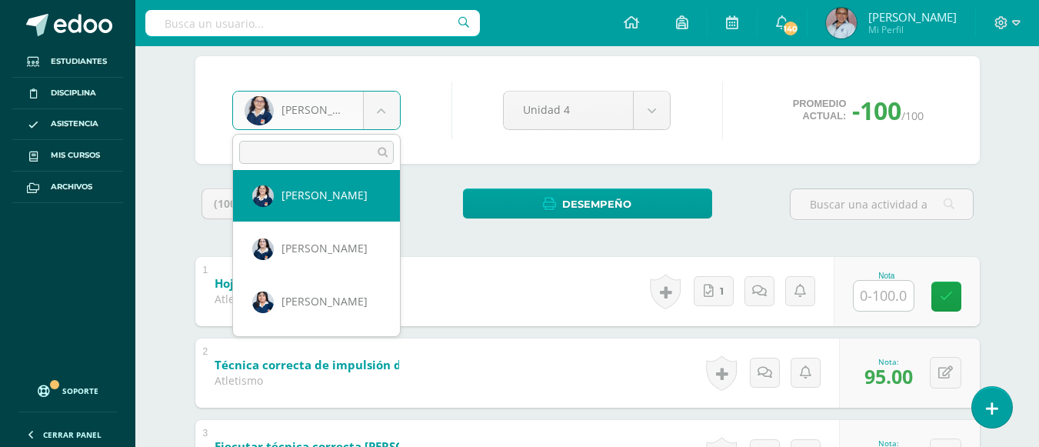
scroll to position [112, 0]
select select "2162"
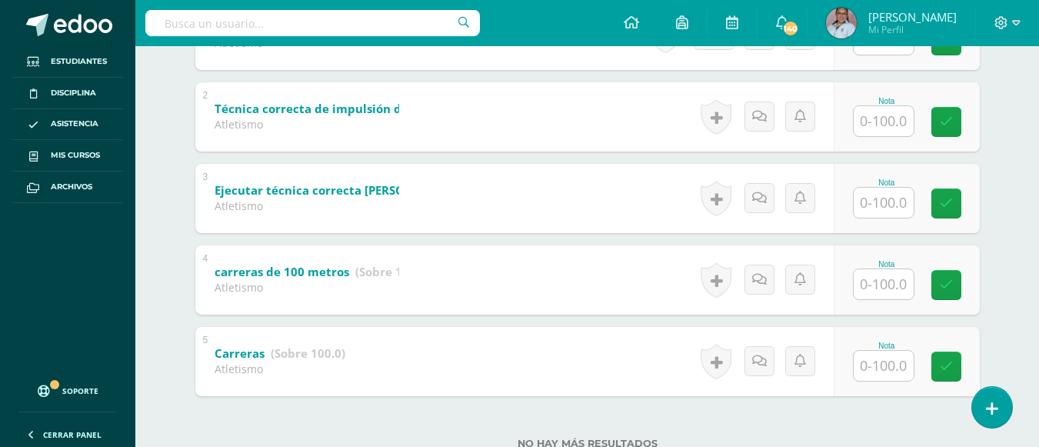
scroll to position [384, 0]
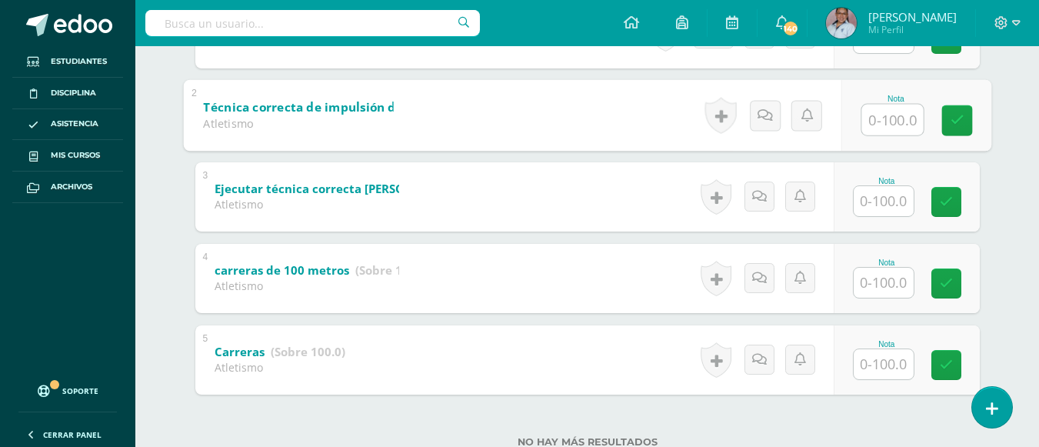
click at [900, 125] on input "text" at bounding box center [892, 119] width 62 height 31
type input "100"
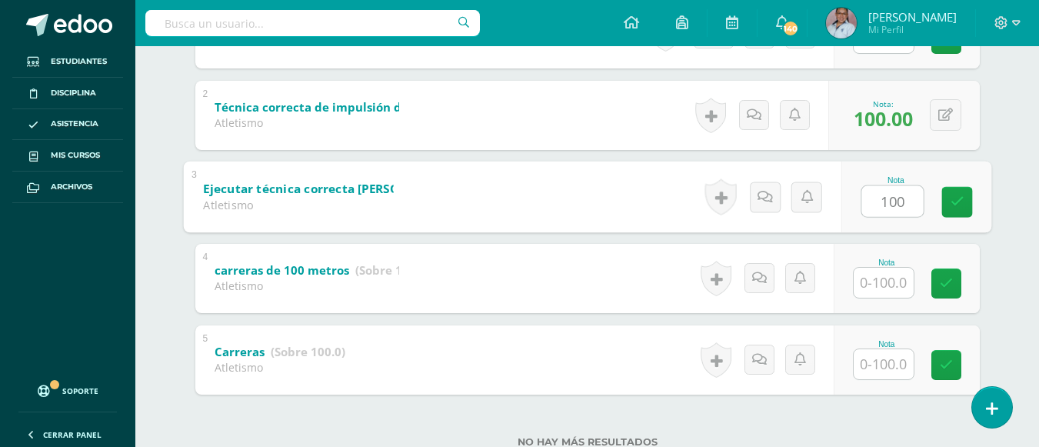
type input "100"
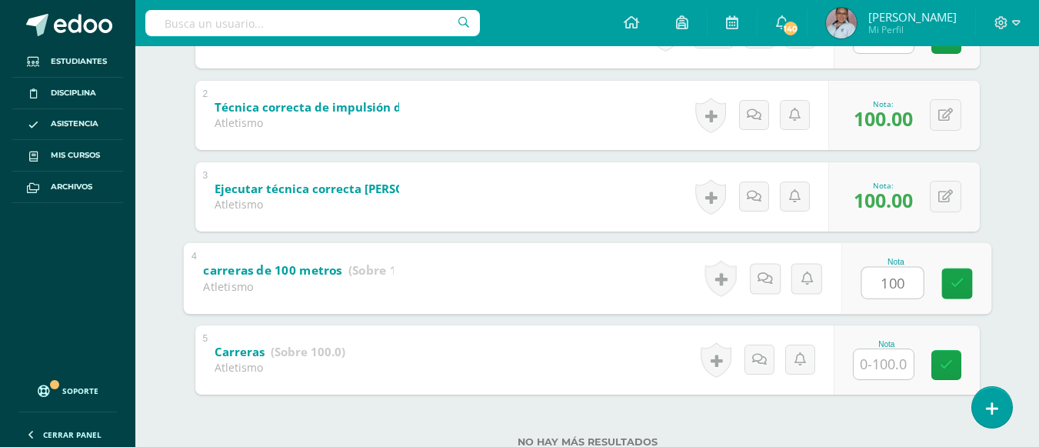
type input "100"
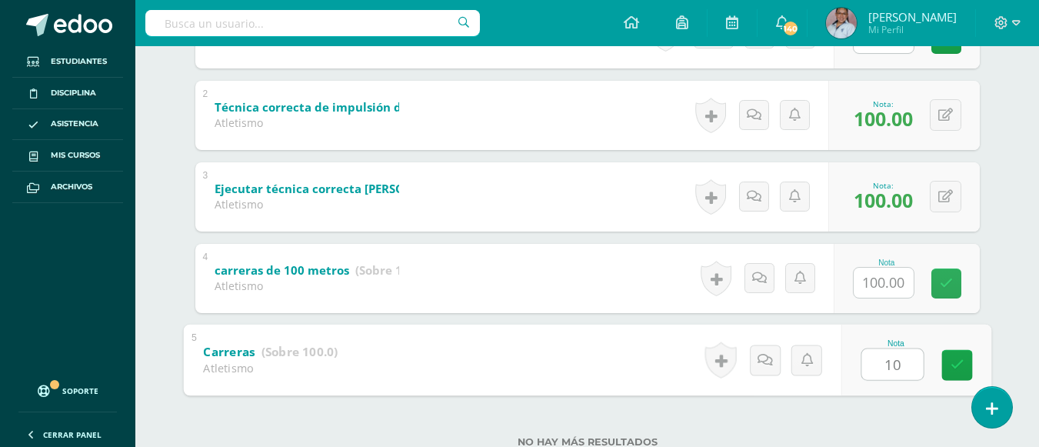
type input "100"
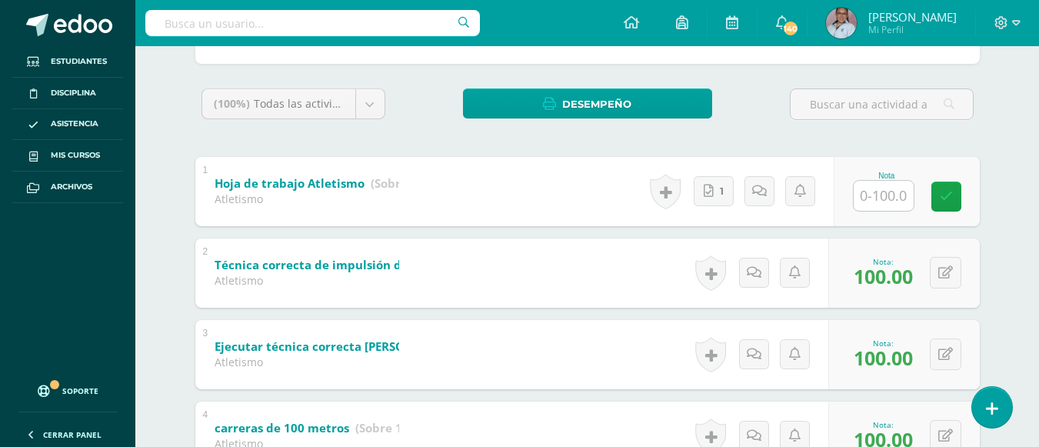
scroll to position [77, 0]
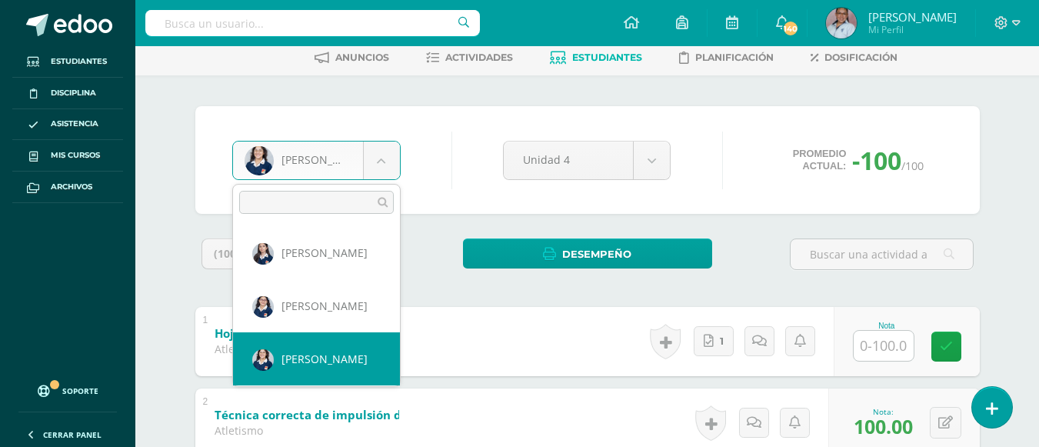
click at [381, 171] on body "Estudiantes Disciplina Asistencia Mis cursos Archivos Soporte Ayuda Reportar un…" at bounding box center [519, 363] width 1039 height 881
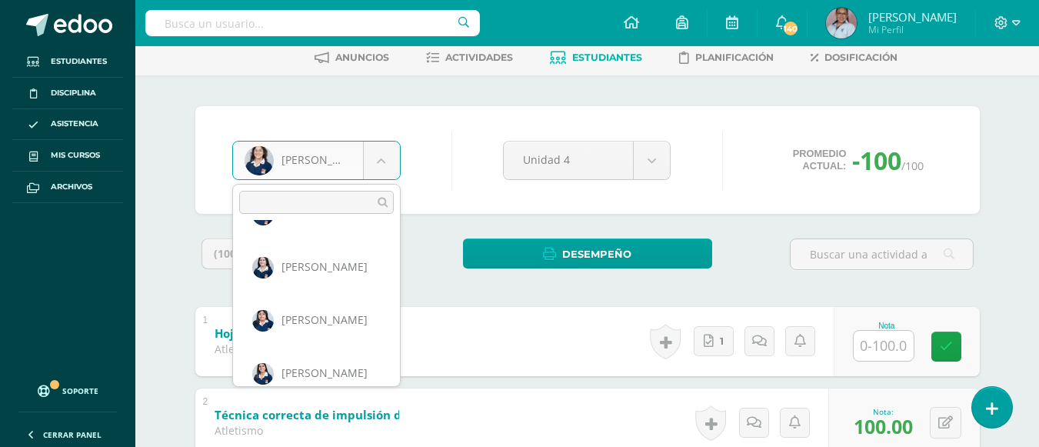
scroll to position [154, 0]
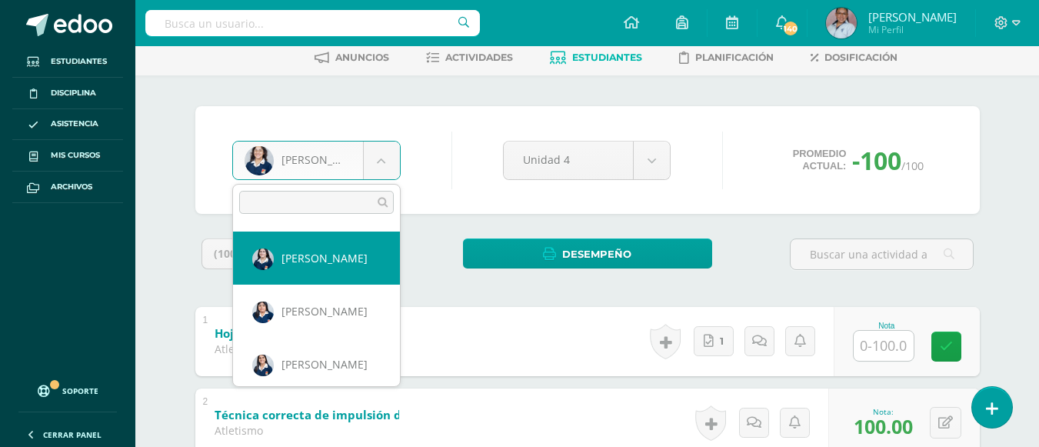
drag, startPoint x: 327, startPoint y: 271, endPoint x: 320, endPoint y: 274, distance: 8.3
select select "2163"
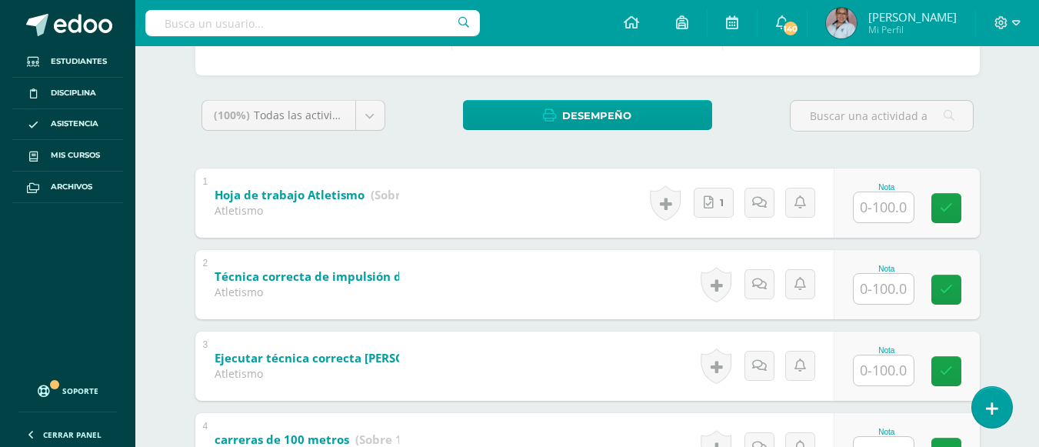
scroll to position [326, 0]
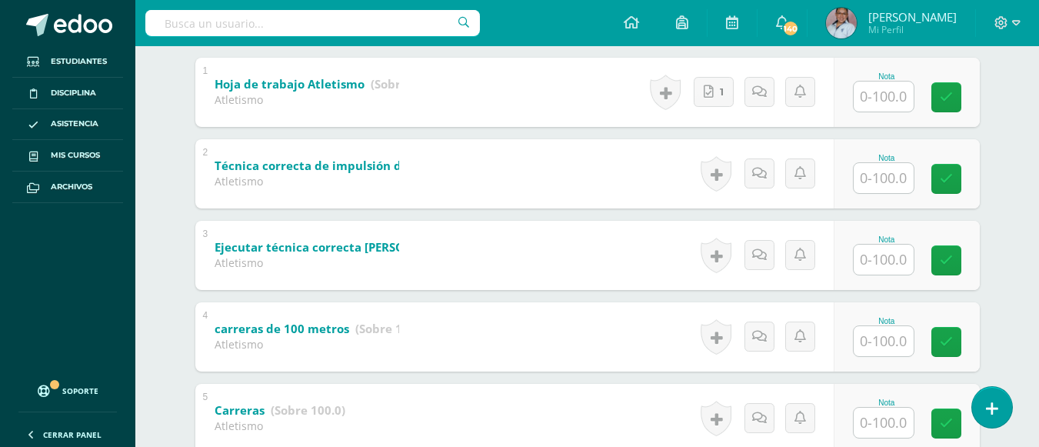
click at [894, 181] on input "text" at bounding box center [883, 178] width 60 height 30
type input "90"
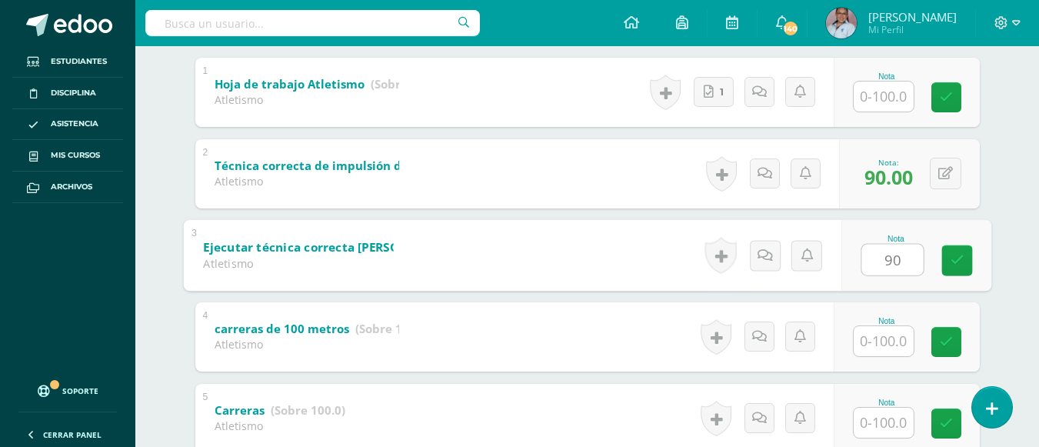
type input "90"
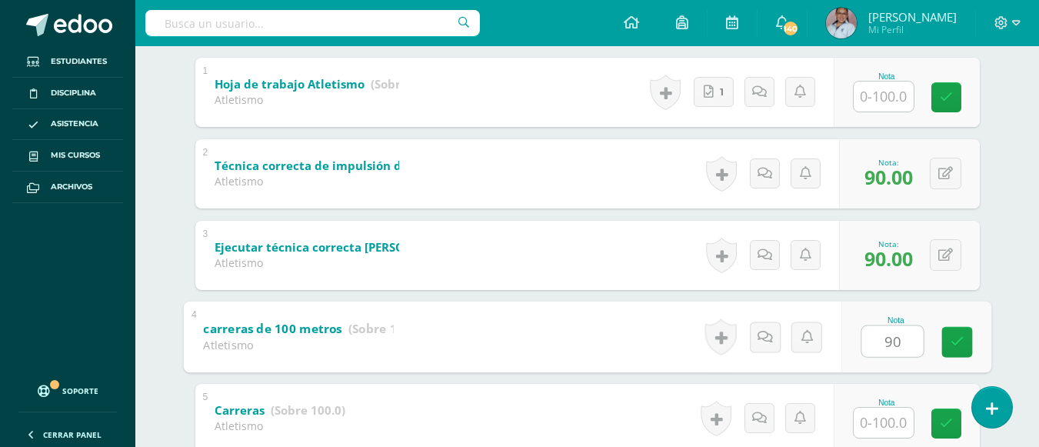
type input "90"
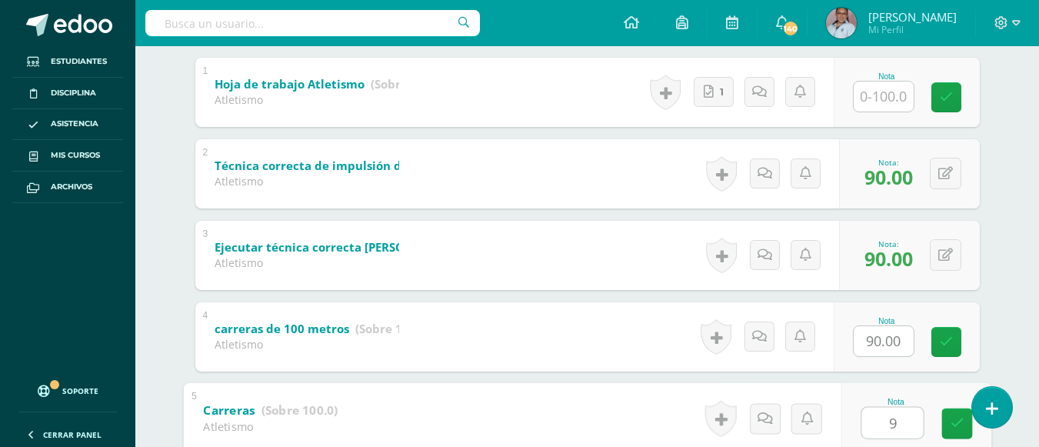
type input "90"
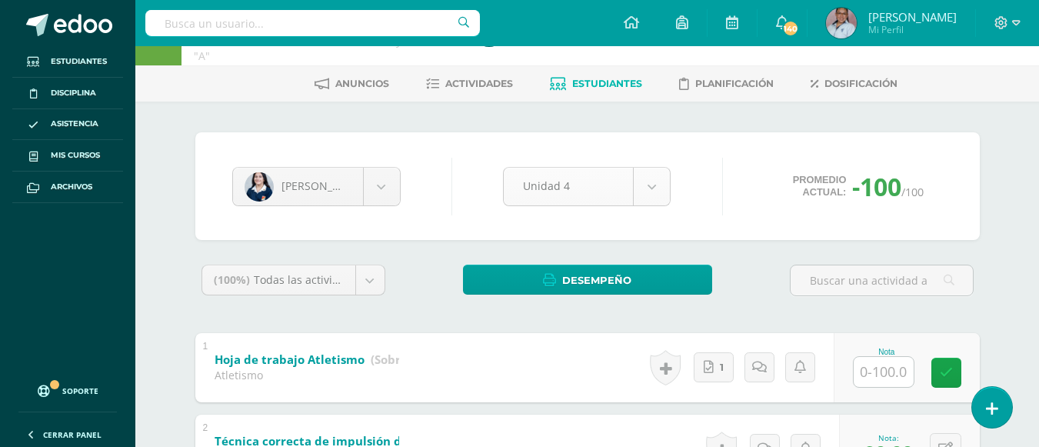
scroll to position [50, 0]
click at [374, 193] on body "Estudiantes Disciplina Asistencia Mis cursos Archivos Soporte Ayuda Reportar un…" at bounding box center [519, 390] width 1039 height 881
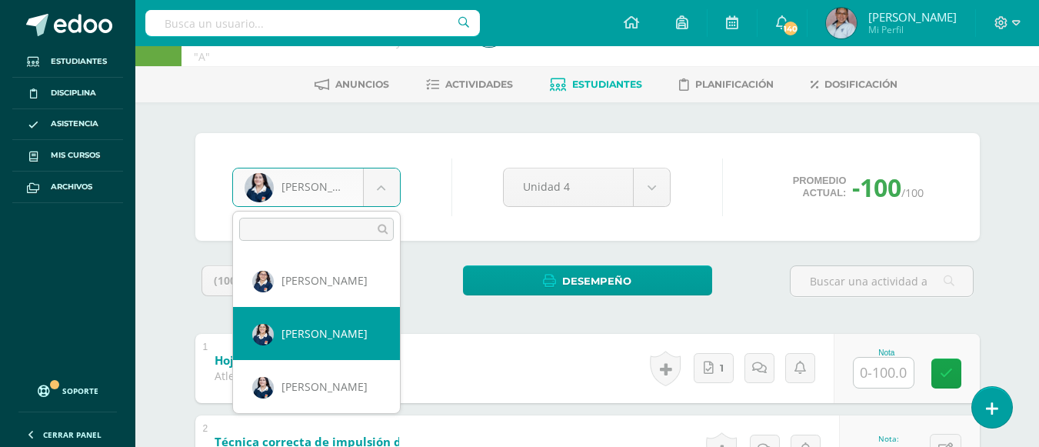
scroll to position [129, 0]
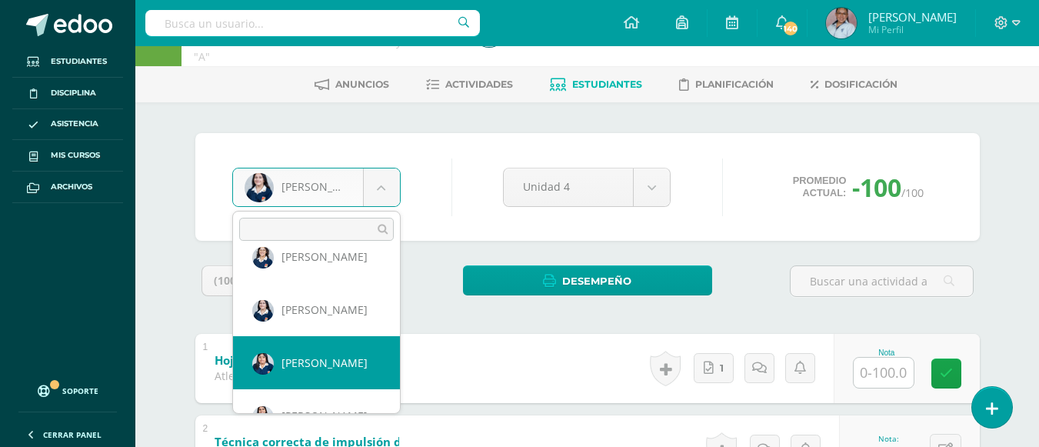
select select "3047"
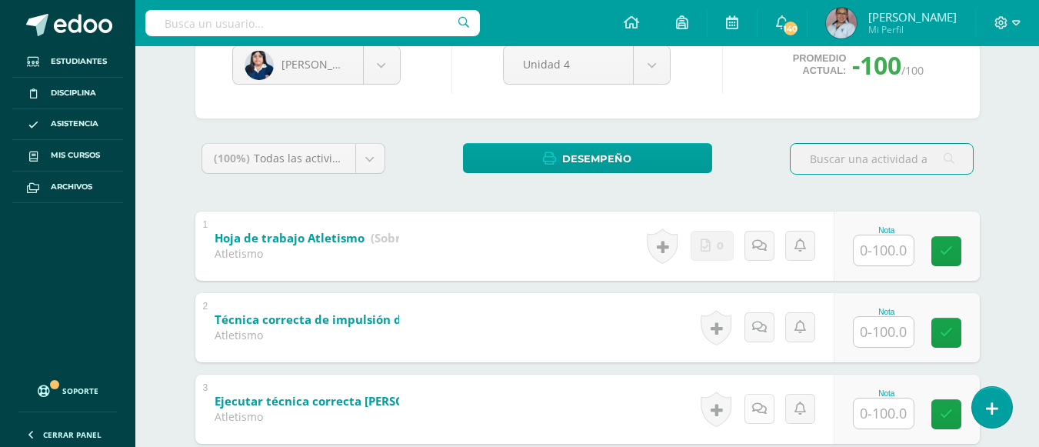
scroll to position [249, 0]
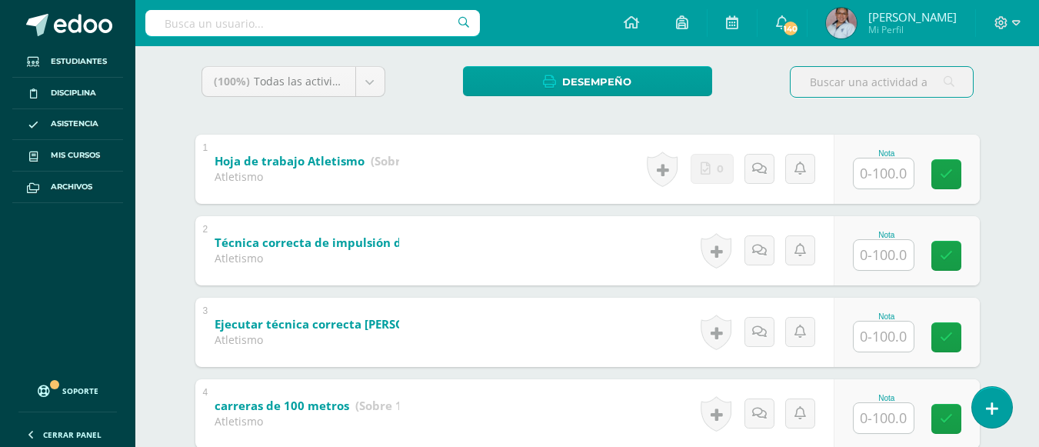
click at [888, 263] on input "text" at bounding box center [883, 255] width 60 height 30
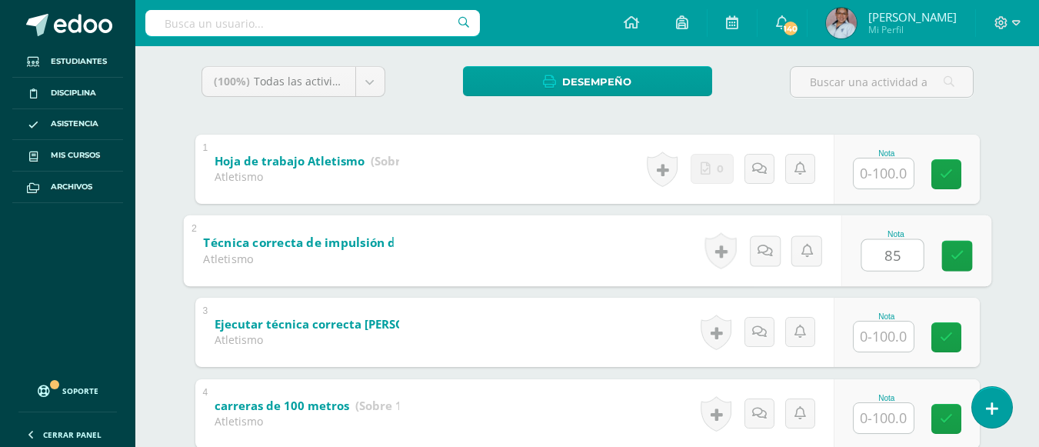
type input "85"
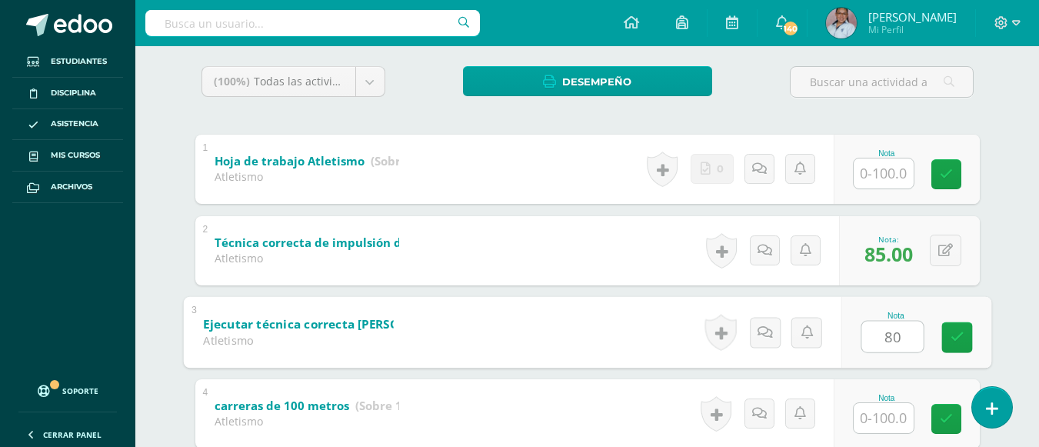
type input "80"
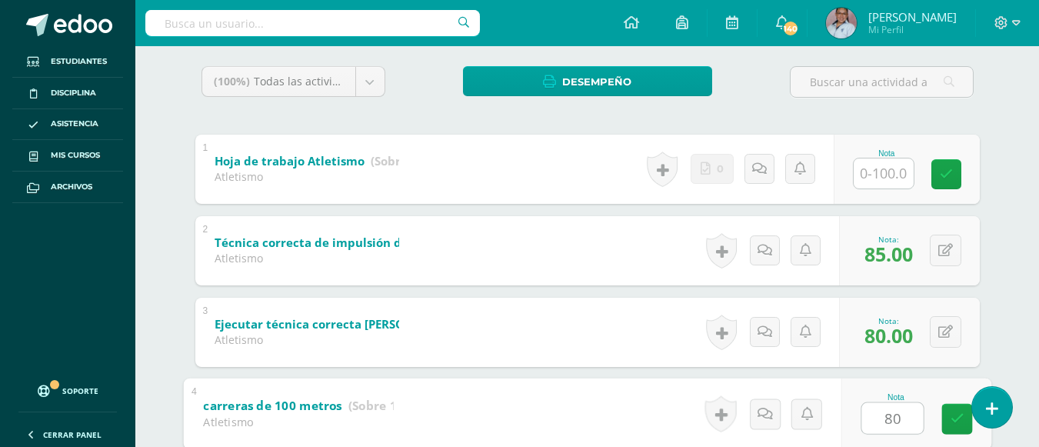
type input "80"
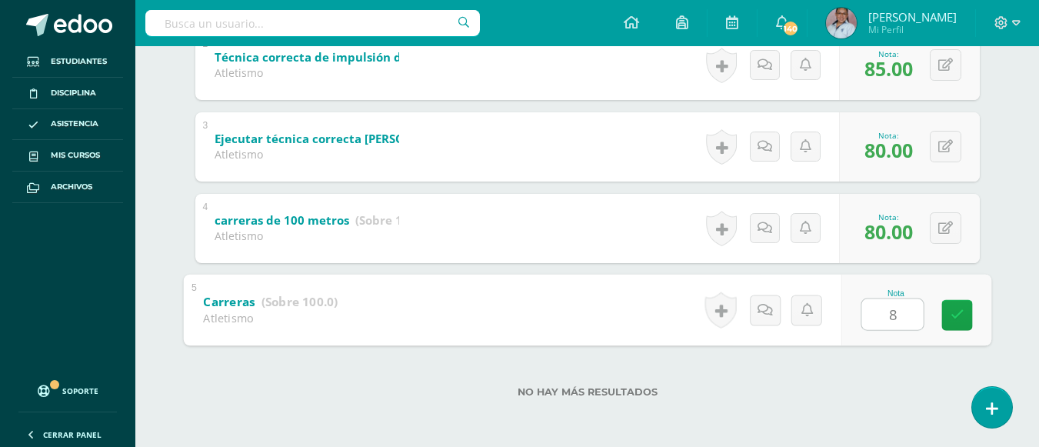
type input "80"
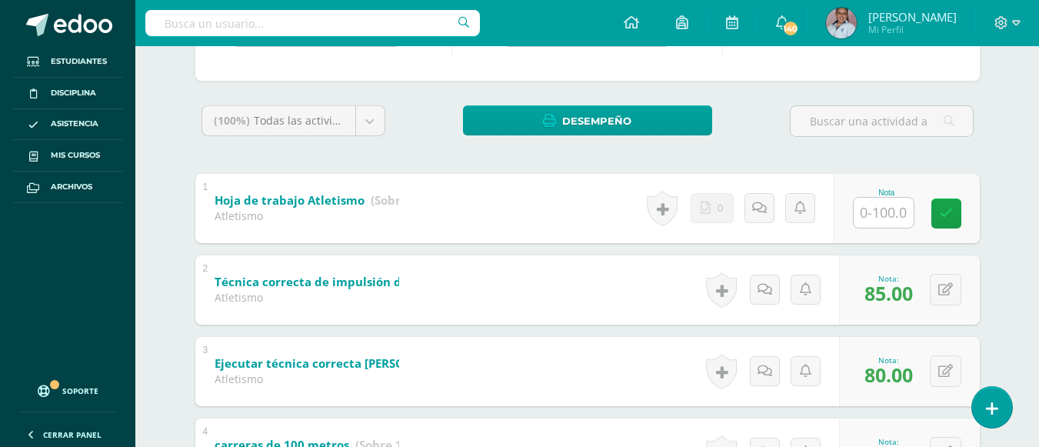
scroll to position [204, 0]
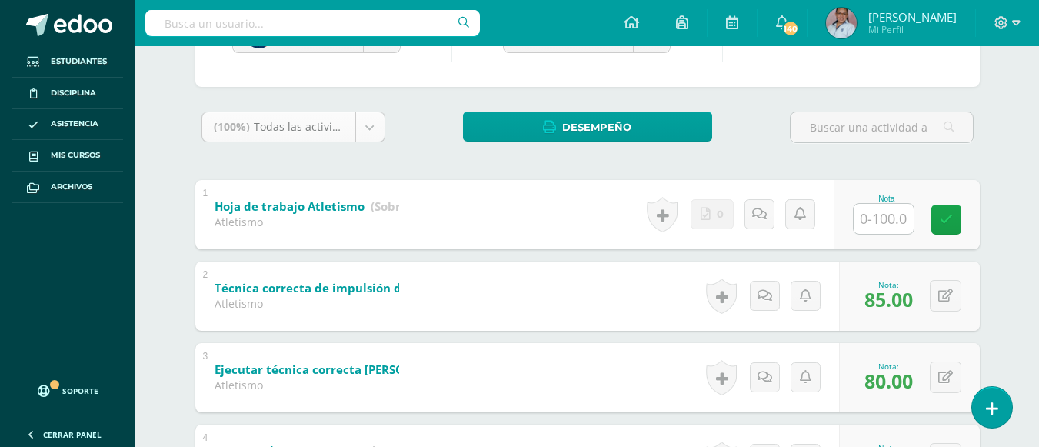
click at [368, 137] on body "Estudiantes Disciplina Asistencia Mis cursos Archivos Soporte Ayuda Reportar un…" at bounding box center [519, 236] width 1039 height 881
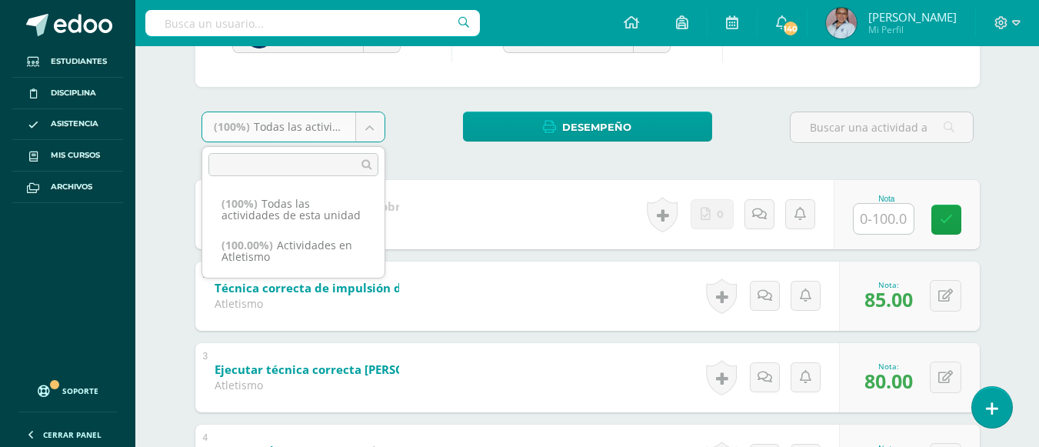
click at [514, 202] on body "Estudiantes Disciplina Asistencia Mis cursos Archivos Soporte Ayuda Reportar un…" at bounding box center [519, 236] width 1039 height 881
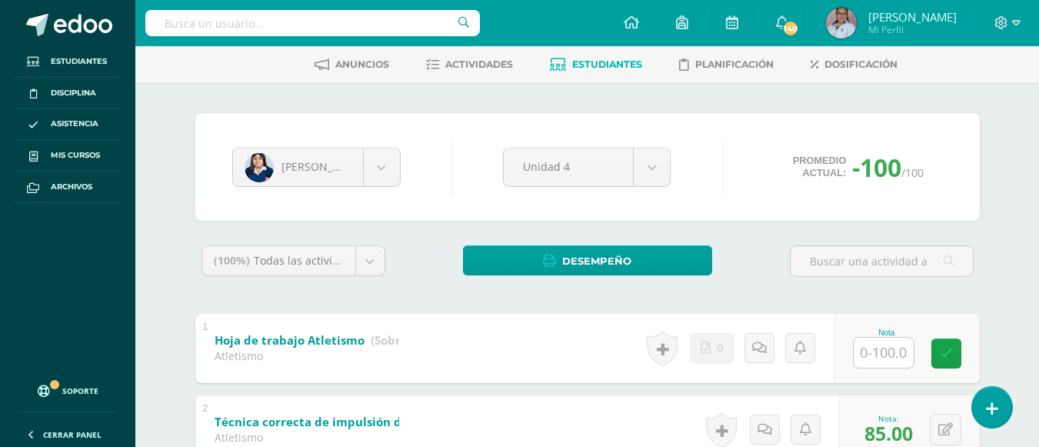
scroll to position [50, 0]
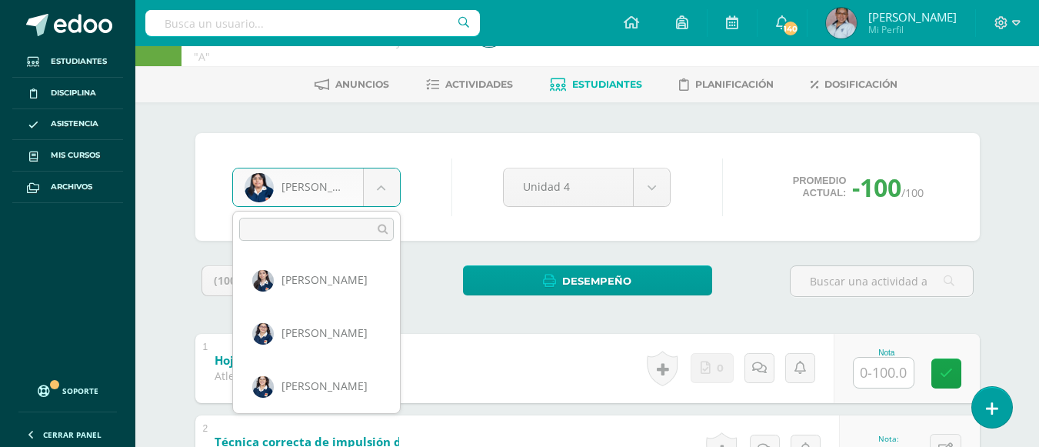
click at [379, 194] on body "Estudiantes Disciplina Asistencia Mis cursos Archivos Soporte Ayuda Reportar un…" at bounding box center [519, 390] width 1039 height 881
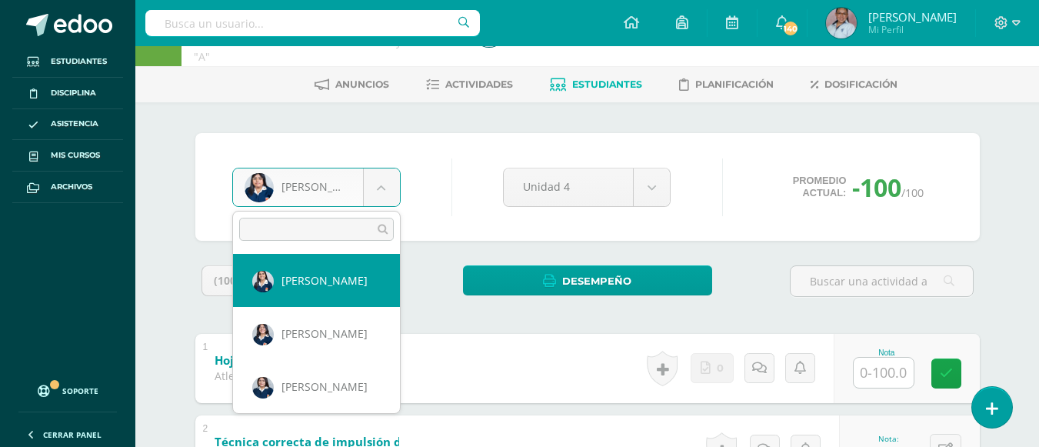
select select "2165"
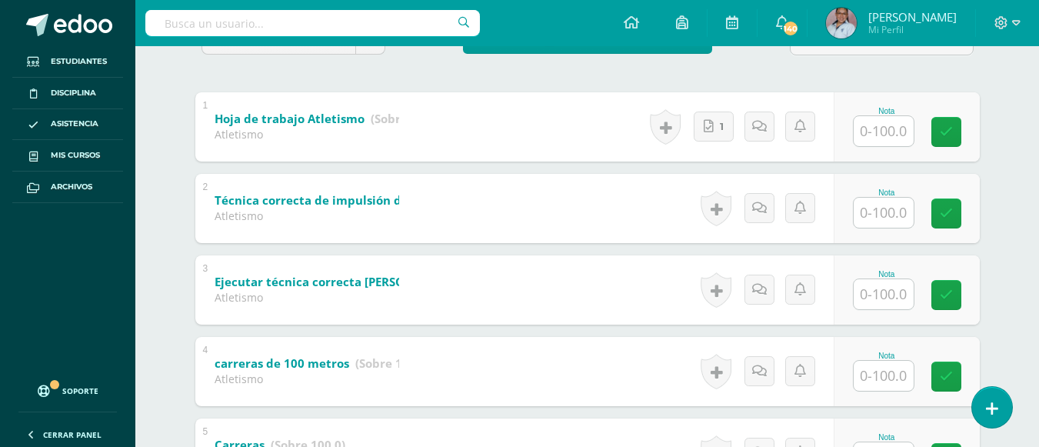
scroll to position [314, 0]
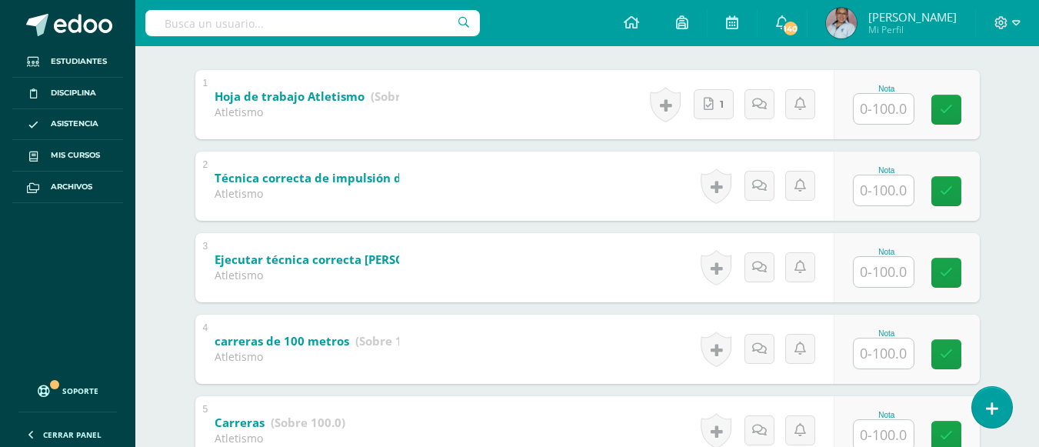
click at [883, 178] on input "text" at bounding box center [883, 190] width 60 height 30
type input "100"
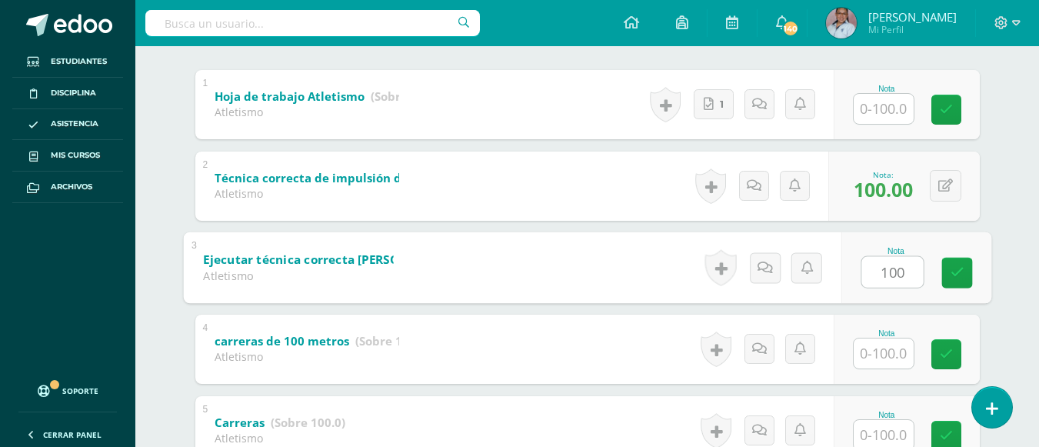
type input "100"
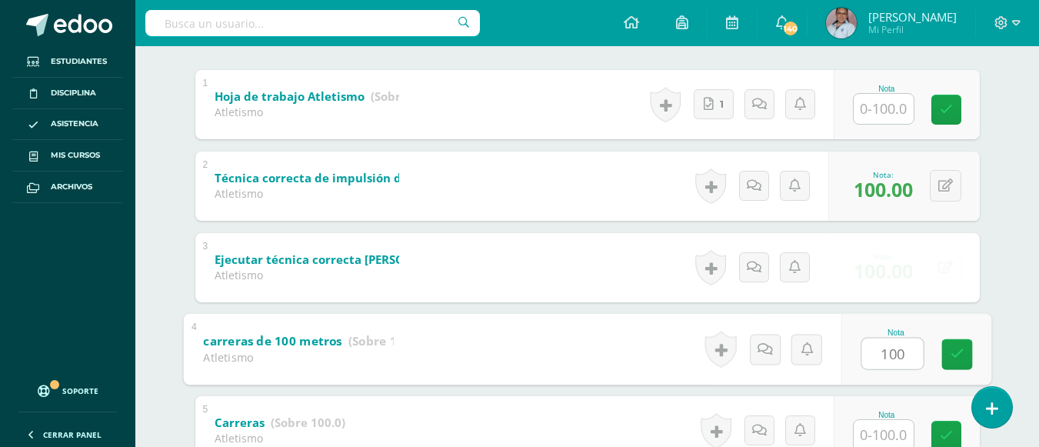
type input "100"
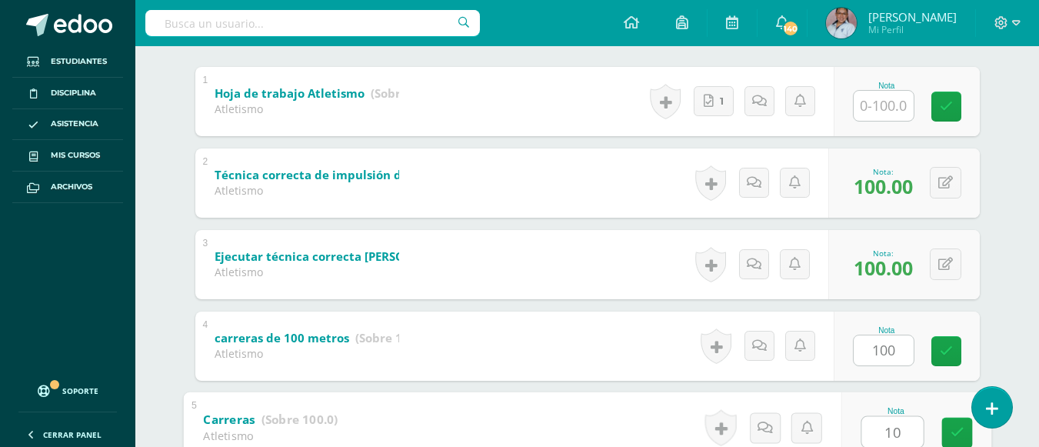
type input "100"
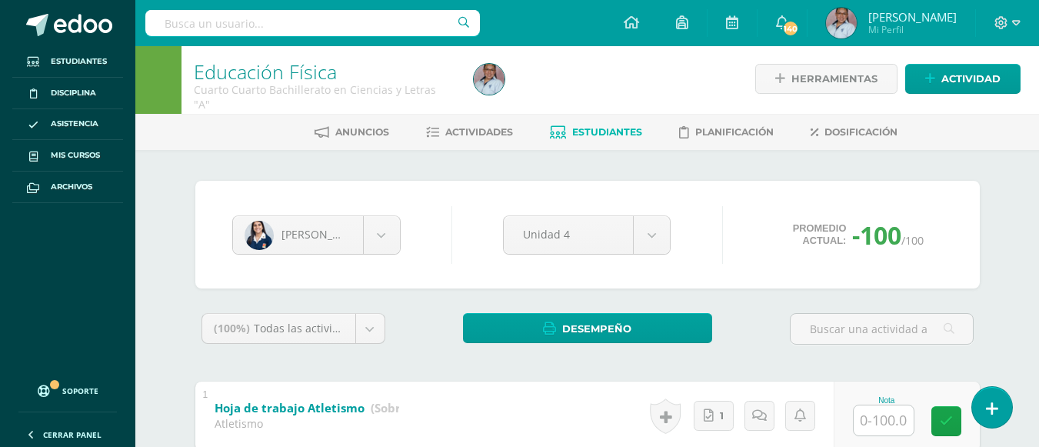
scroll to position [0, 0]
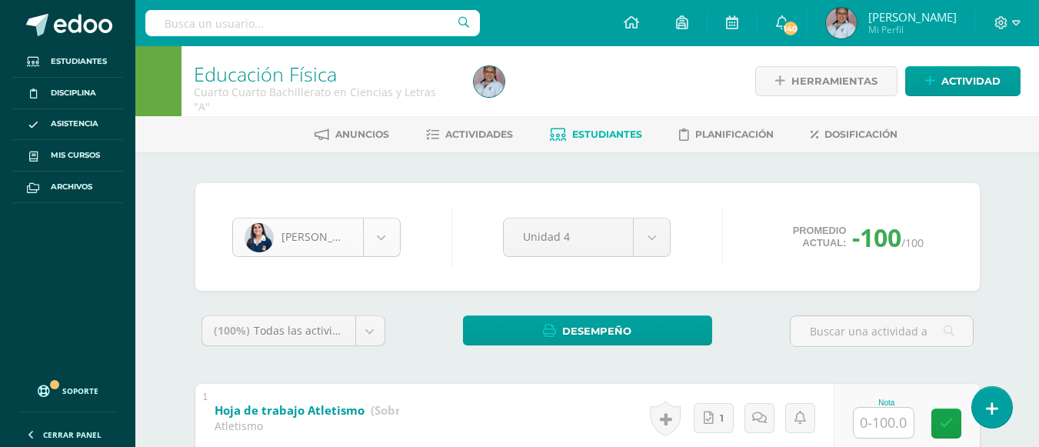
click at [394, 250] on body "Estudiantes Disciplina Asistencia Mis cursos Archivos Soporte Ayuda Reportar un…" at bounding box center [519, 440] width 1039 height 881
click at [381, 245] on body "Estudiantes Disciplina Asistencia Mis cursos Archivos Soporte Ayuda Reportar un…" at bounding box center [519, 440] width 1039 height 881
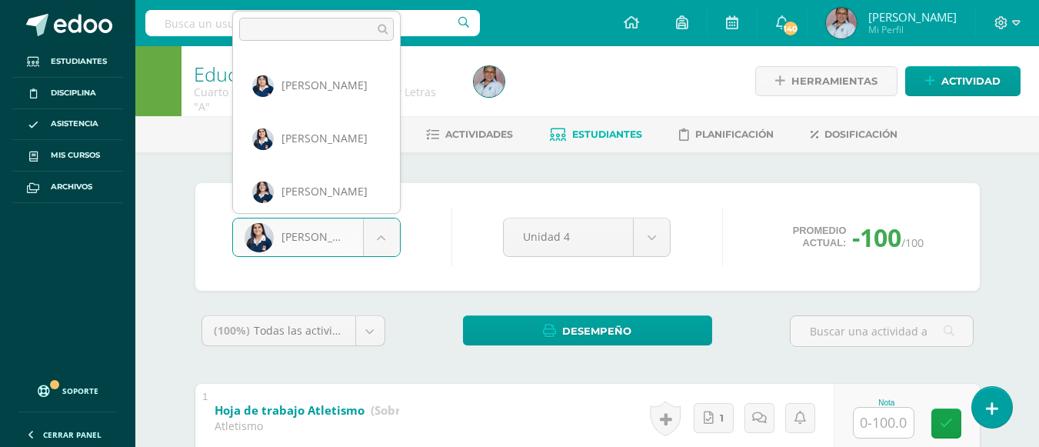
scroll to position [220, 0]
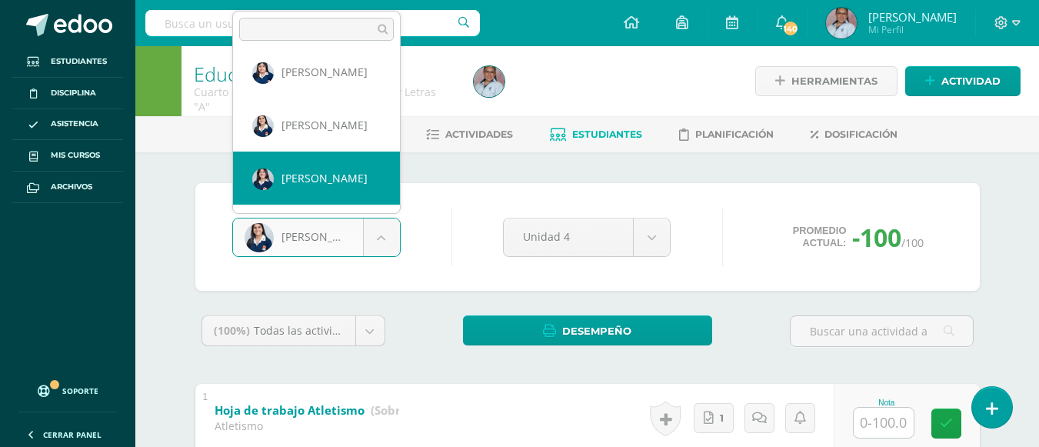
select select "2728"
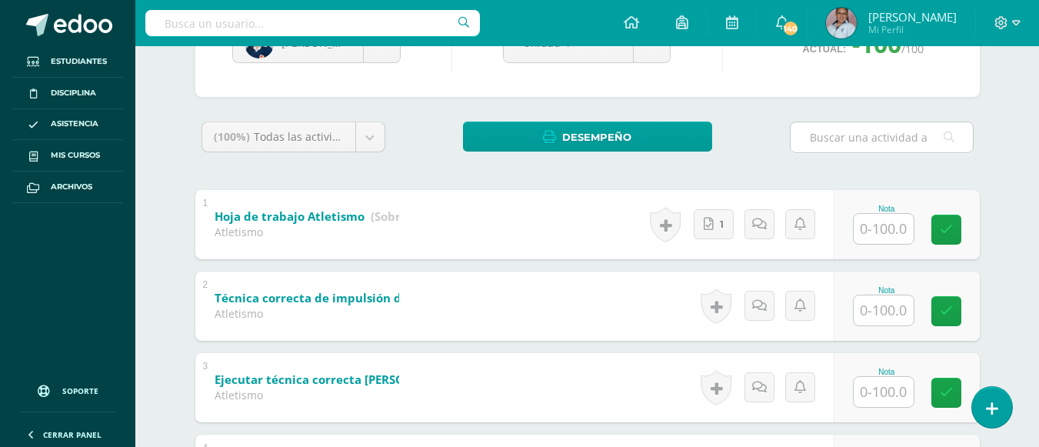
scroll to position [231, 0]
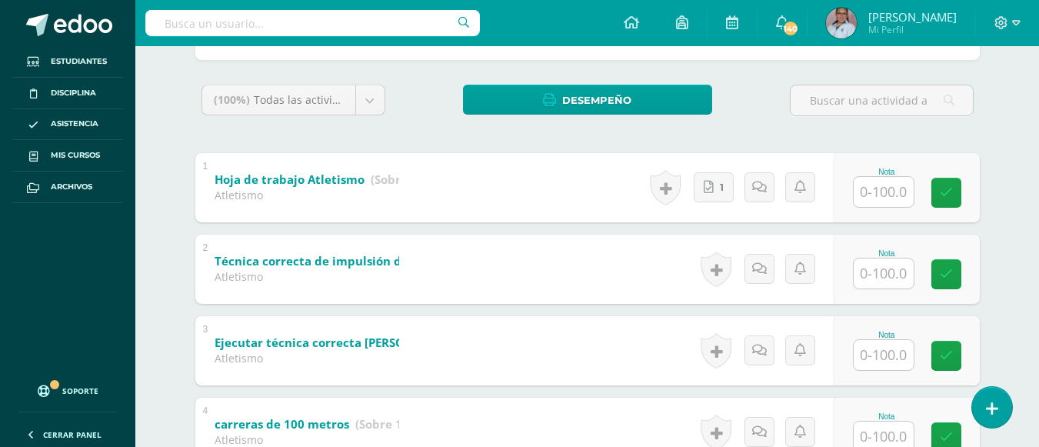
click at [882, 267] on input "text" at bounding box center [883, 273] width 60 height 30
type input "100"
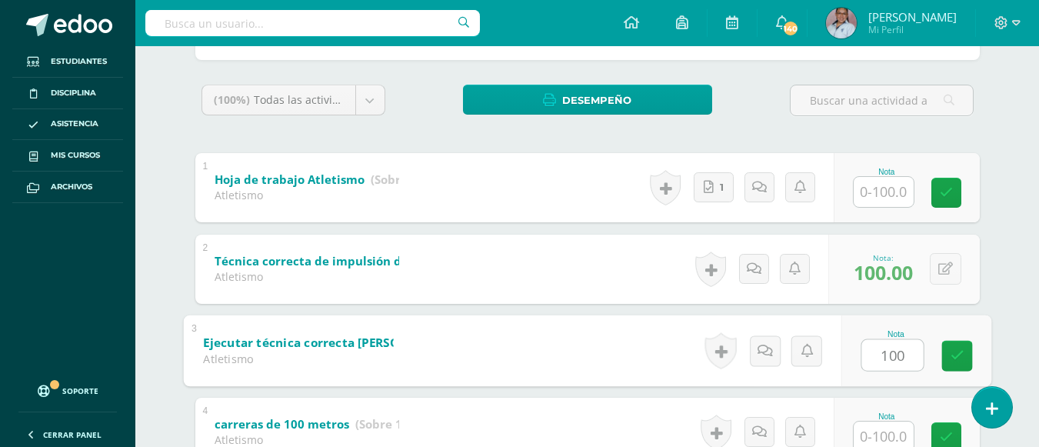
type input "100"
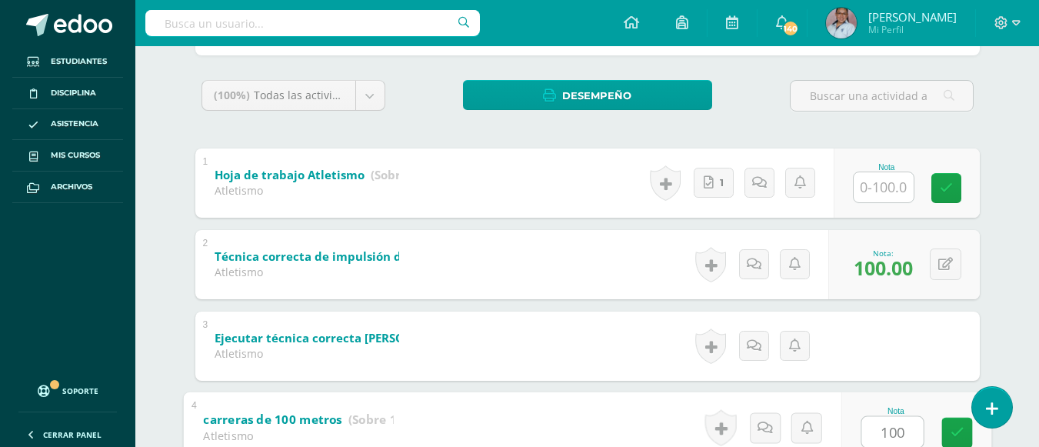
type input "100"
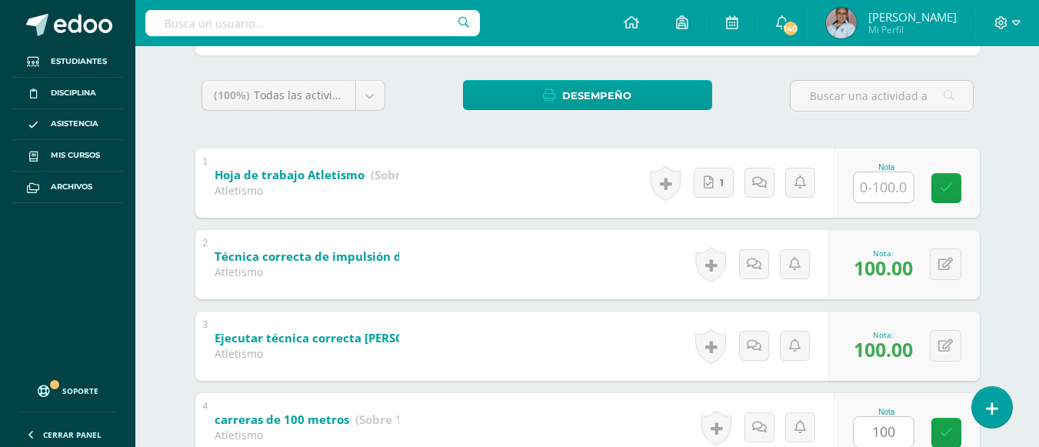
scroll to position [434, 0]
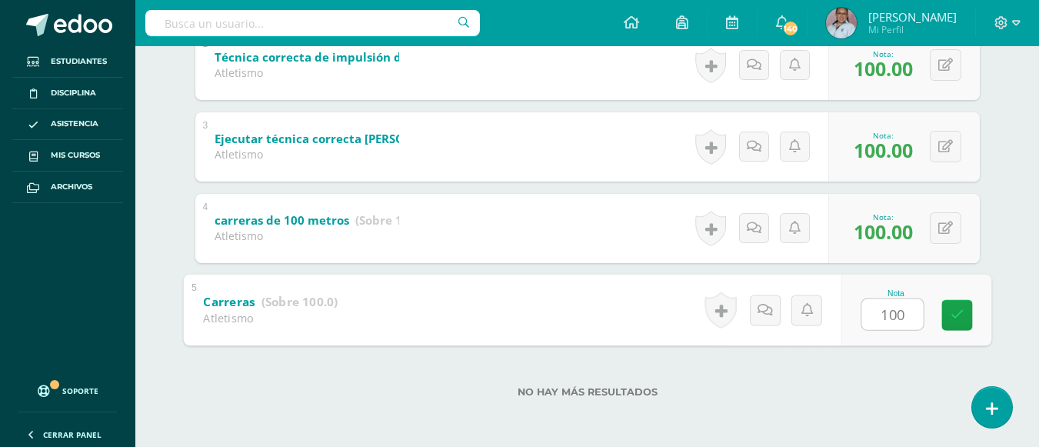
type input "1001"
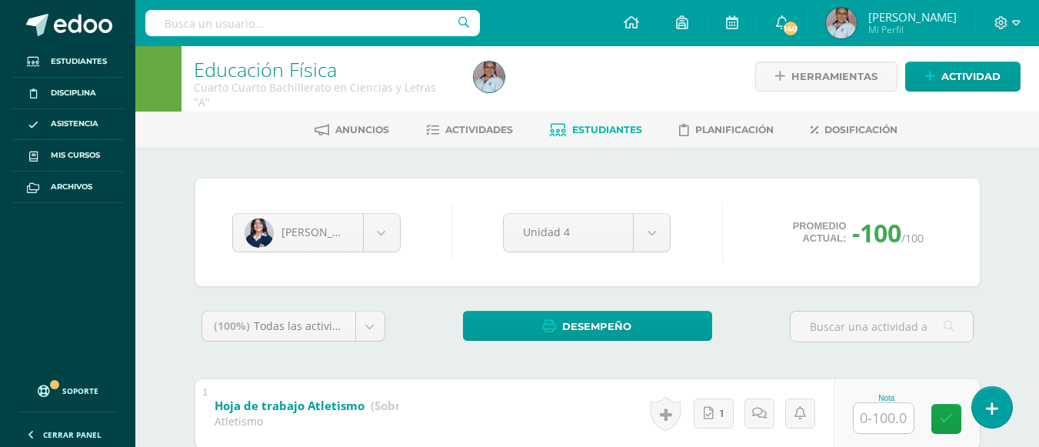
scroll to position [0, 0]
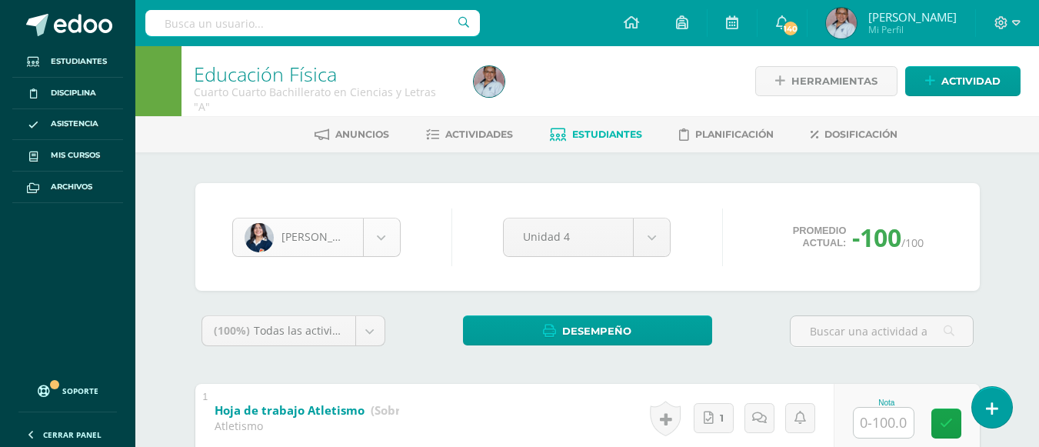
click at [391, 235] on body "Estudiantes Disciplina Asistencia Mis cursos Archivos Soporte Ayuda Reportar un…" at bounding box center [519, 440] width 1039 height 881
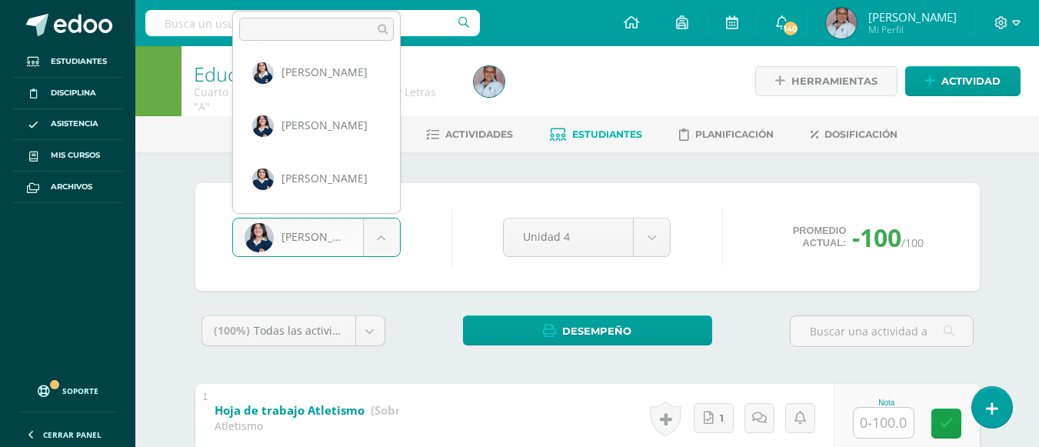
scroll to position [317, 0]
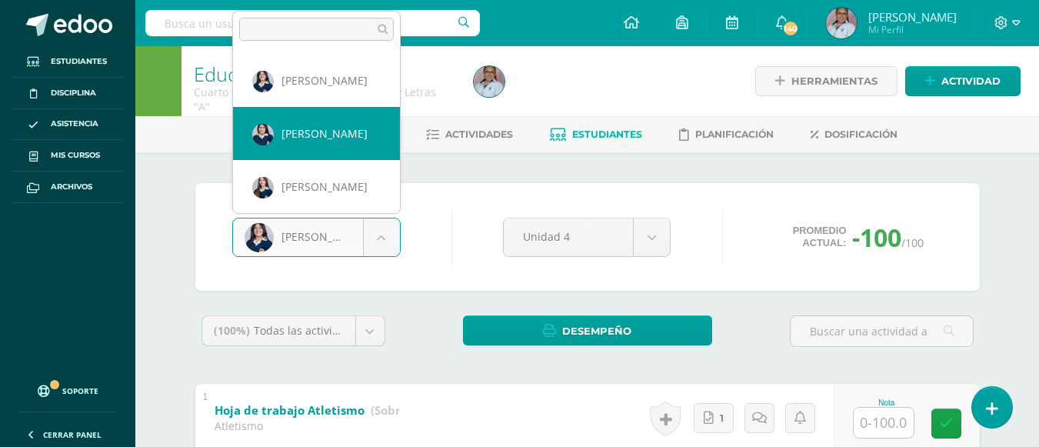
select select "2166"
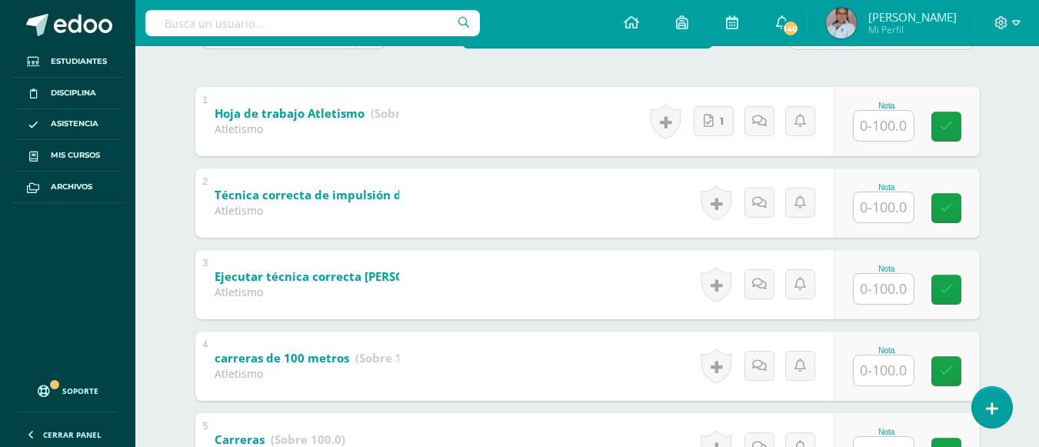
scroll to position [308, 0]
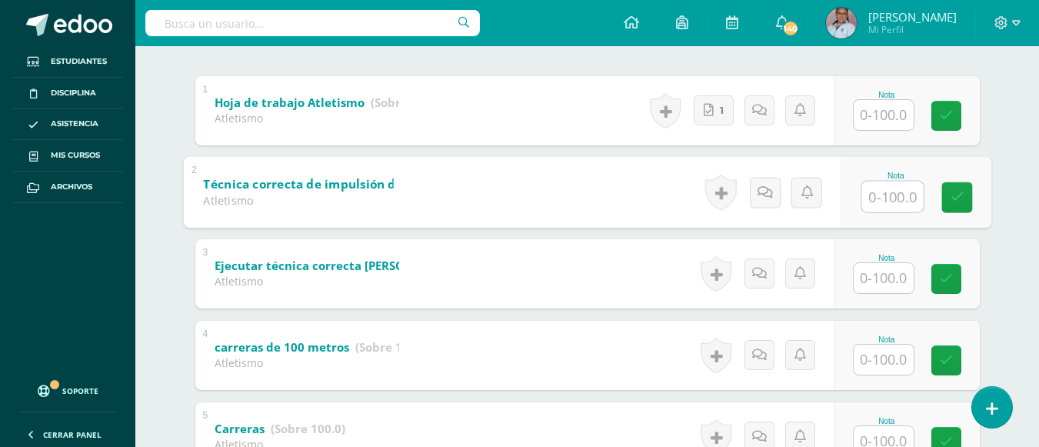
click at [878, 199] on input "text" at bounding box center [892, 196] width 62 height 31
type input "90"
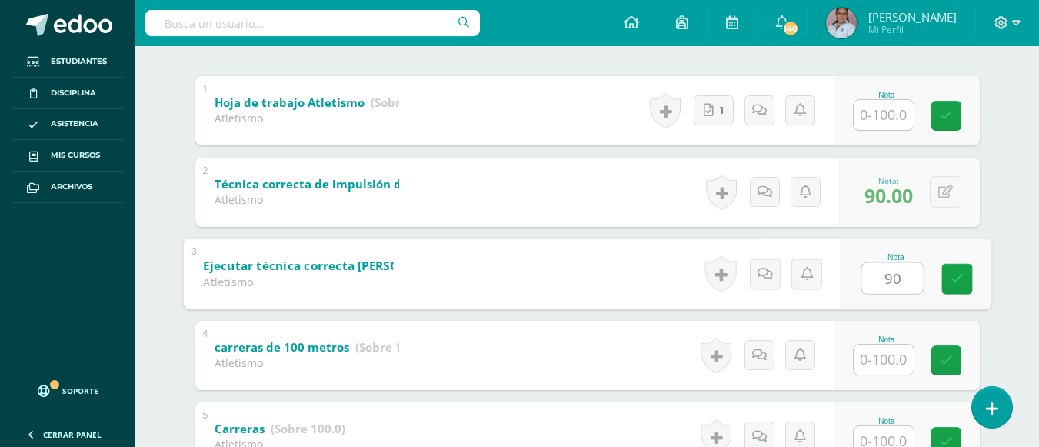
type input "90"
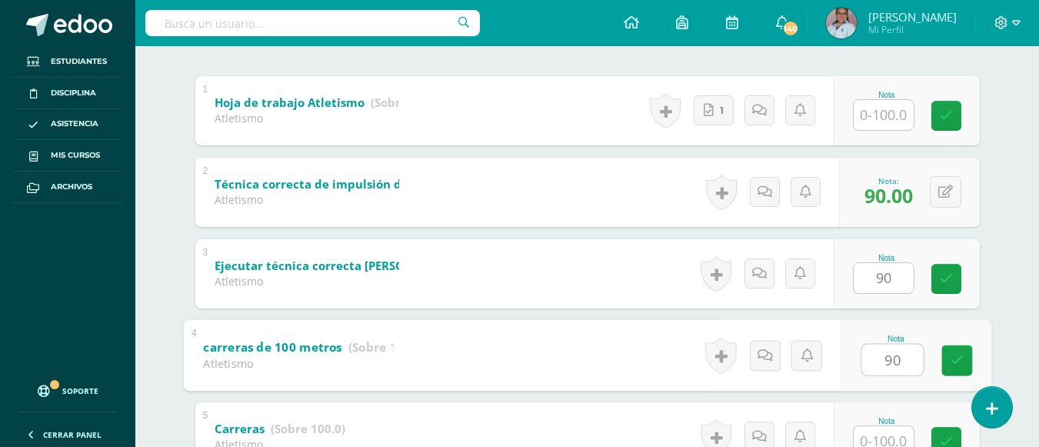
type input "90"
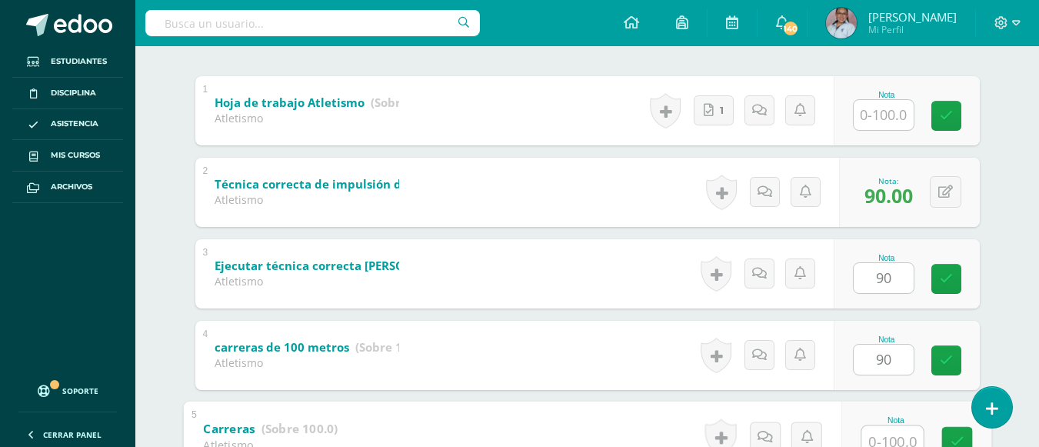
scroll to position [317, 0]
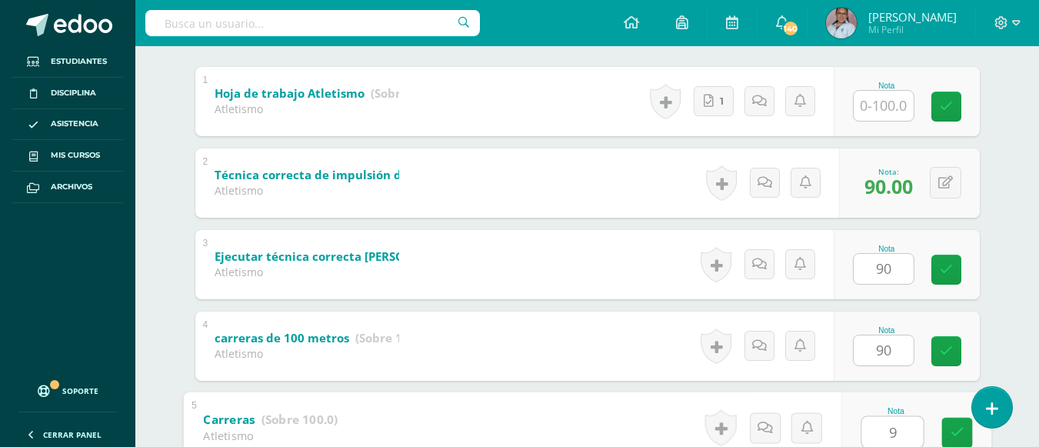
type input "90"
drag, startPoint x: 947, startPoint y: 345, endPoint x: 949, endPoint y: 303, distance: 42.3
click at [946, 344] on icon at bounding box center [945, 350] width 13 height 13
click at [952, 271] on link at bounding box center [946, 269] width 30 height 30
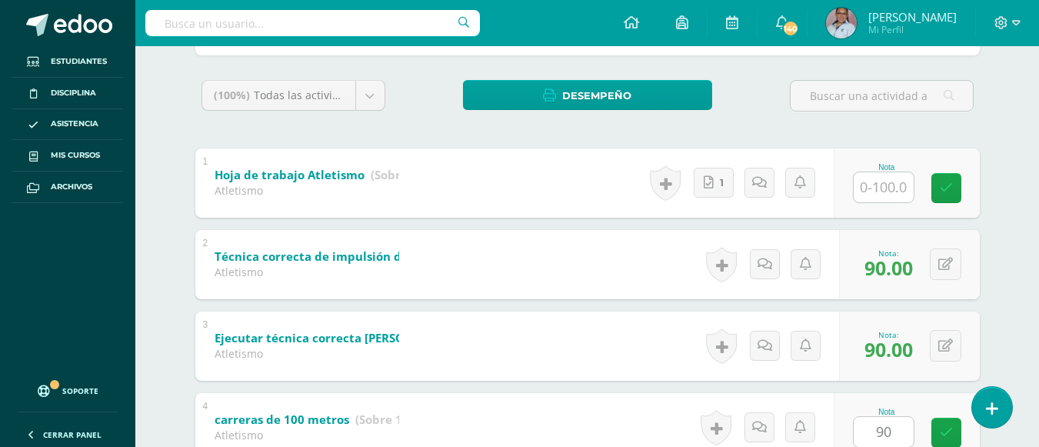
scroll to position [127, 0]
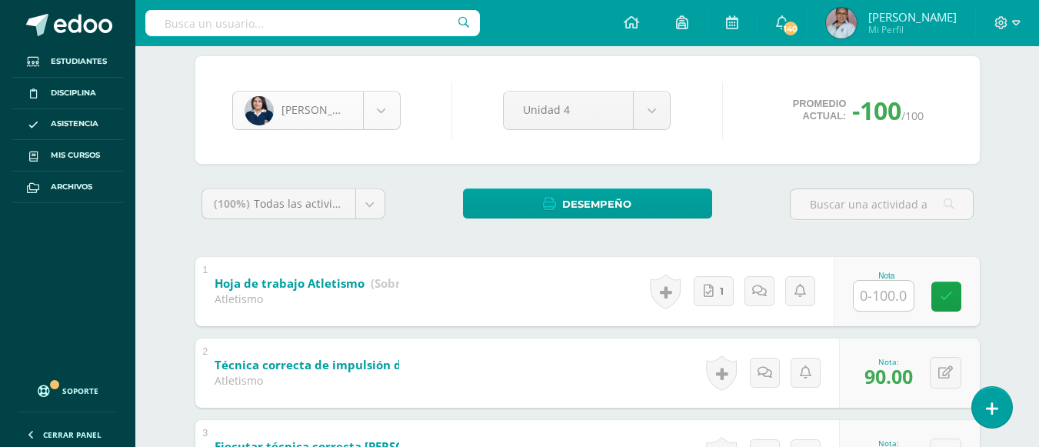
click at [381, 116] on body "Estudiantes Disciplina Asistencia Mis cursos Archivos Soporte Ayuda Reportar un…" at bounding box center [519, 313] width 1039 height 881
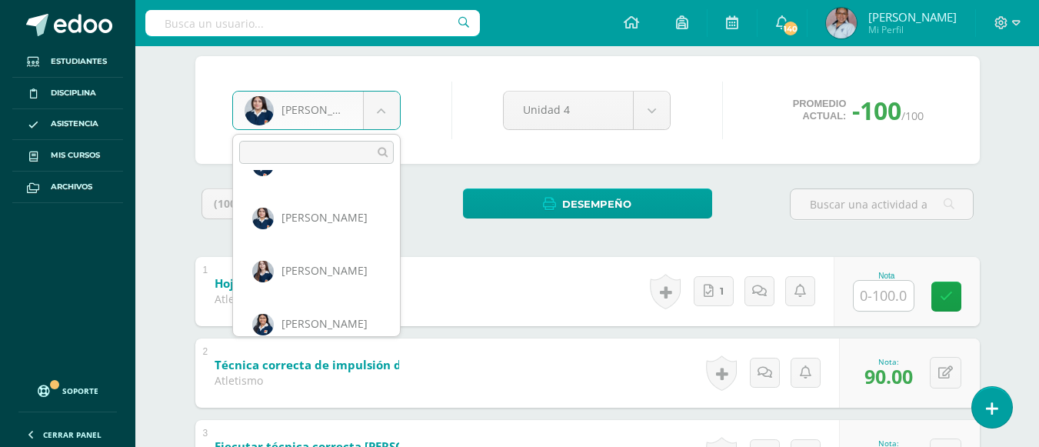
scroll to position [371, 0]
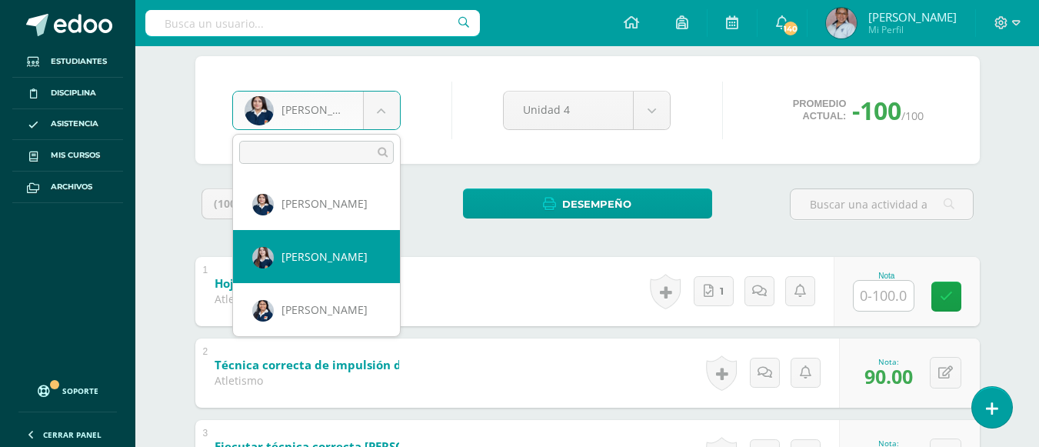
select select "3094"
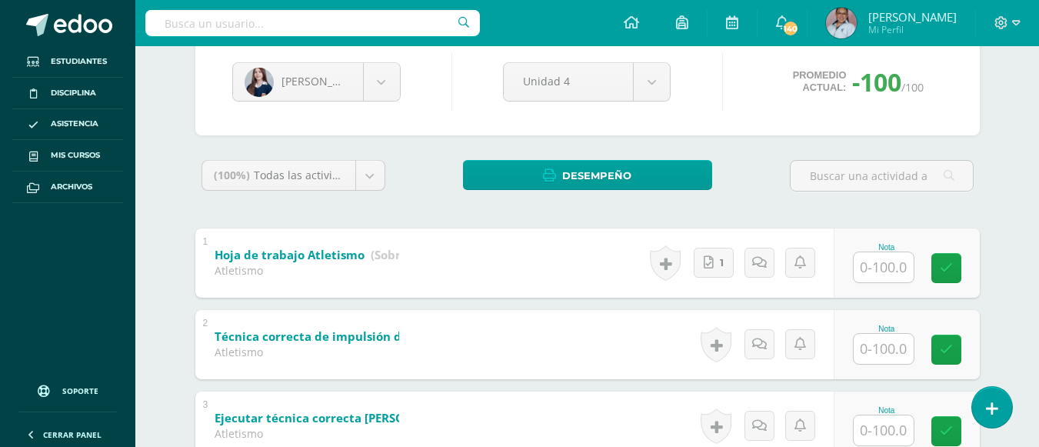
scroll to position [326, 0]
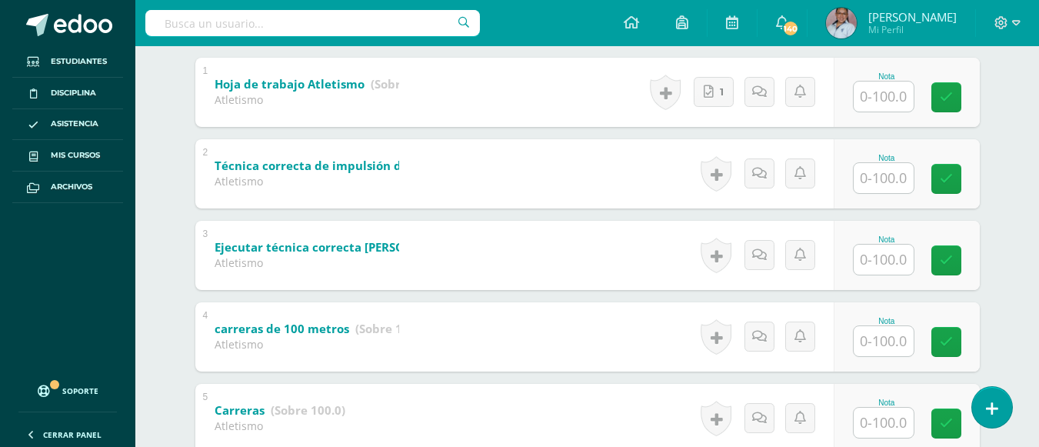
click at [889, 182] on input "text" at bounding box center [883, 178] width 60 height 30
type input "95"
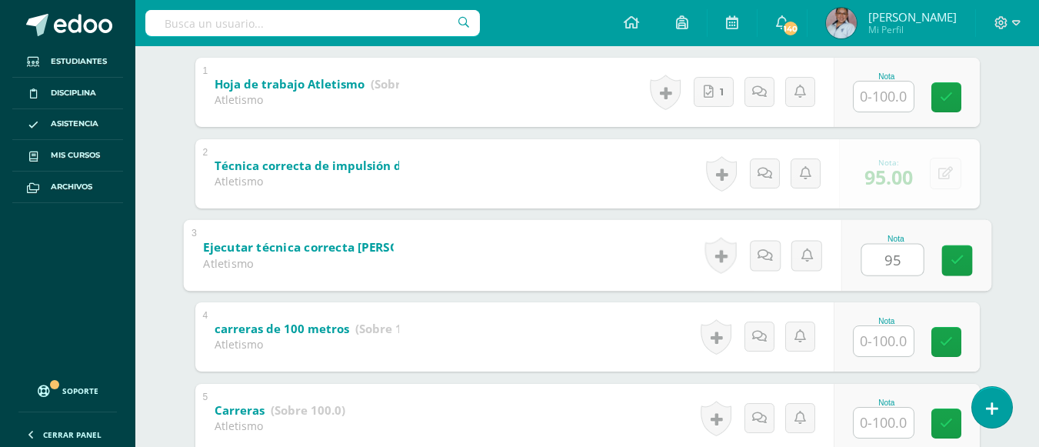
type input "95"
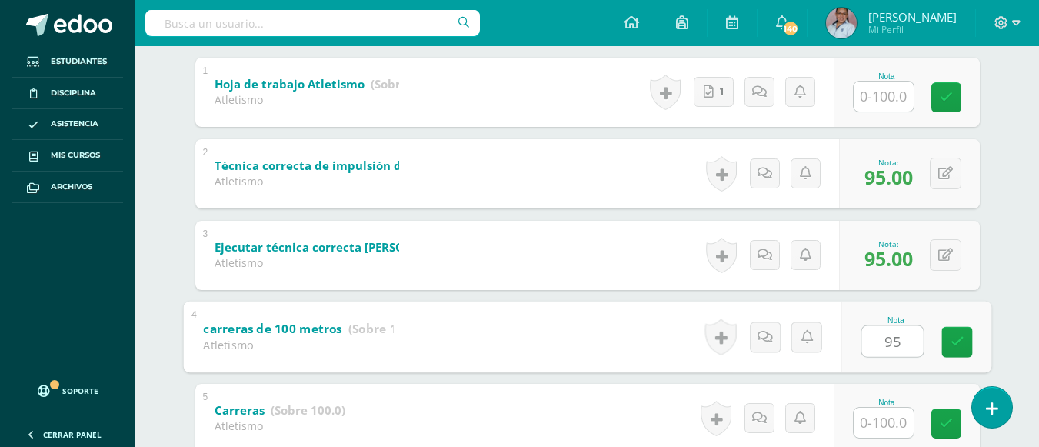
type input "95"
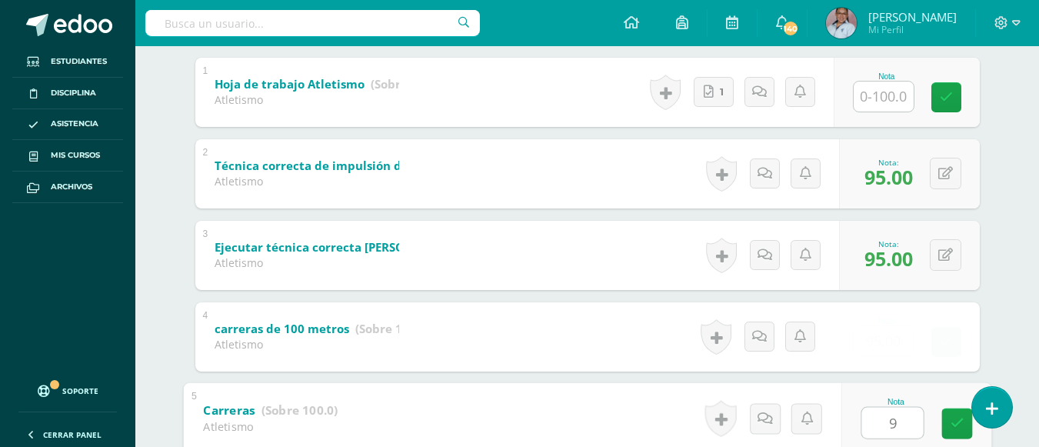
type input "95"
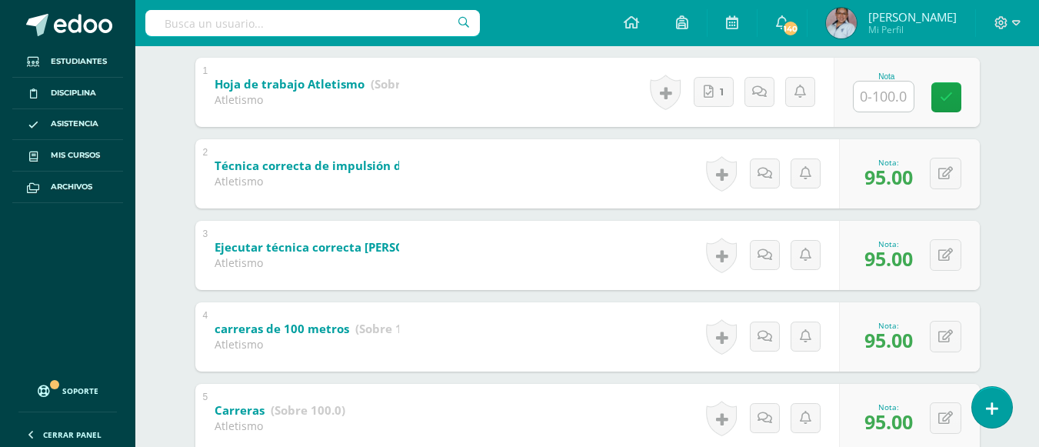
scroll to position [18, 0]
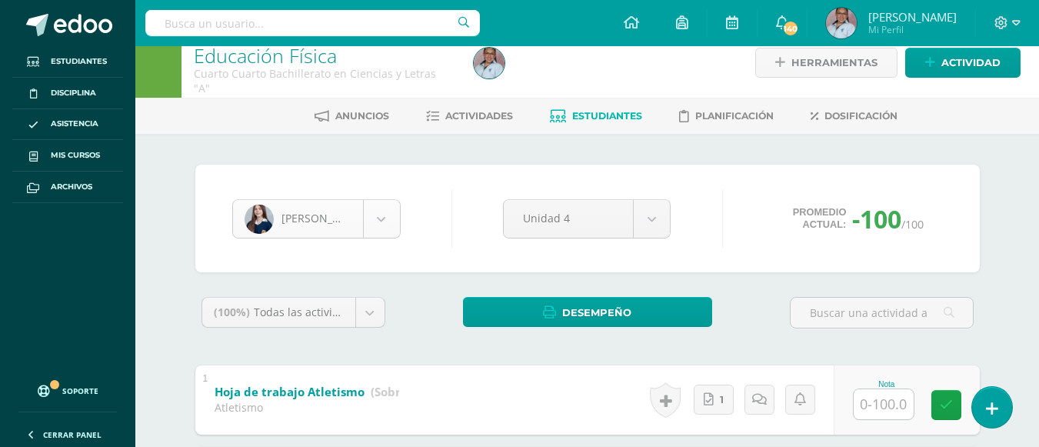
click at [374, 216] on body "Estudiantes Disciplina Asistencia Mis cursos Archivos Soporte Ayuda Reportar un…" at bounding box center [519, 422] width 1039 height 881
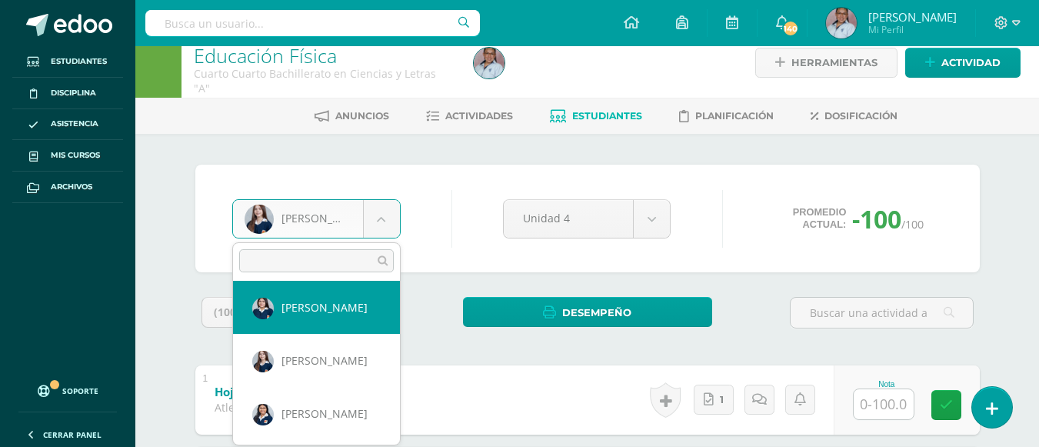
scroll to position [394, 0]
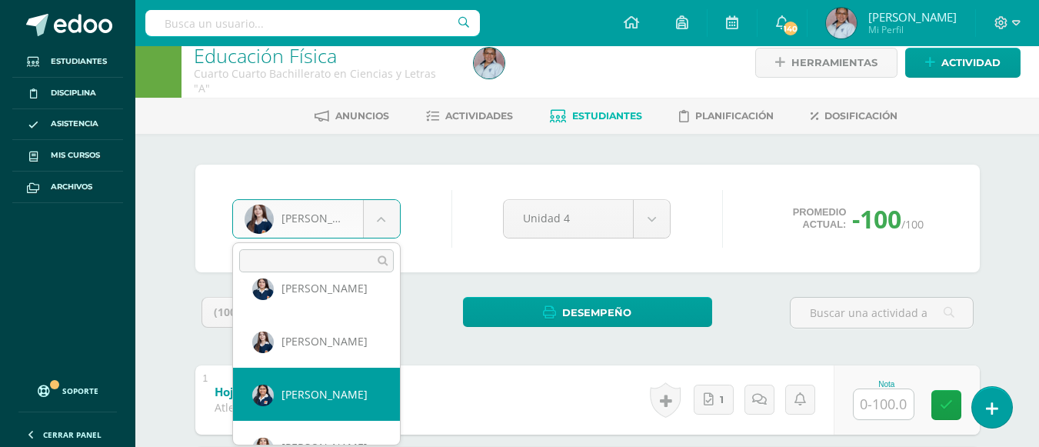
select select "2190"
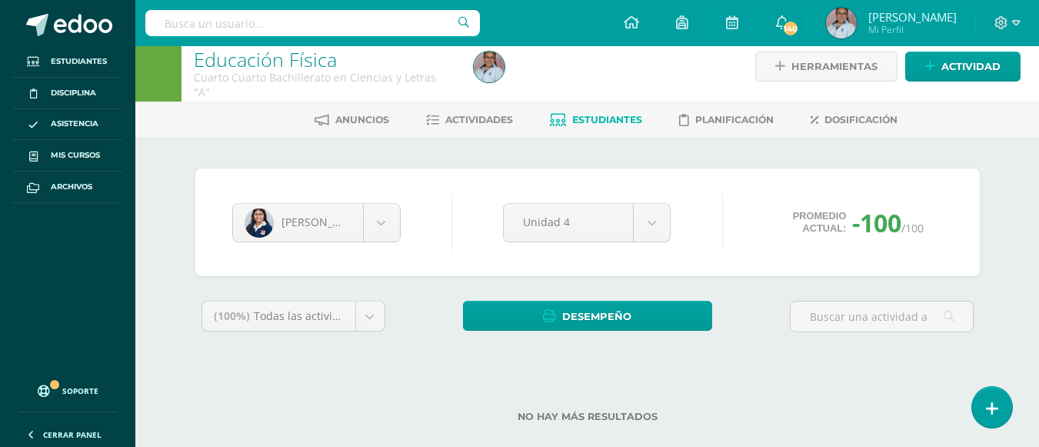
scroll to position [39, 0]
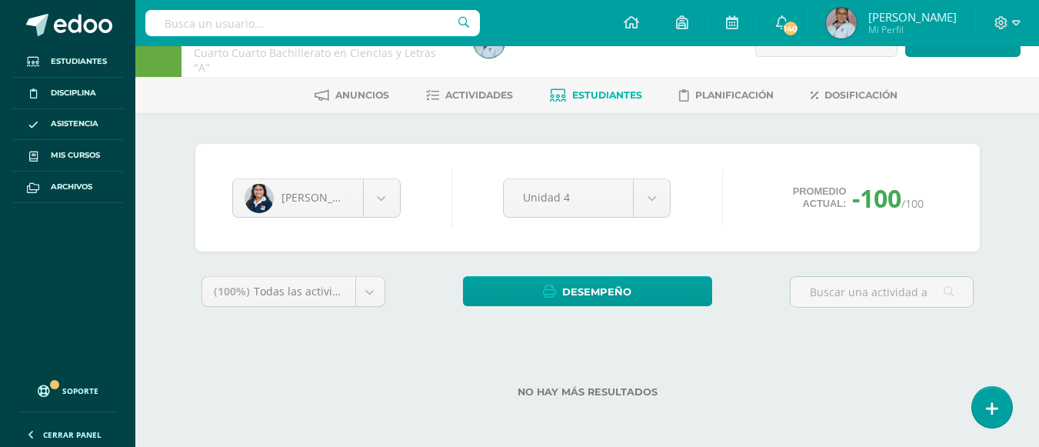
click at [588, 391] on label "No hay más resultados" at bounding box center [587, 392] width 784 height 12
click at [376, 188] on body "Estudiantes Disciplina Asistencia Mis cursos Archivos Soporte Ayuda Reportar un…" at bounding box center [519, 204] width 1039 height 486
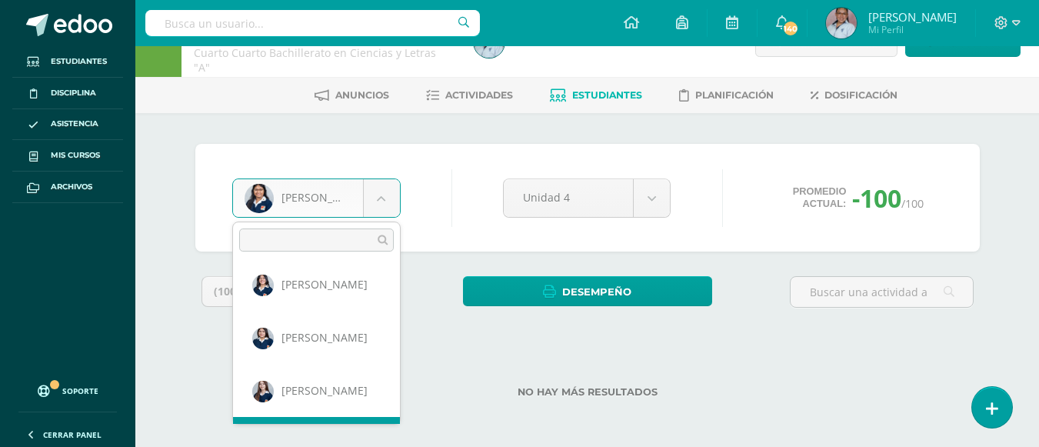
scroll to position [371, 0]
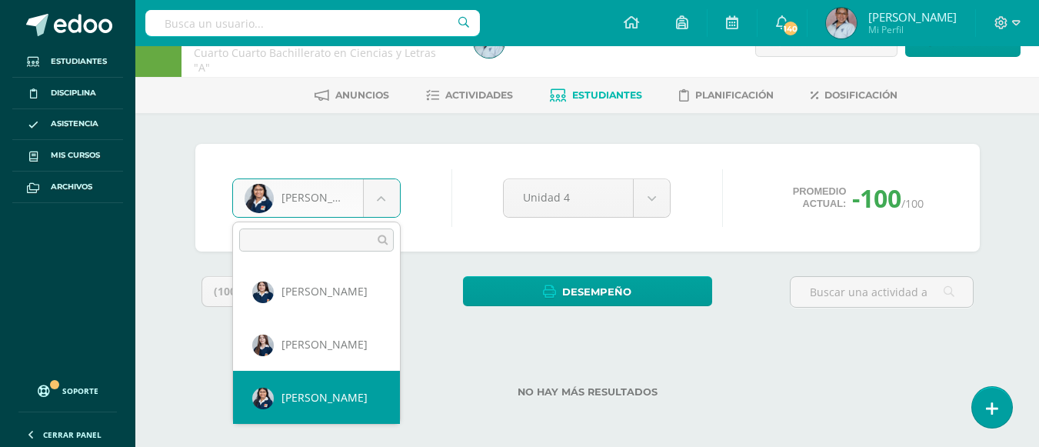
click at [392, 208] on body "Estudiantes Disciplina Asistencia Mis cursos Archivos Soporte Ayuda Reportar un…" at bounding box center [519, 204] width 1039 height 486
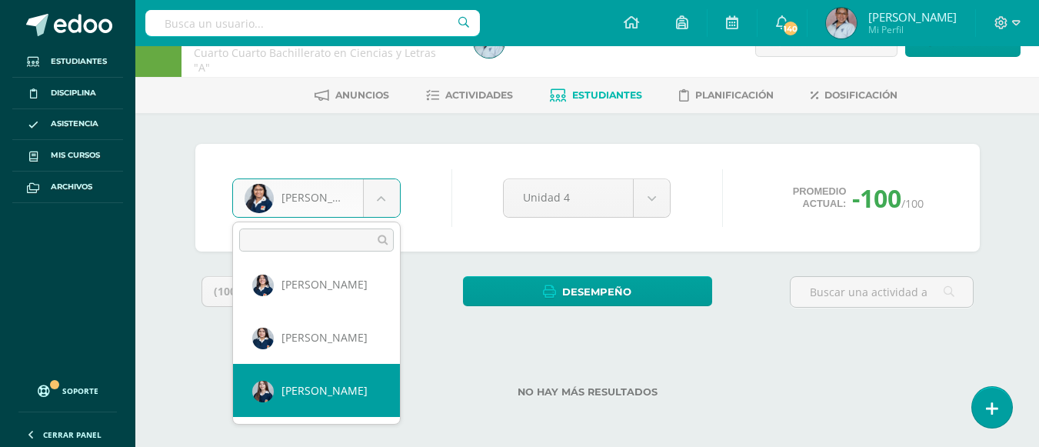
select select "3094"
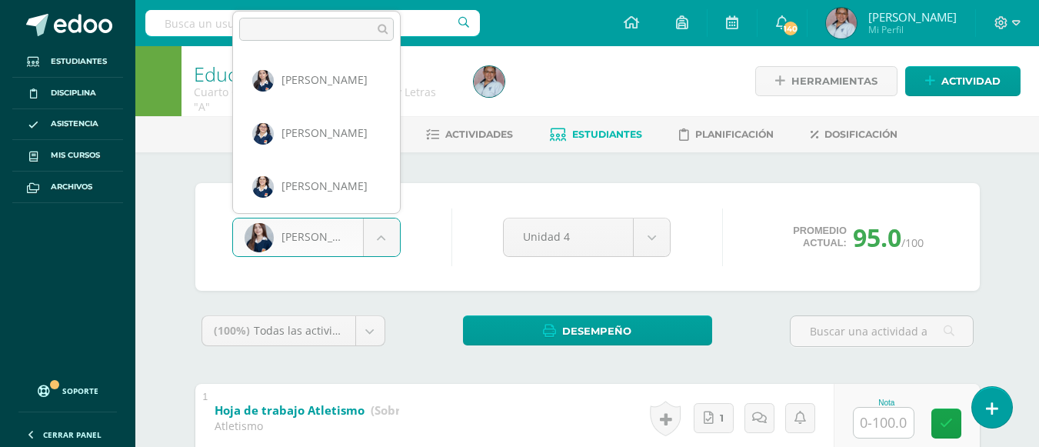
click at [381, 254] on body "Estudiantes Disciplina Asistencia Mis cursos Archivos Soporte Ayuda Reportar un…" at bounding box center [519, 440] width 1039 height 881
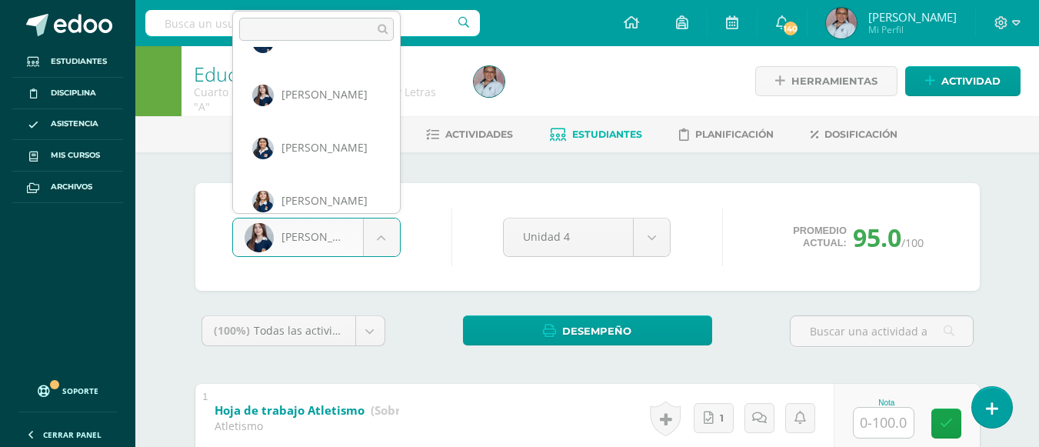
scroll to position [424, 0]
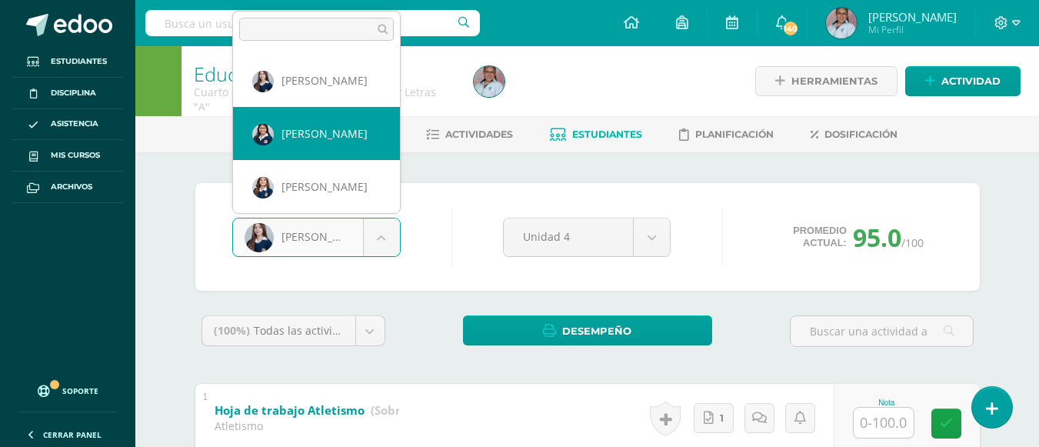
select select "2190"
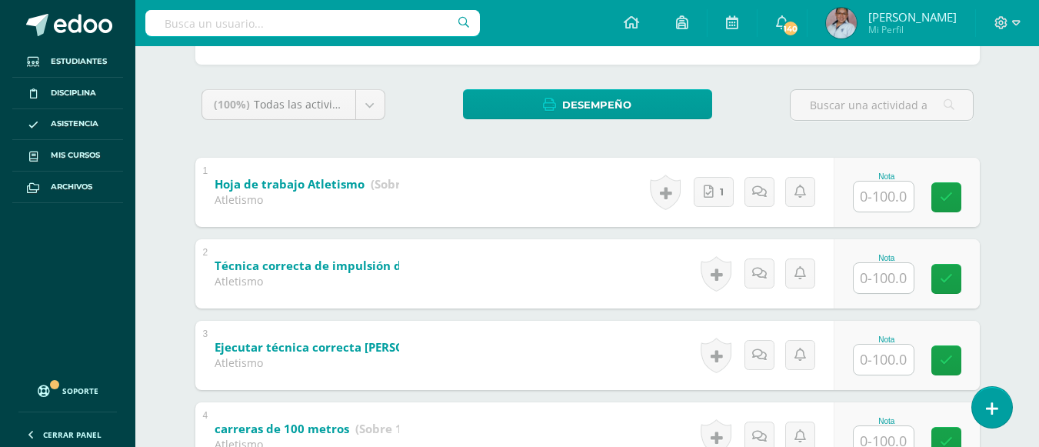
scroll to position [308, 0]
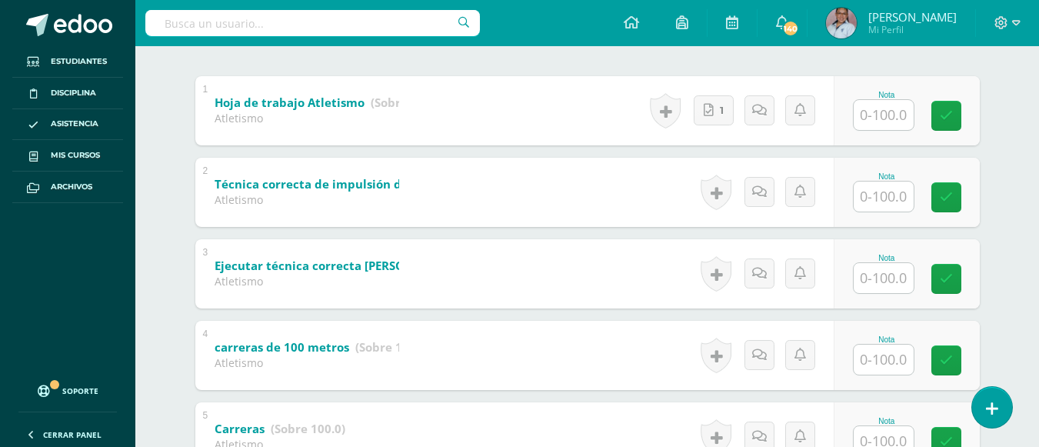
click at [901, 201] on input "text" at bounding box center [883, 196] width 60 height 30
type input "90"
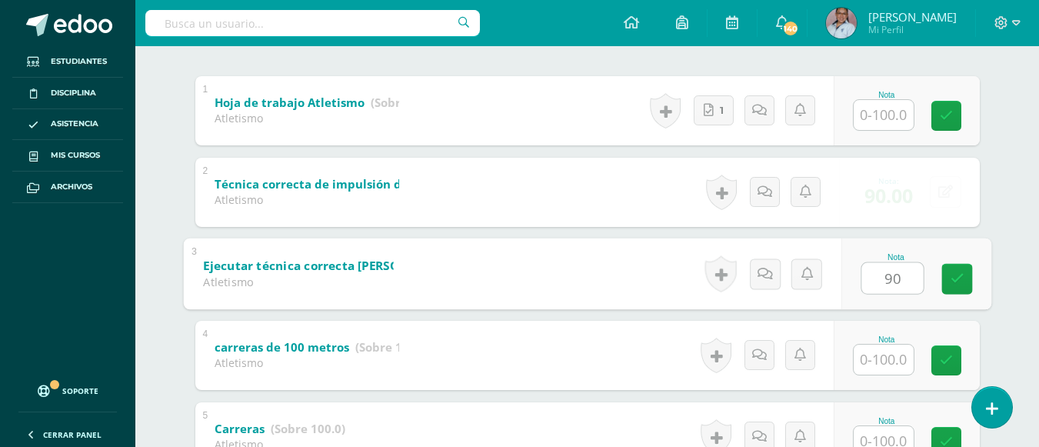
type input "90"
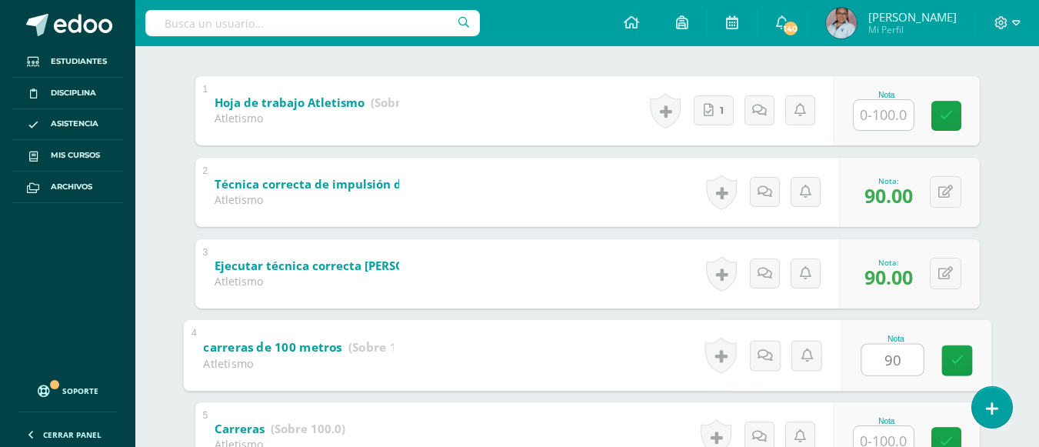
type input "90"
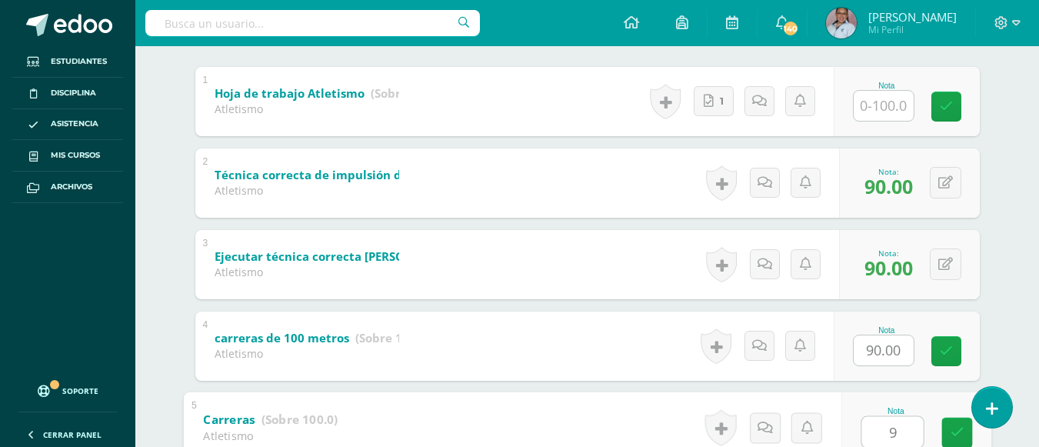
type input "90"
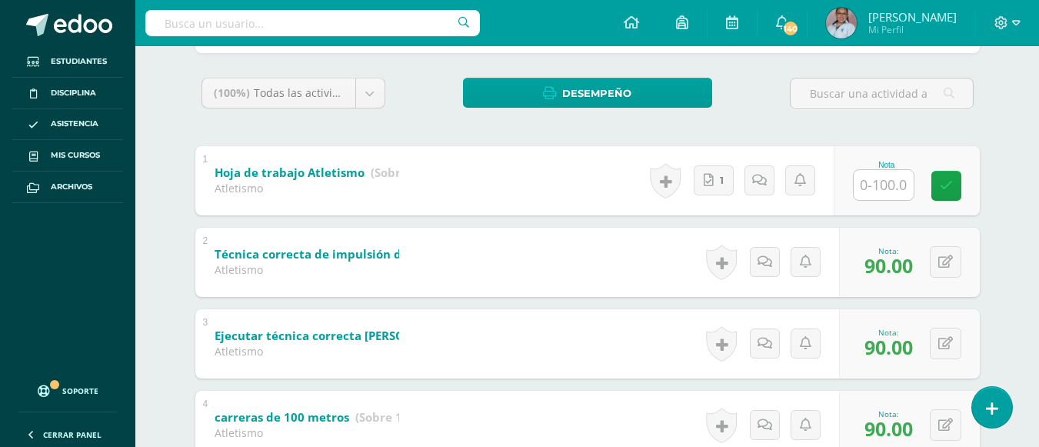
scroll to position [50, 0]
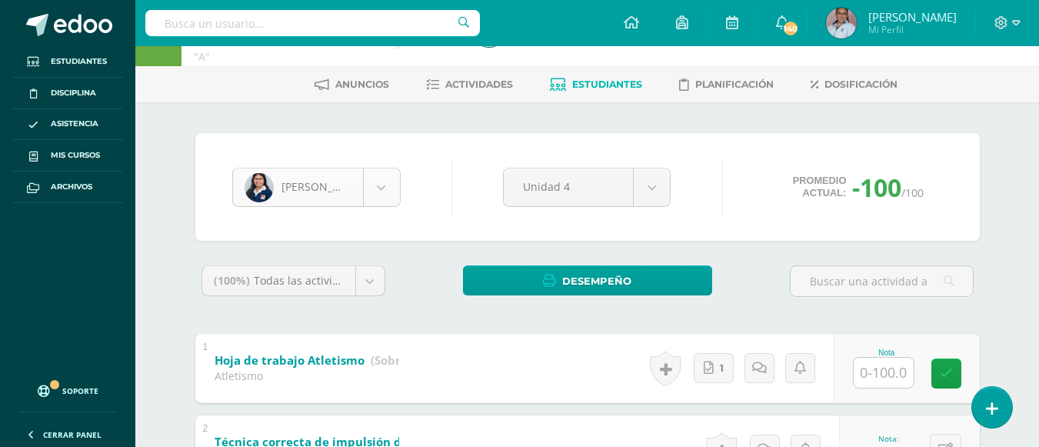
click at [373, 187] on body "Estudiantes Disciplina Asistencia Mis cursos Archivos Soporte Ayuda Reportar un…" at bounding box center [519, 390] width 1039 height 881
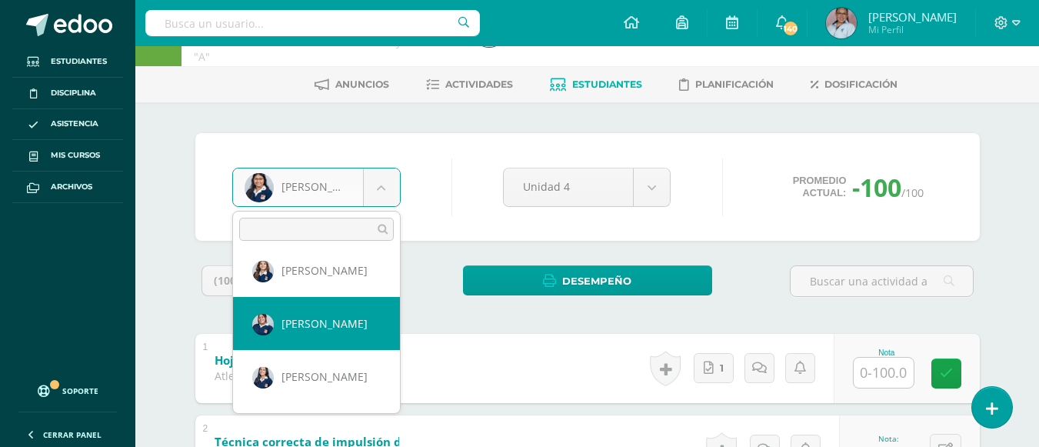
scroll to position [537, 0]
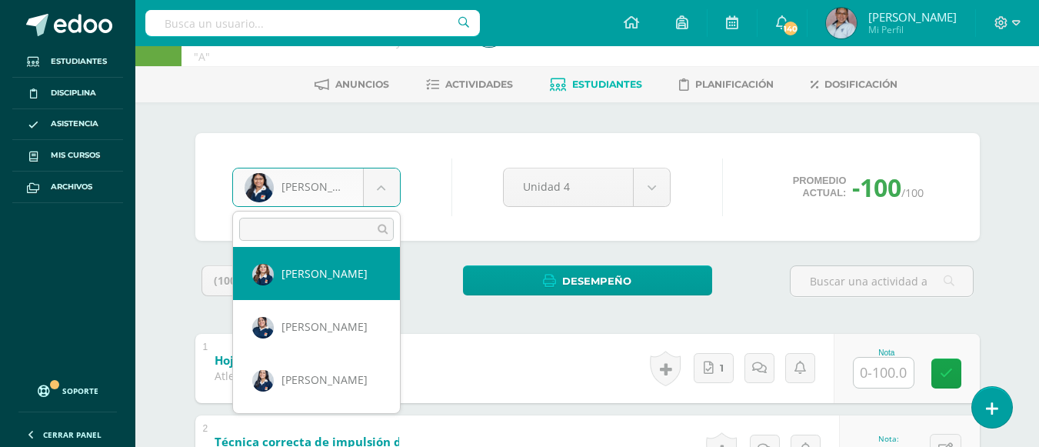
select select "3071"
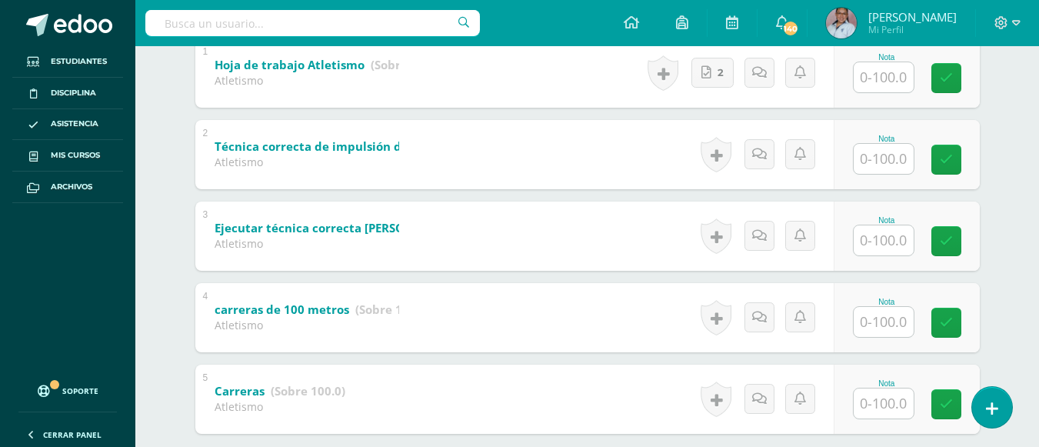
scroll to position [384, 0]
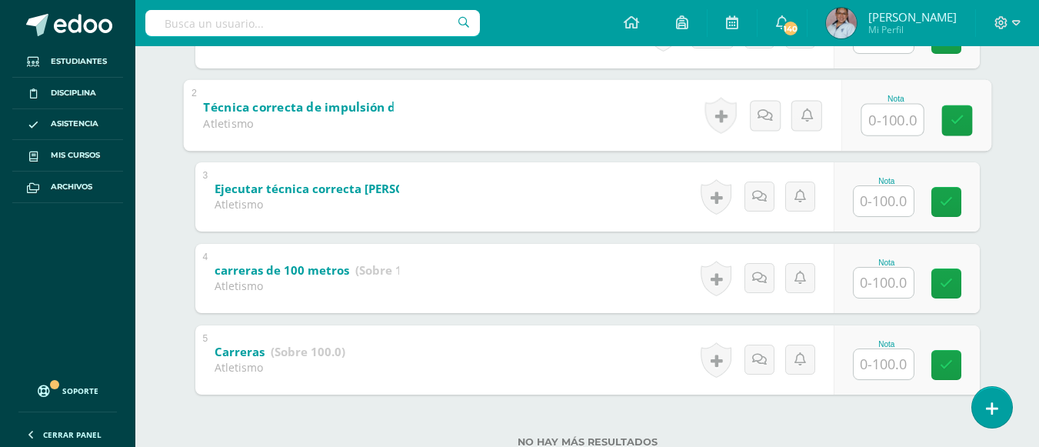
click at [892, 115] on input "text" at bounding box center [892, 119] width 62 height 31
type input "5"
type input "95"
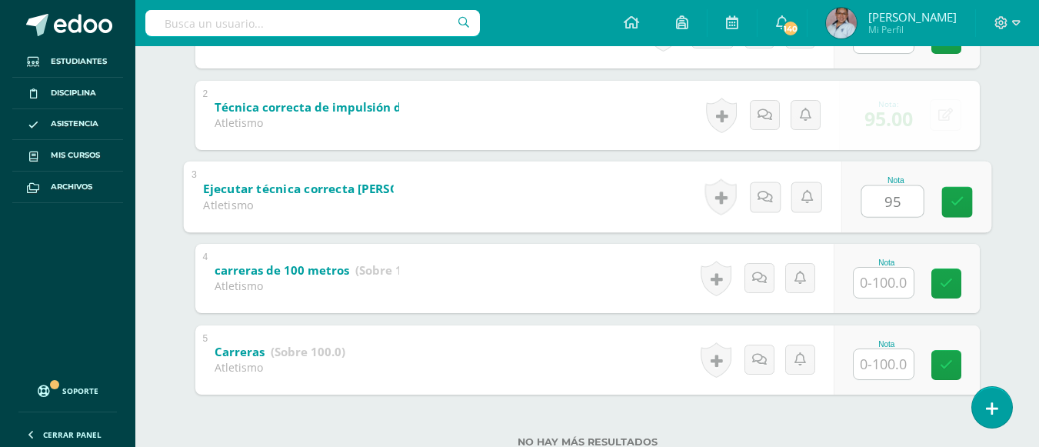
type input "95"
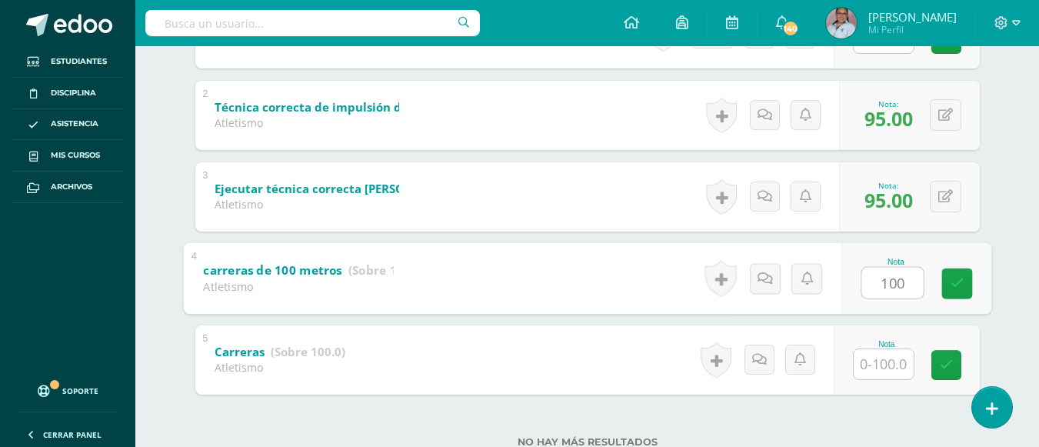
type input "100"
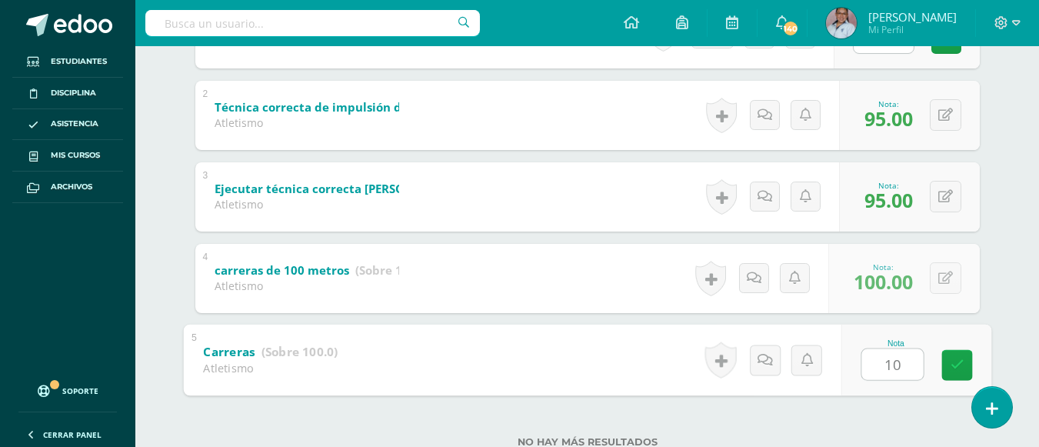
type input "100"
